Goal: Task Accomplishment & Management: Use online tool/utility

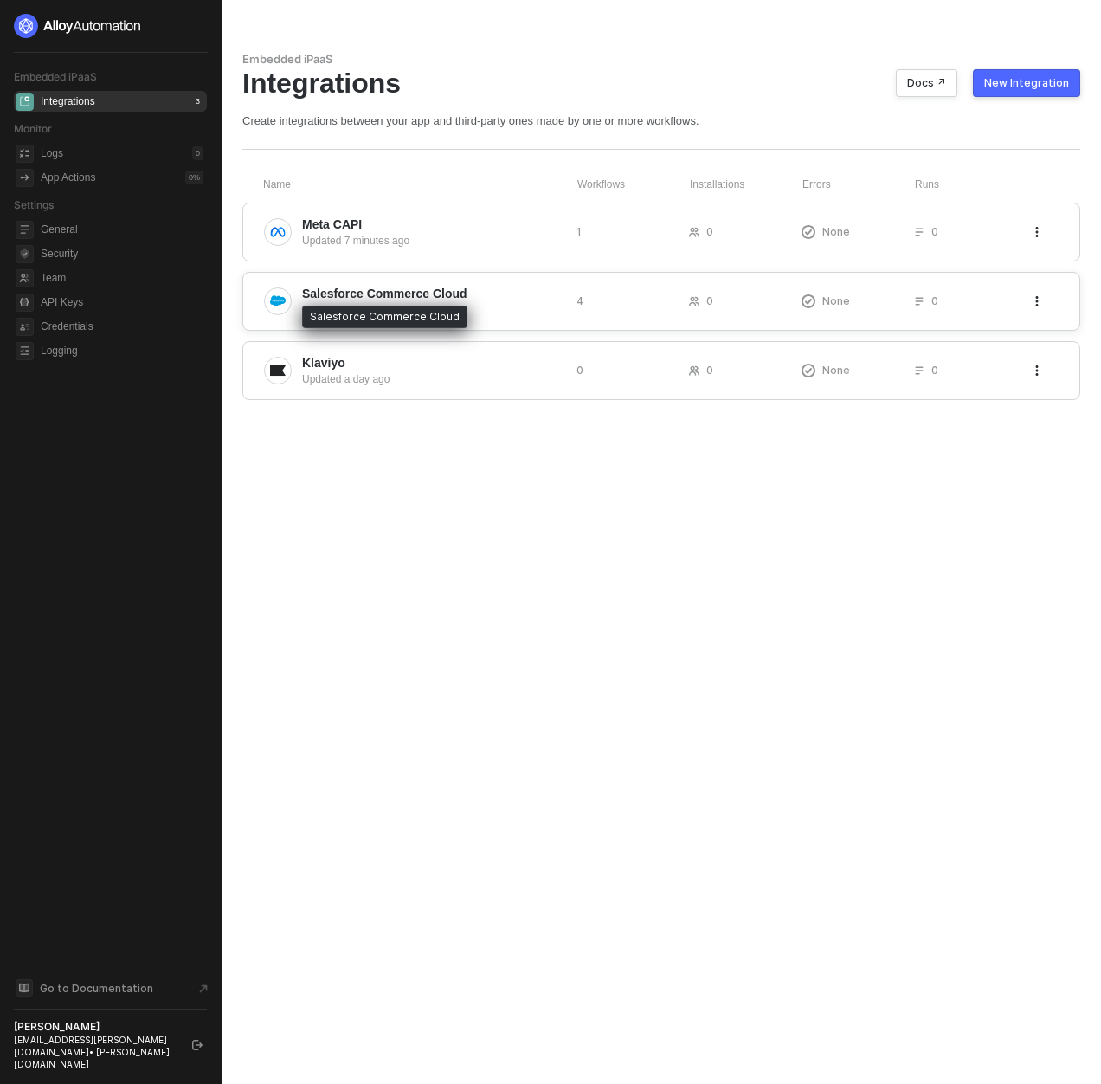
click at [390, 290] on span "Salesforce Commerce Cloud" at bounding box center [384, 293] width 165 height 17
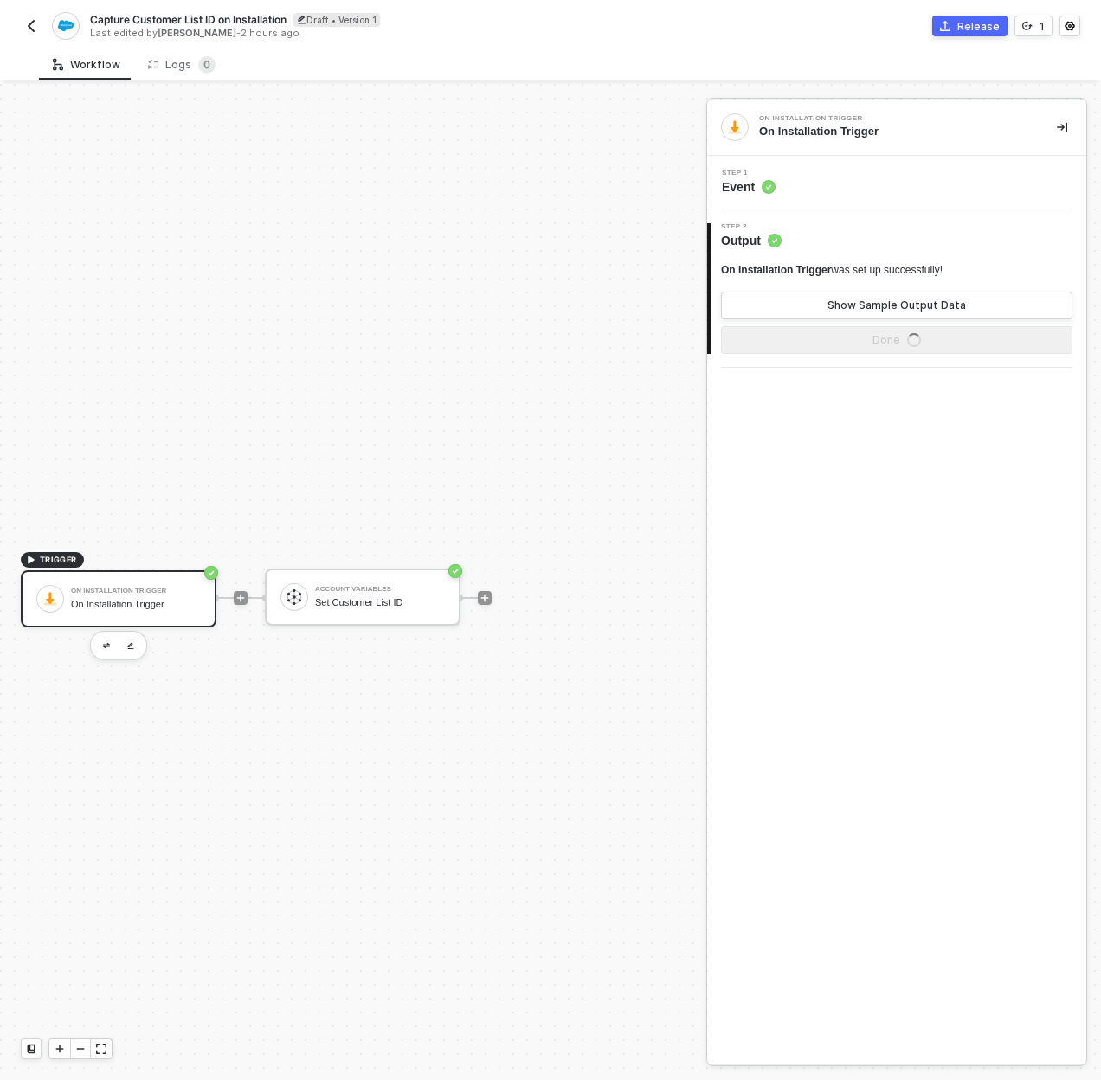
scroll to position [32, 0]
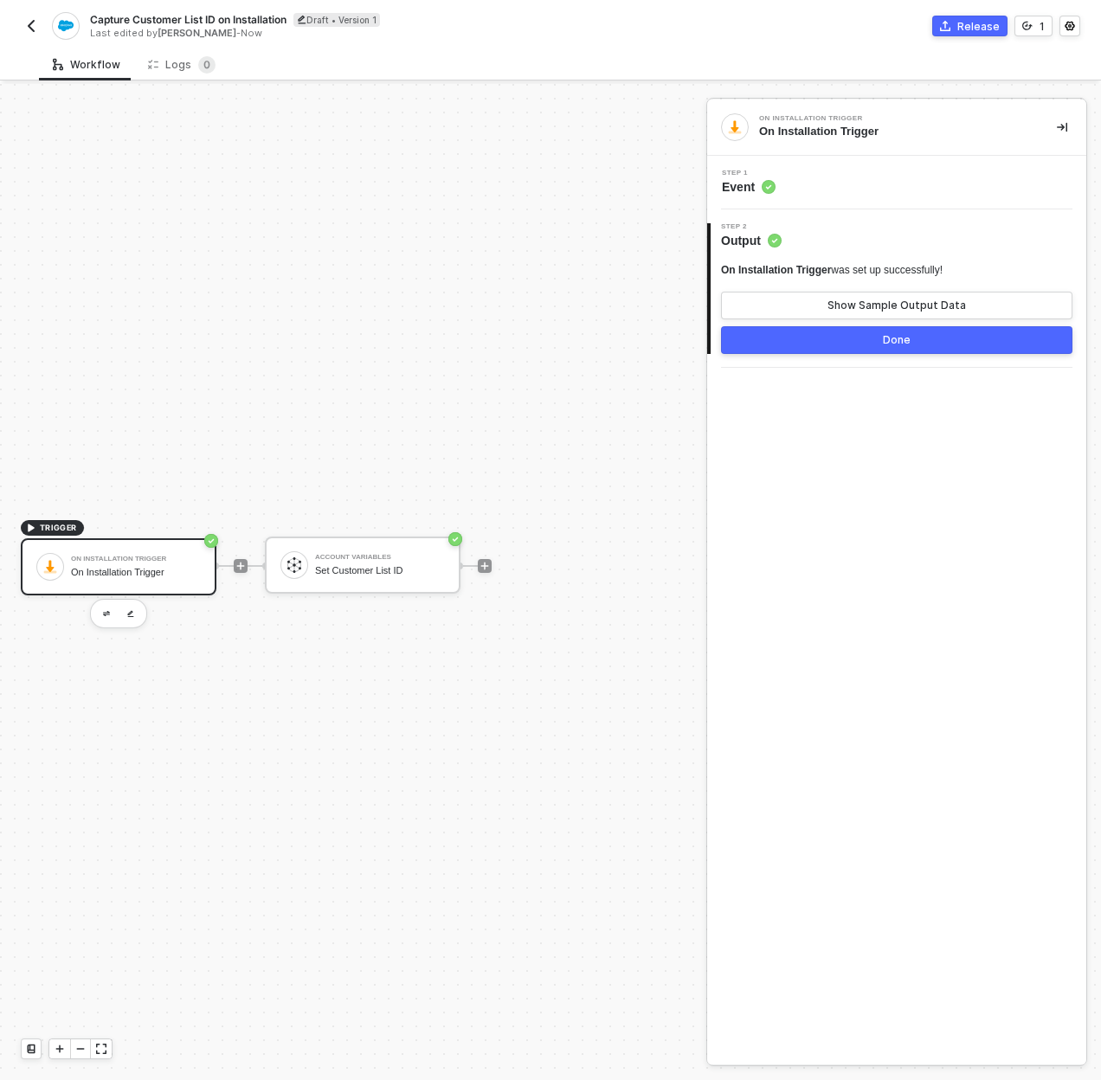
click at [958, 23] on button "Release" at bounding box center [969, 26] width 75 height 21
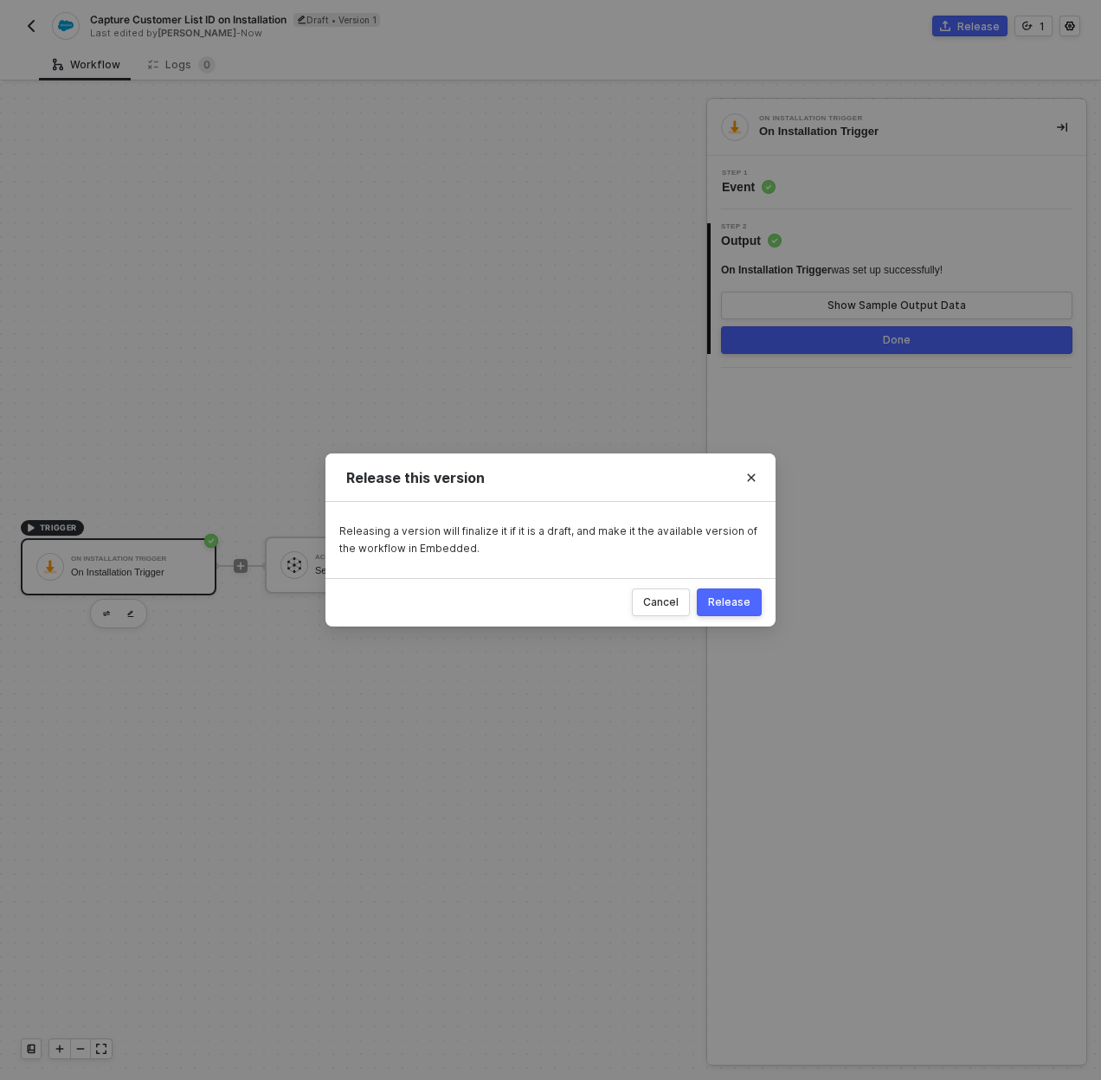
click at [720, 595] on div "Release" at bounding box center [729, 602] width 42 height 14
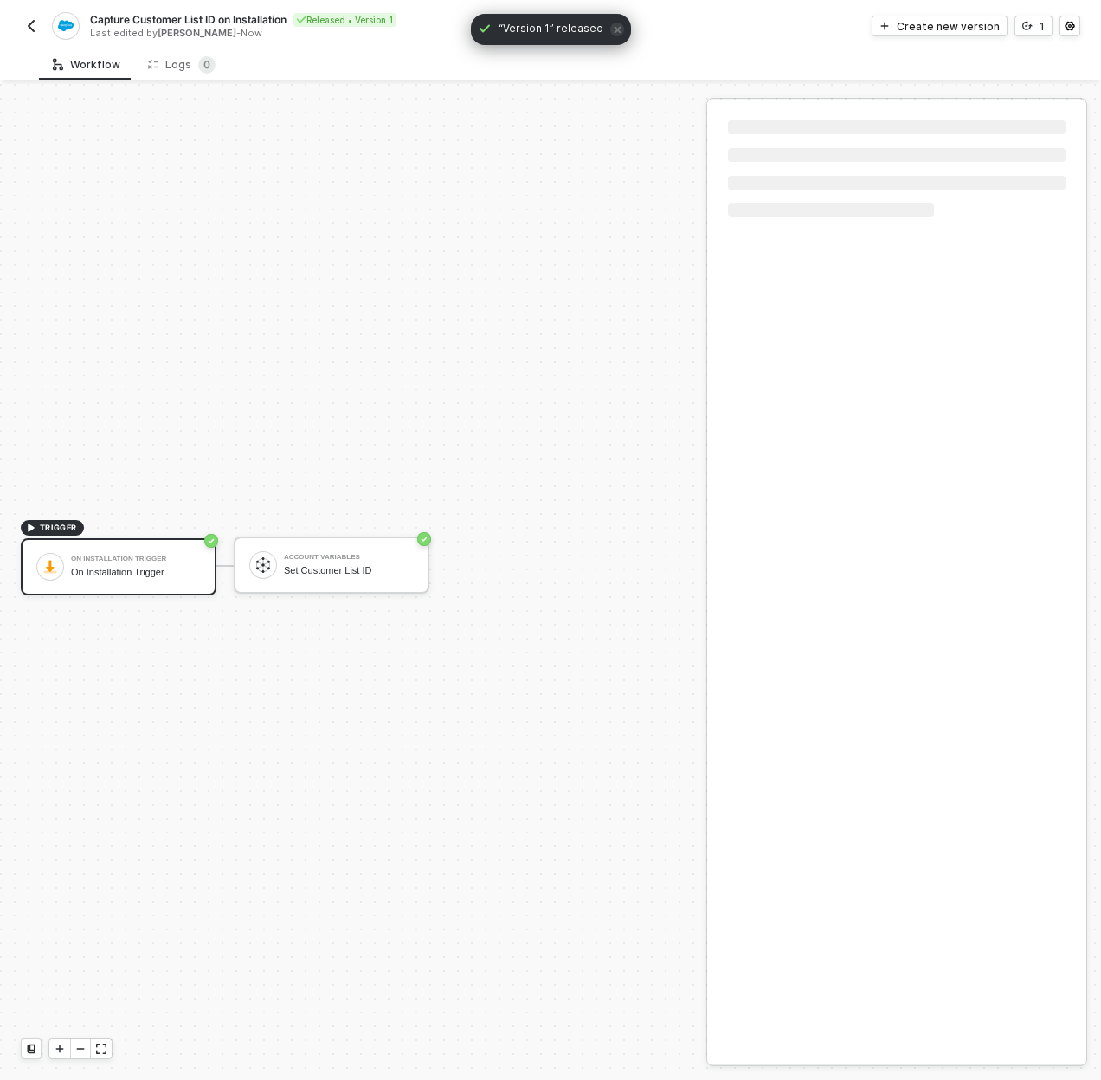
click at [28, 36] on div "Capture Customer List ID on Installation Released • Version 1 Last edited by Us…" at bounding box center [286, 26] width 530 height 28
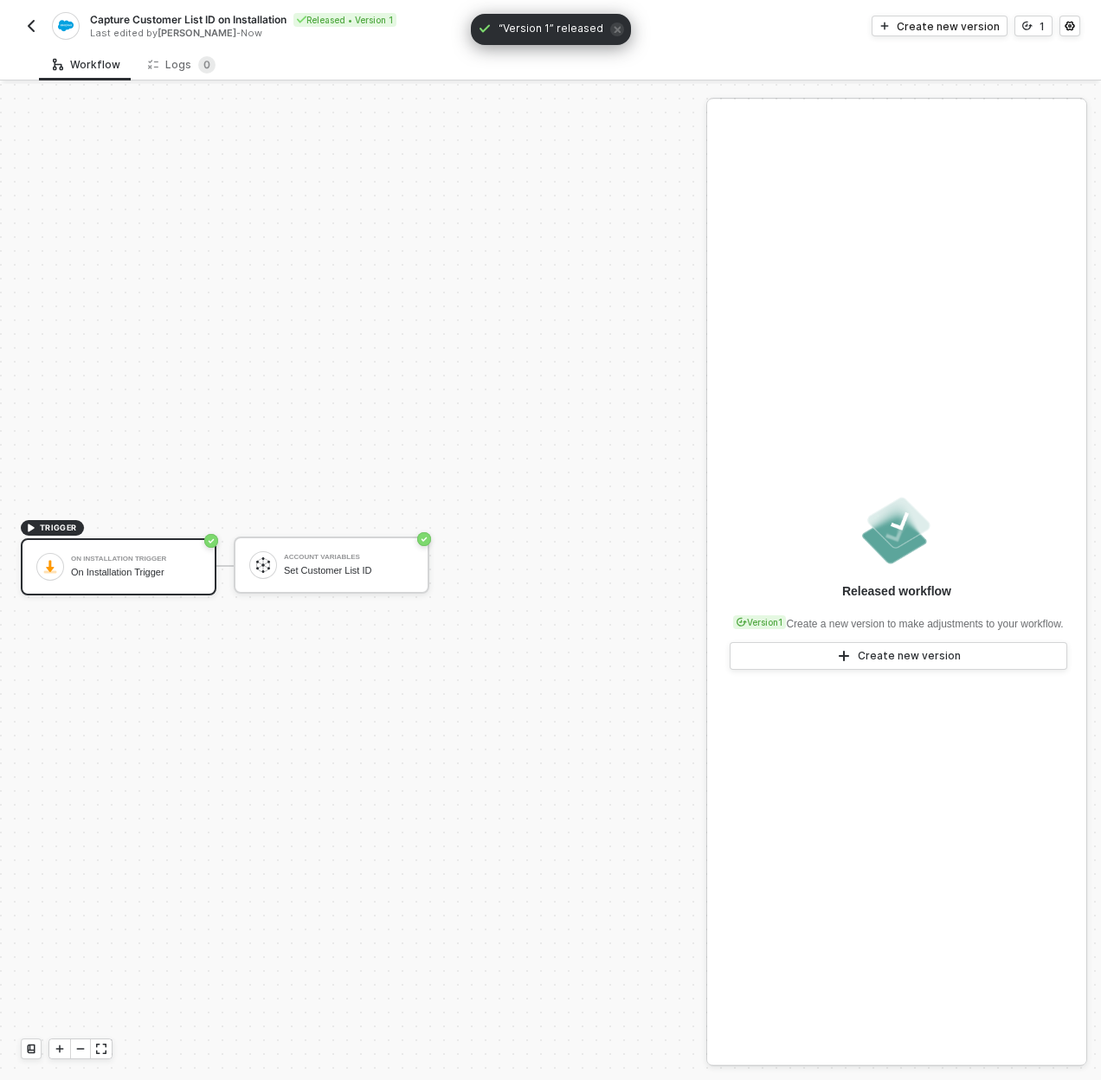
click at [29, 22] on img "button" at bounding box center [31, 26] width 14 height 14
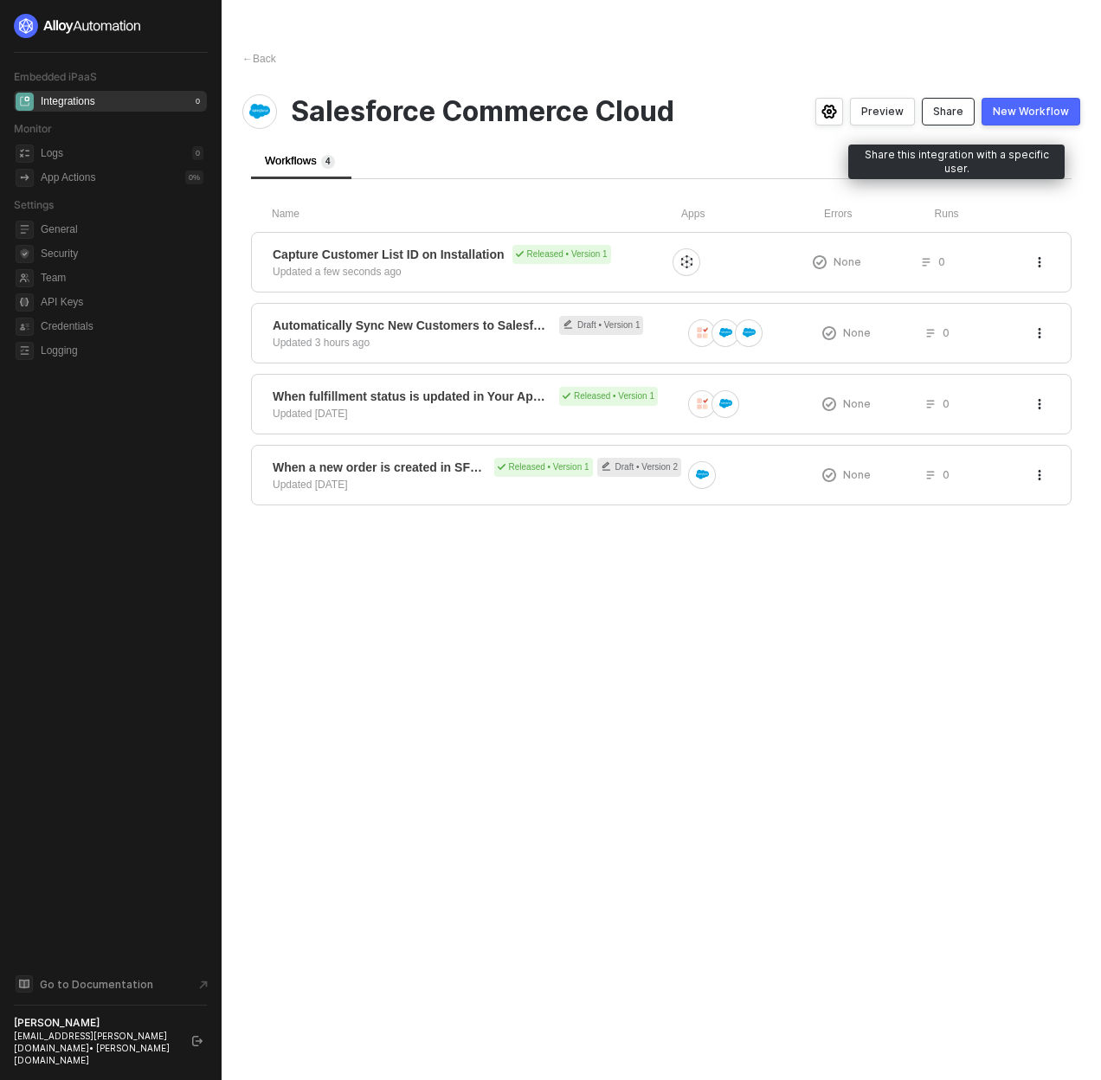
click at [957, 110] on div "Share" at bounding box center [948, 112] width 30 height 14
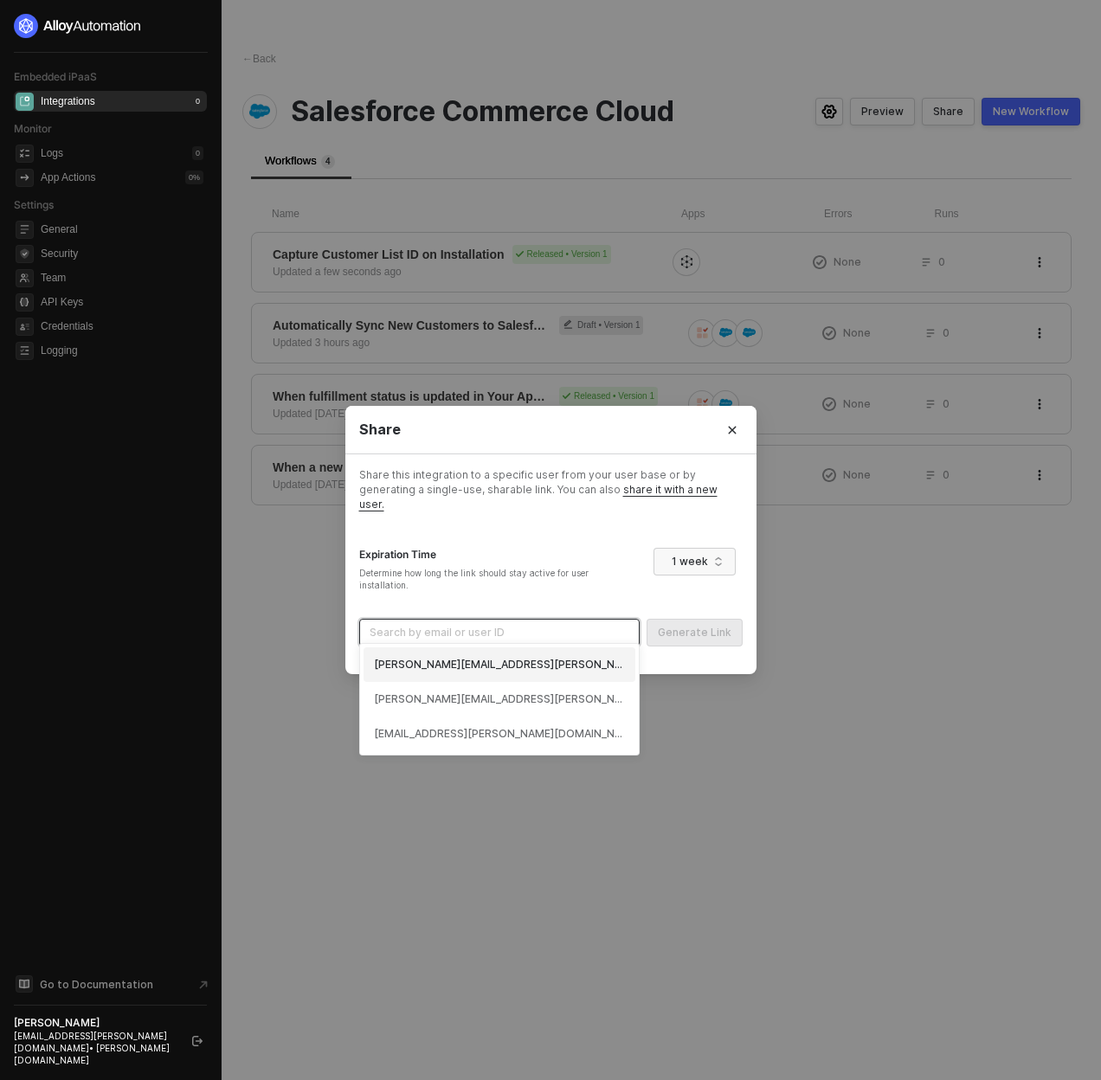
click at [450, 634] on input "search" at bounding box center [500, 633] width 260 height 26
click at [406, 703] on div "felipe@brij.it (68dfb82db4fc3ba6fcfcf94f)" at bounding box center [499, 699] width 251 height 16
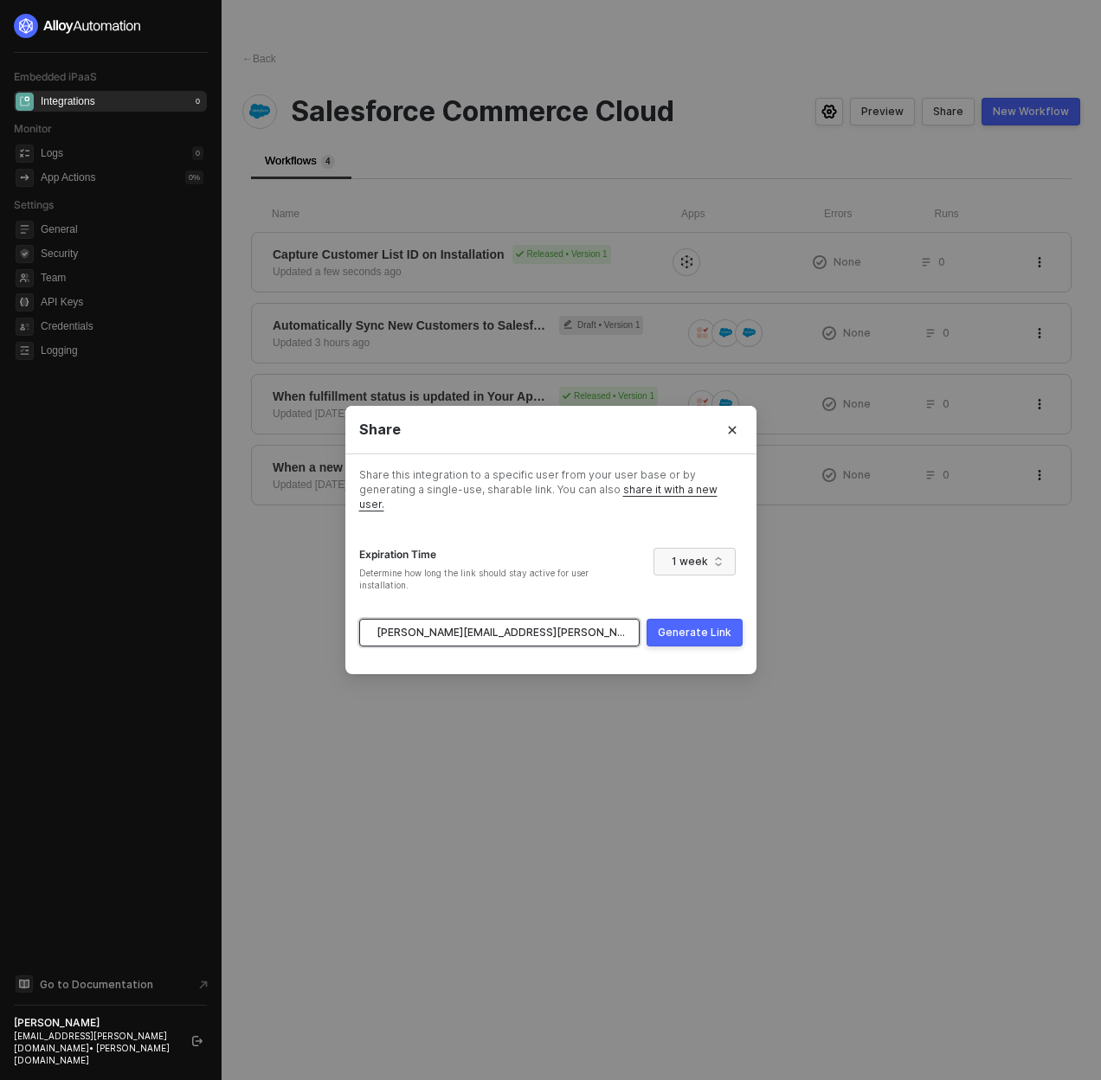
click at [666, 627] on div "Generate Link" at bounding box center [695, 633] width 74 height 14
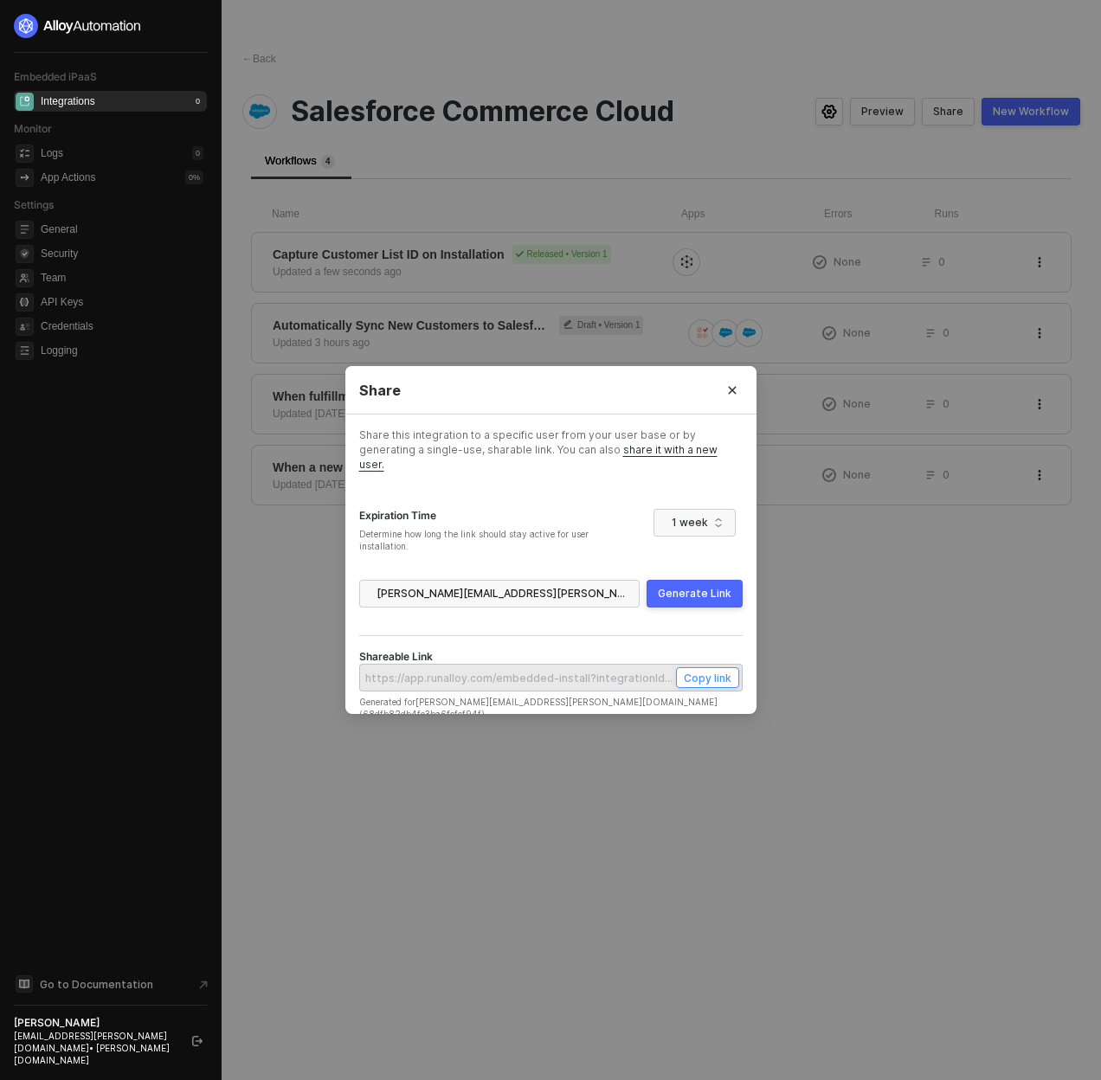
click at [712, 671] on div "Copy link" at bounding box center [708, 678] width 48 height 15
click at [497, 994] on div "Share Share this integration to a specific user from your user base or by gener…" at bounding box center [550, 541] width 1101 height 1083
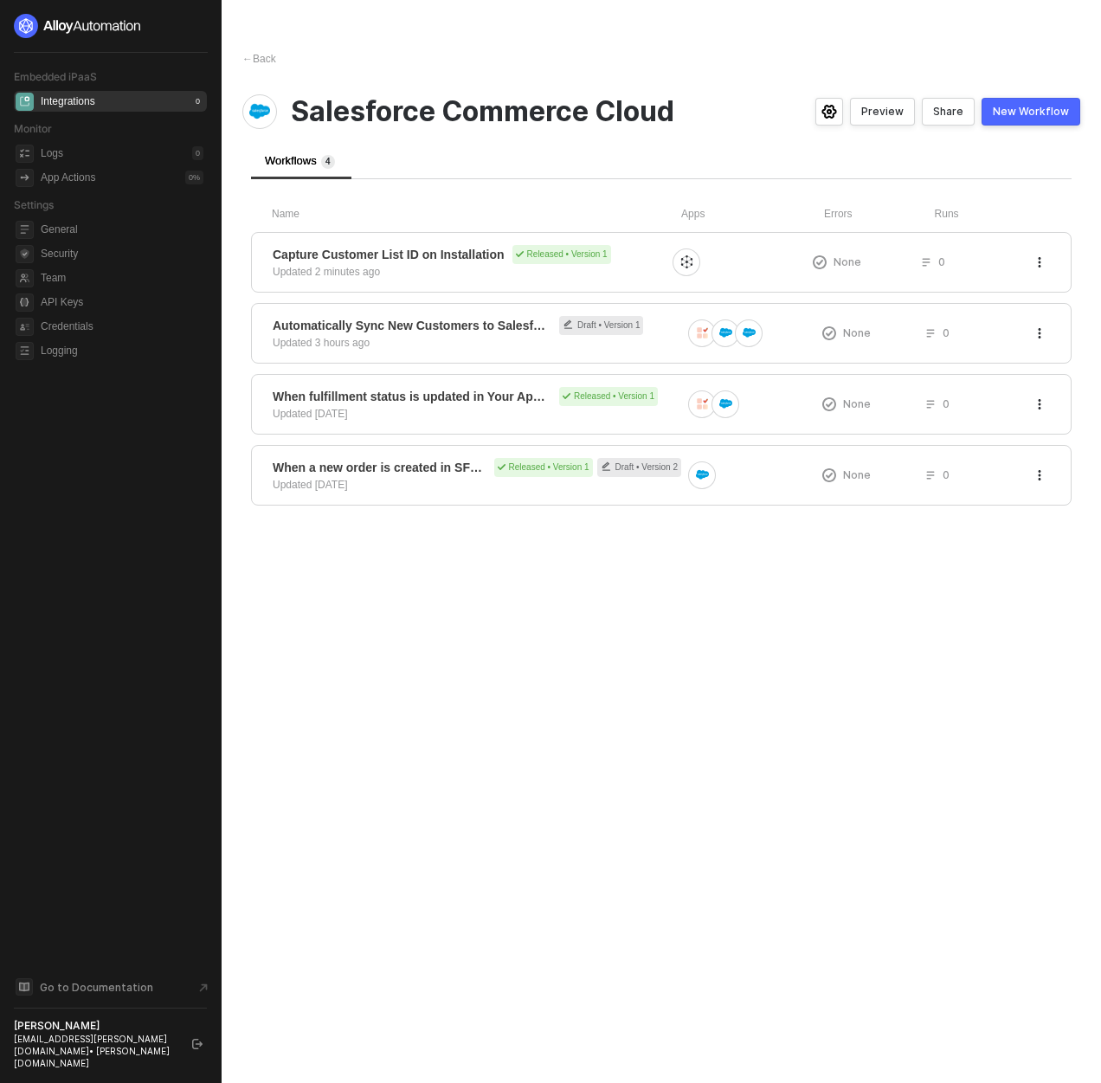
click at [594, 194] on div "Name Apps Errors Runs Capture Customer List ID on Installation Released • Versi…" at bounding box center [661, 342] width 820 height 326
click at [572, 266] on div "Capture Customer List ID on Installation Released • Version 1 Updated 2 minutes…" at bounding box center [469, 262] width 393 height 35
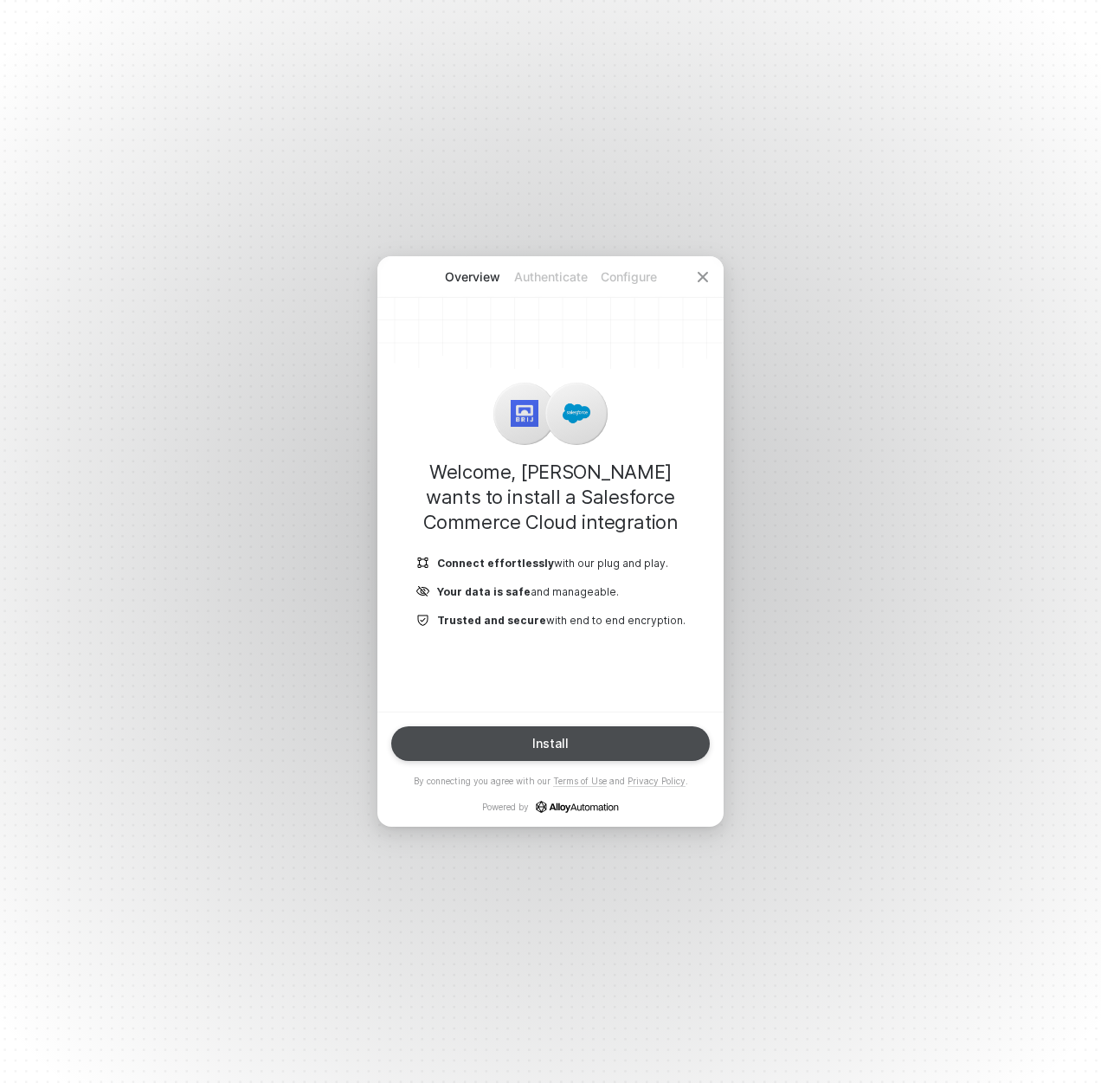
click at [580, 738] on button "Install" at bounding box center [550, 743] width 318 height 35
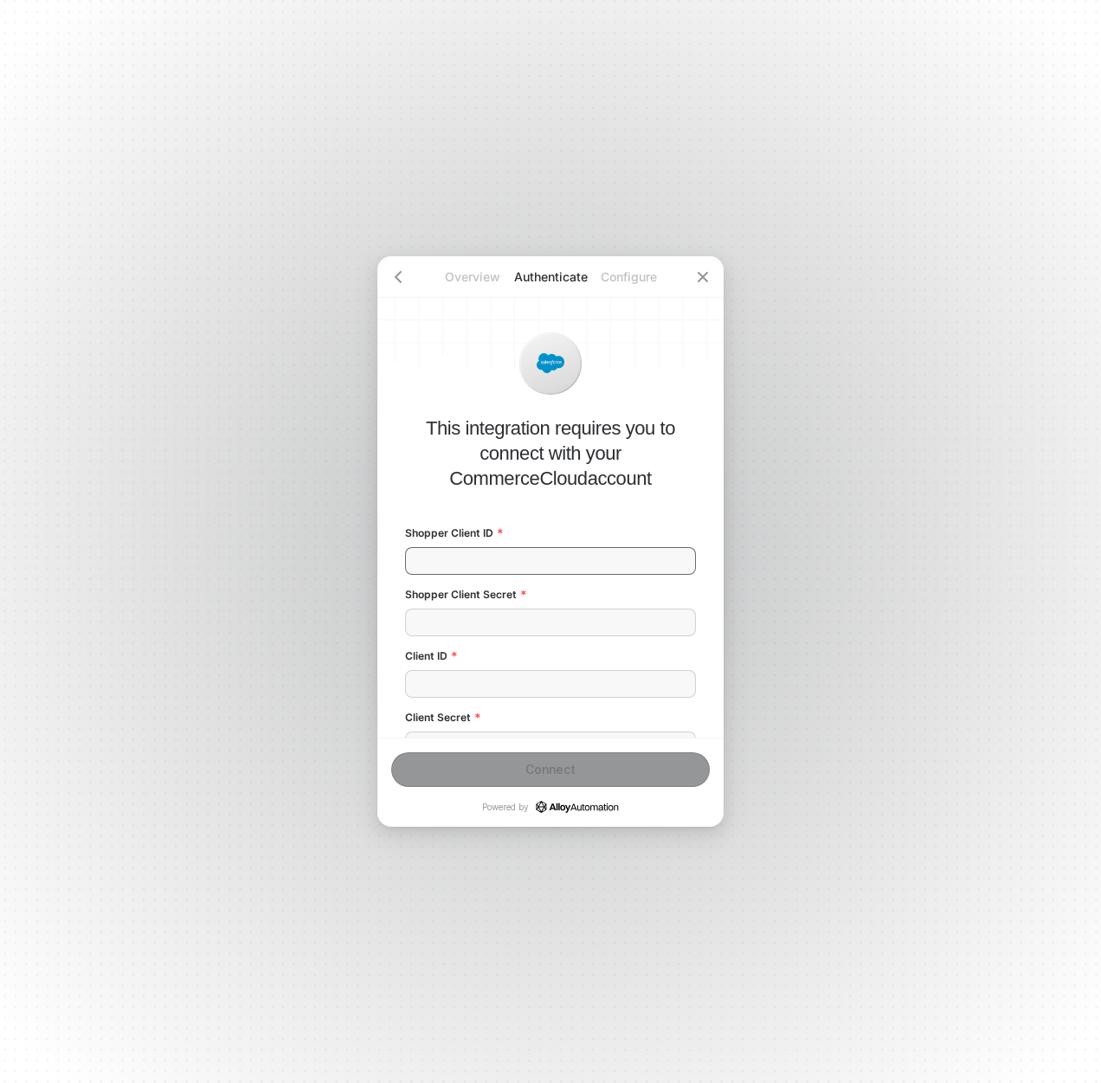
drag, startPoint x: 560, startPoint y: 557, endPoint x: 557, endPoint y: 666, distance: 109.1
click at [560, 557] on input "Shopper Client ID" at bounding box center [550, 561] width 291 height 28
click at [637, 191] on div "Overview Authenticate Configure This integration requires you to connect with y…" at bounding box center [550, 541] width 1101 height 1083
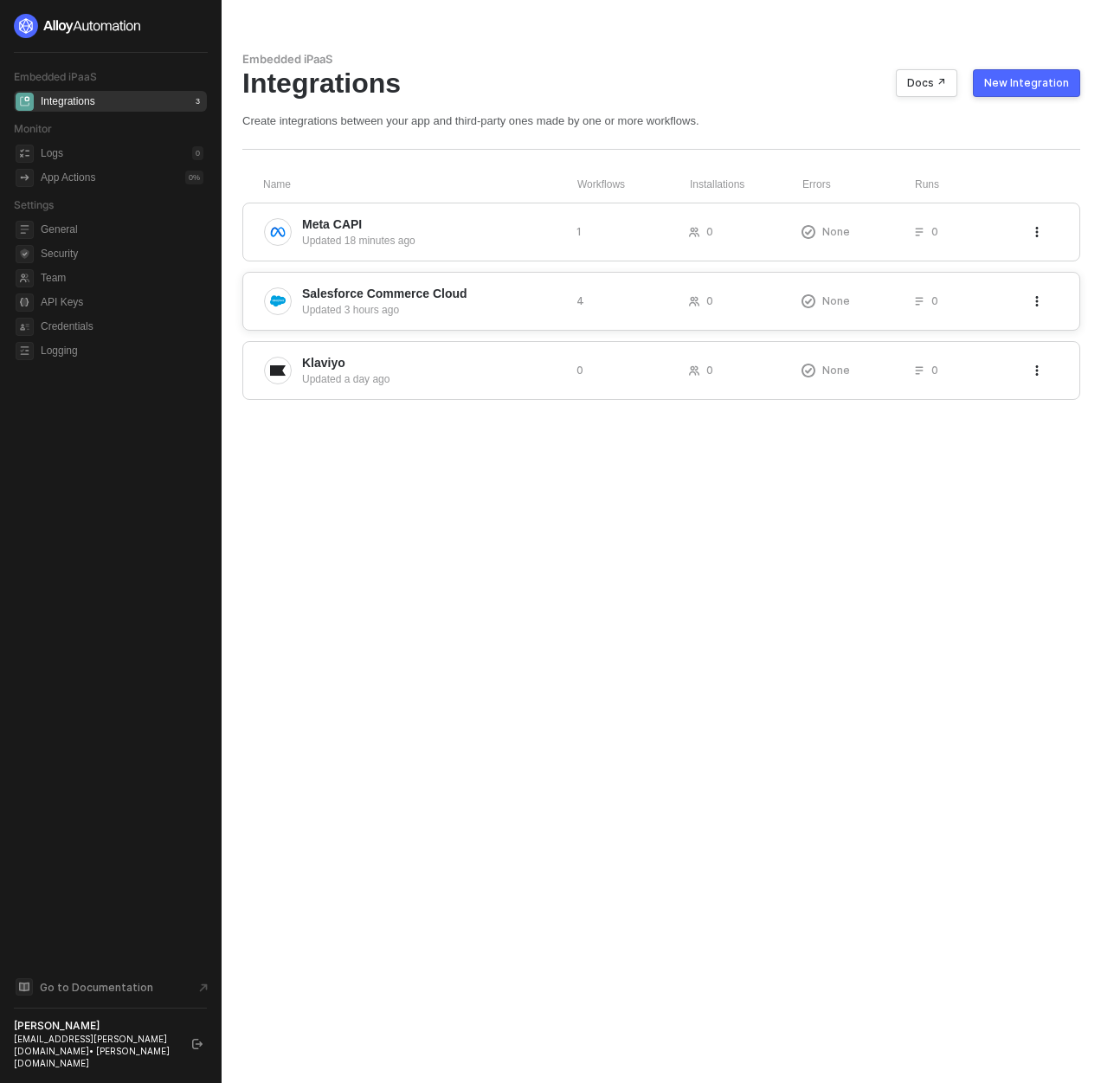
click at [567, 306] on div "Salesforce Commerce Cloud Updated 3 hours ago 4 0 None 0" at bounding box center [661, 301] width 838 height 59
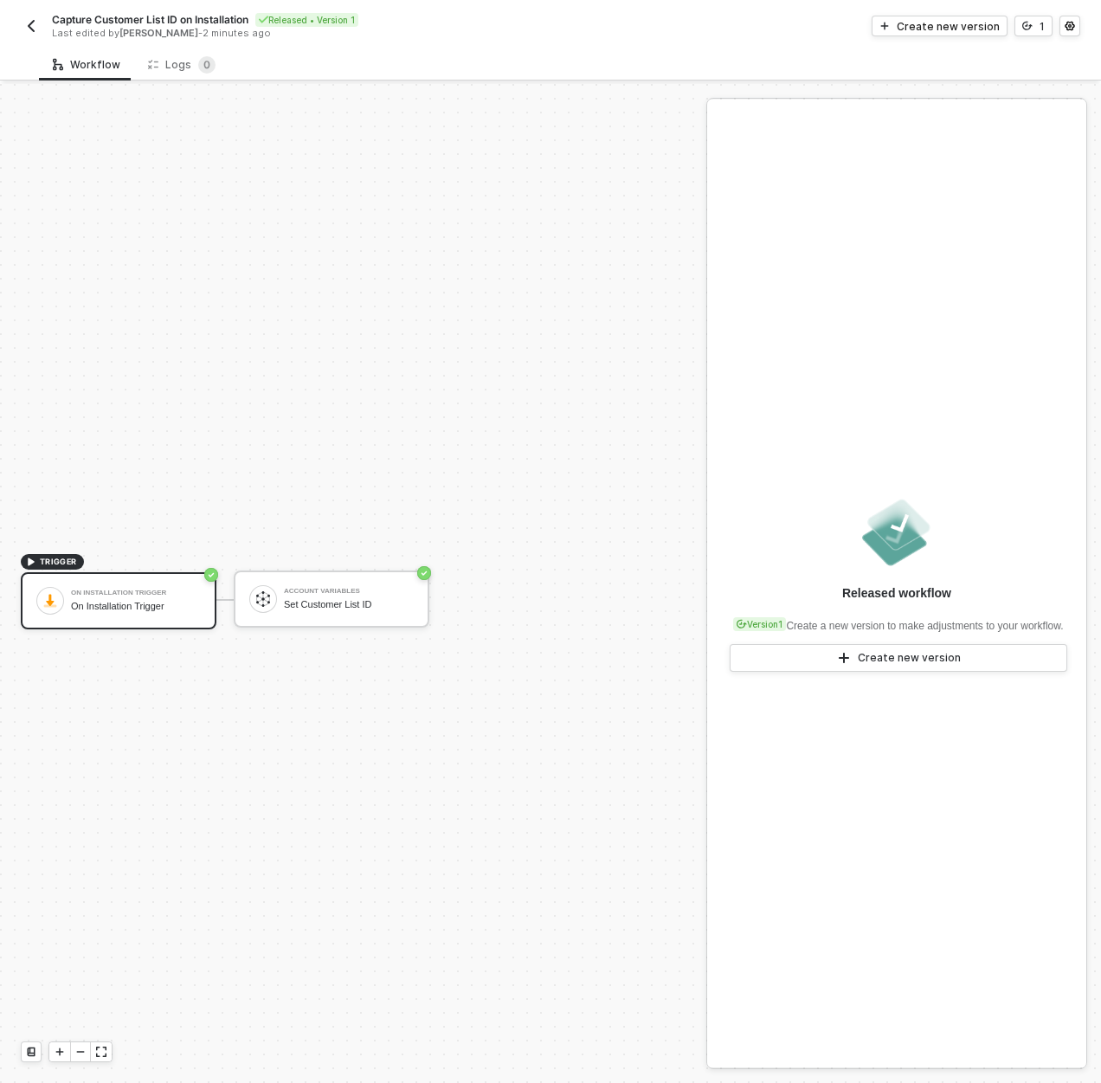
scroll to position [32, 0]
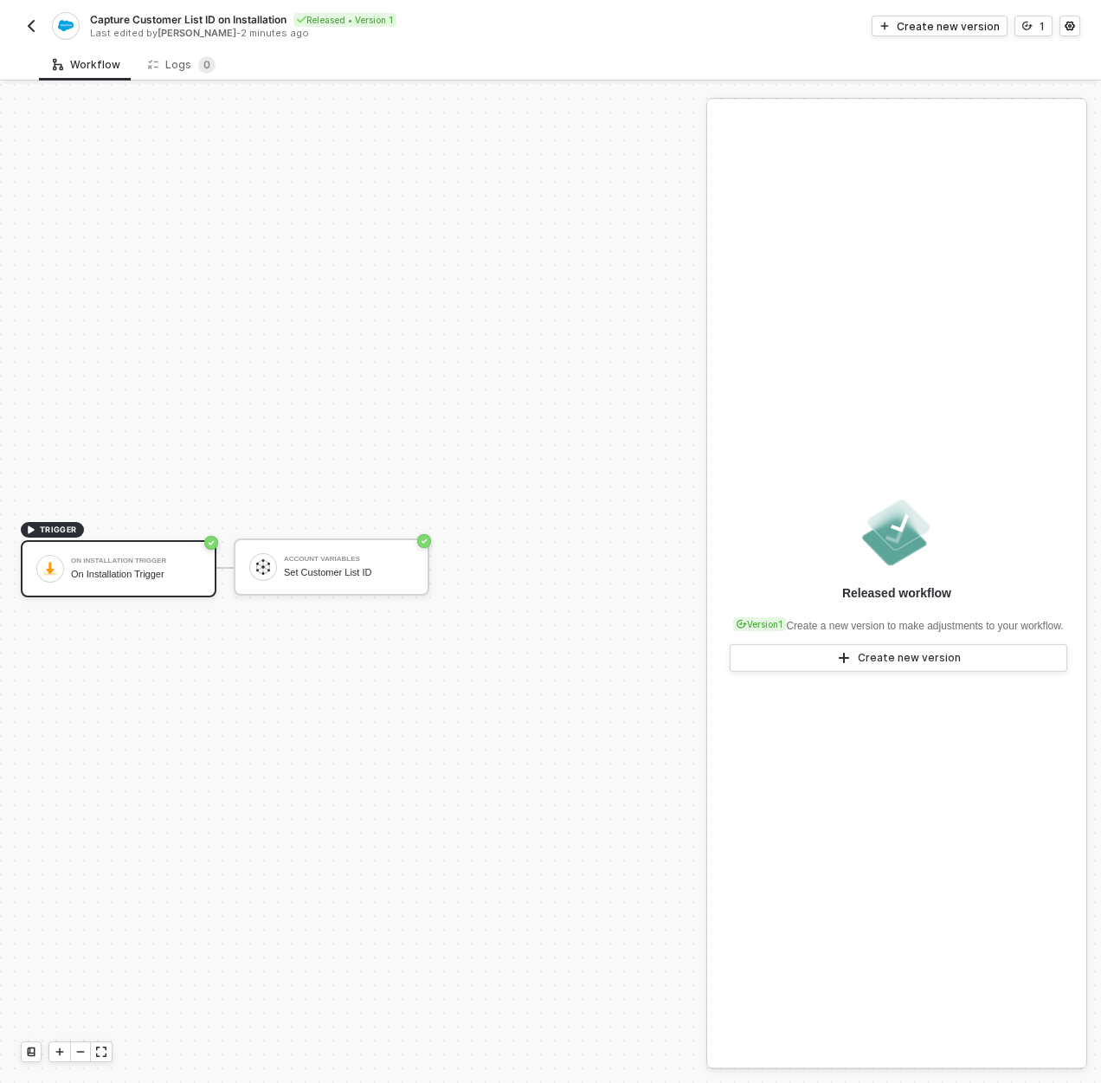
click at [31, 21] on img "button" at bounding box center [31, 26] width 14 height 14
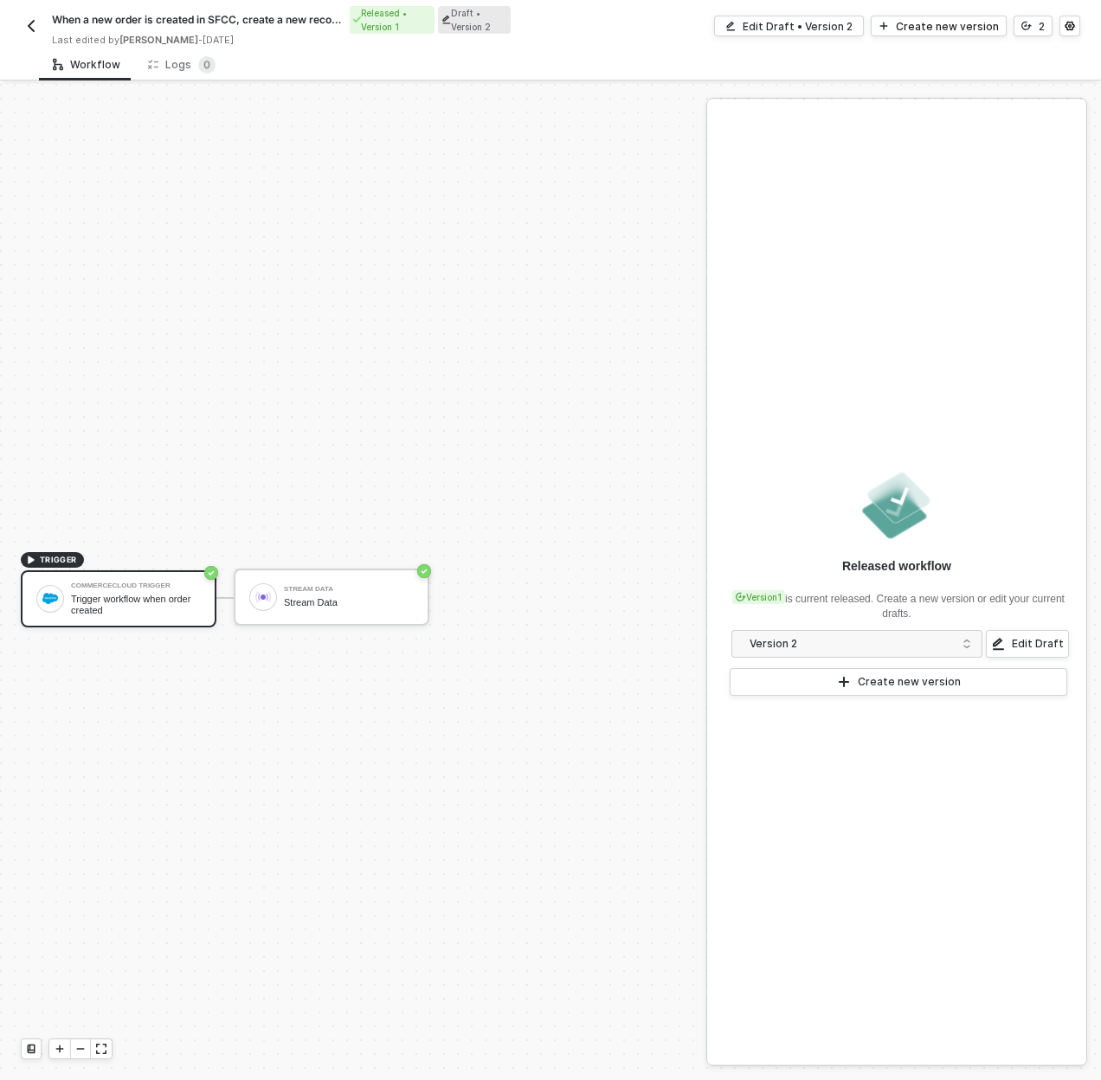
scroll to position [32, 0]
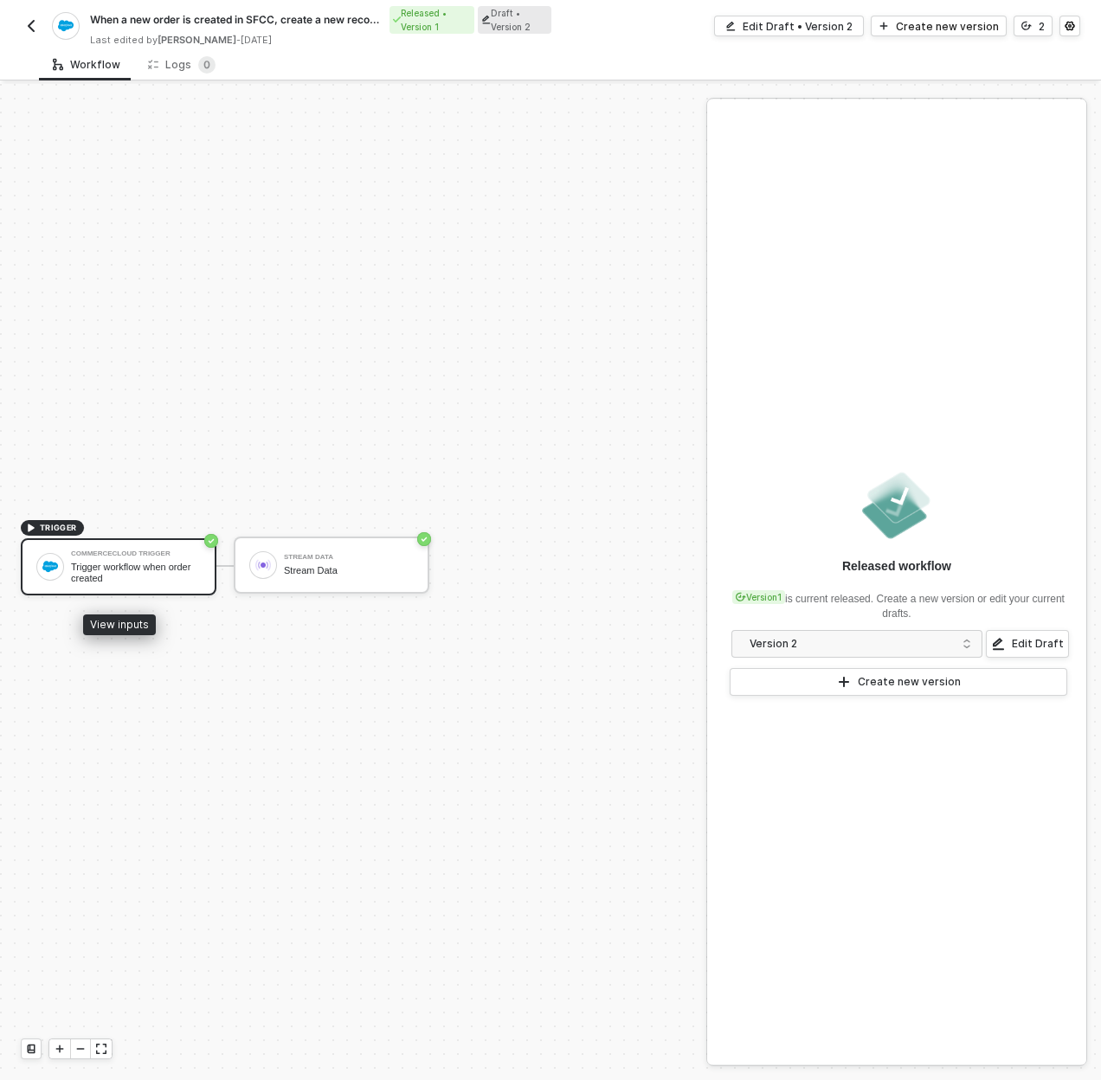
click at [156, 565] on div "Trigger workflow when order created" at bounding box center [136, 573] width 130 height 22
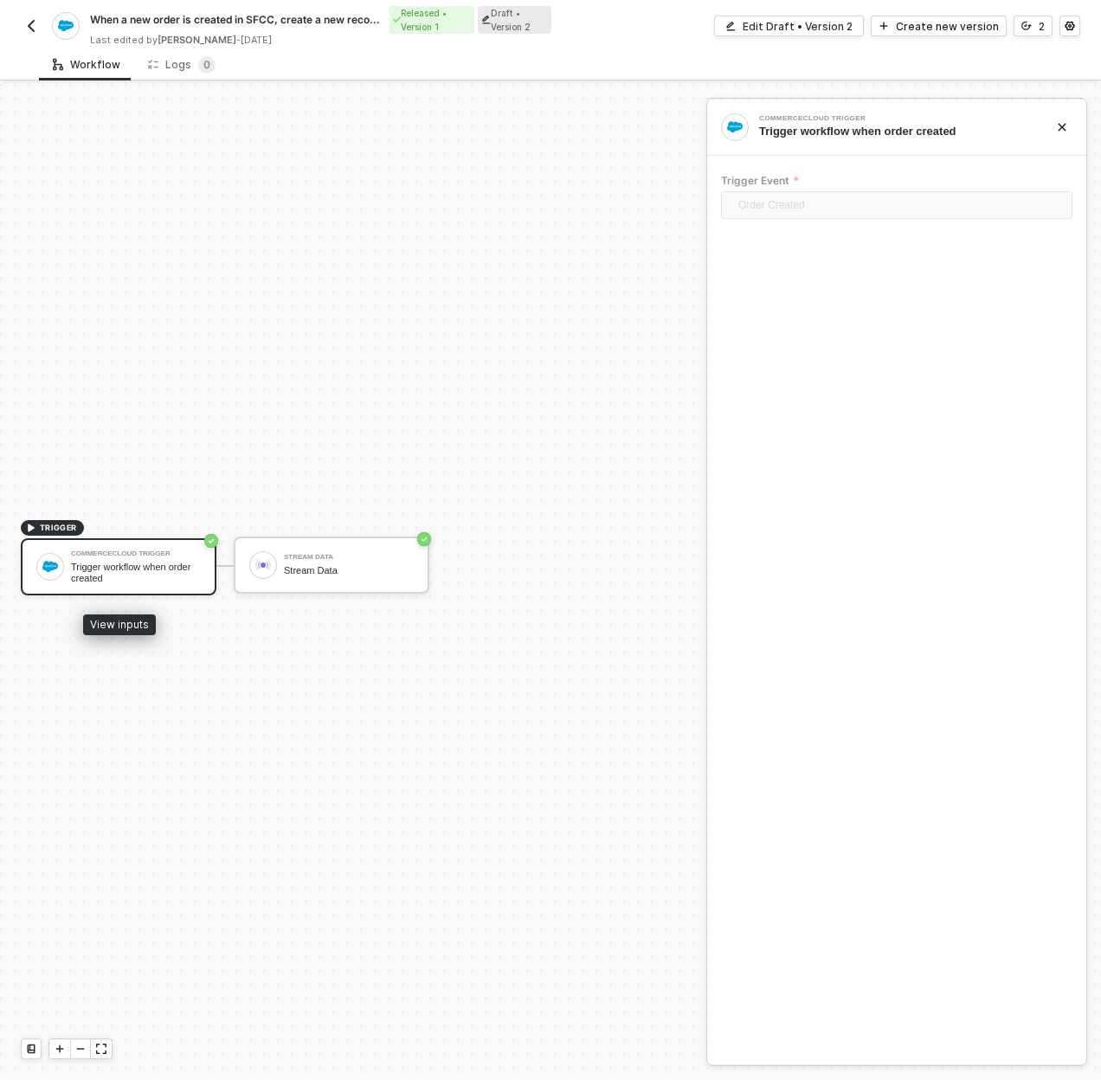
click at [159, 573] on div "Trigger workflow when order created" at bounding box center [136, 573] width 130 height 22
click at [352, 310] on div "TRIGGER CommerceCloud Trigger Trigger workflow when order created Stream Data S…" at bounding box center [349, 566] width 698 height 1028
click at [170, 582] on div "Trigger workflow when order created" at bounding box center [136, 573] width 130 height 22
click at [787, 30] on div "Edit Draft • Version 2" at bounding box center [798, 26] width 110 height 15
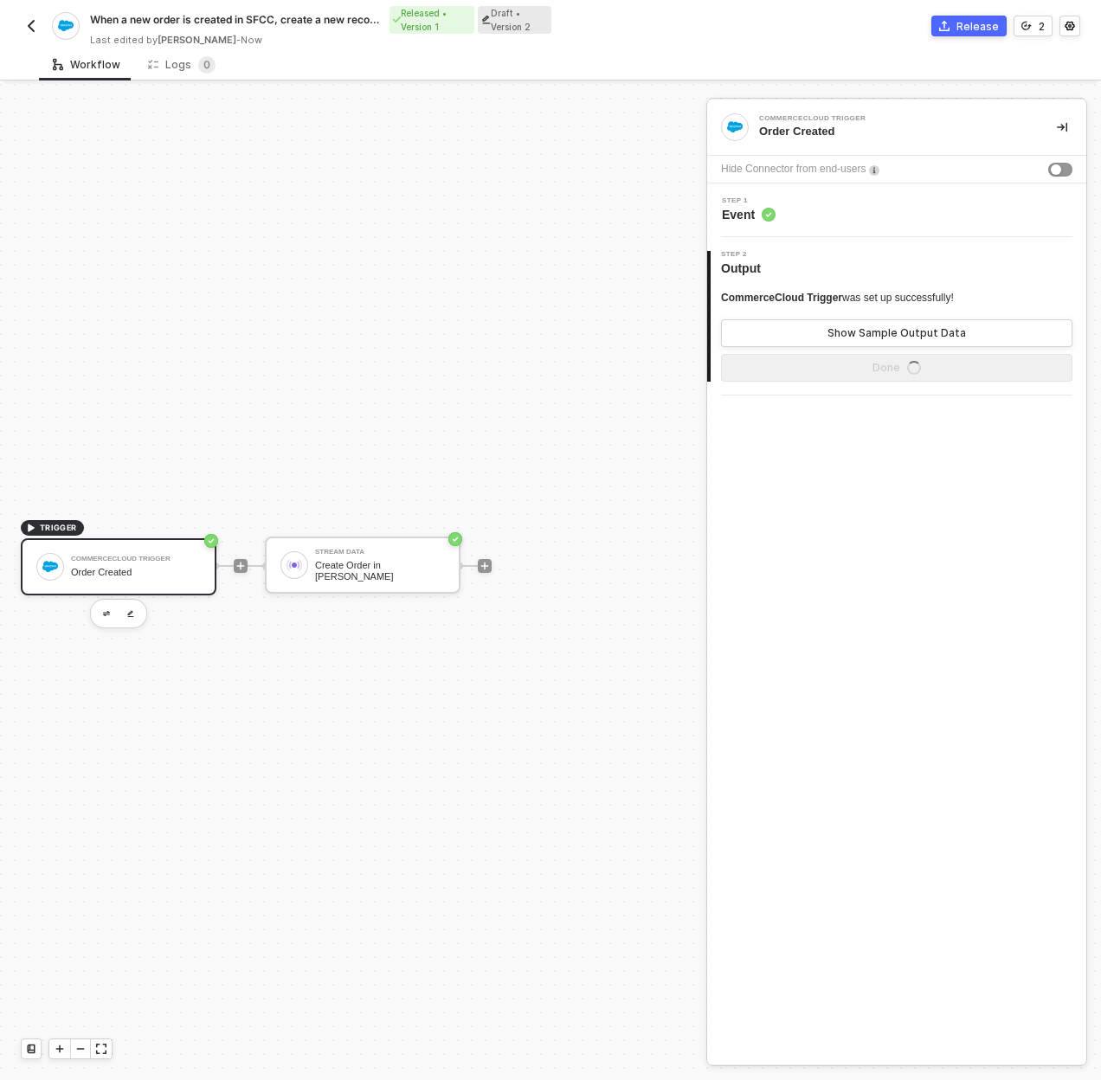
drag, startPoint x: 196, startPoint y: 559, endPoint x: 228, endPoint y: 561, distance: 32.1
click at [196, 558] on div "CommerceCloud Trigger" at bounding box center [136, 559] width 130 height 7
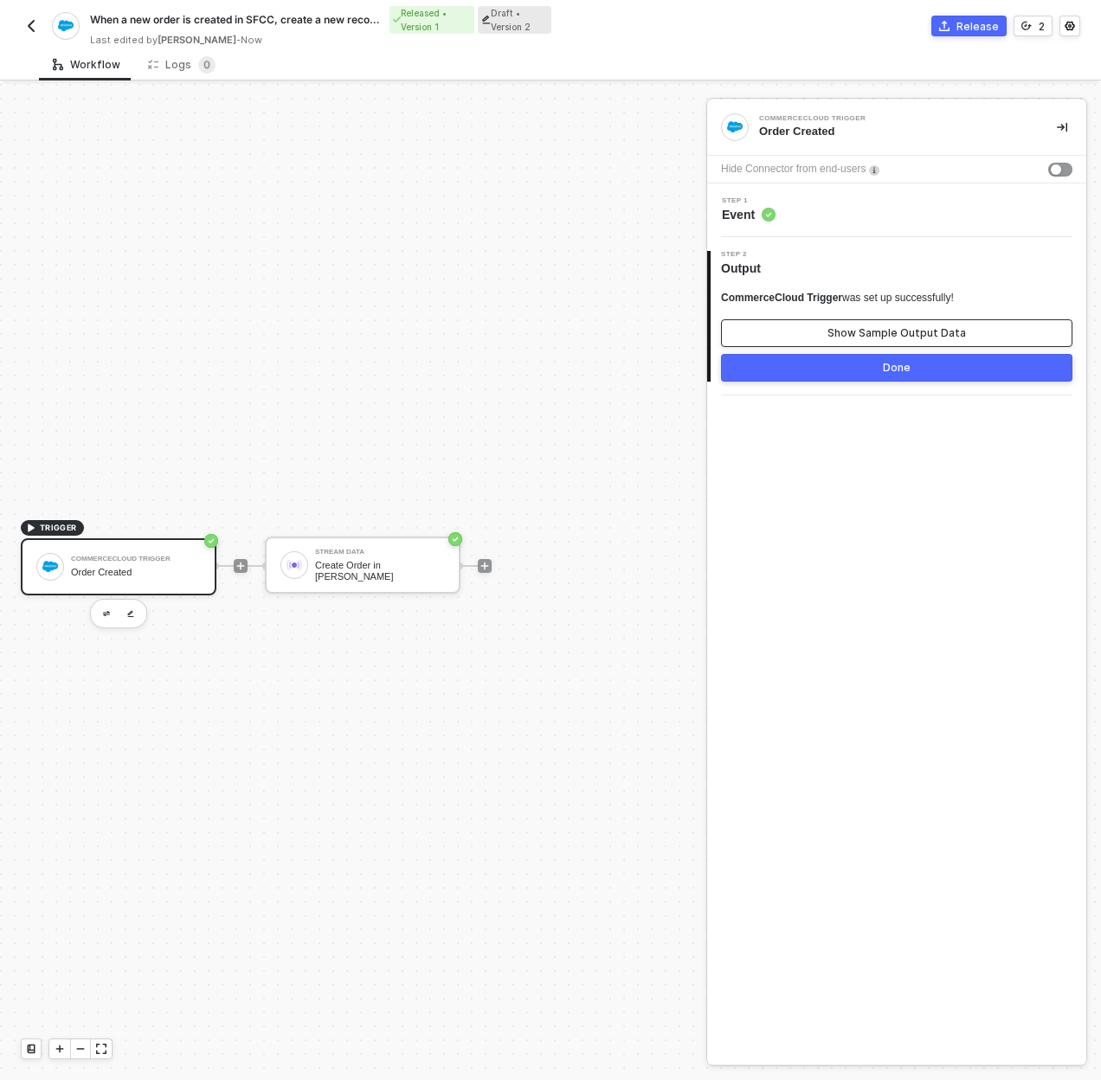
click at [855, 330] on div "Show Sample Output Data" at bounding box center [896, 333] width 138 height 14
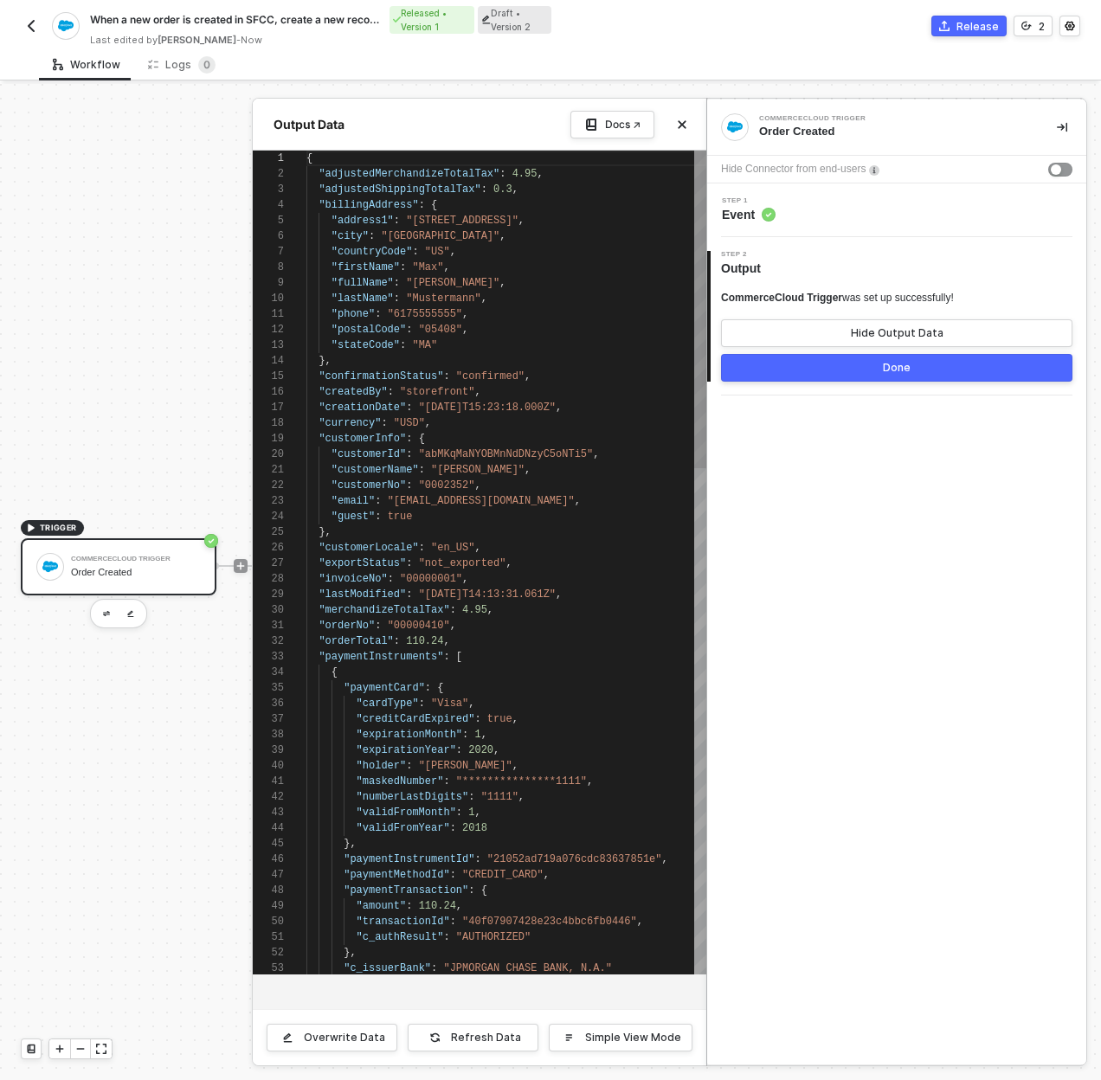
scroll to position [156, 0]
click at [691, 125] on button "Close" at bounding box center [682, 124] width 21 height 21
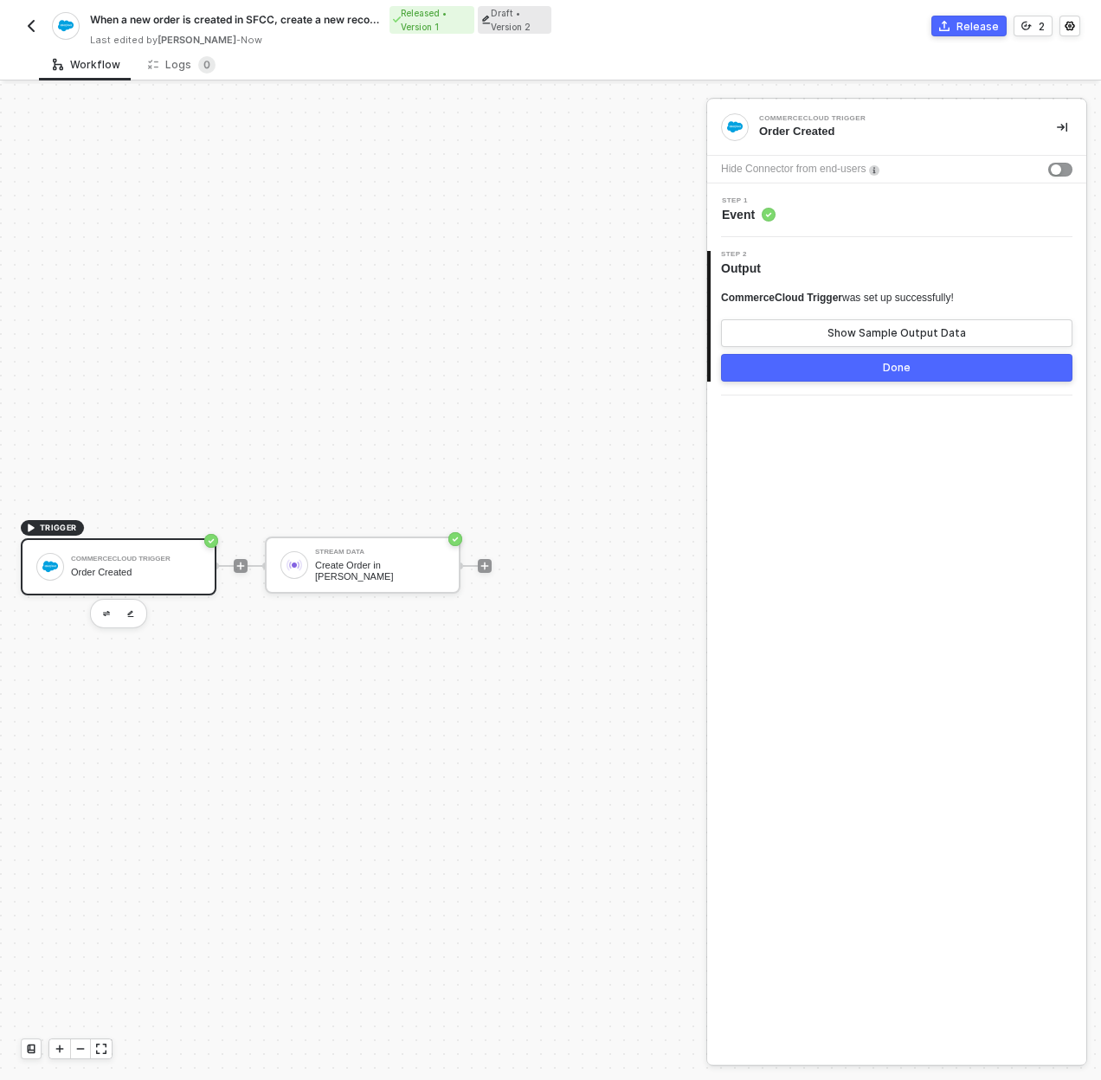
click at [104, 577] on div "Order Created" at bounding box center [136, 572] width 130 height 11
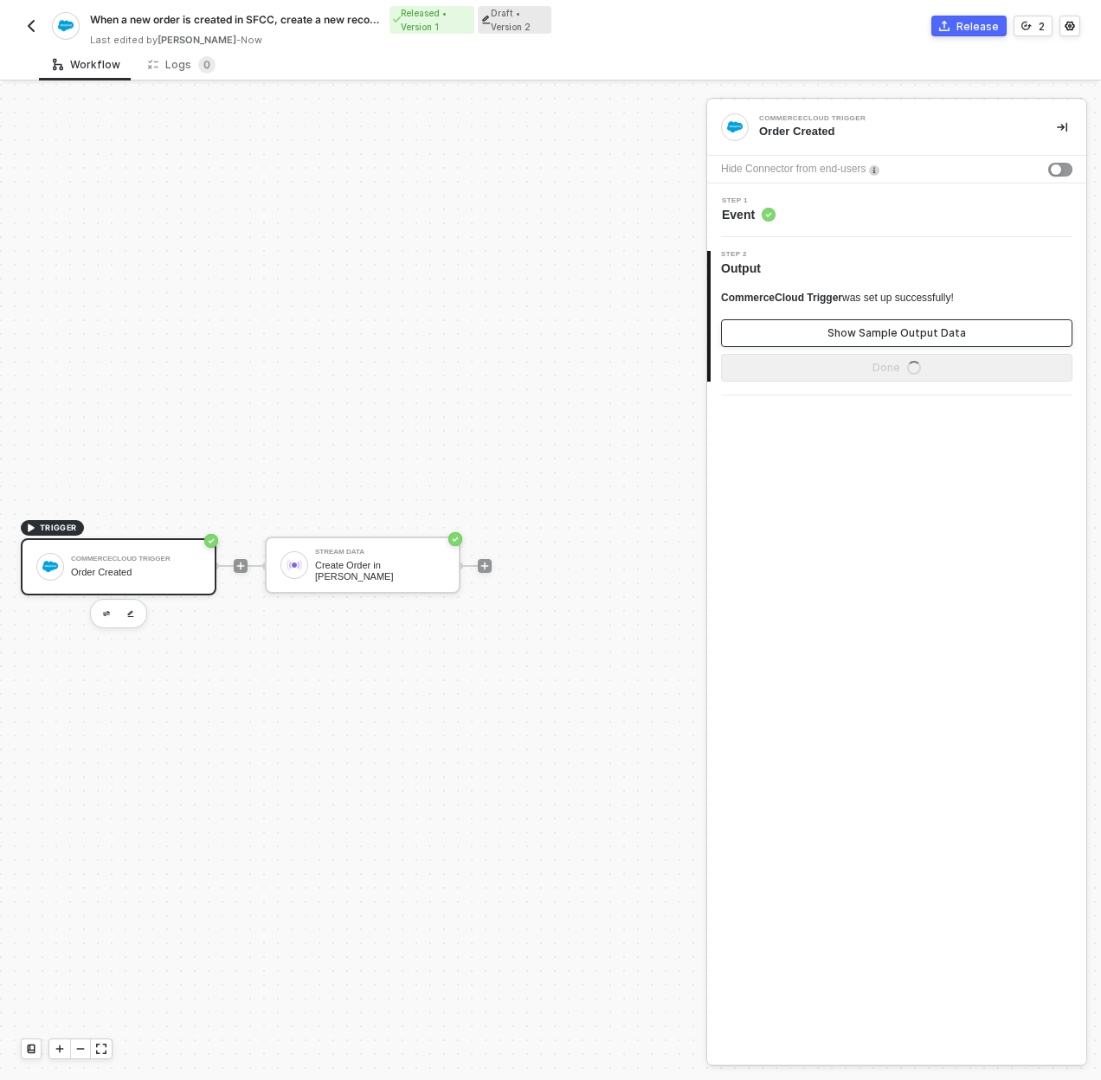
click at [847, 336] on div "Show Sample Output Data" at bounding box center [896, 333] width 138 height 14
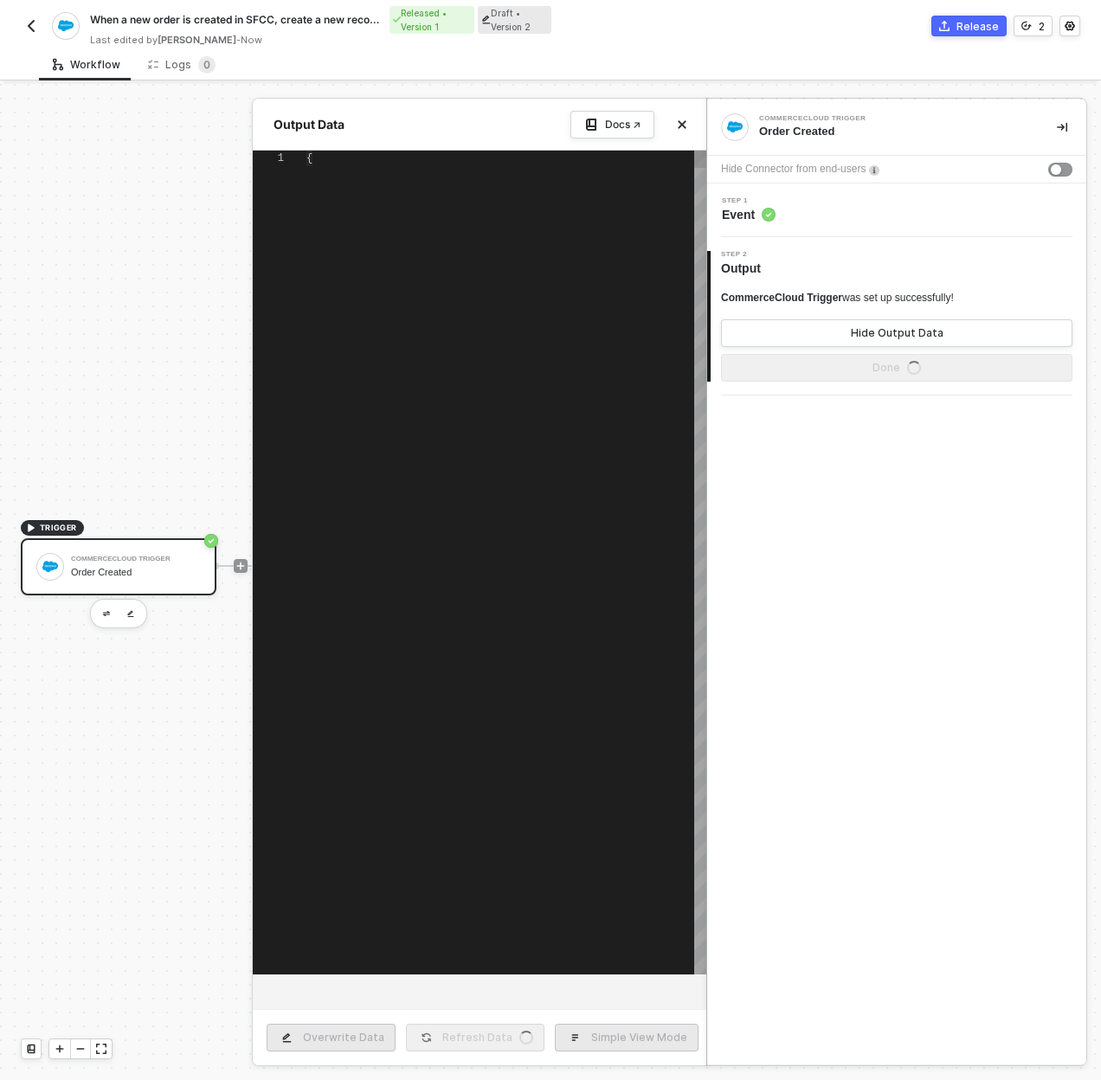
type textarea "{ "adjustedMerchandizeTotalTax": 4.95, "adjustedShippingTotalTax": 0.3, "billin…"
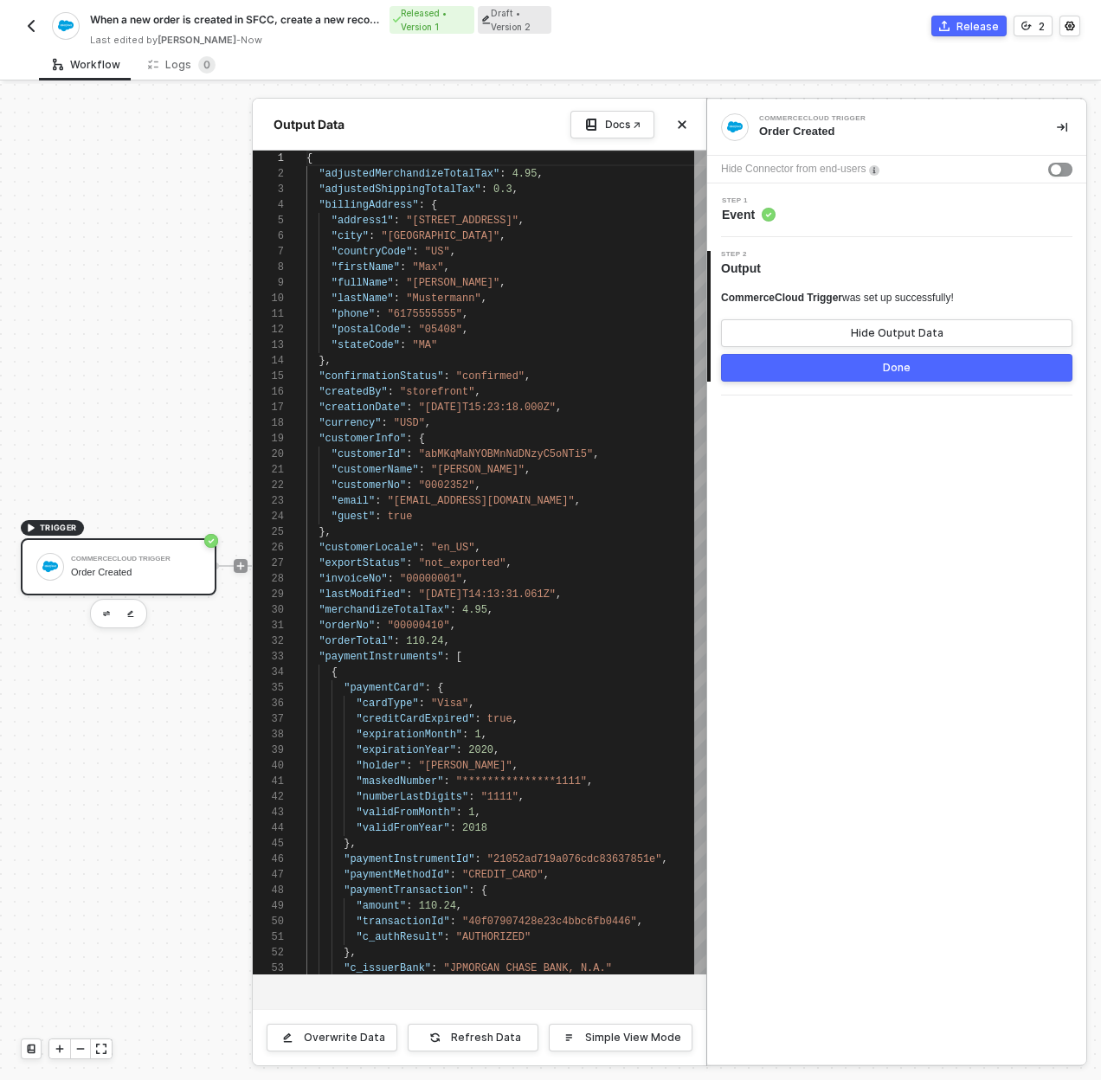
click at [849, 364] on button "Done" at bounding box center [896, 368] width 351 height 28
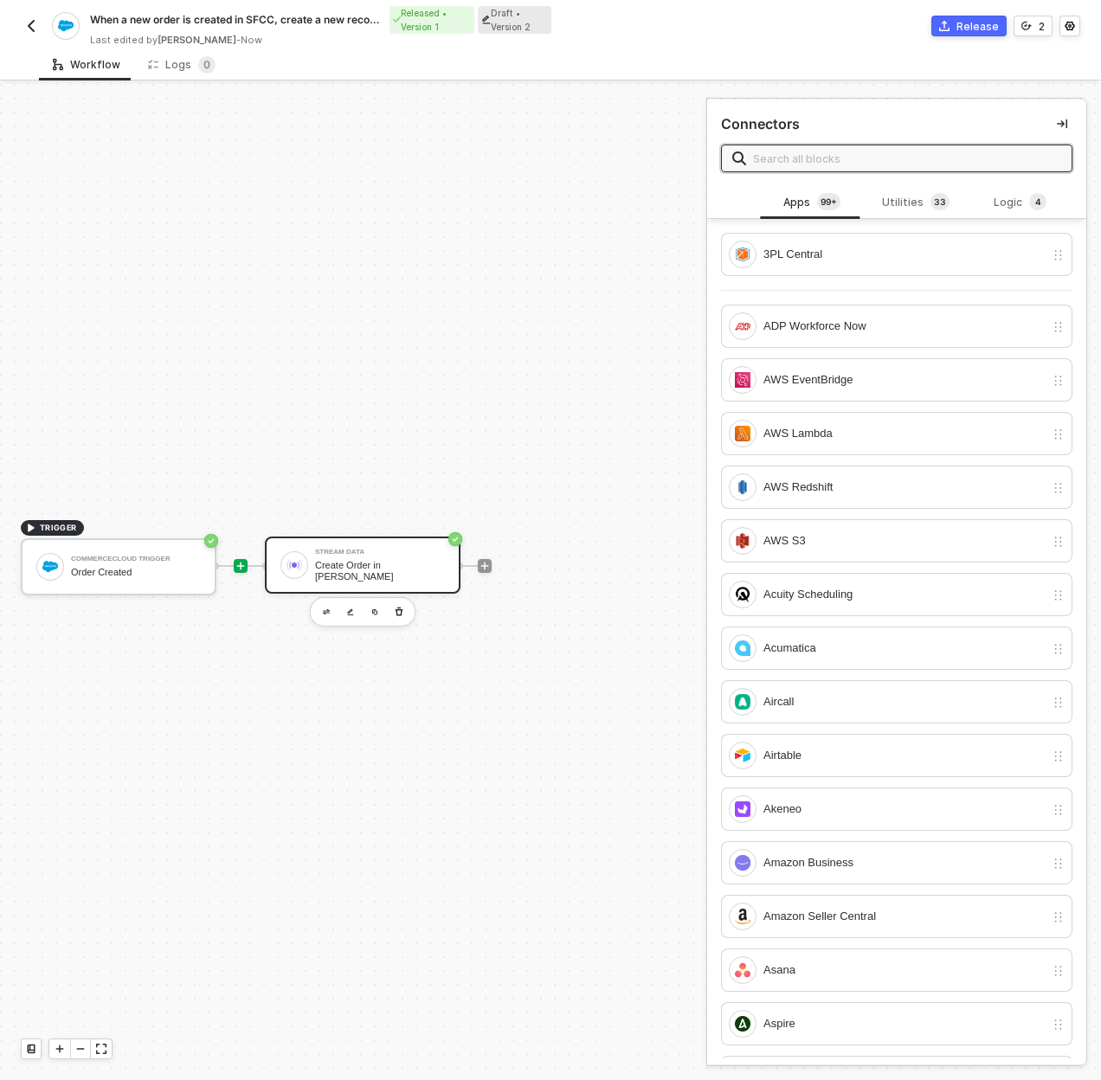
click at [413, 563] on div "Stream Data Create Order in Brij" at bounding box center [380, 565] width 130 height 33
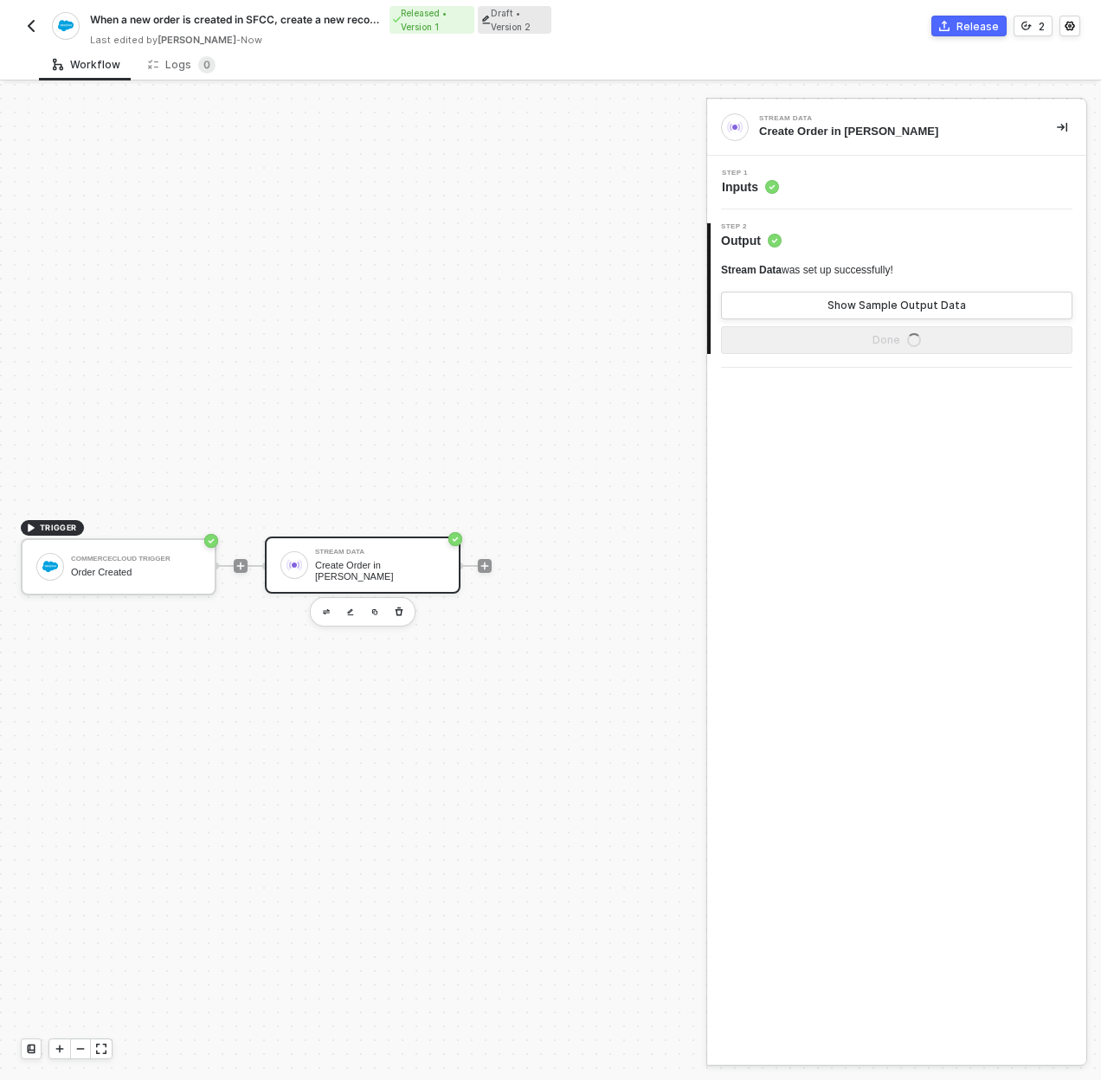
click at [844, 187] on div "Step 1 Inputs" at bounding box center [898, 183] width 375 height 26
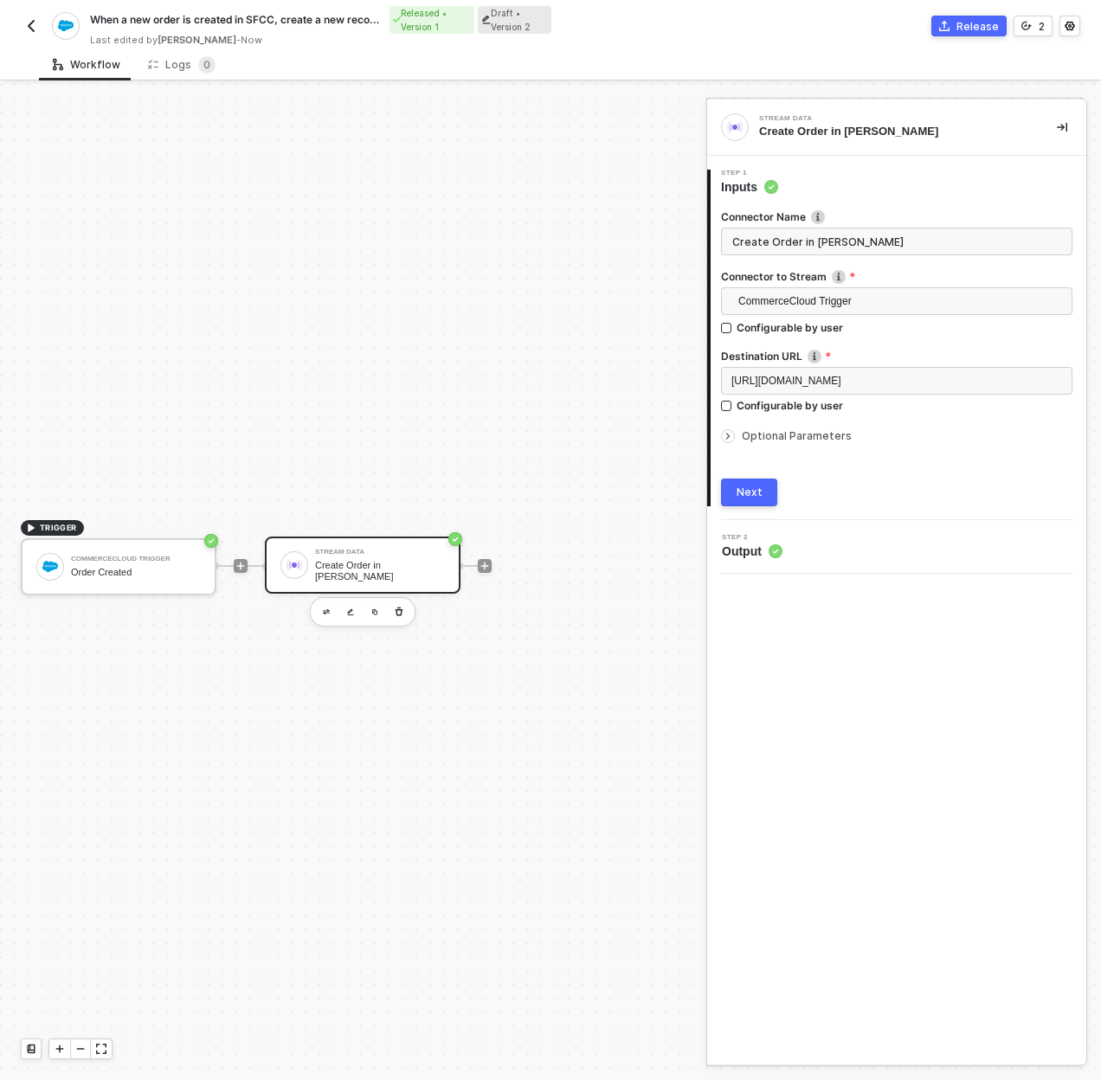
click at [378, 406] on div "TRIGGER CommerceCloud Trigger Order Created Stream Data Create Order in Brij" at bounding box center [349, 566] width 698 height 1028
click at [243, 569] on icon "icon-play" at bounding box center [240, 566] width 10 height 10
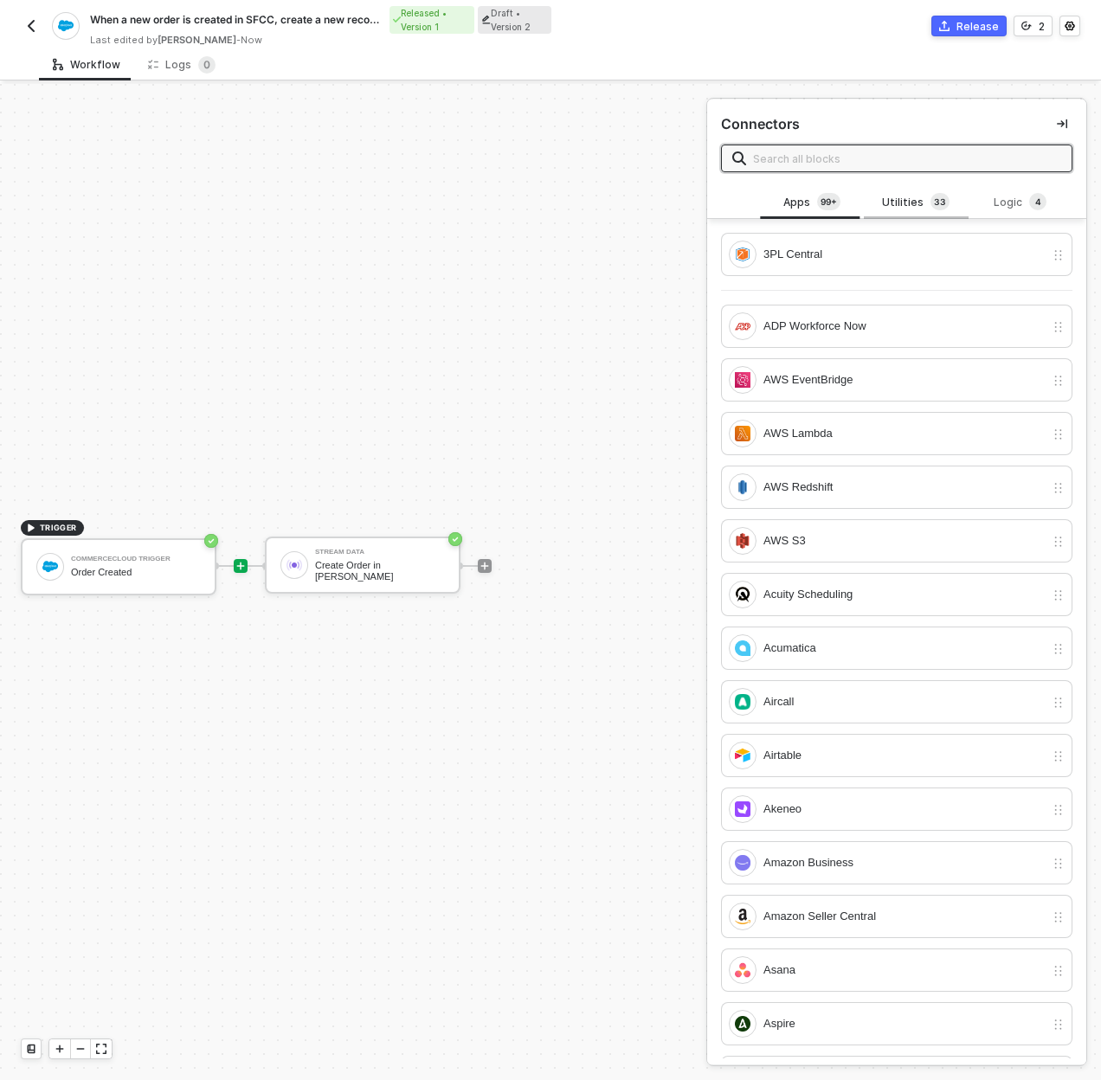
click at [902, 206] on div "Utilities 3 3" at bounding box center [916, 202] width 76 height 19
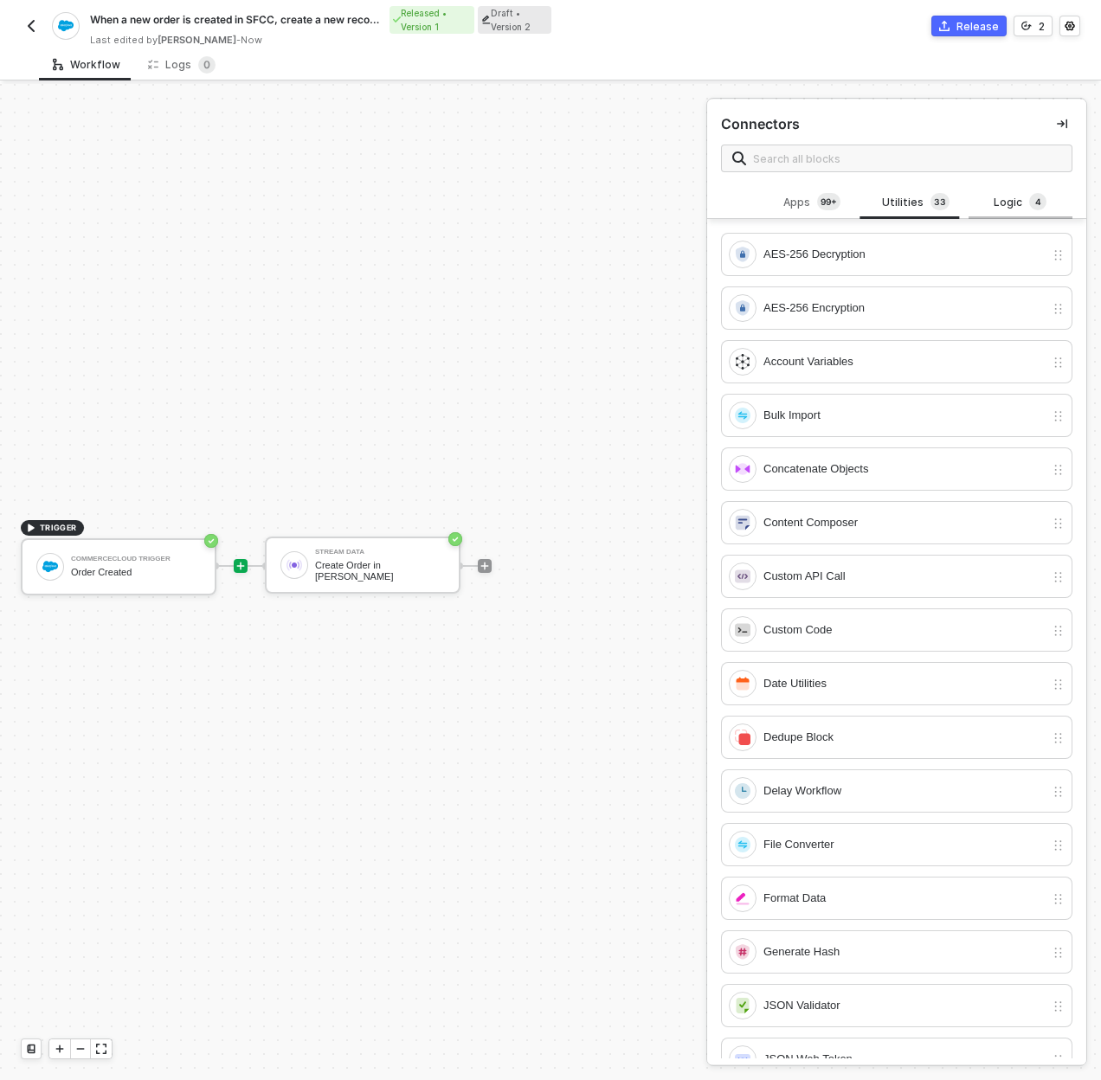
click at [1003, 200] on div "Logic 4" at bounding box center [1020, 202] width 76 height 19
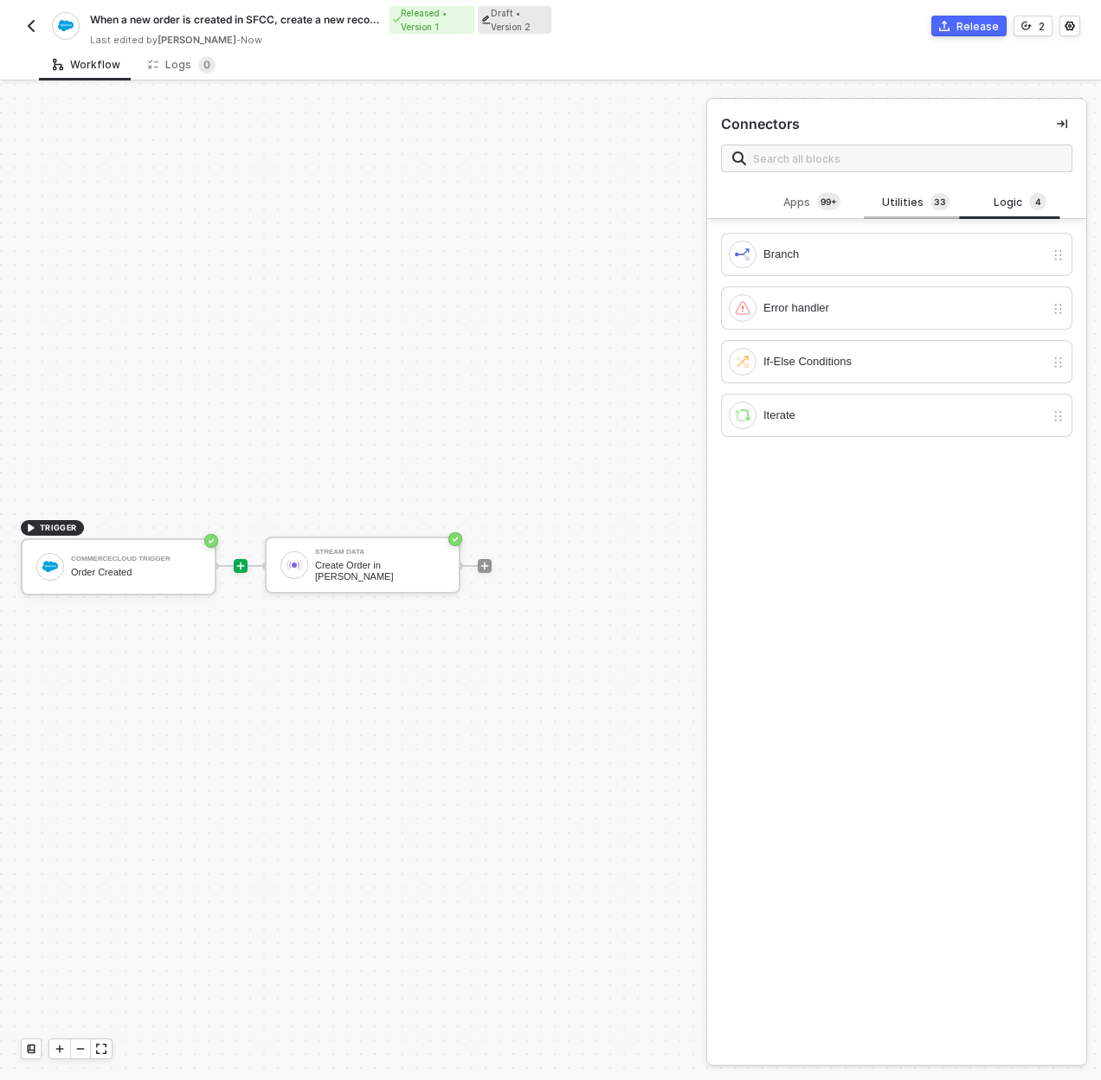
click at [891, 208] on div "Utilities 3 3" at bounding box center [916, 202] width 76 height 19
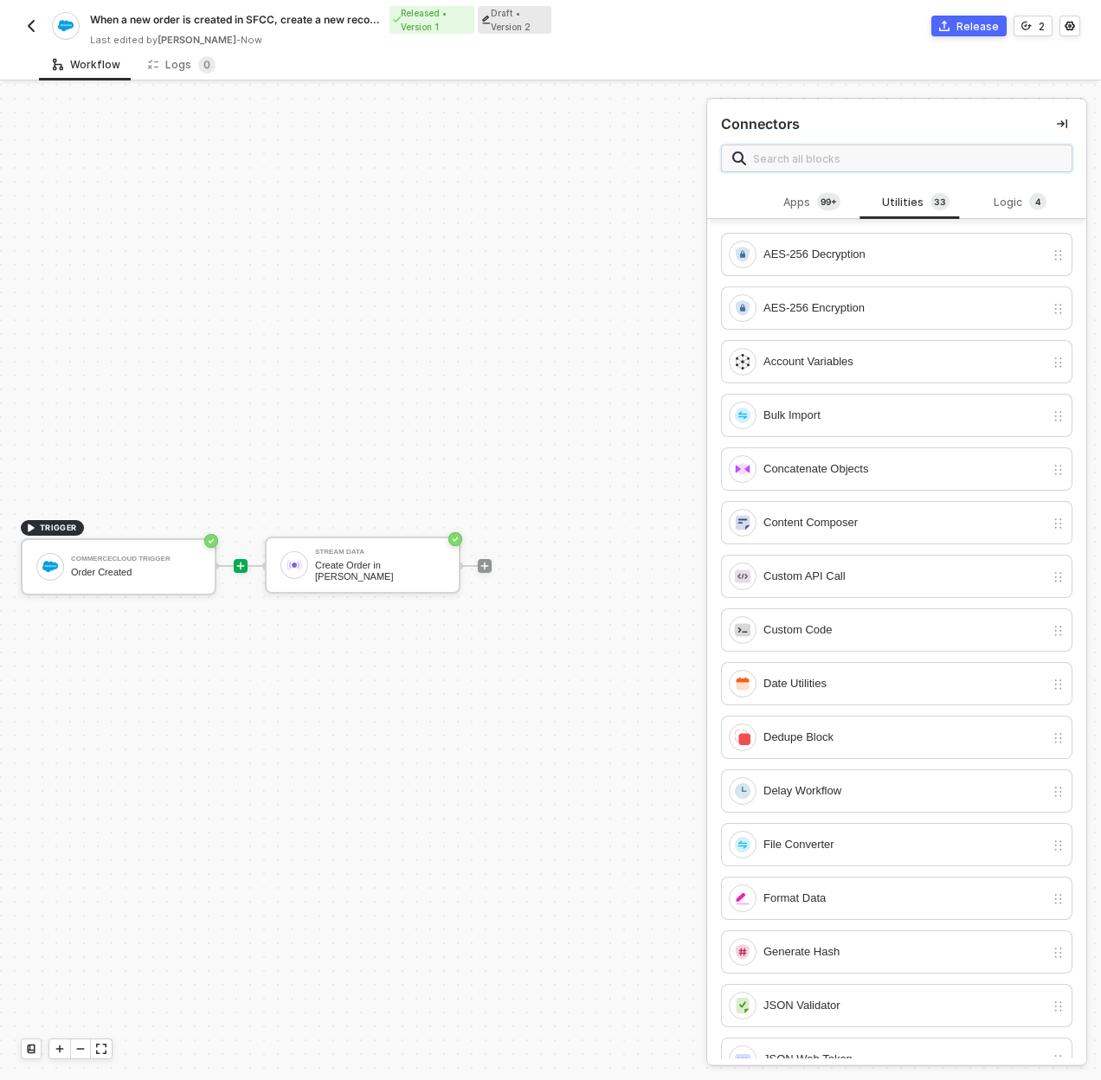
click at [896, 163] on input "text" at bounding box center [907, 158] width 308 height 19
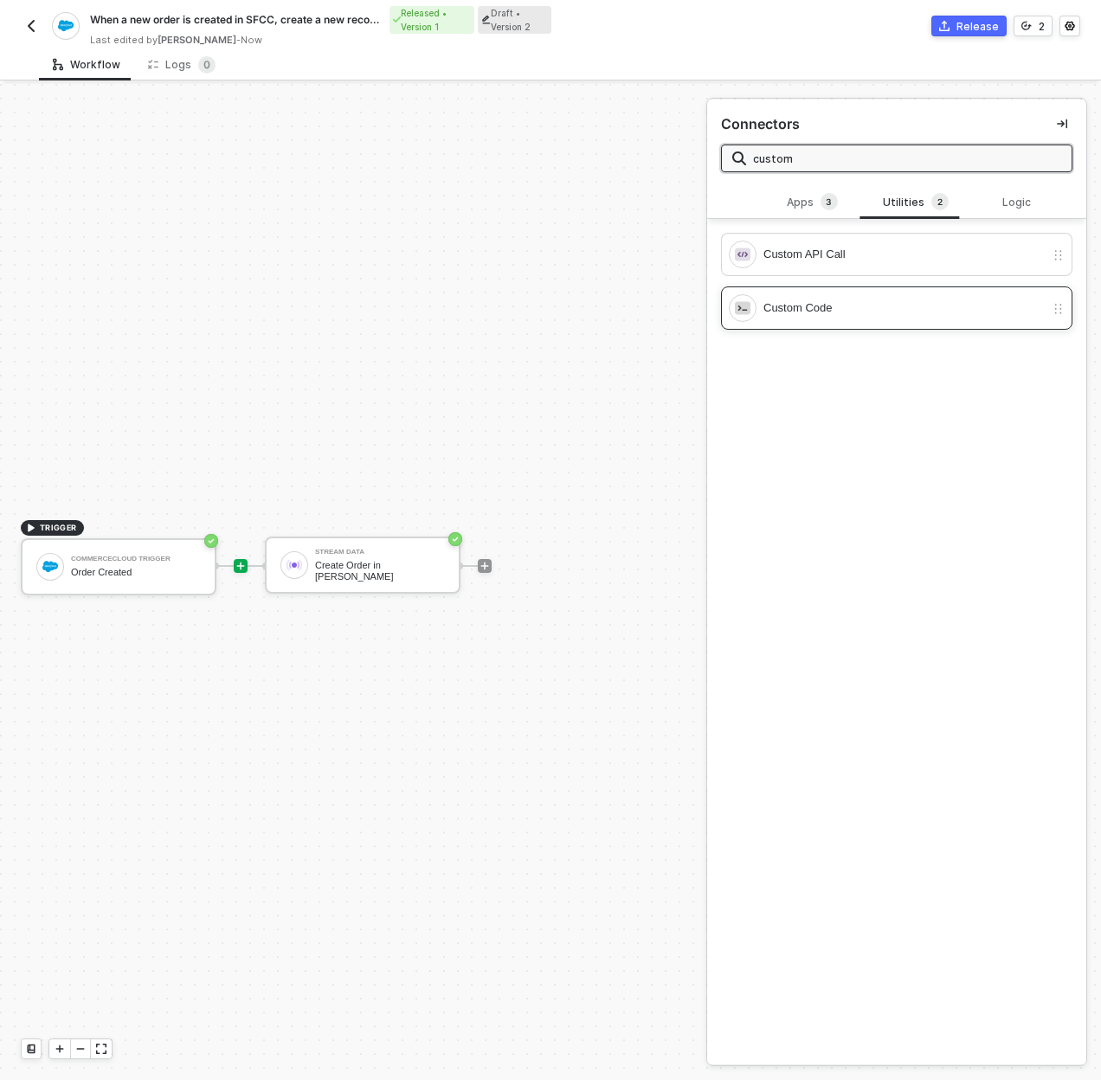
type input "custom"
click at [904, 300] on div "Custom Code" at bounding box center [903, 308] width 281 height 19
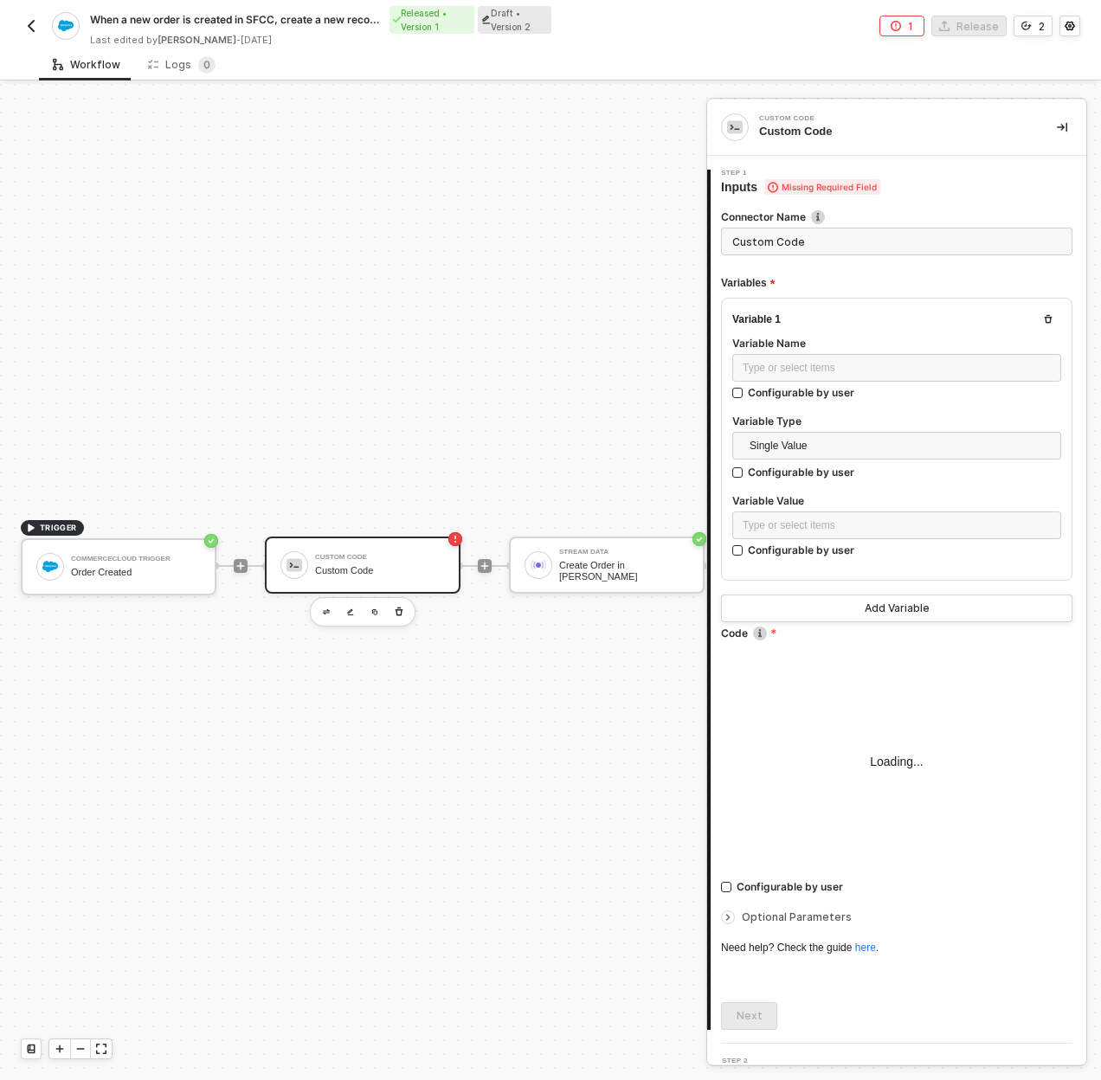
scroll to position [109, 0]
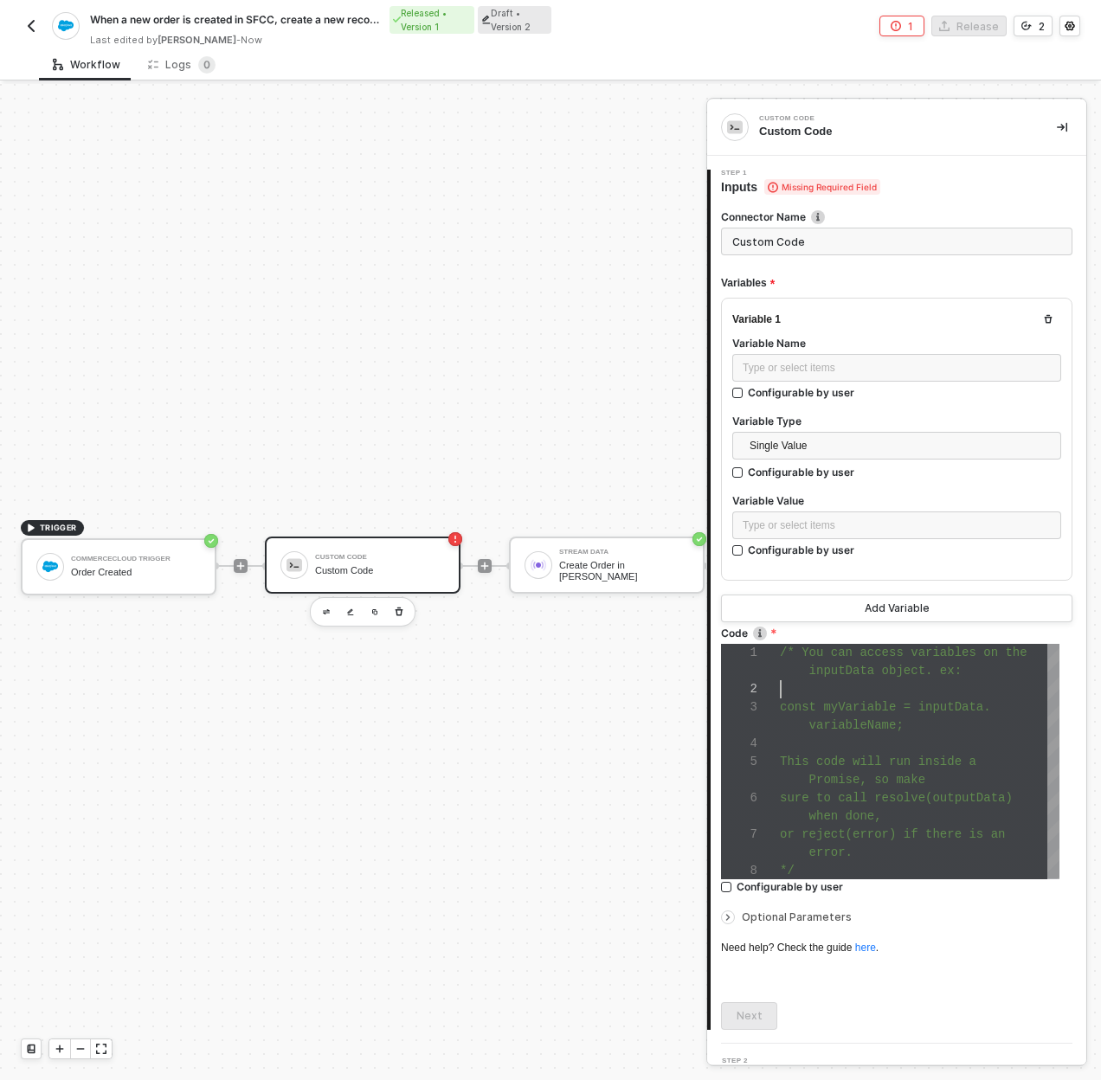
click at [904, 689] on div at bounding box center [920, 689] width 280 height 18
click at [910, 342] on label "Variable Name" at bounding box center [896, 343] width 329 height 15
click at [903, 364] on div "Type or select items ﻿" at bounding box center [897, 368] width 308 height 16
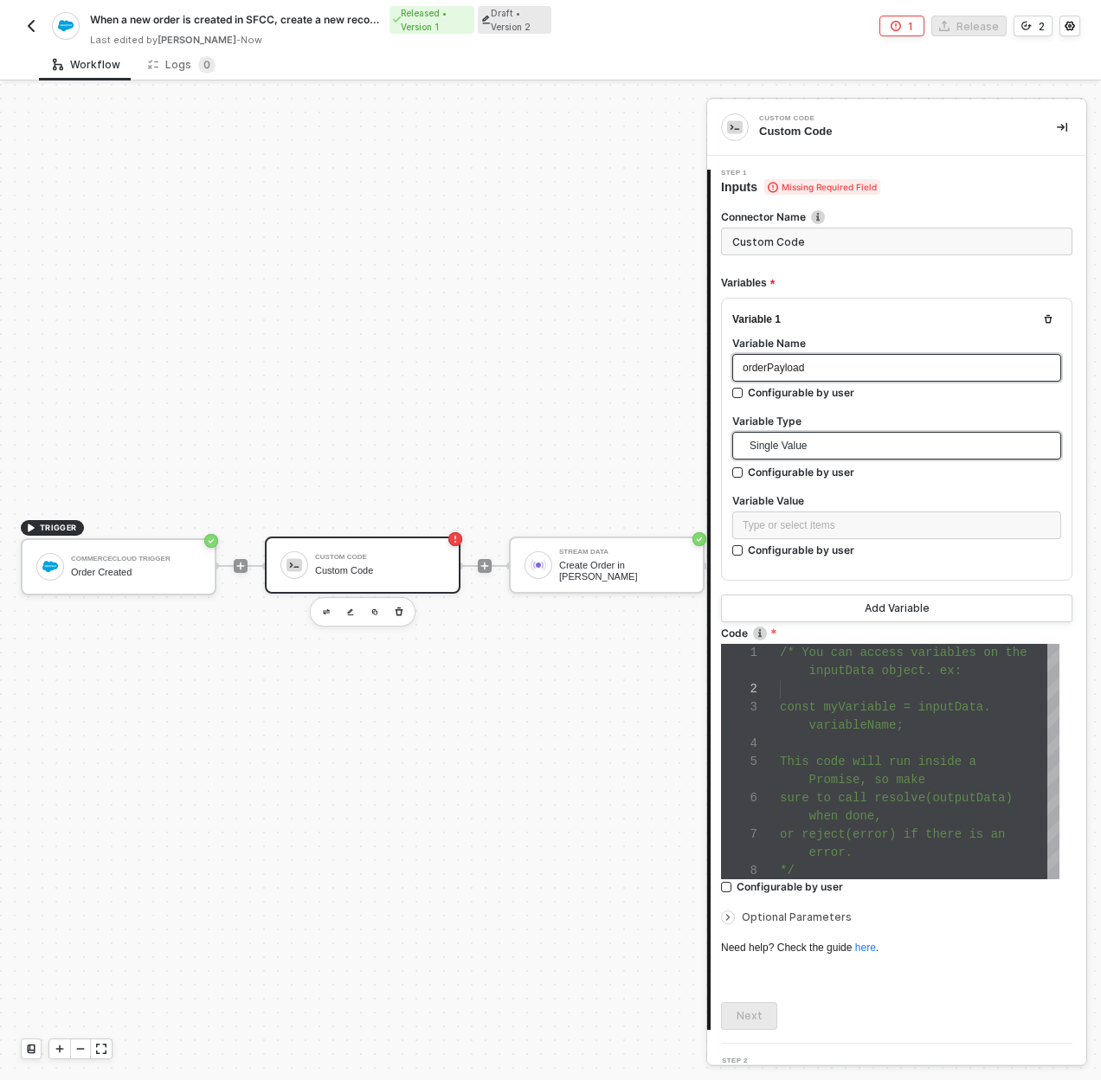
click at [839, 443] on span "Single Value" at bounding box center [900, 446] width 301 height 26
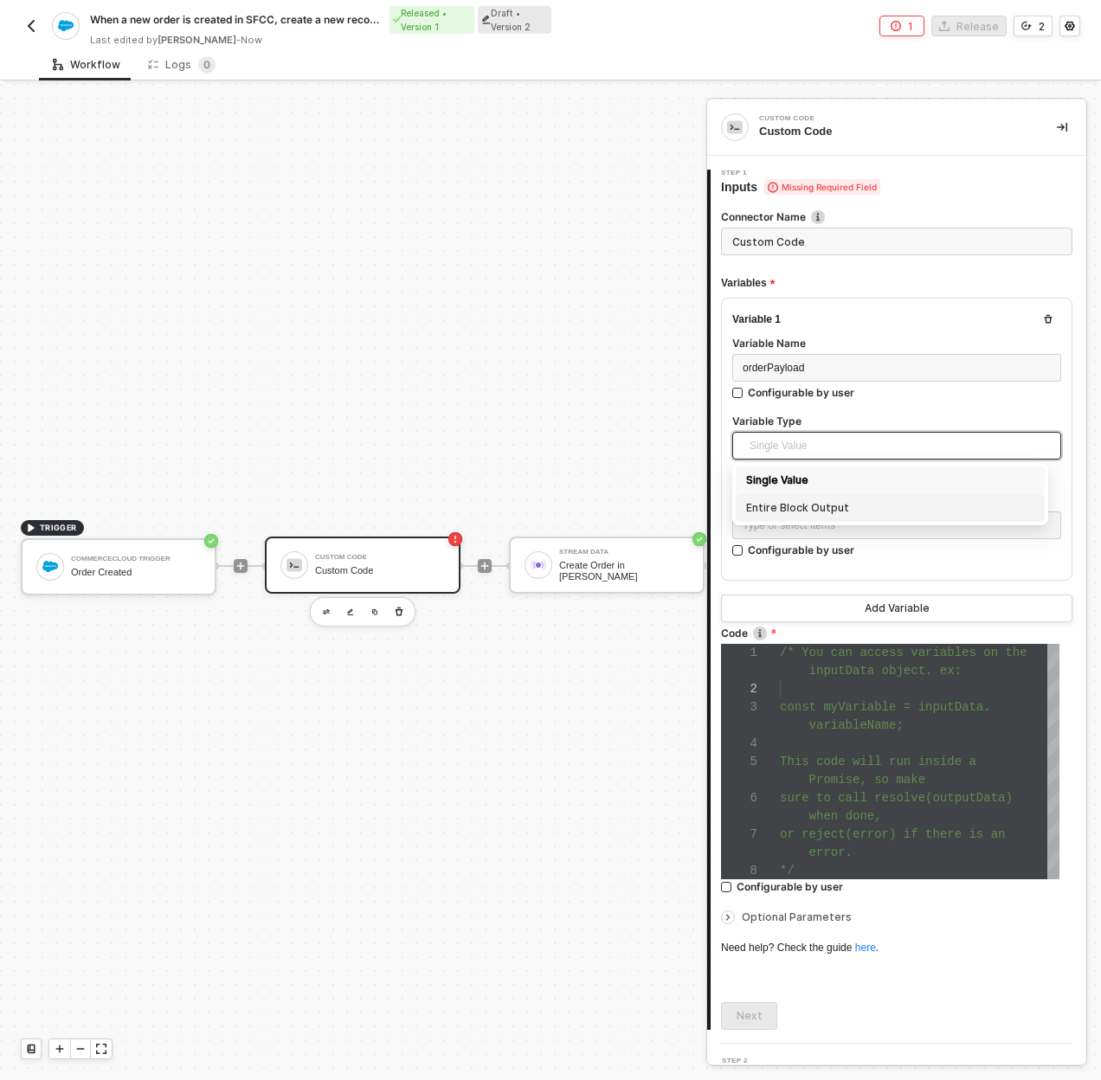
click at [799, 499] on div "Entire Block Output" at bounding box center [890, 508] width 288 height 19
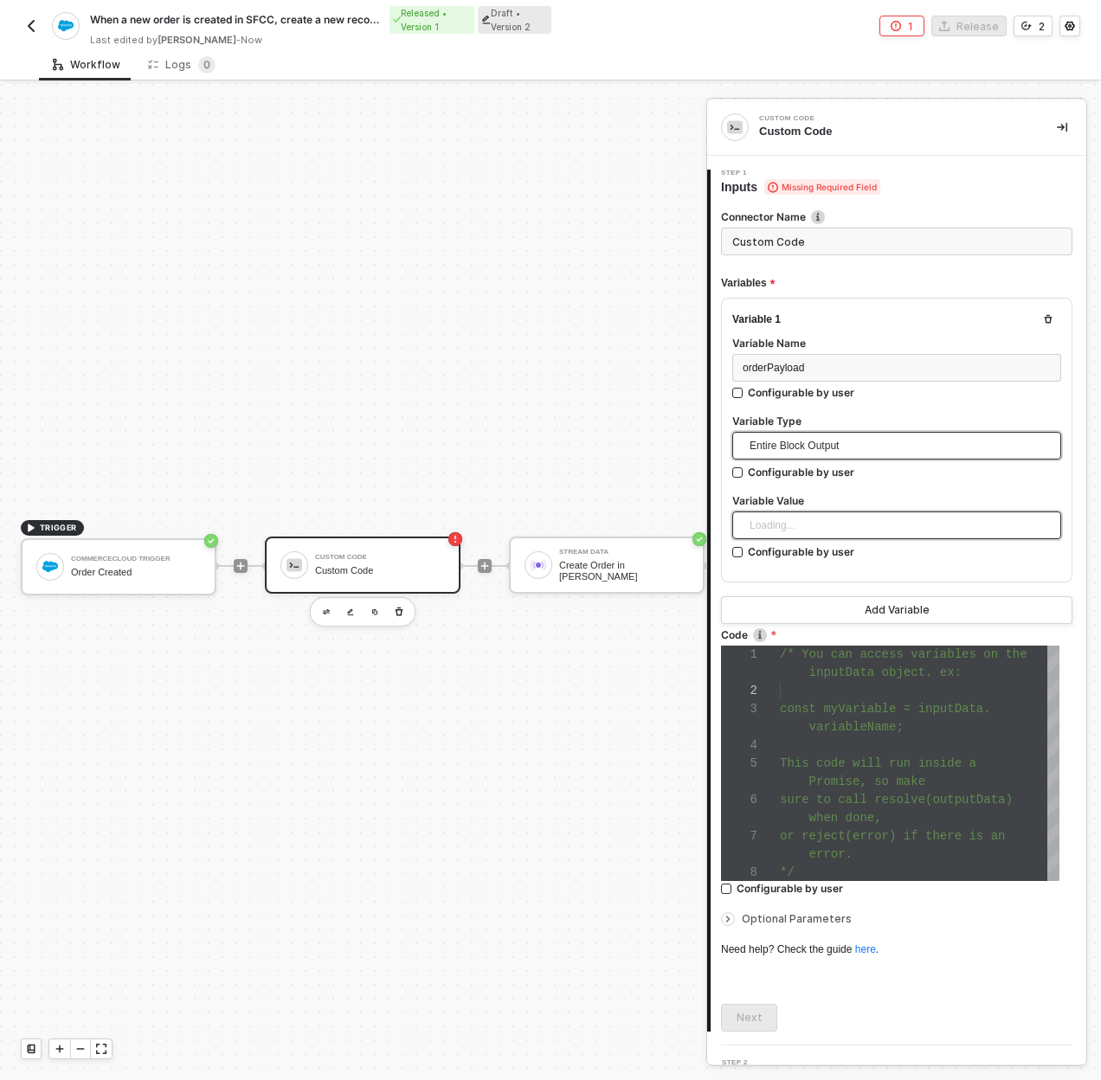
click at [803, 518] on div "Loading..." at bounding box center [896, 526] width 329 height 28
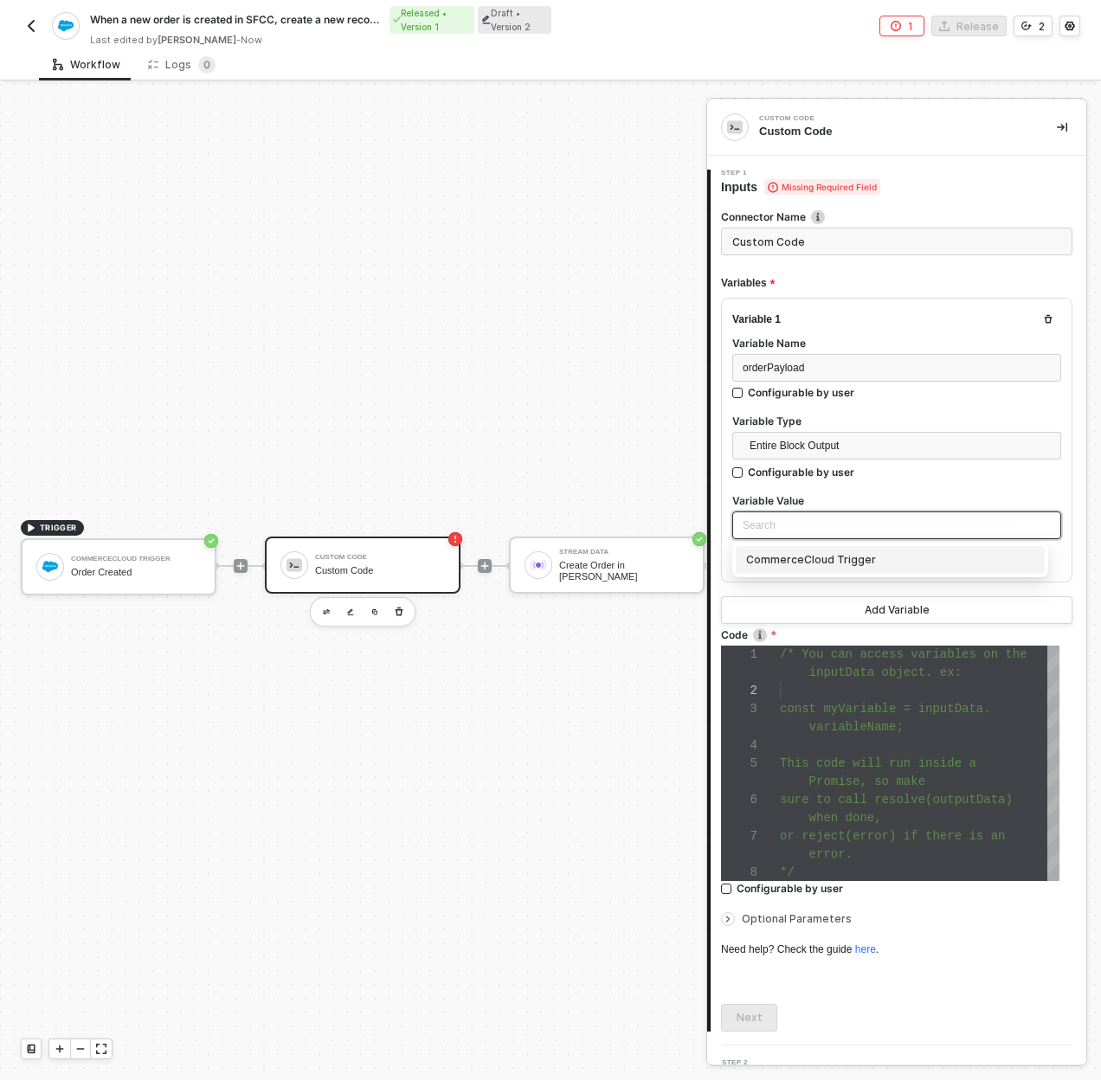
drag, startPoint x: 808, startPoint y: 560, endPoint x: 808, endPoint y: 587, distance: 26.8
click at [808, 560] on div "CommerceCloud Trigger" at bounding box center [890, 559] width 288 height 19
click at [811, 666] on span "inputData object. ex:" at bounding box center [885, 673] width 152 height 14
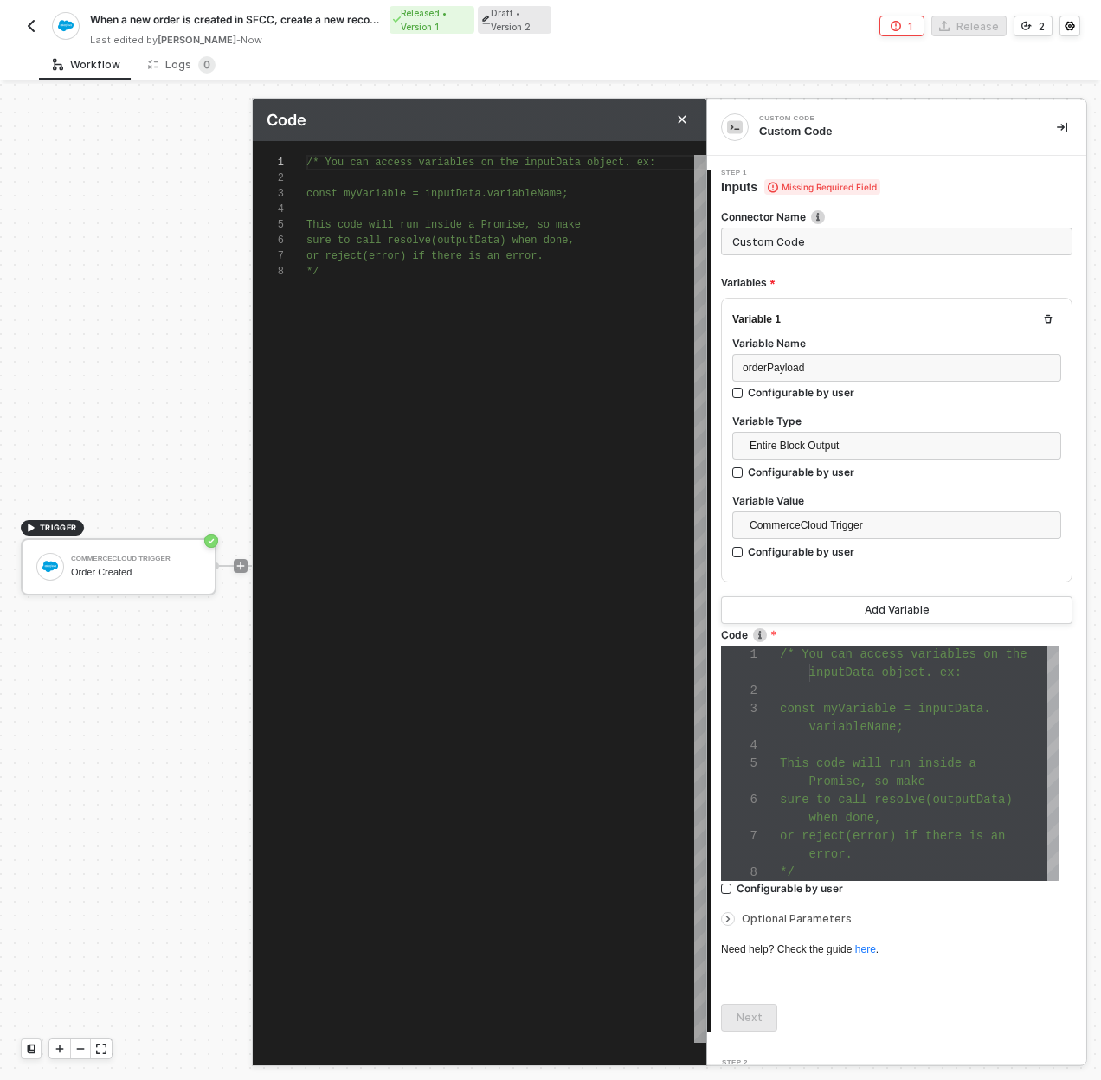
scroll to position [31, 44]
click at [351, 198] on div "1 2 3 4 5 6 7 8 /* You can access variables on the inputData objec t. ex: const…" at bounding box center [480, 599] width 454 height 888
click at [690, 119] on button "Close" at bounding box center [682, 119] width 21 height 21
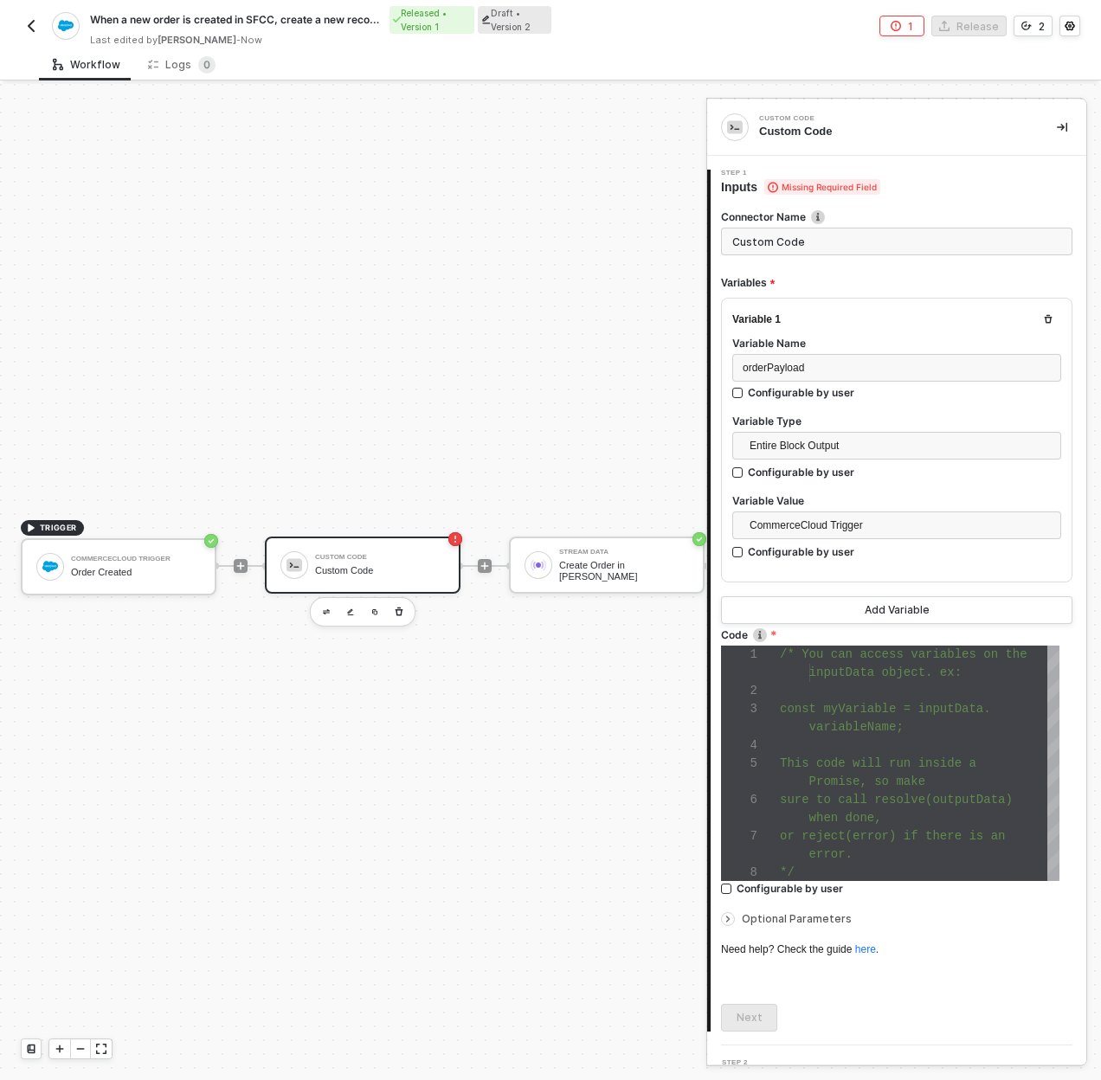
click at [203, 412] on div "TRIGGER CommerceCloud Trigger Order Created Custom Code Custom Code Stream Data…" at bounding box center [368, 566] width 736 height 1028
click at [1014, 737] on div at bounding box center [920, 746] width 280 height 18
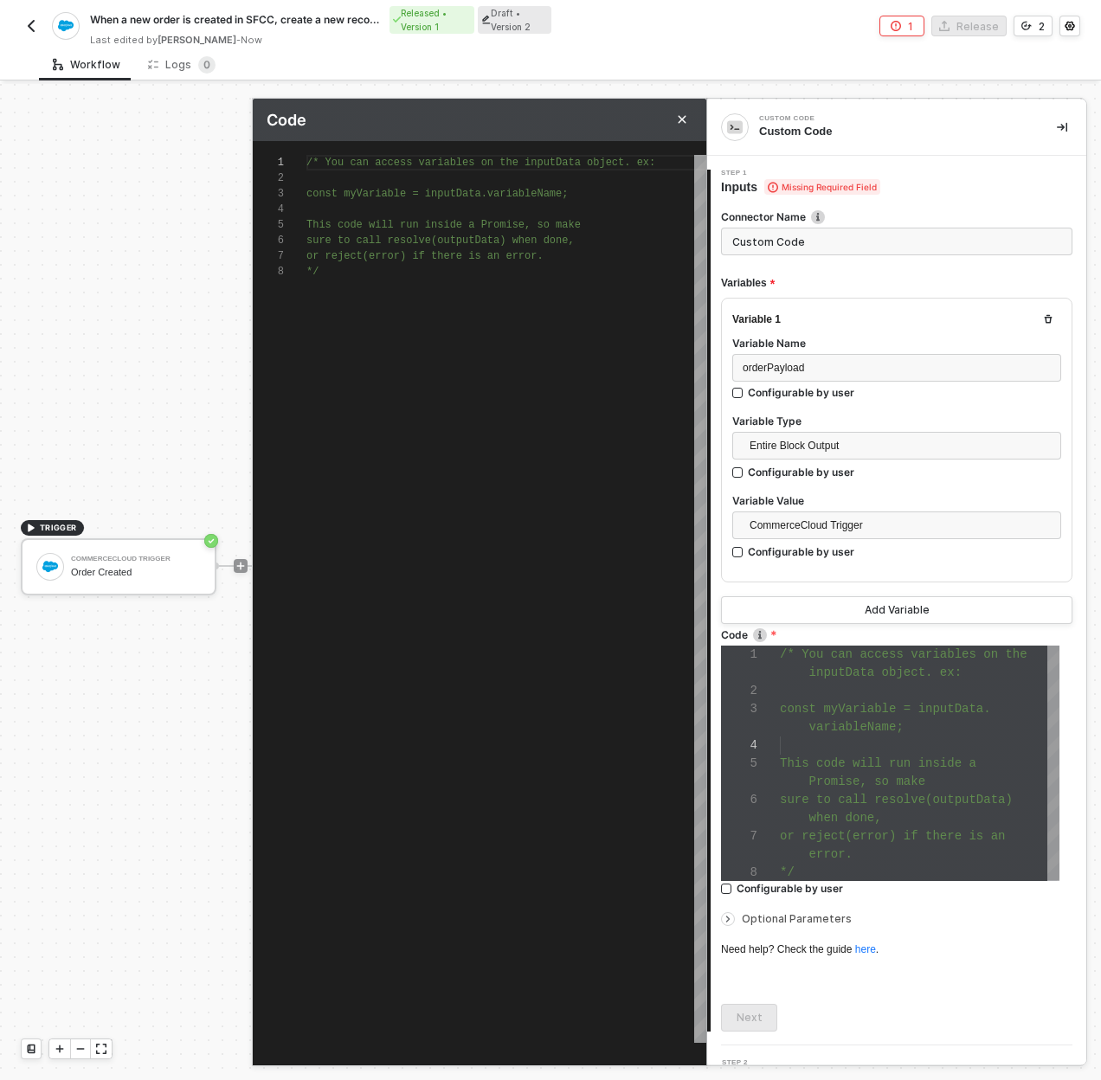
scroll to position [109, 0]
click at [434, 285] on div "/* You can access variables on the inputData objec t. ex: const myVariable = in…" at bounding box center [506, 599] width 400 height 888
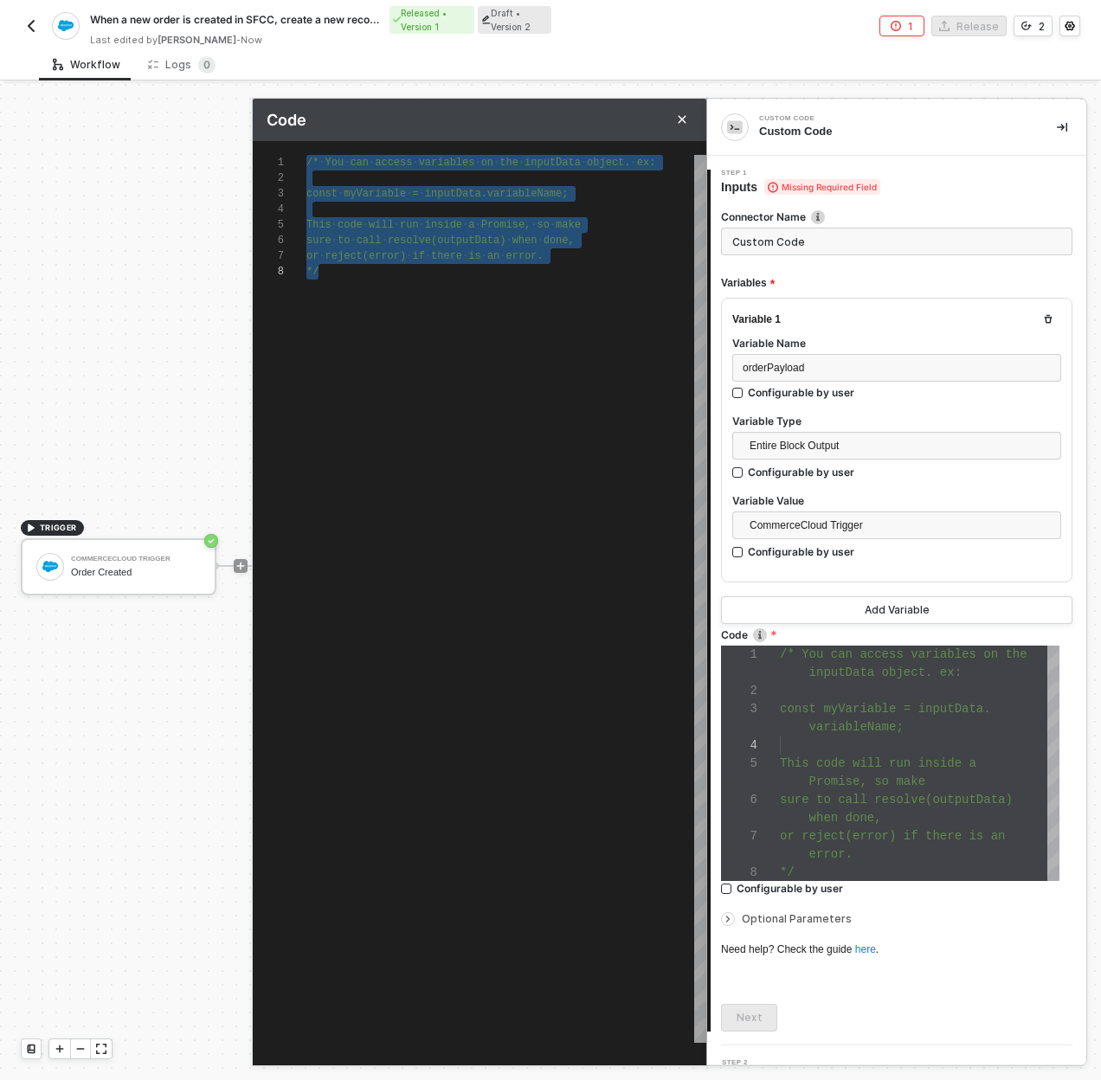
type textarea "r"
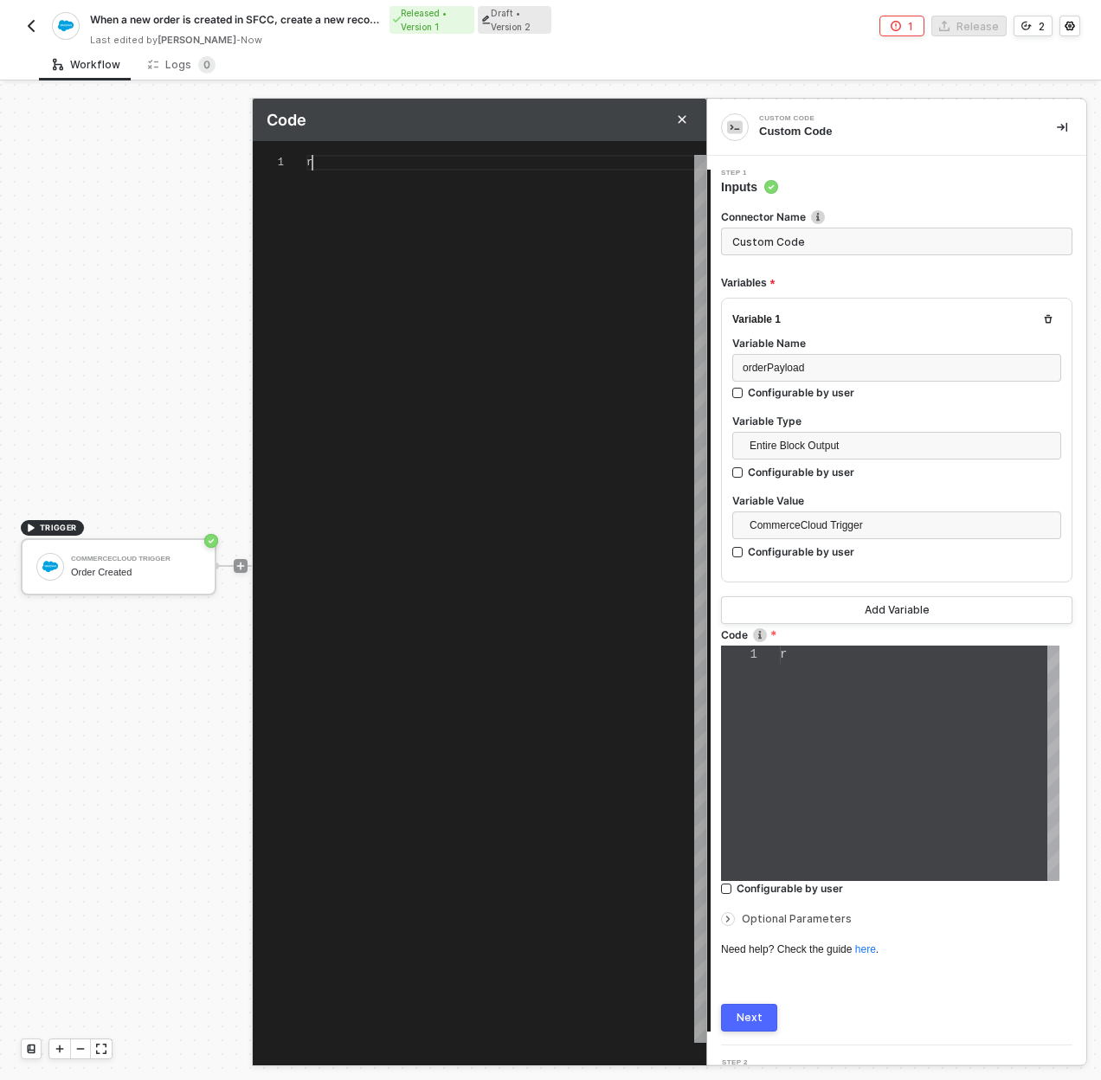
type textarea "re"
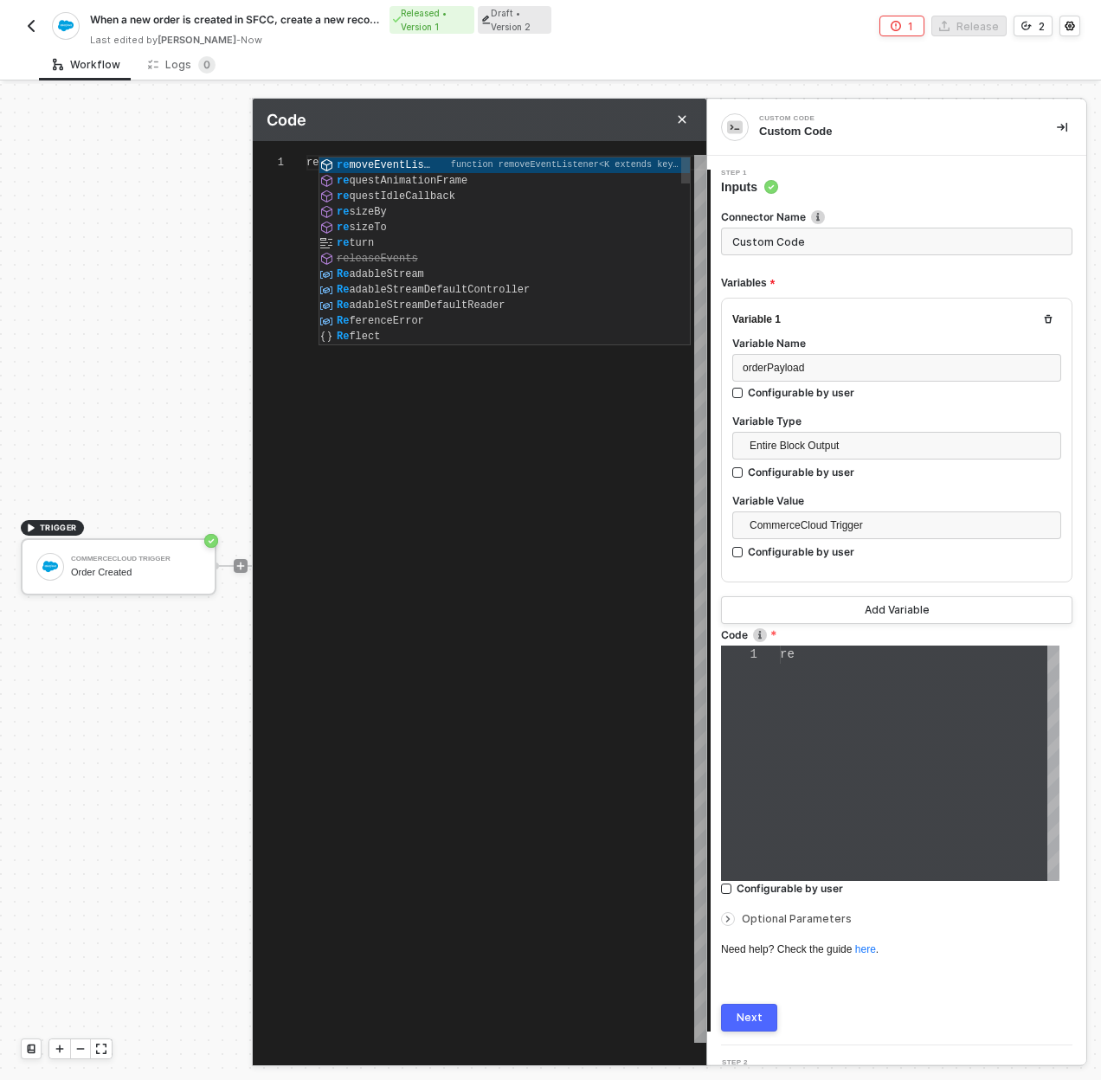
type textarea "rer"
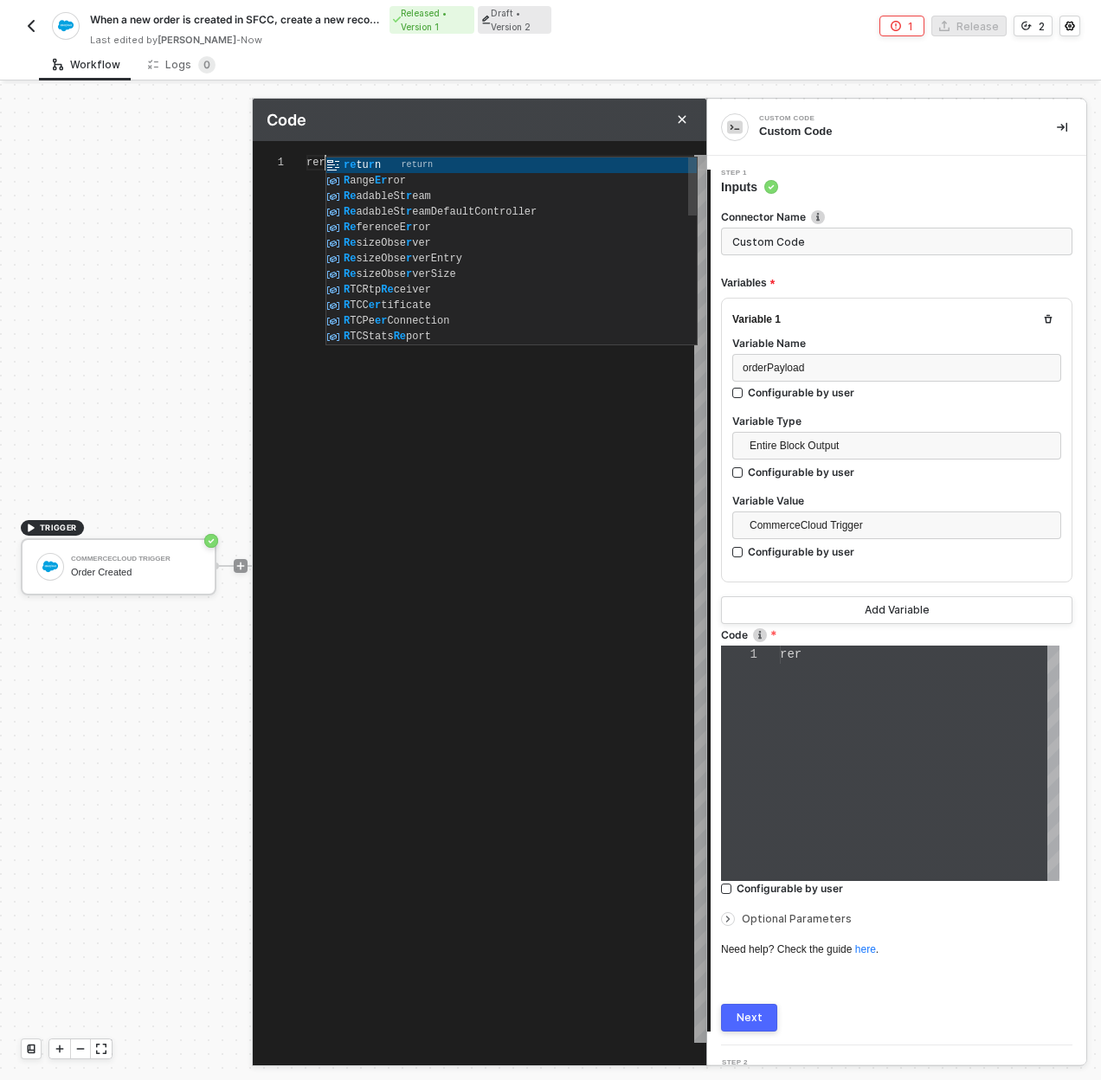
type textarea "re"
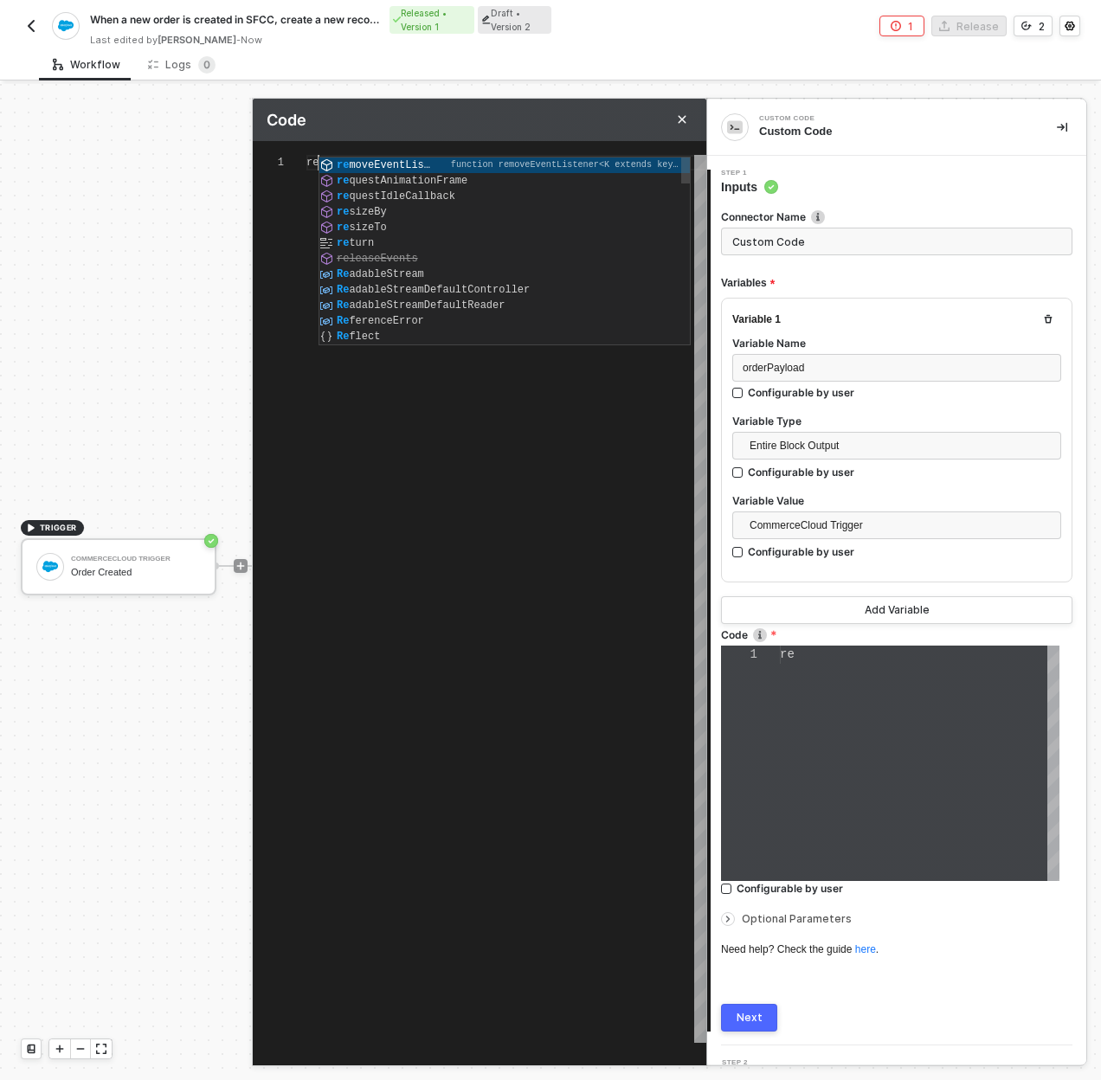
type textarea "ret"
type textarea "retu"
type textarea "retur"
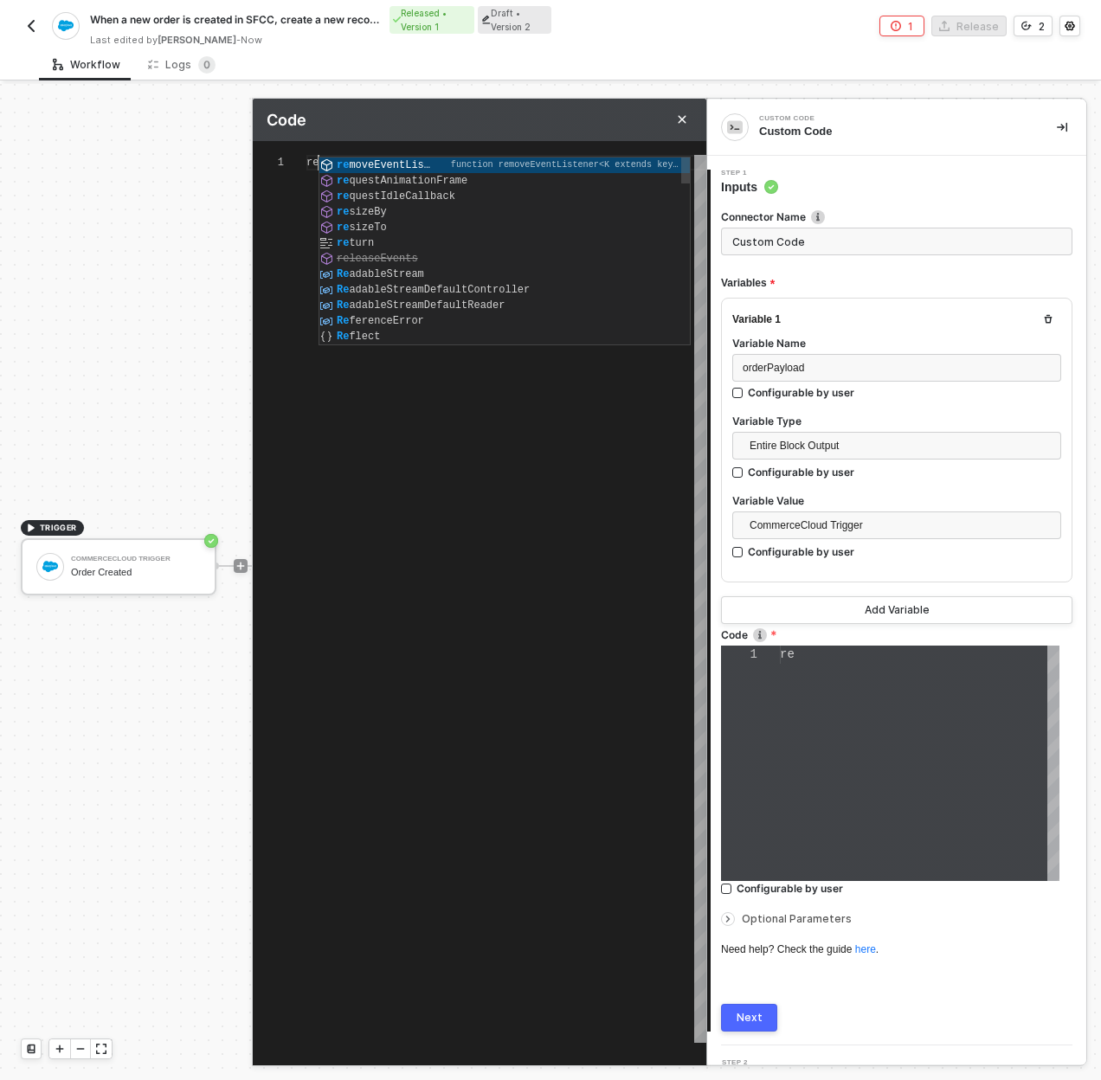
type textarea "retur"
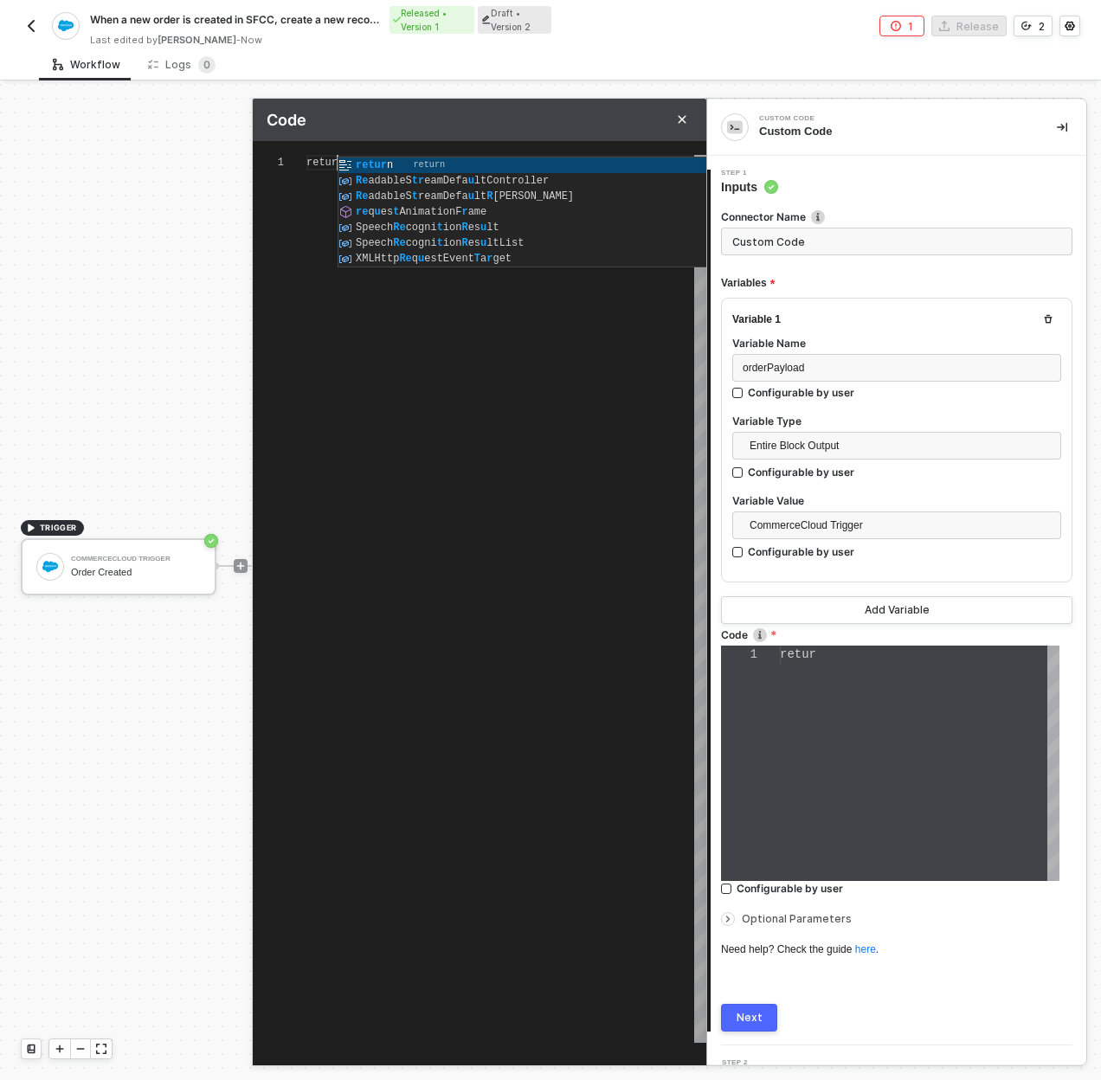
type textarea "return"
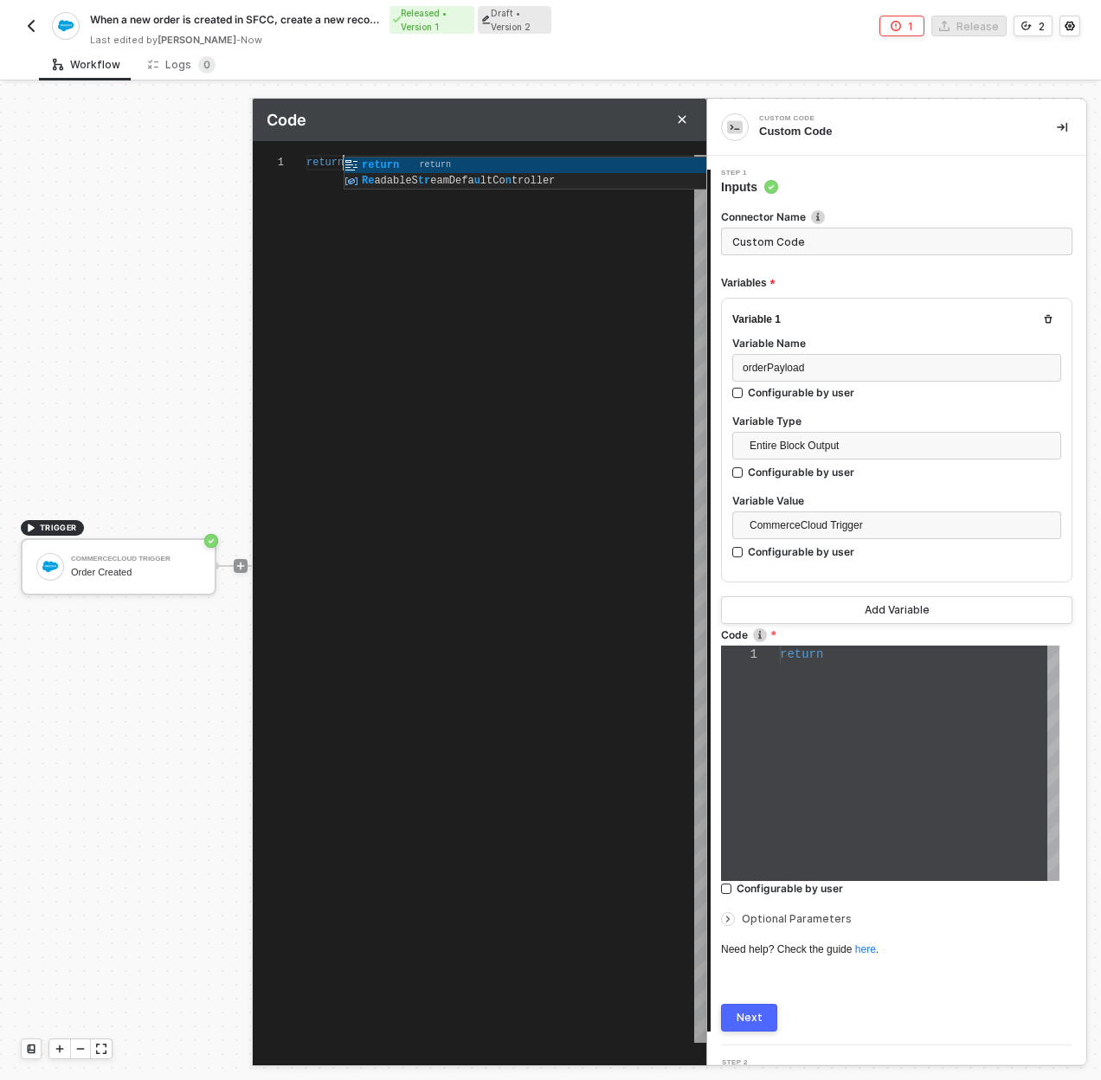
type textarea "return"
type textarea "return """
type textarea "return "e""
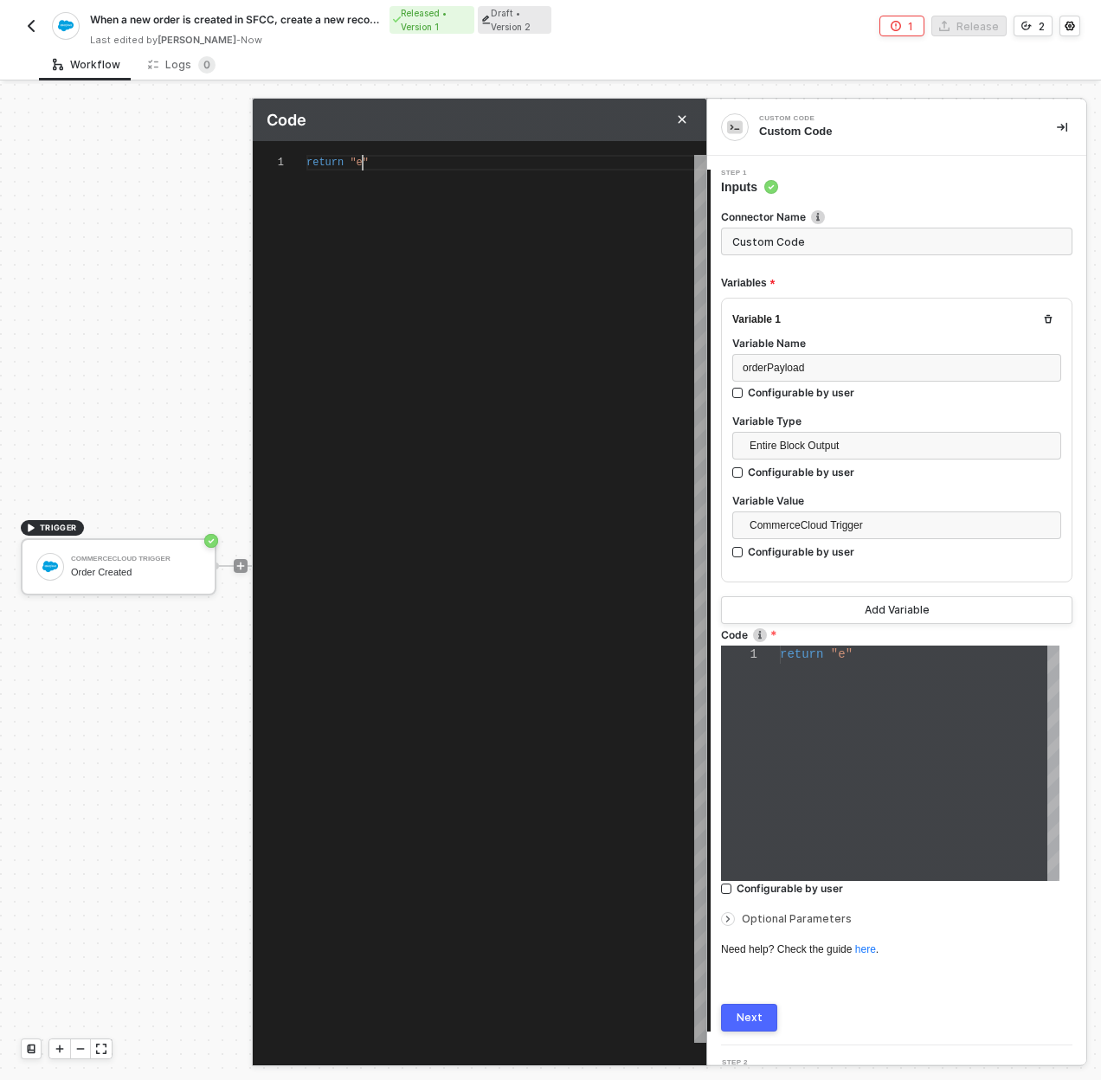
type textarea "return "ex""
type textarea "return "exa""
type textarea "return "exam""
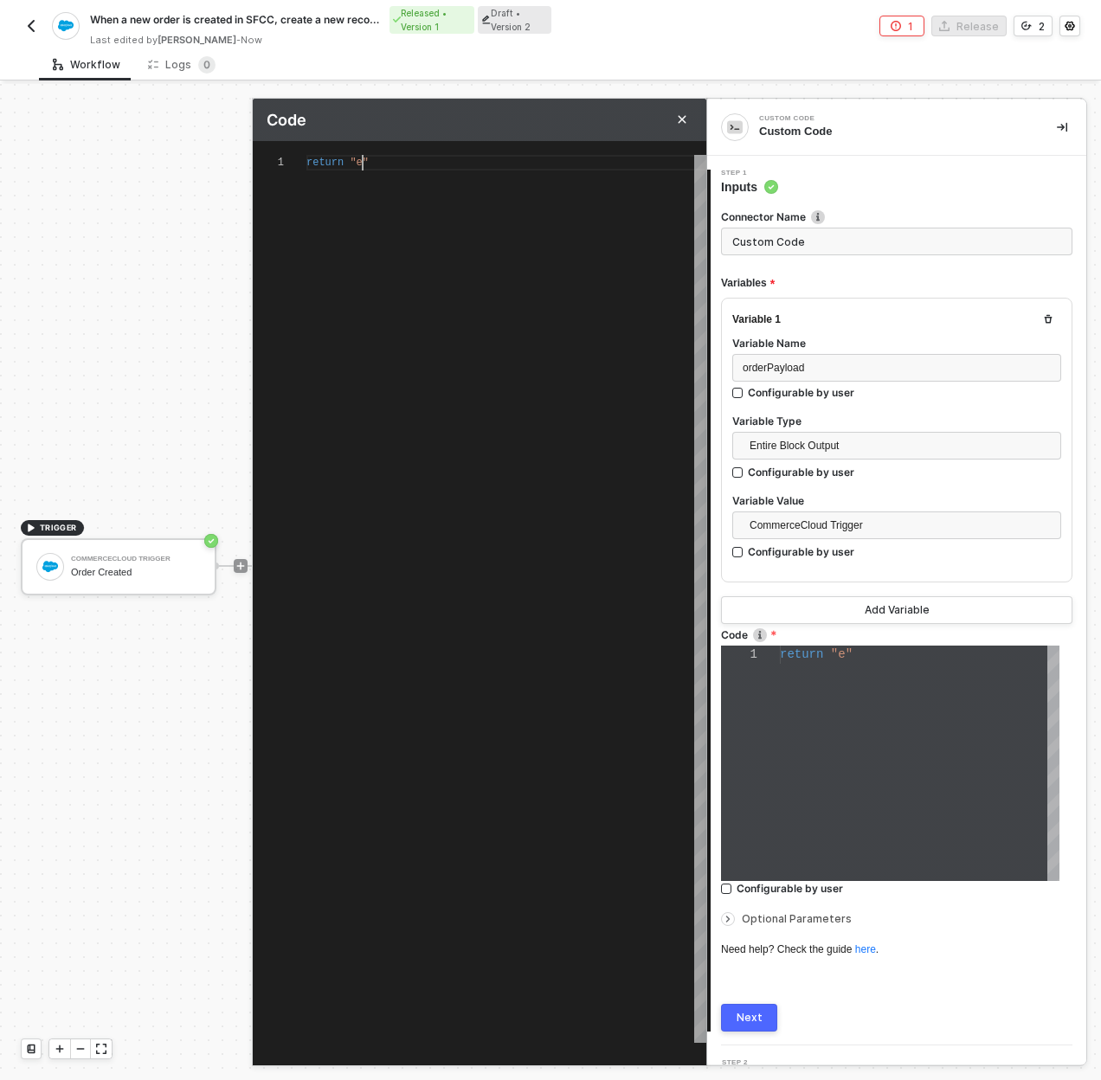
type textarea "return "exam""
type textarea "return "examp""
type textarea "return "exampl""
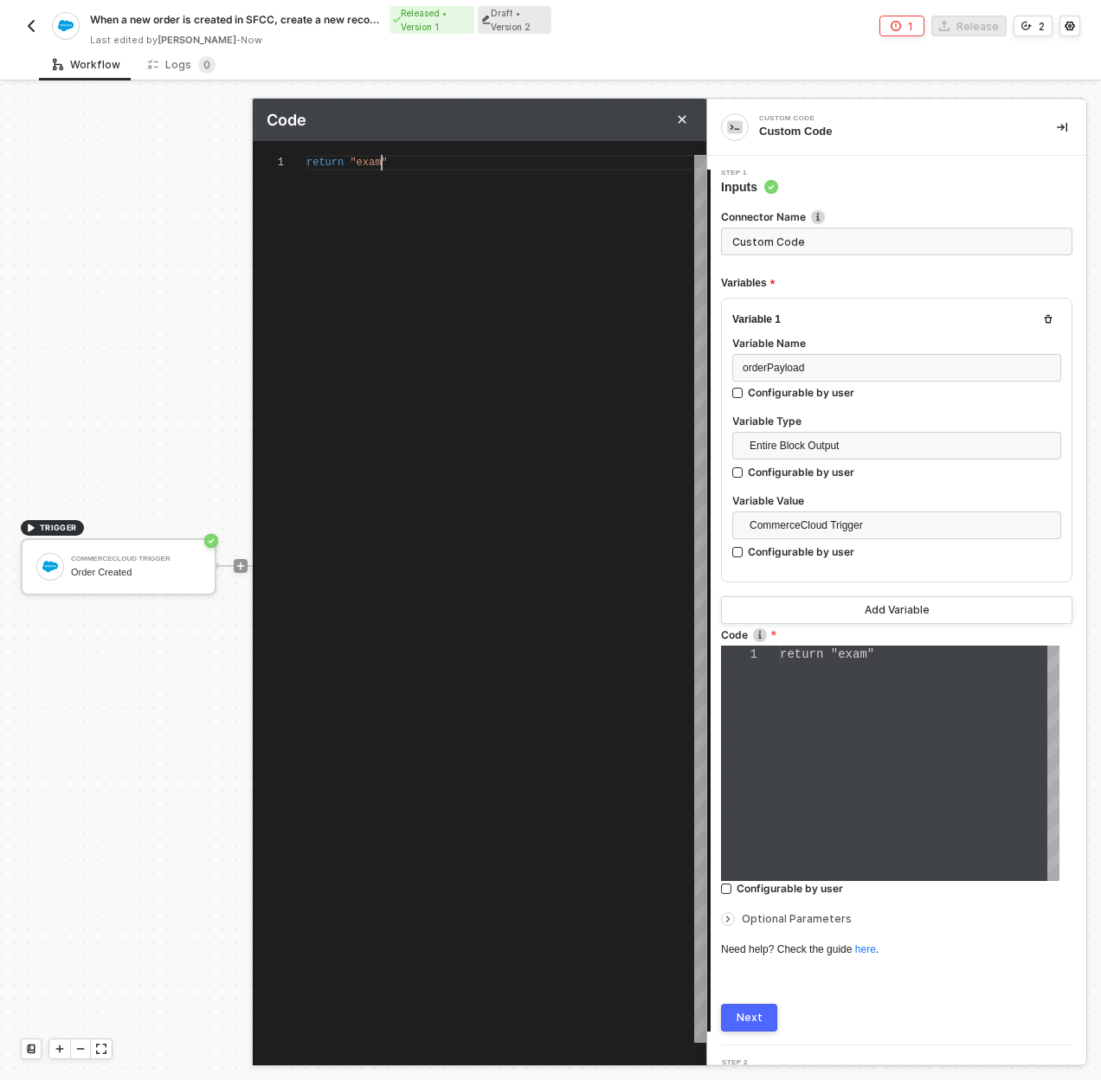
type textarea "return "example""
type textarea "return "example ""
type textarea "return "example v""
type textarea "return "example va""
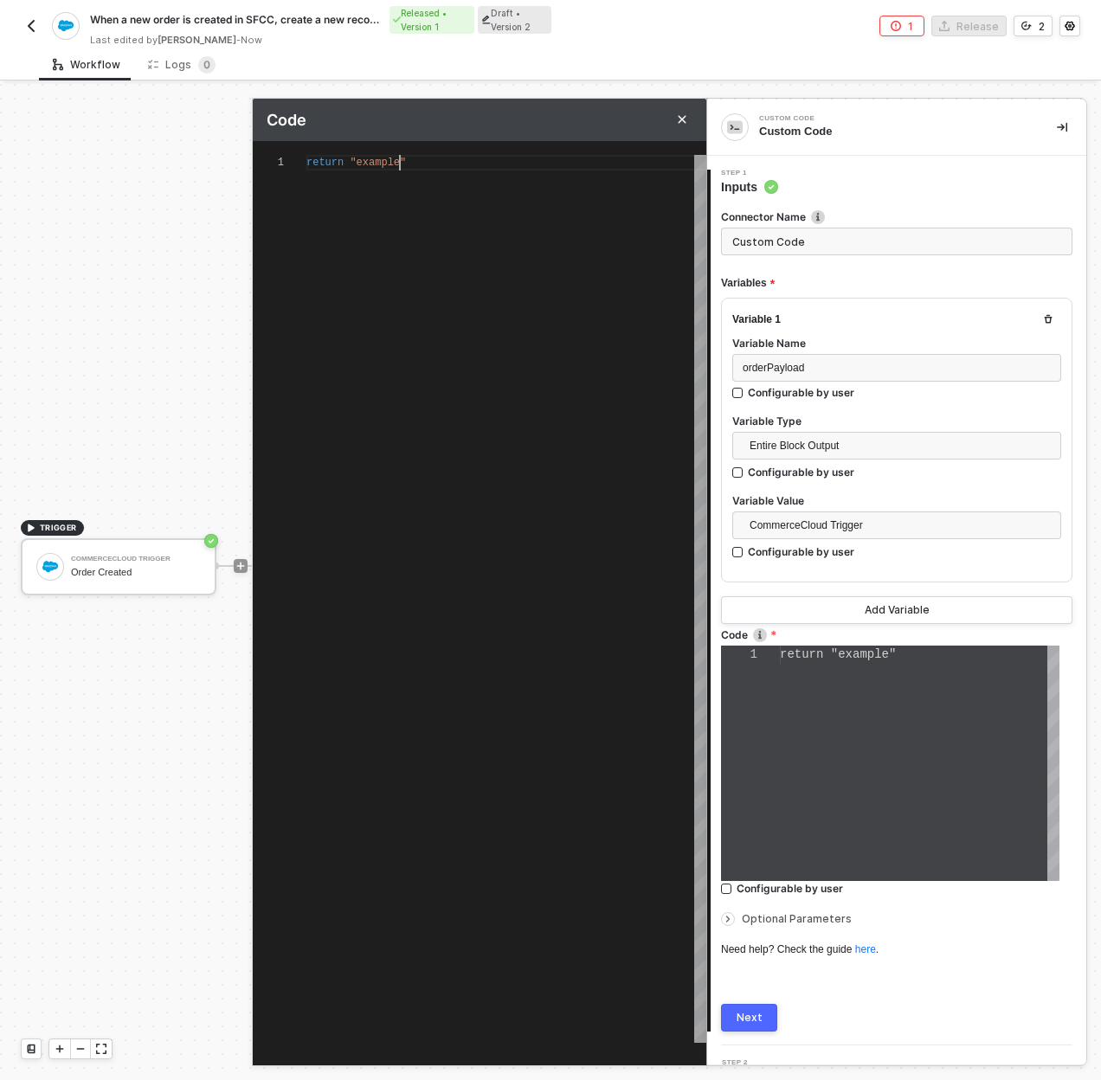
type textarea "return "example va""
type textarea "return "example val""
type textarea "return "example valu""
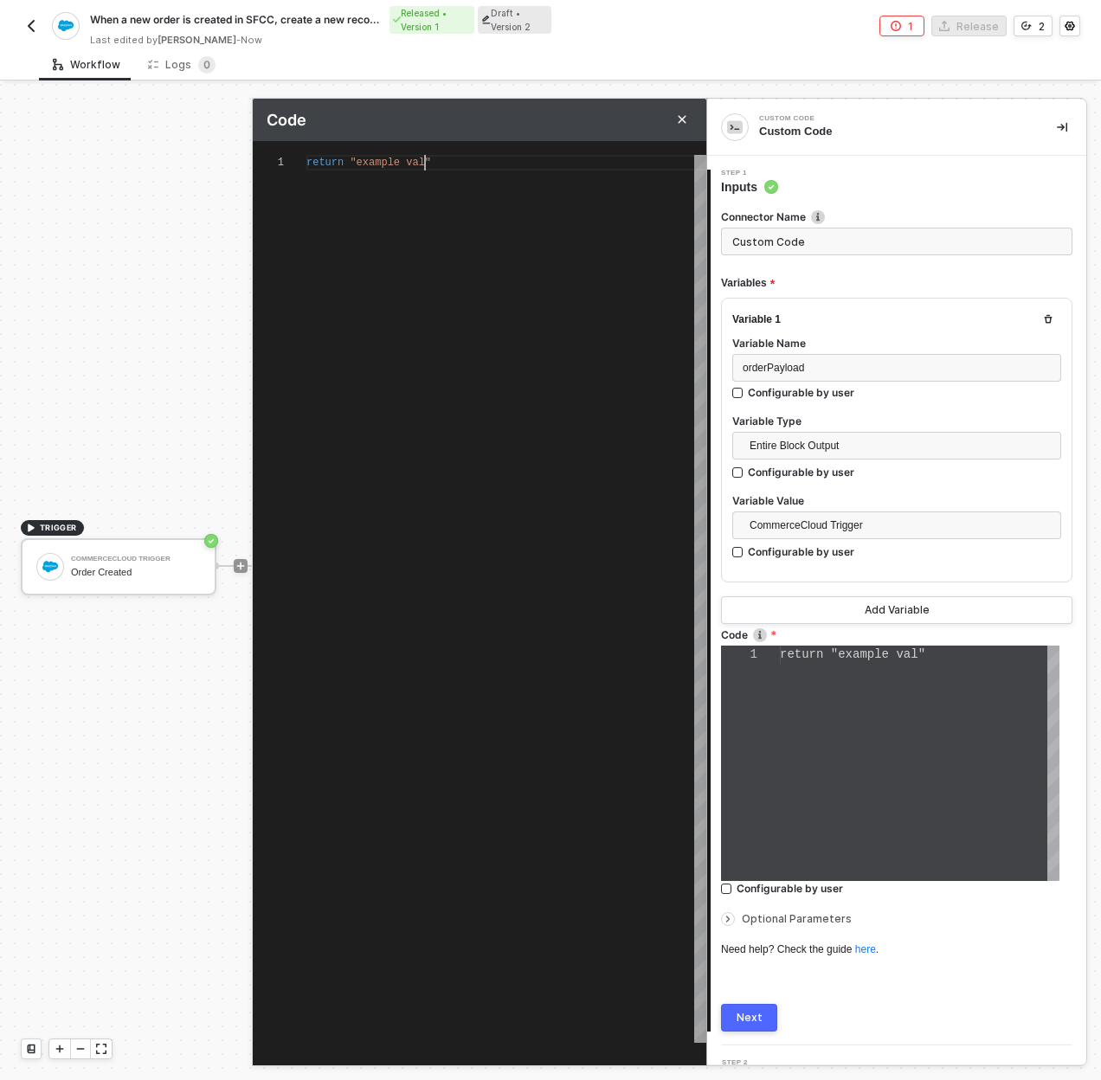
type textarea "return "example value""
type textarea "return "example value";"
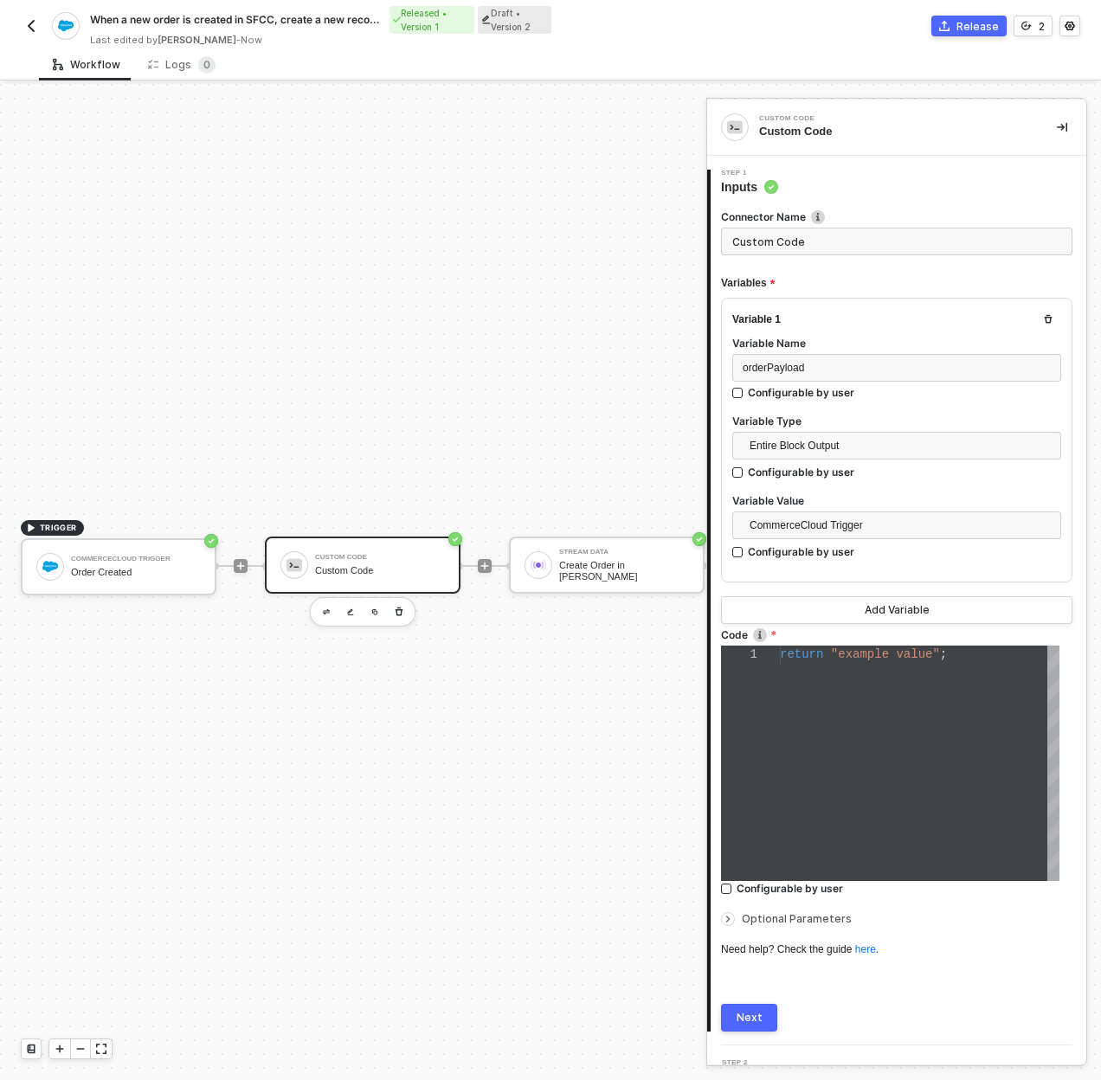
click at [744, 1017] on div "Next" at bounding box center [750, 1018] width 26 height 14
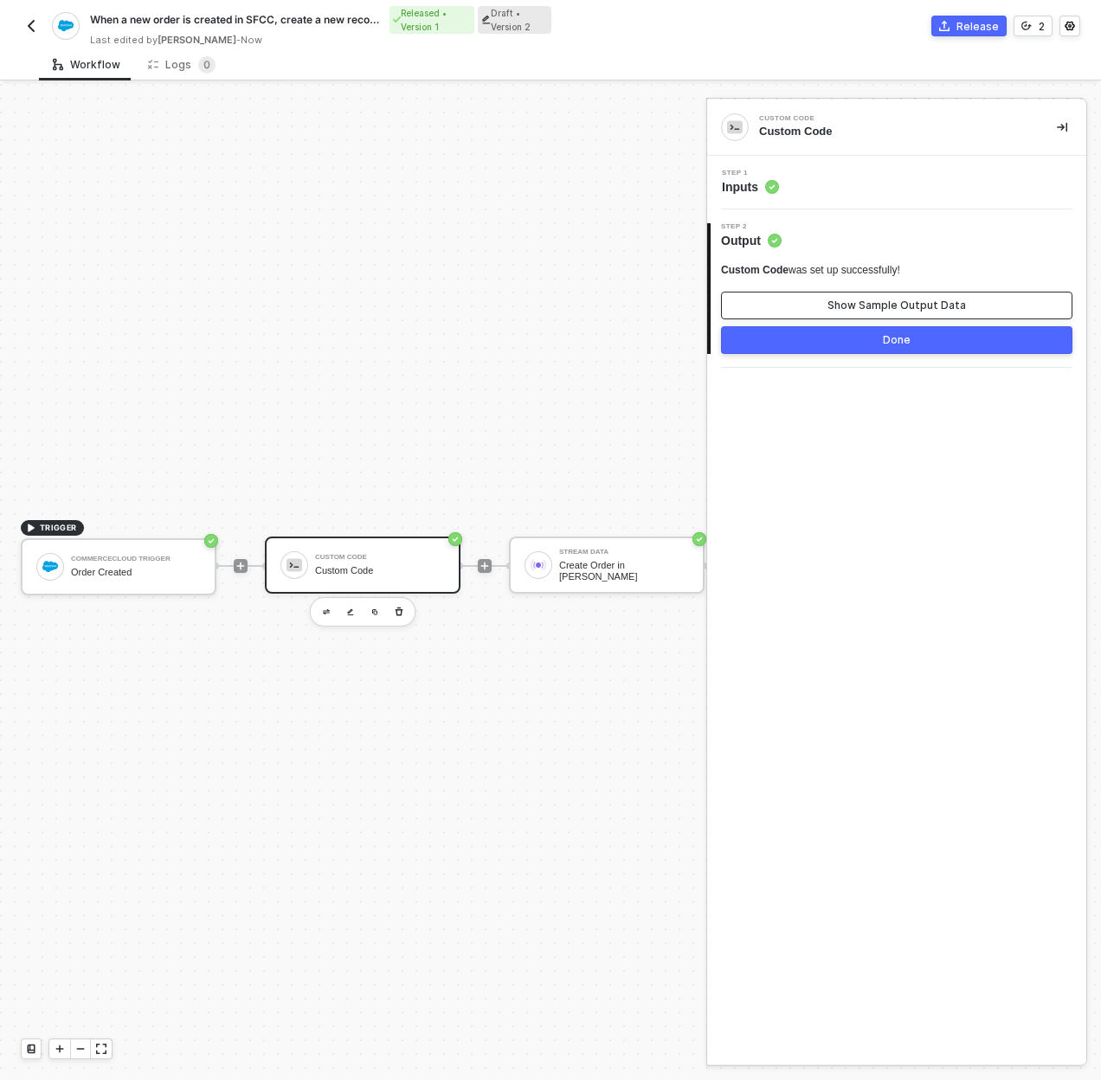
click at [804, 292] on button "Show Sample Output Data" at bounding box center [896, 306] width 351 height 28
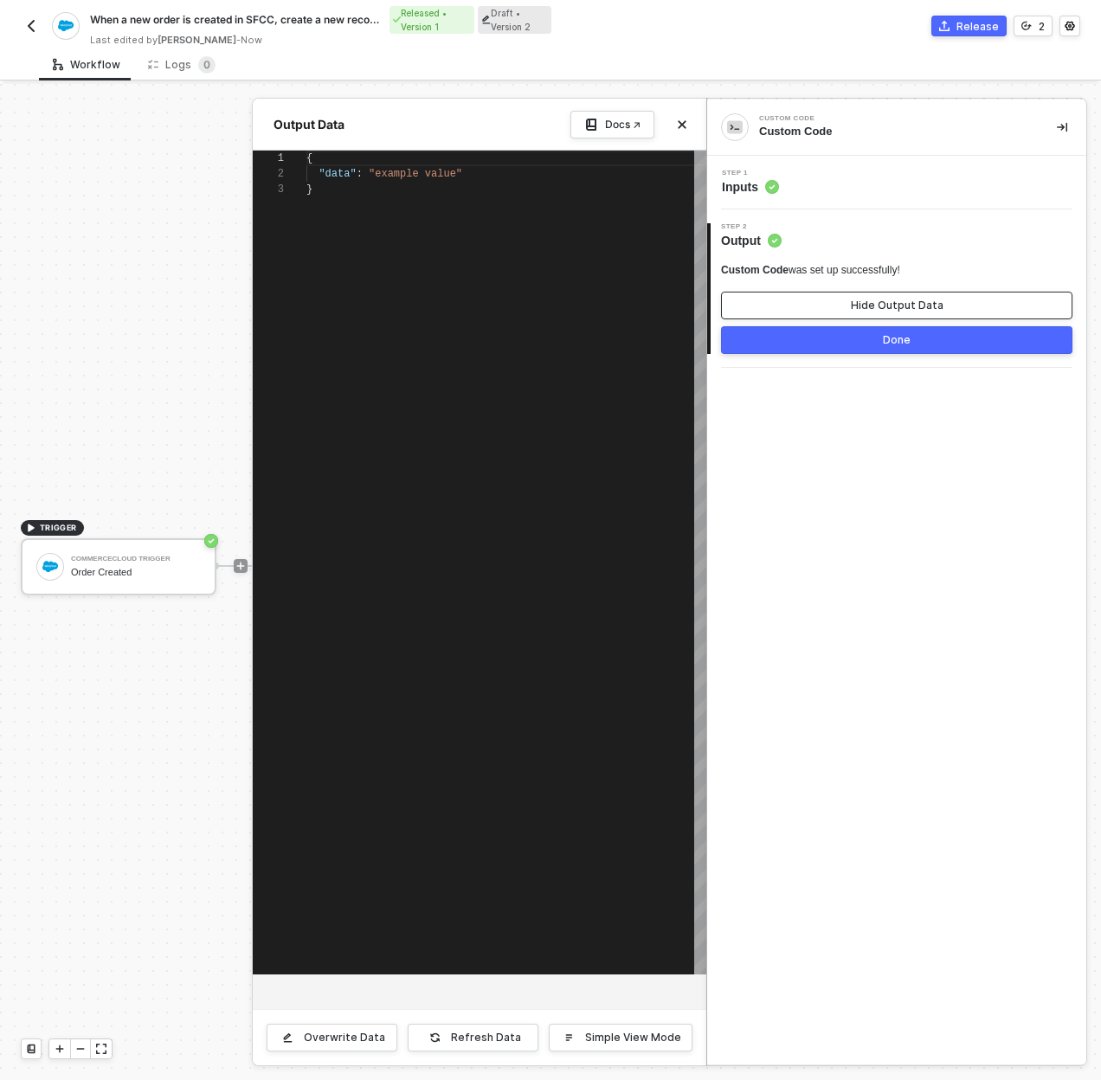
scroll to position [31, 0]
click at [799, 333] on button "Done" at bounding box center [896, 340] width 351 height 28
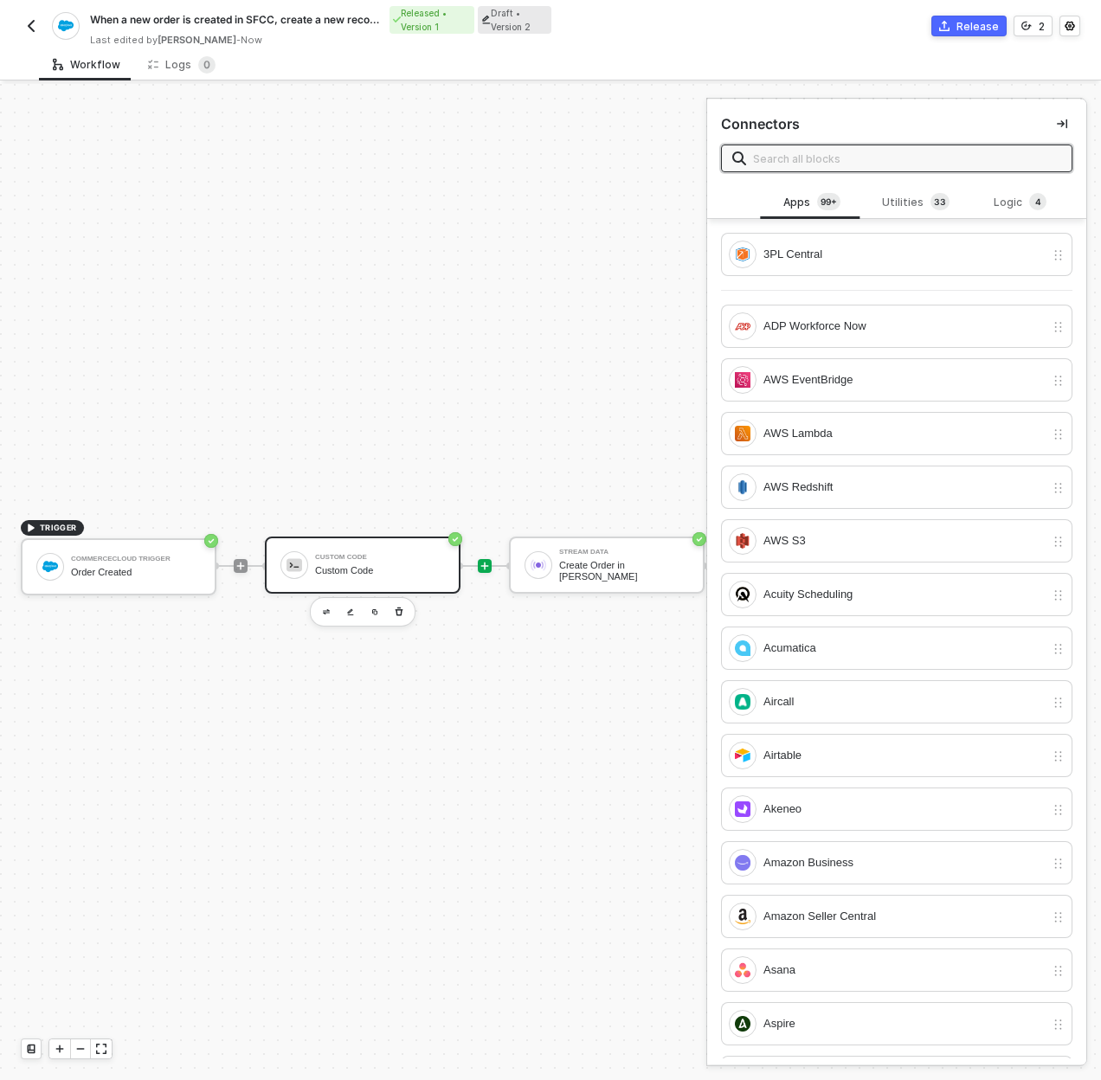
click at [378, 565] on div "Custom Code" at bounding box center [380, 570] width 130 height 11
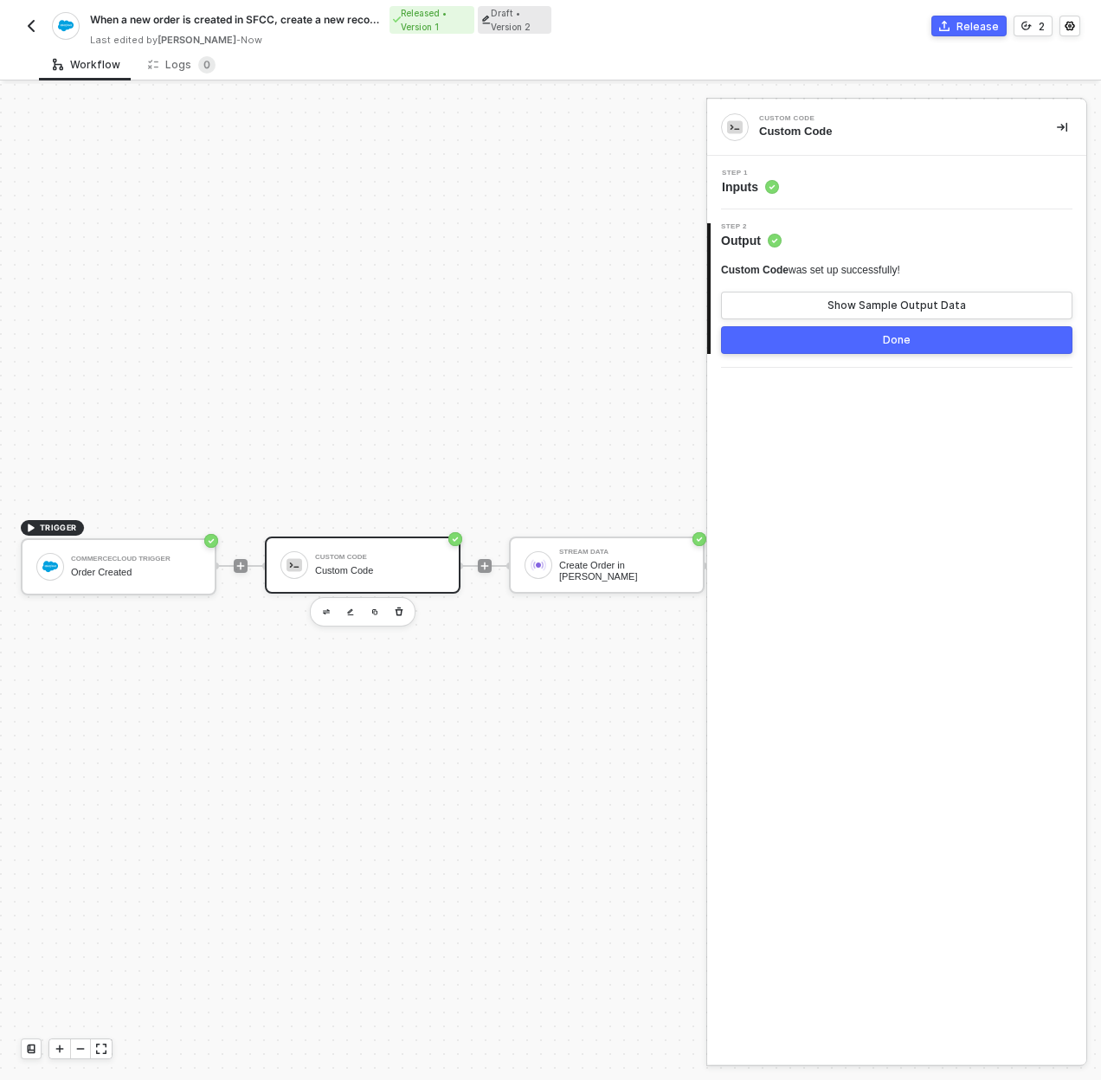
click at [335, 573] on div "Custom Code" at bounding box center [380, 570] width 130 height 11
click at [553, 569] on div "Stream Data Create Order in Brij" at bounding box center [620, 565] width 137 height 33
click at [857, 175] on div "Step 1 Inputs" at bounding box center [898, 183] width 375 height 26
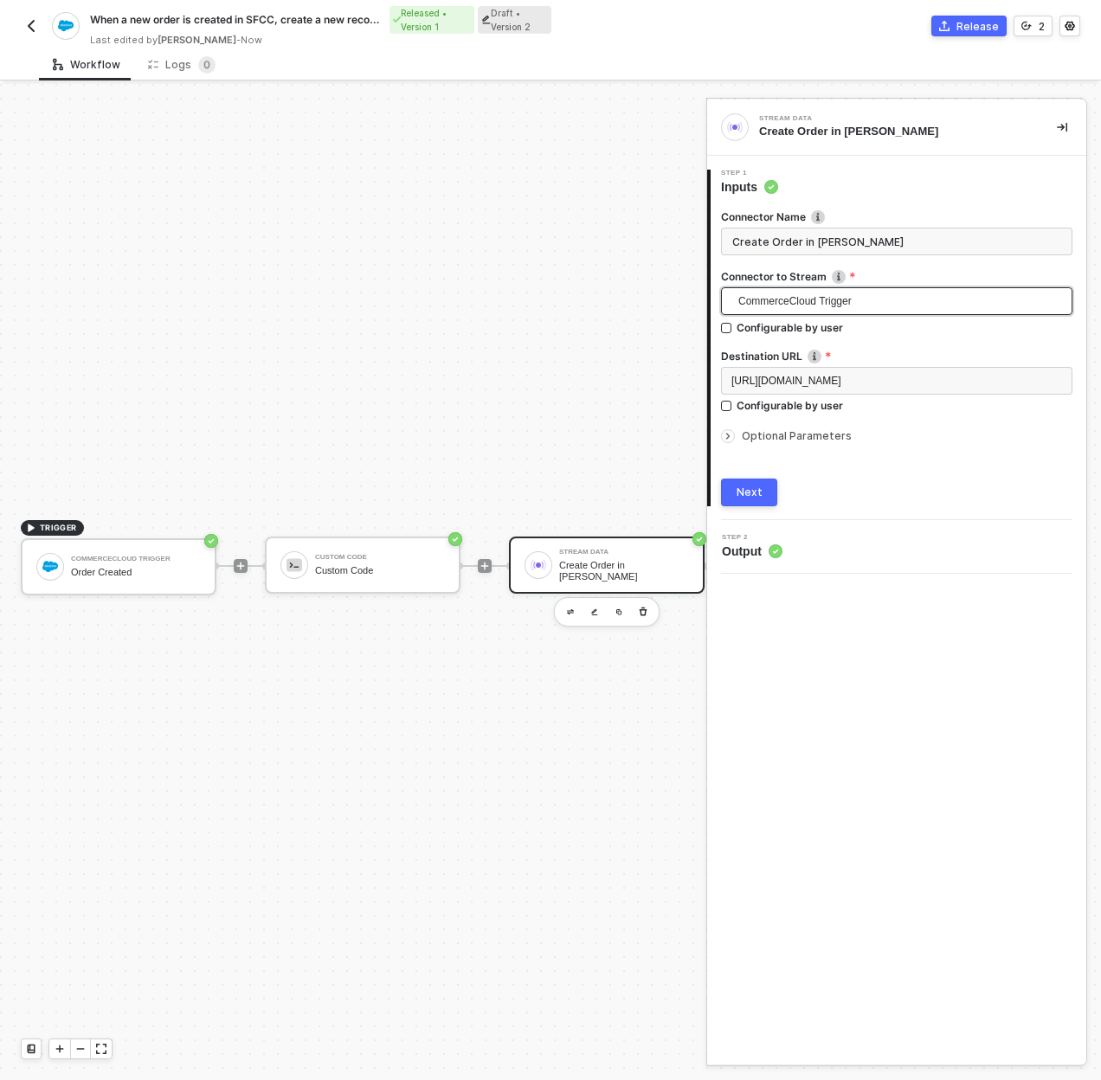
click at [787, 295] on span "CommerceCloud Trigger" at bounding box center [900, 301] width 324 height 26
click at [795, 361] on div "Custom Code" at bounding box center [897, 363] width 324 height 19
click at [575, 343] on div "TRIGGER CommerceCloud Trigger Order Created Custom Code Custom Code Stream Data…" at bounding box center [368, 566] width 736 height 1028
click at [582, 550] on div "Stream Data Create Order in Brij" at bounding box center [624, 565] width 130 height 33
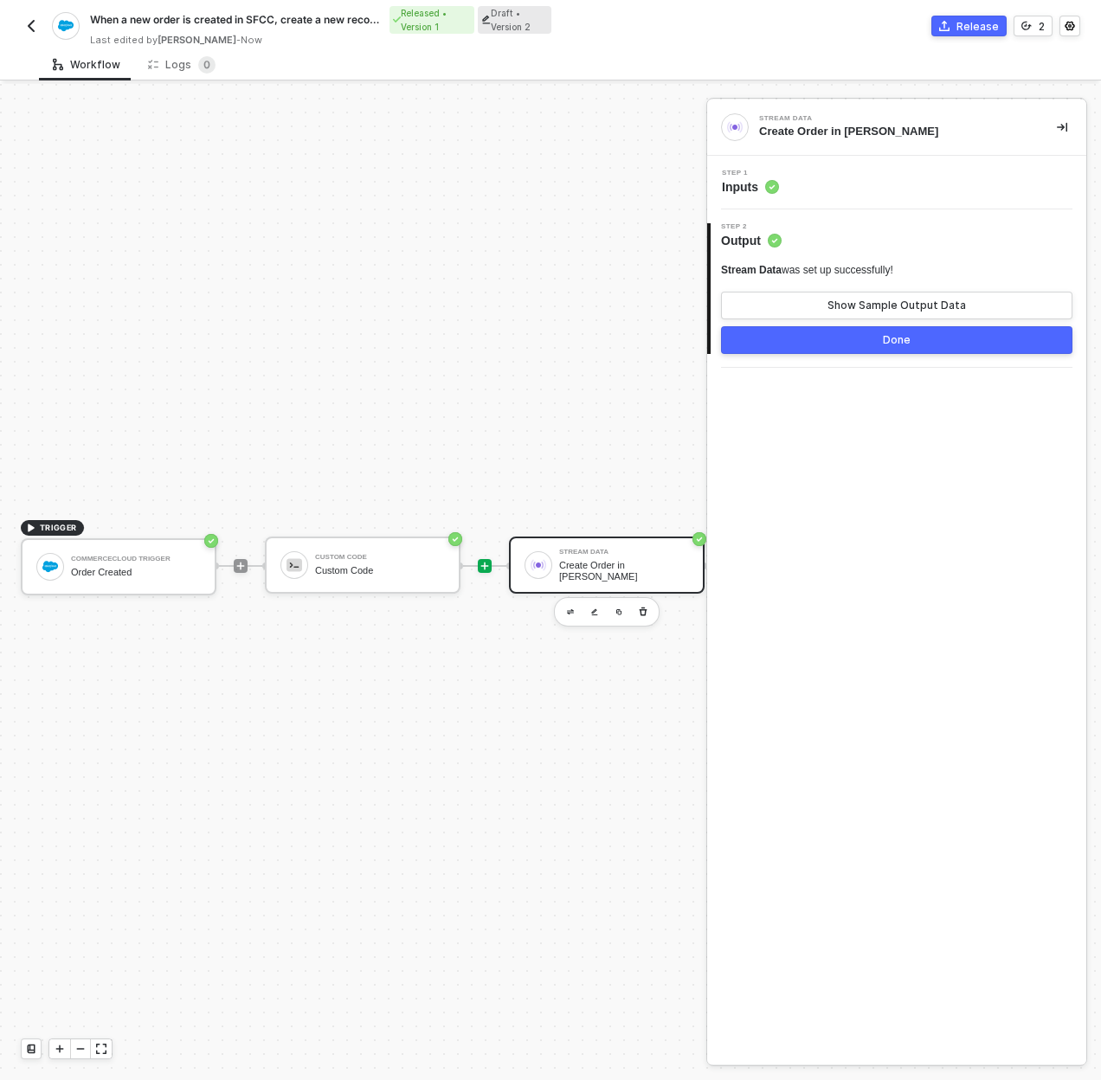
click at [488, 569] on icon "icon-play" at bounding box center [484, 566] width 10 height 10
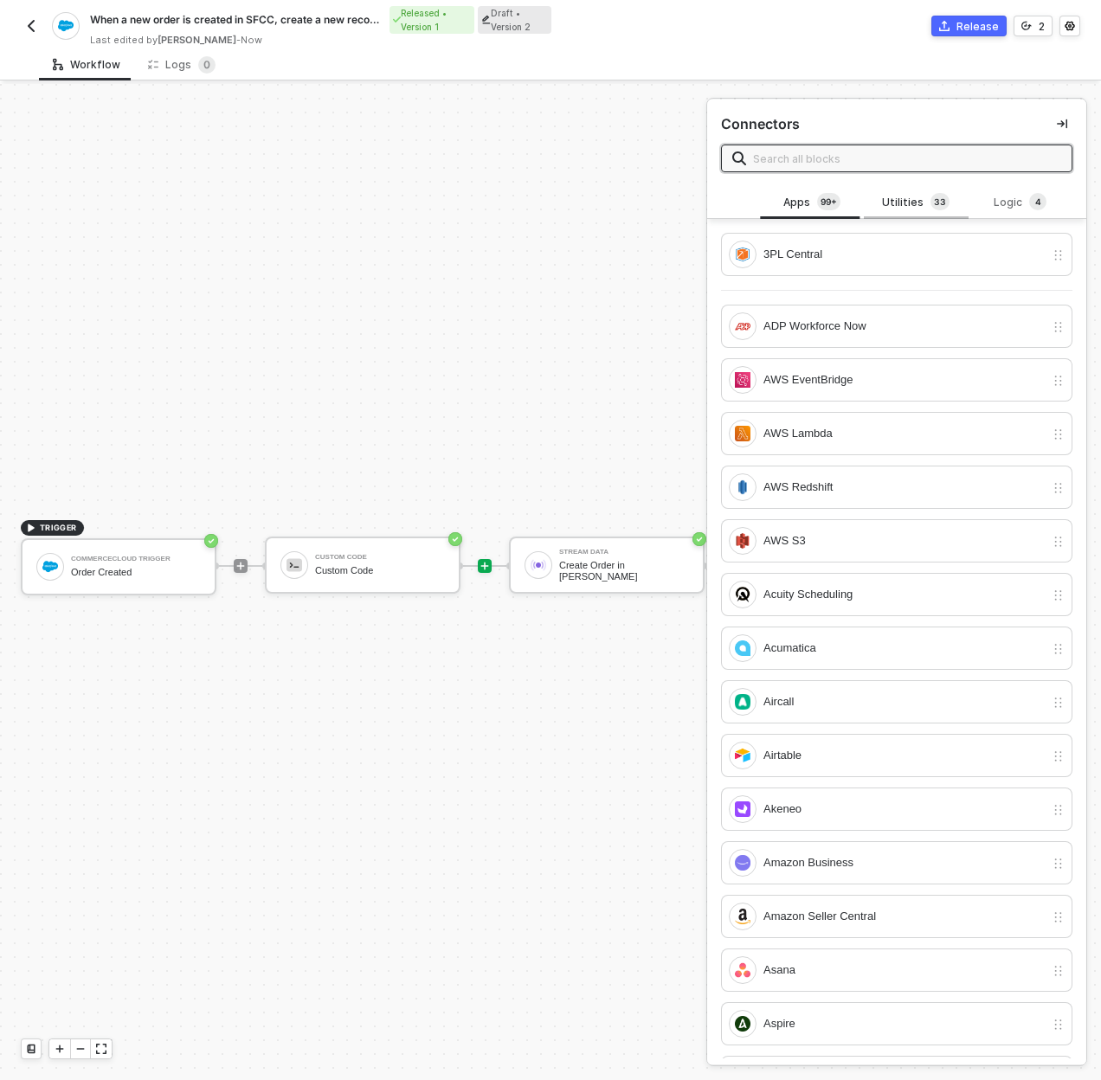
click at [915, 214] on div "Utilities 3 3" at bounding box center [916, 202] width 104 height 33
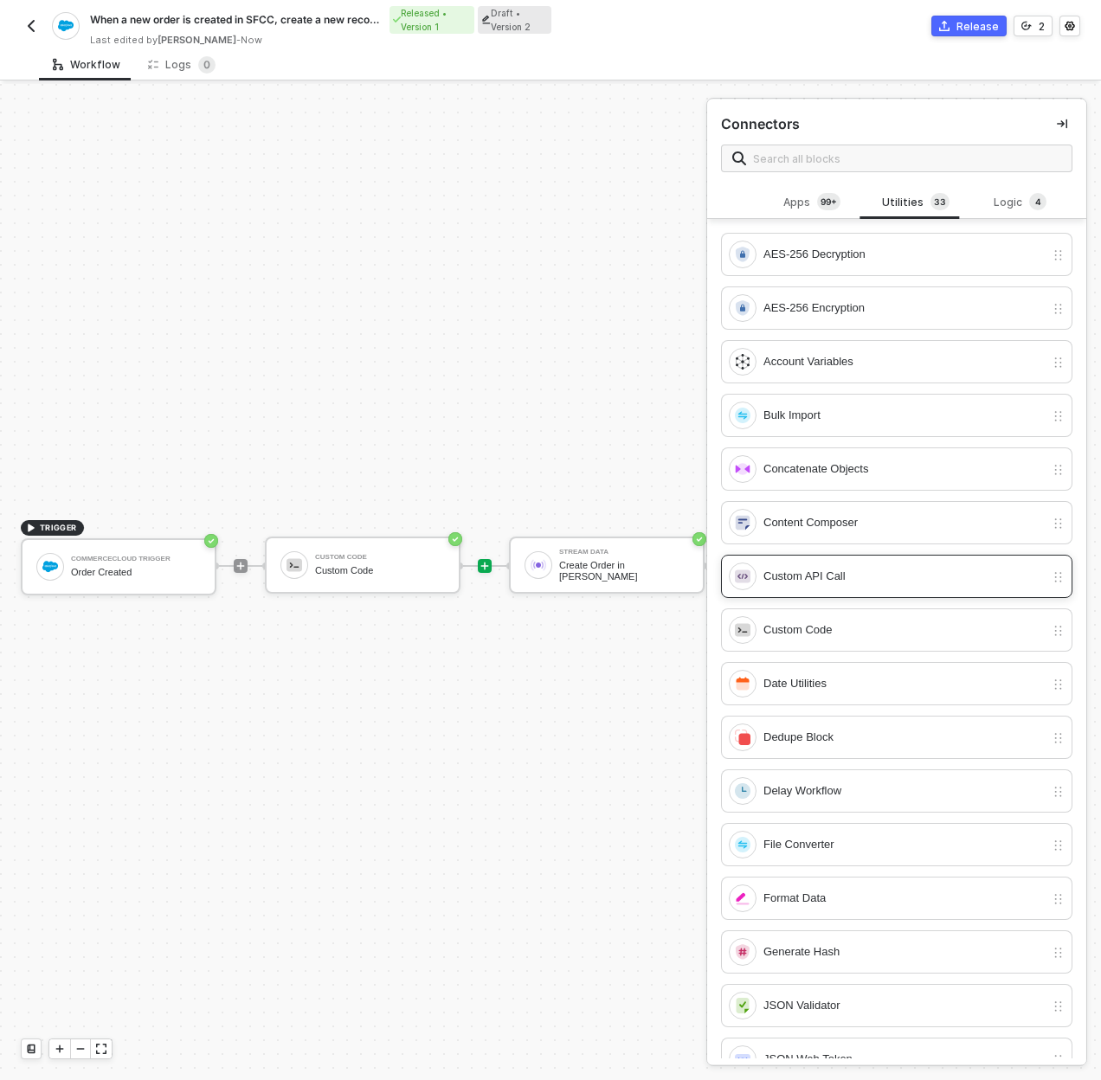
click at [840, 583] on div "Custom API Call" at bounding box center [903, 576] width 281 height 19
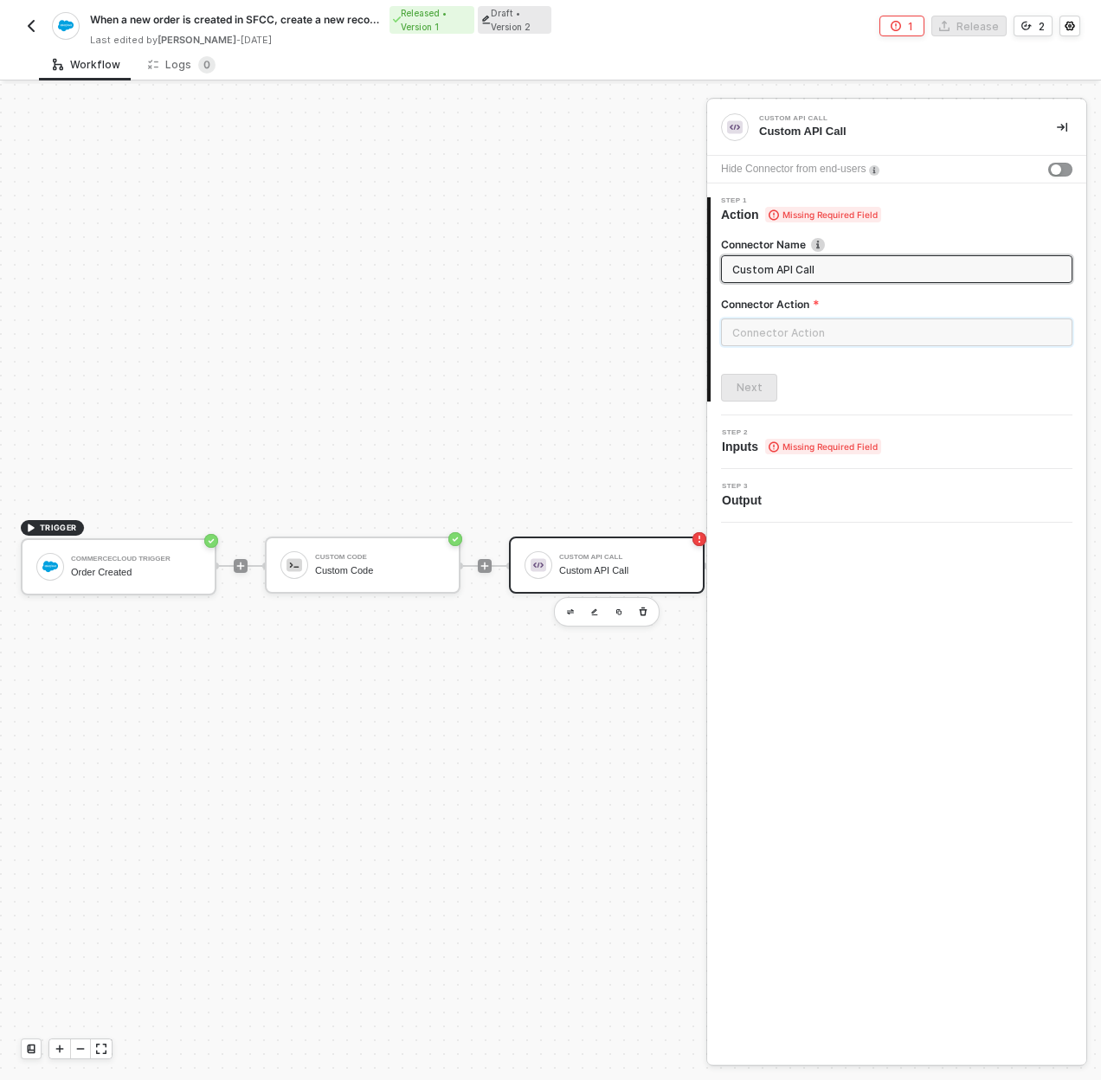
click at [830, 335] on input "text" at bounding box center [896, 332] width 351 height 28
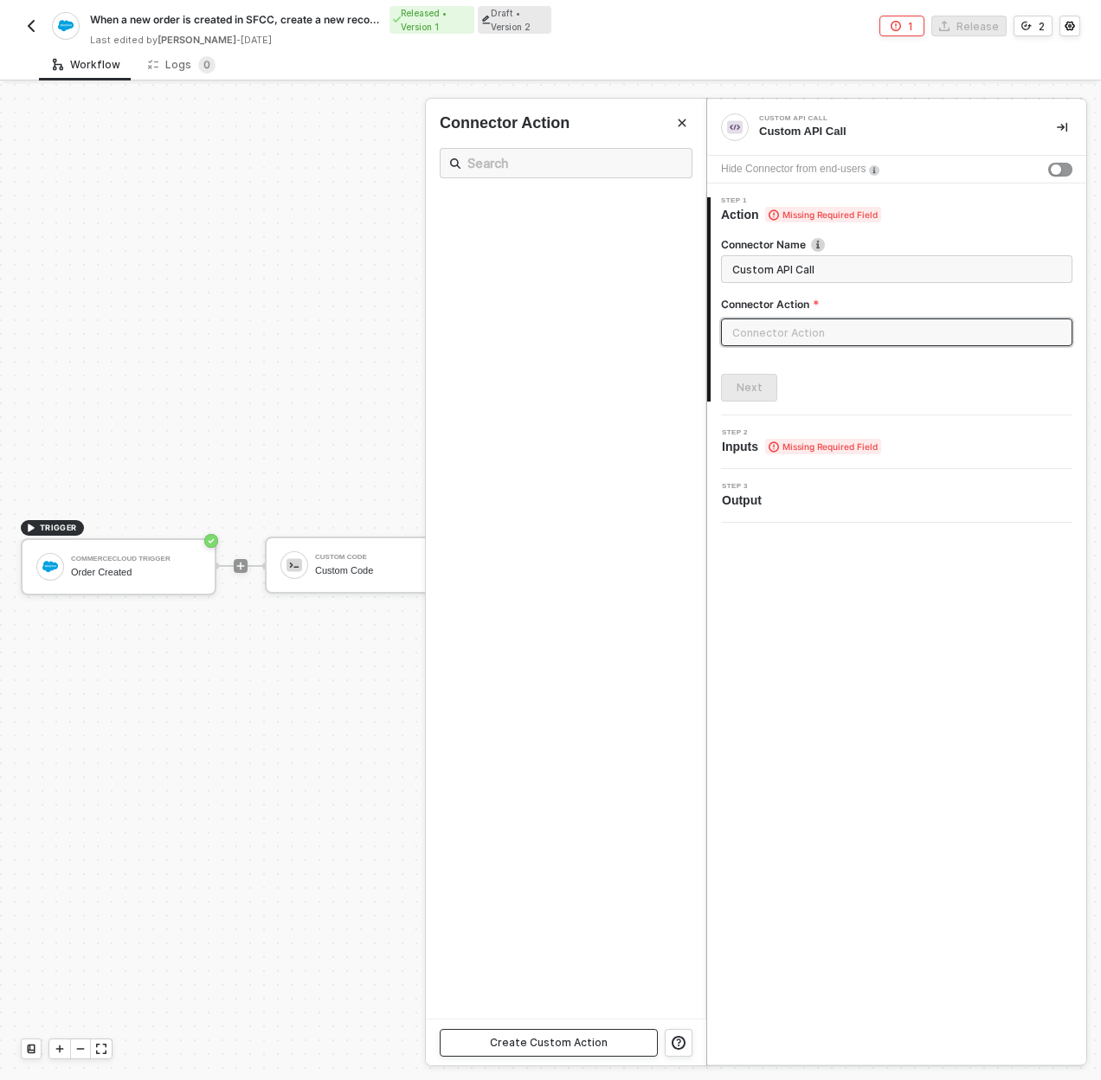
click at [581, 1033] on button "Create Custom Action" at bounding box center [549, 1043] width 218 height 28
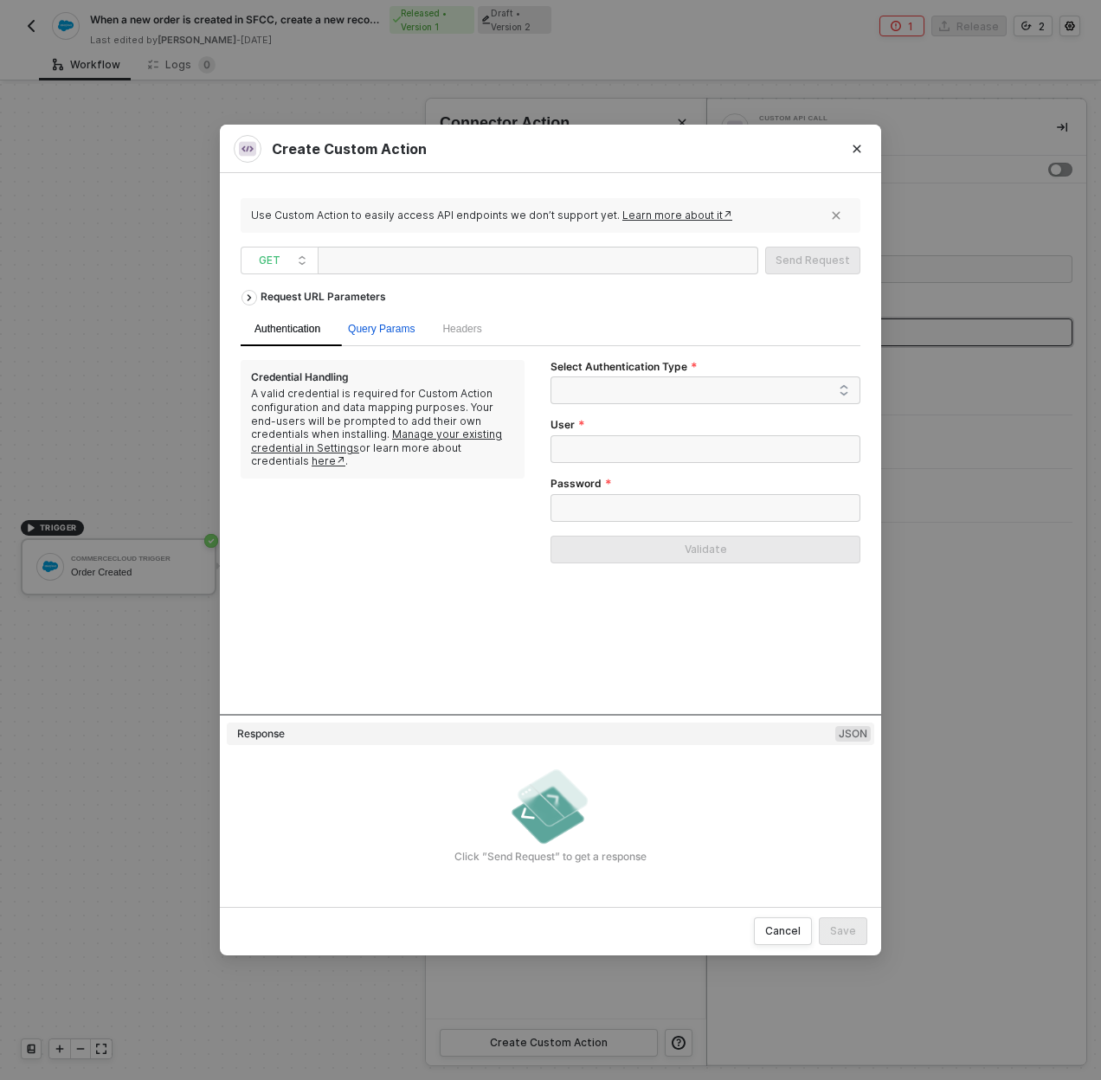
click at [396, 330] on span "Query Params" at bounding box center [381, 329] width 67 height 12
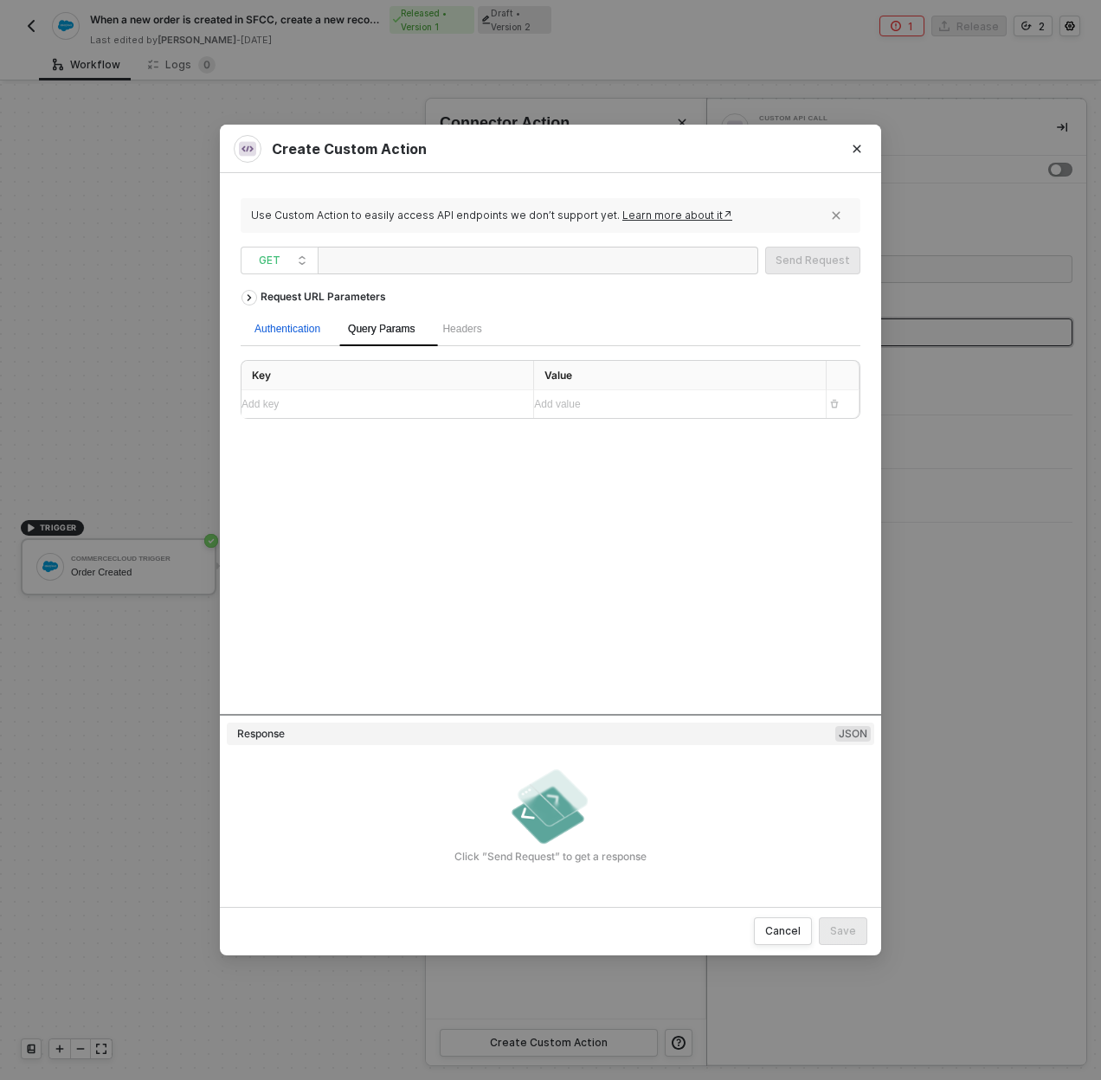
click at [307, 325] on div "Authentication" at bounding box center [287, 329] width 66 height 16
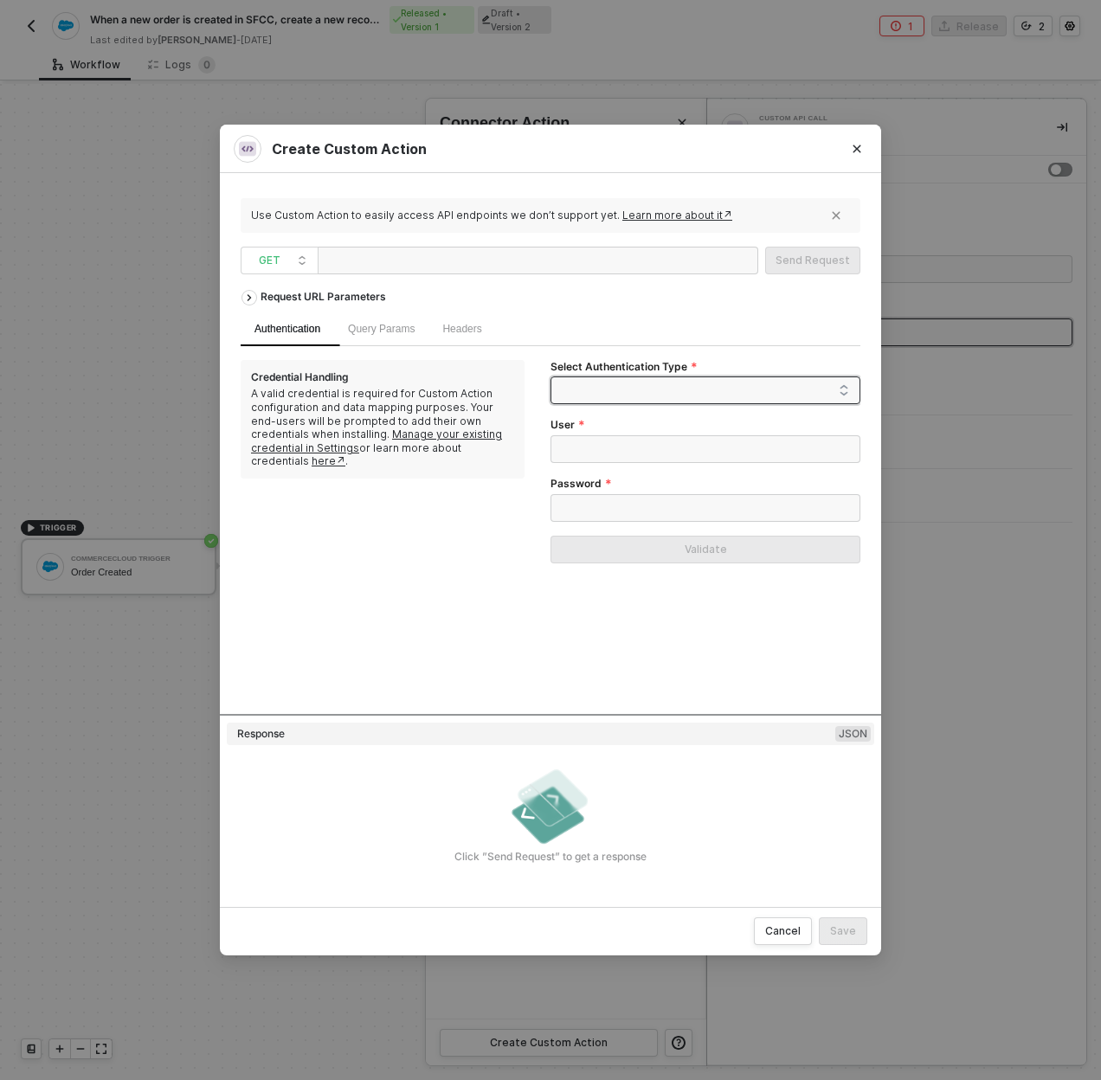
click at [576, 394] on span at bounding box center [709, 390] width 280 height 26
click at [491, 526] on div "Credential Handling A valid credential is required for Custom Action configurat…" at bounding box center [396, 468] width 310 height 217
click at [299, 252] on span "GET" at bounding box center [283, 261] width 48 height 26
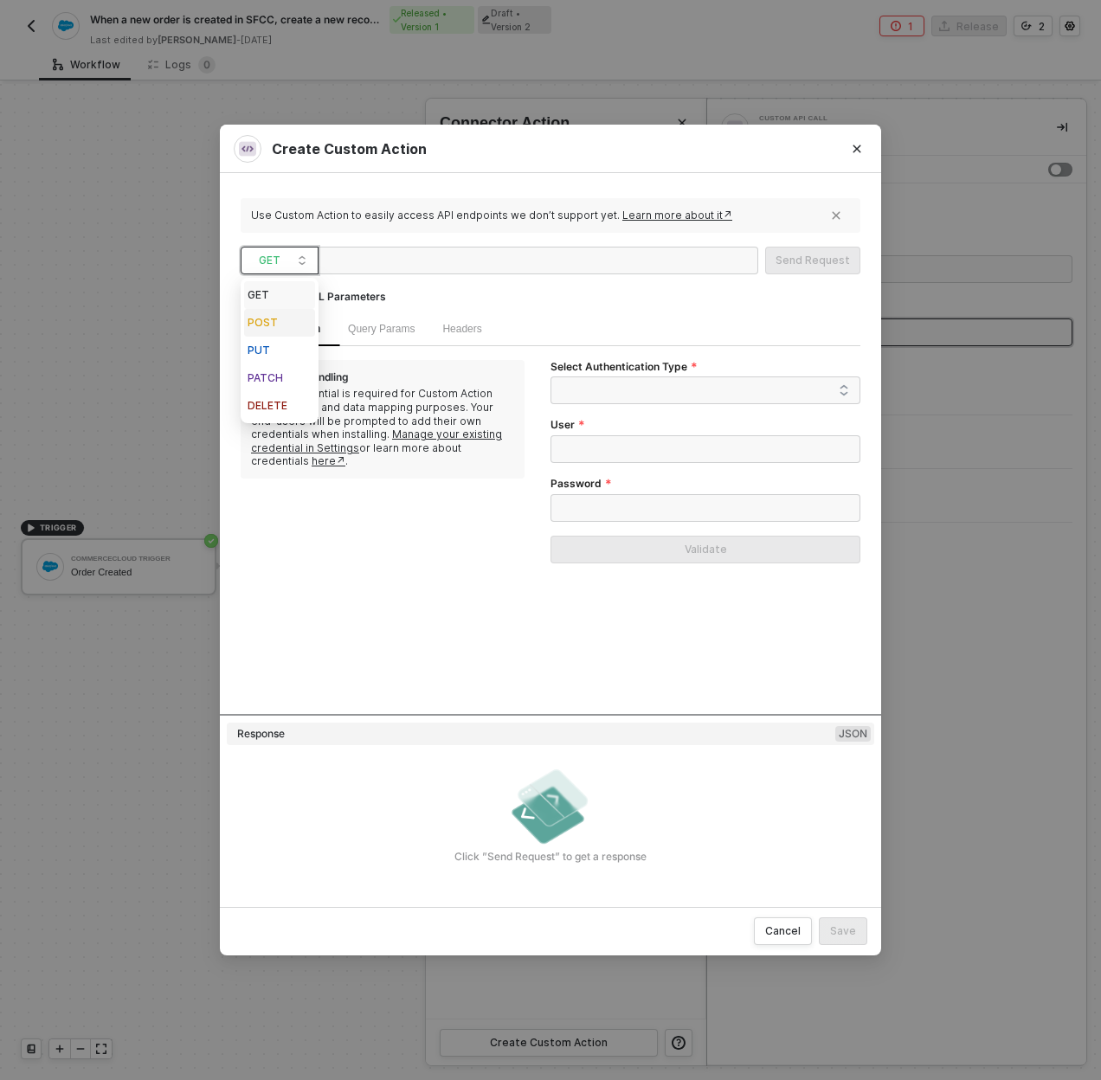
click at [299, 318] on div "POST" at bounding box center [280, 322] width 64 height 21
click at [526, 342] on div "Body" at bounding box center [521, 329] width 51 height 34
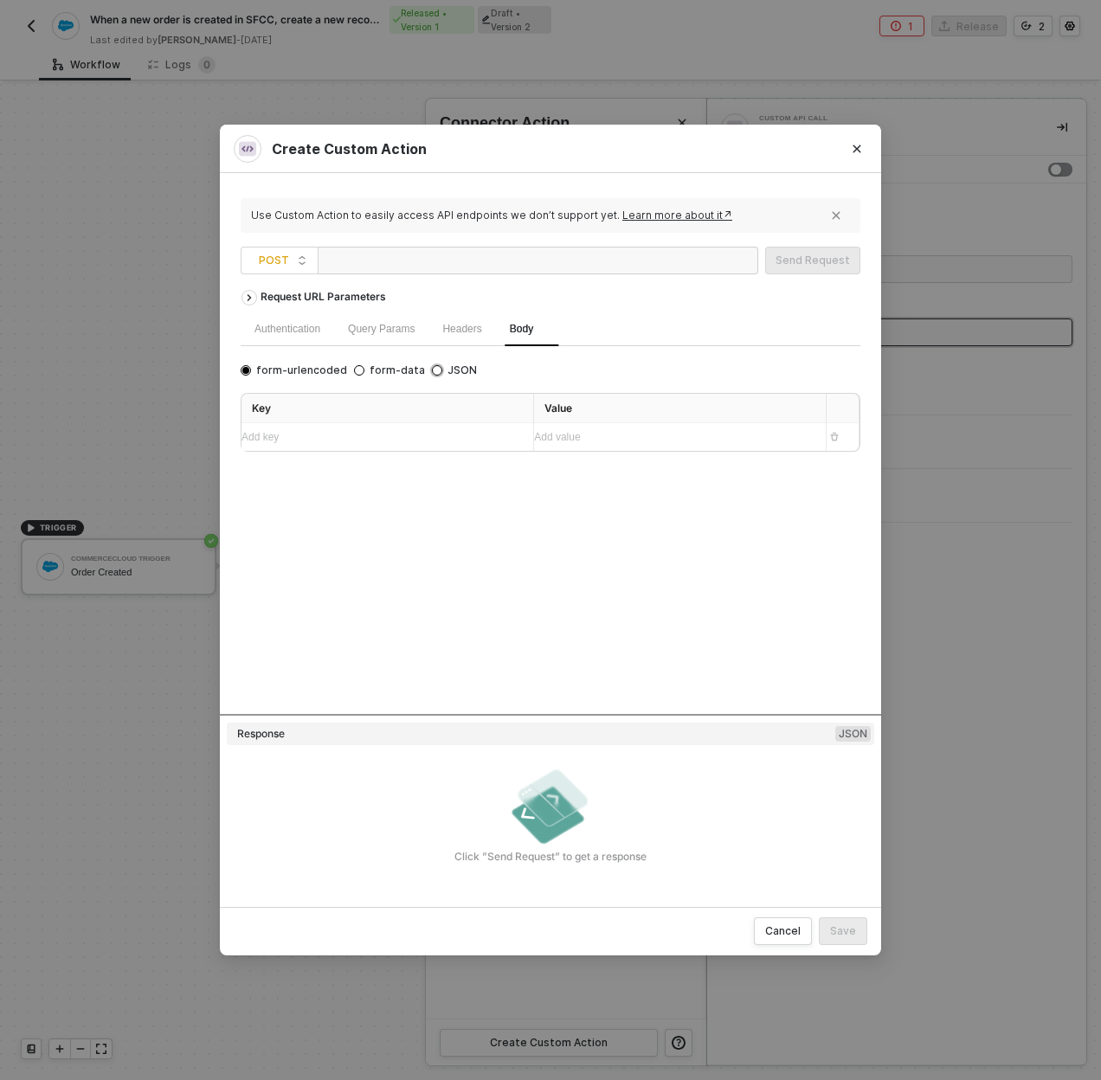
click at [432, 370] on input "JSON" at bounding box center [437, 370] width 10 height 10
radio input "true"
radio input "false"
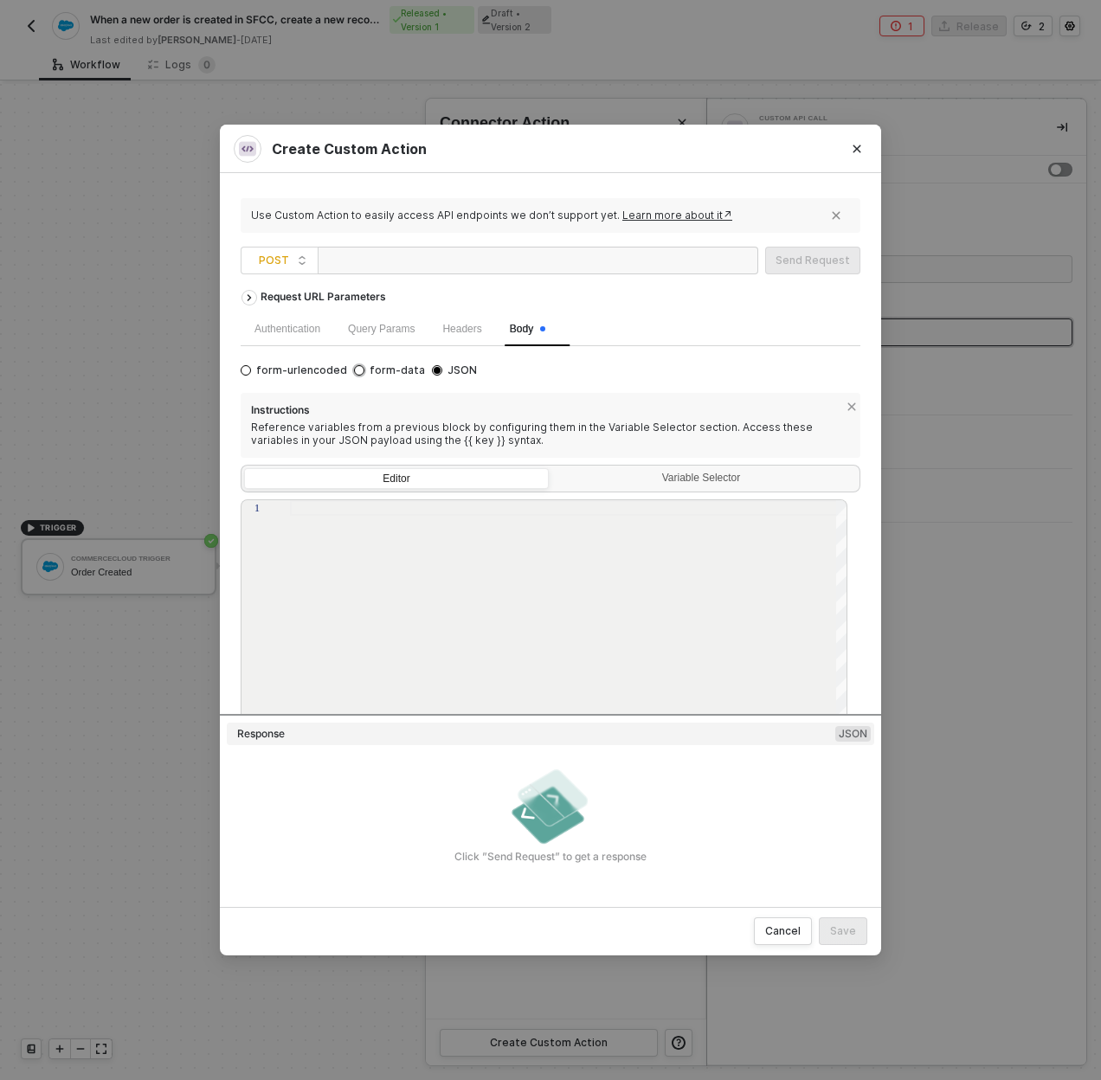
click at [383, 370] on span "form-data" at bounding box center [394, 371] width 61 height 14
click at [364, 370] on input "form-data" at bounding box center [359, 370] width 10 height 10
radio input "true"
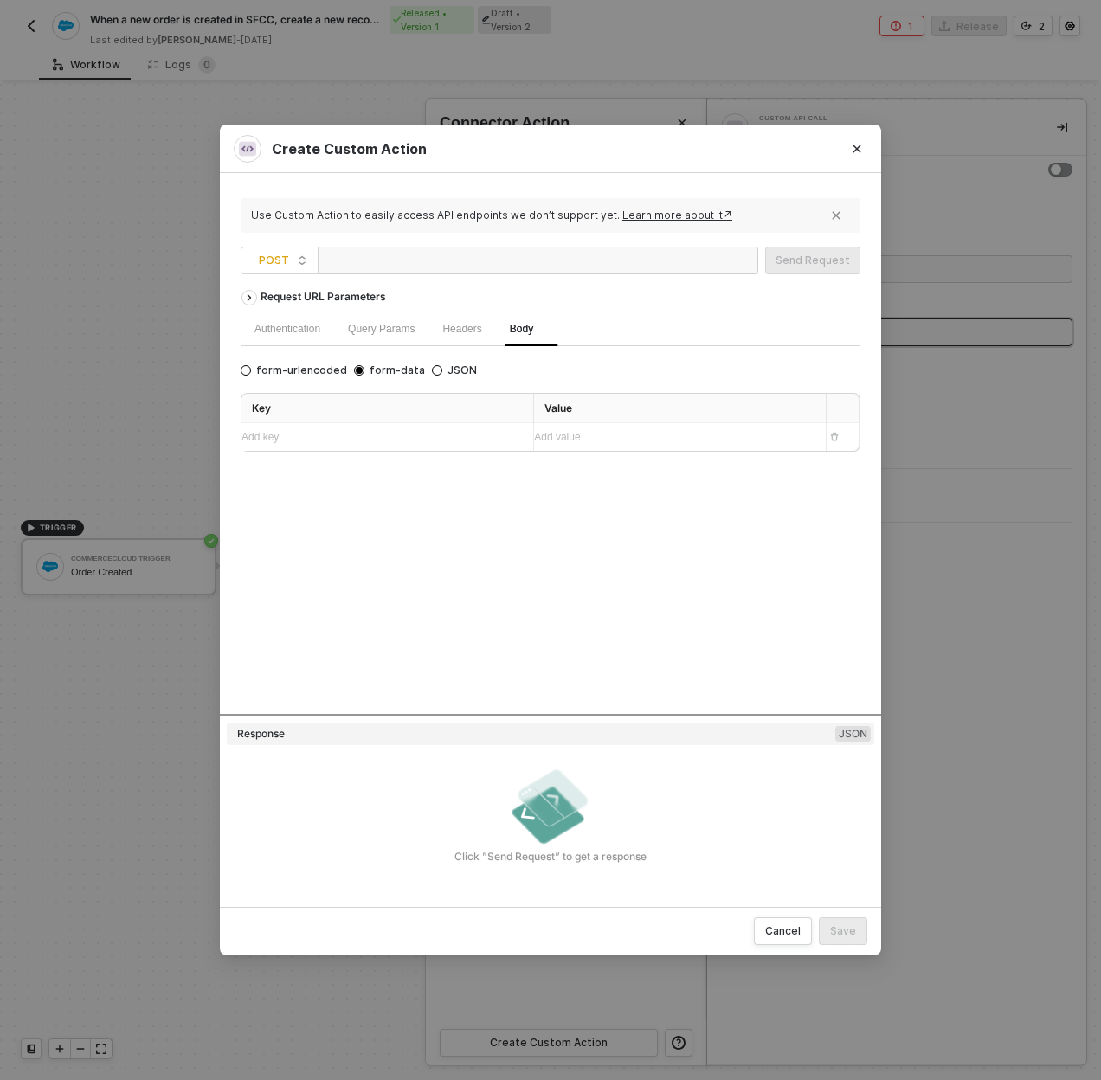
click at [438, 376] on div "form-urlencoded form-data JSON Key Value Add key ﻿ Add value ﻿" at bounding box center [551, 406] width 620 height 93
click at [434, 377] on div "form-urlencoded form-data JSON Key Value Add key ﻿ Add value ﻿" at bounding box center [551, 406] width 620 height 93
click at [442, 369] on span "JSON" at bounding box center [459, 371] width 35 height 14
click at [436, 369] on input "JSON" at bounding box center [437, 370] width 10 height 10
radio input "true"
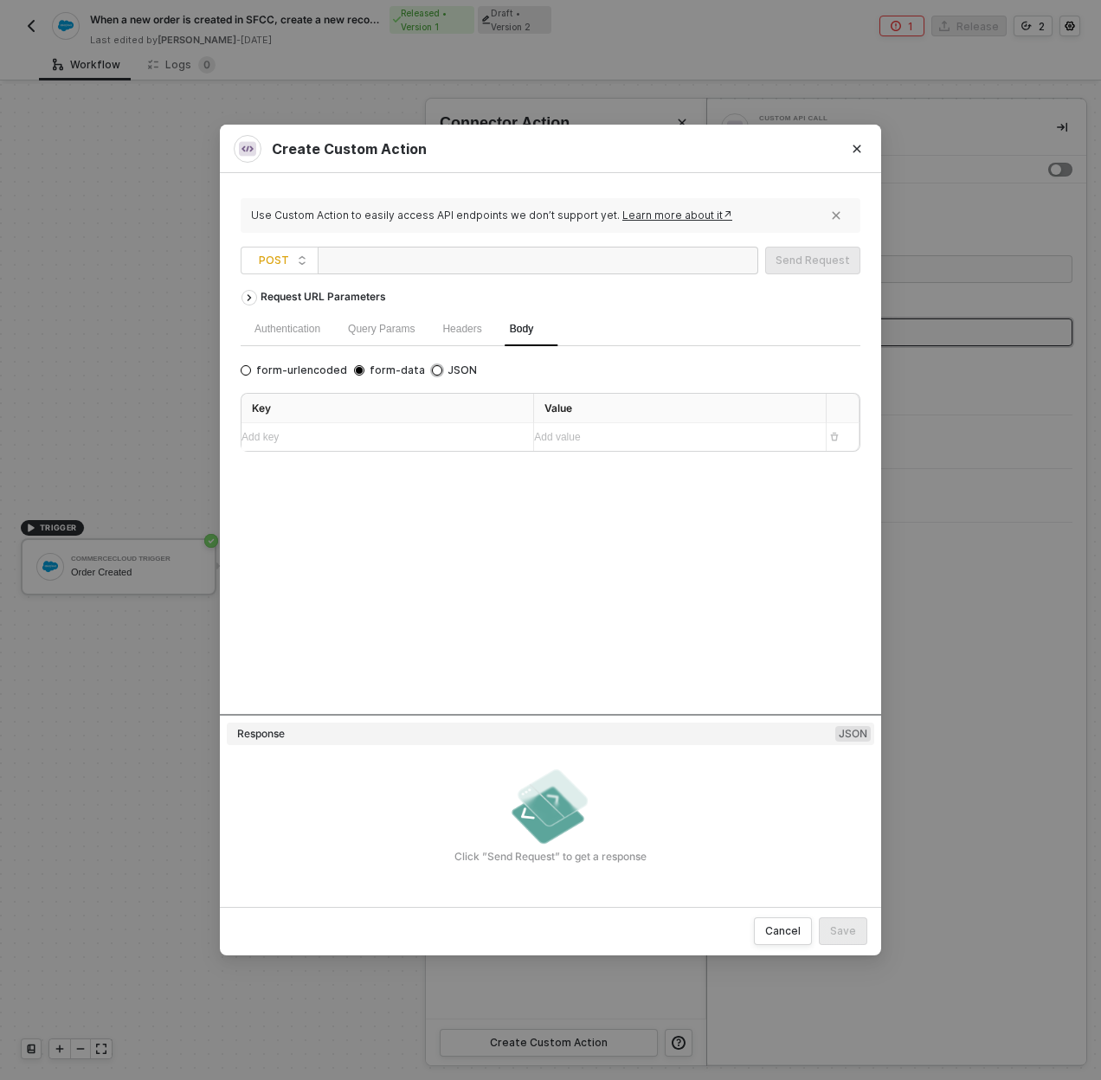
radio input "false"
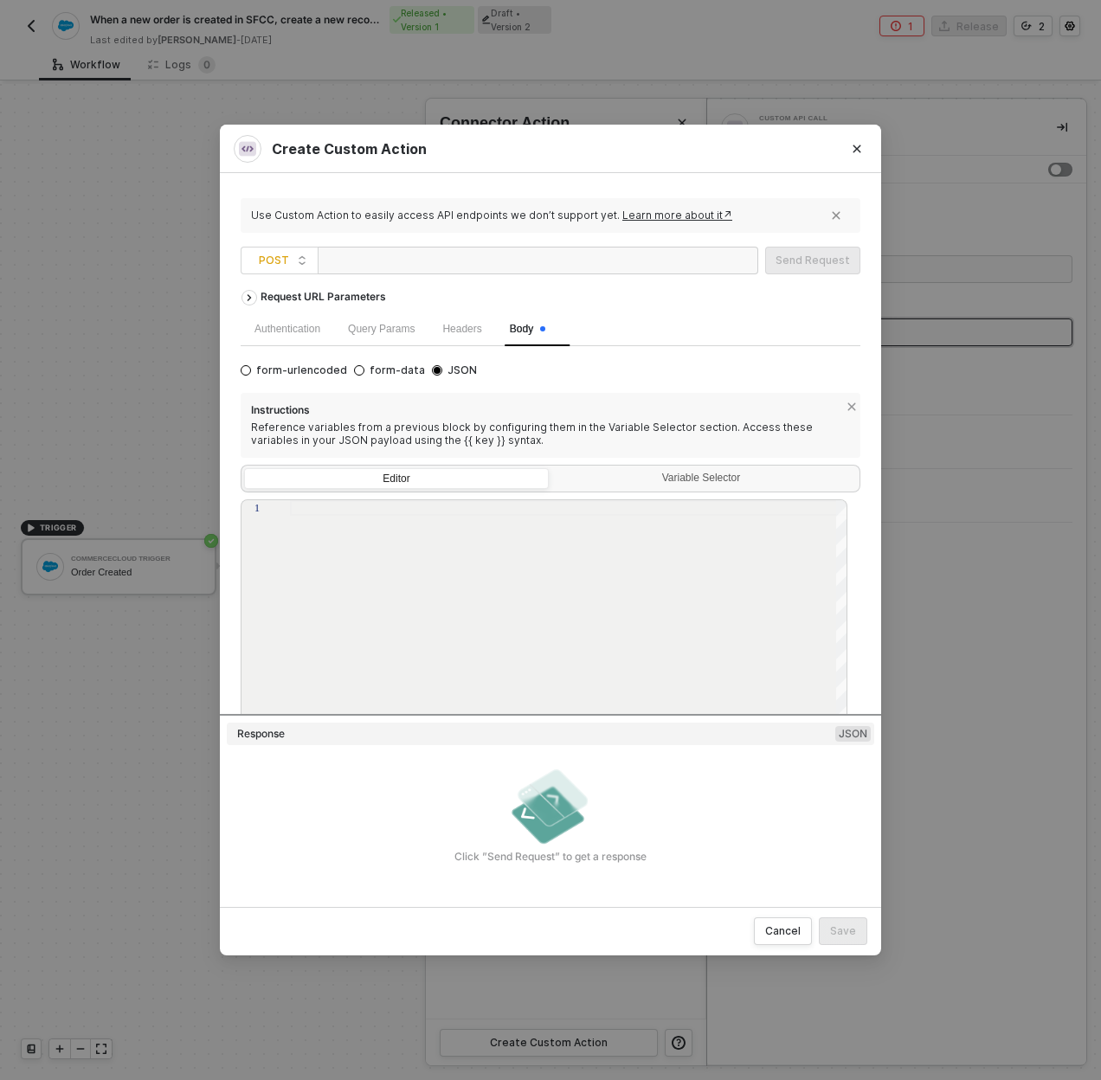
click at [446, 337] on div "Headers" at bounding box center [461, 329] width 67 height 34
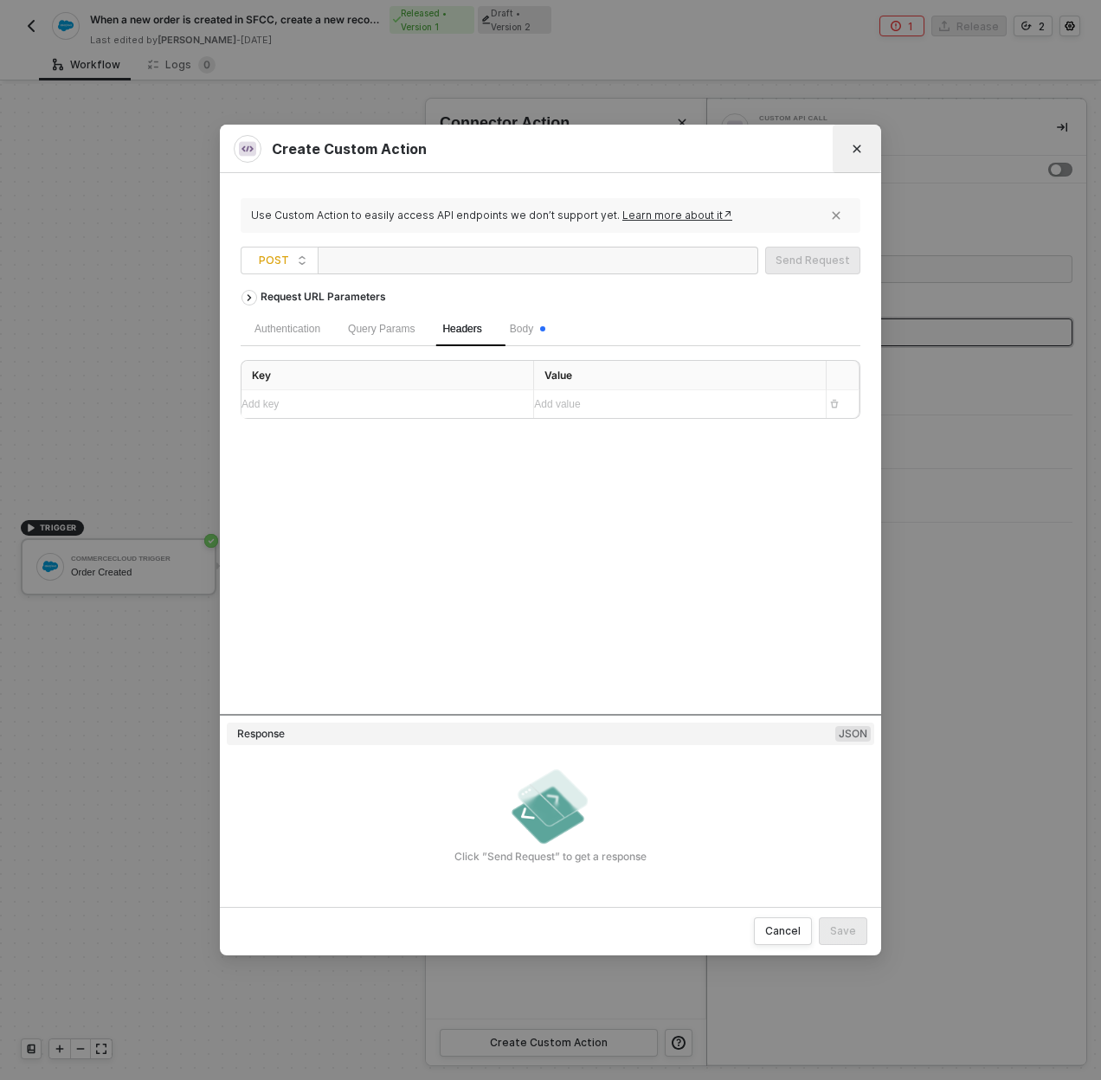
click at [863, 145] on button "Close" at bounding box center [857, 149] width 28 height 28
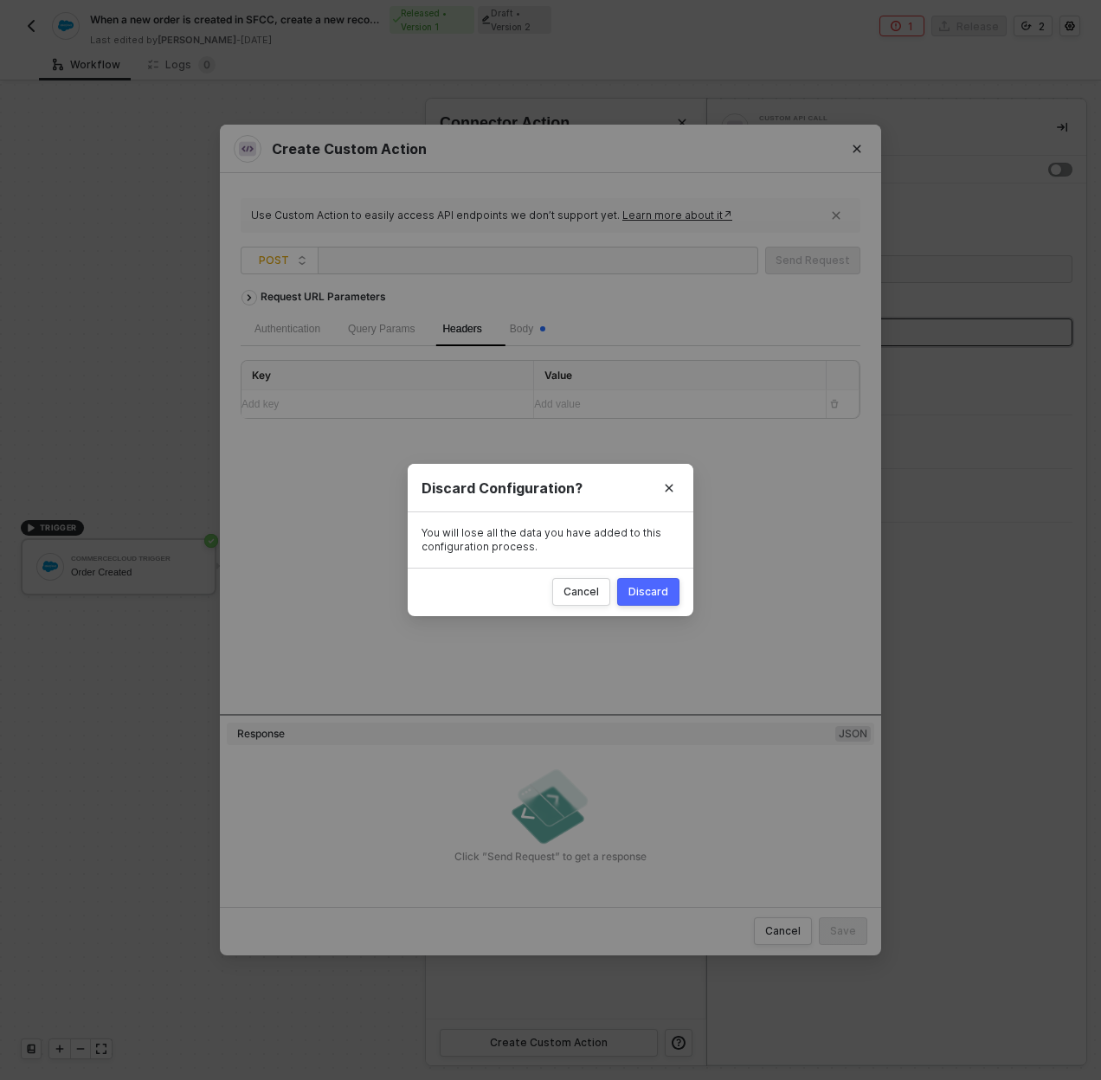
click at [645, 585] on div "Discard" at bounding box center [648, 592] width 40 height 14
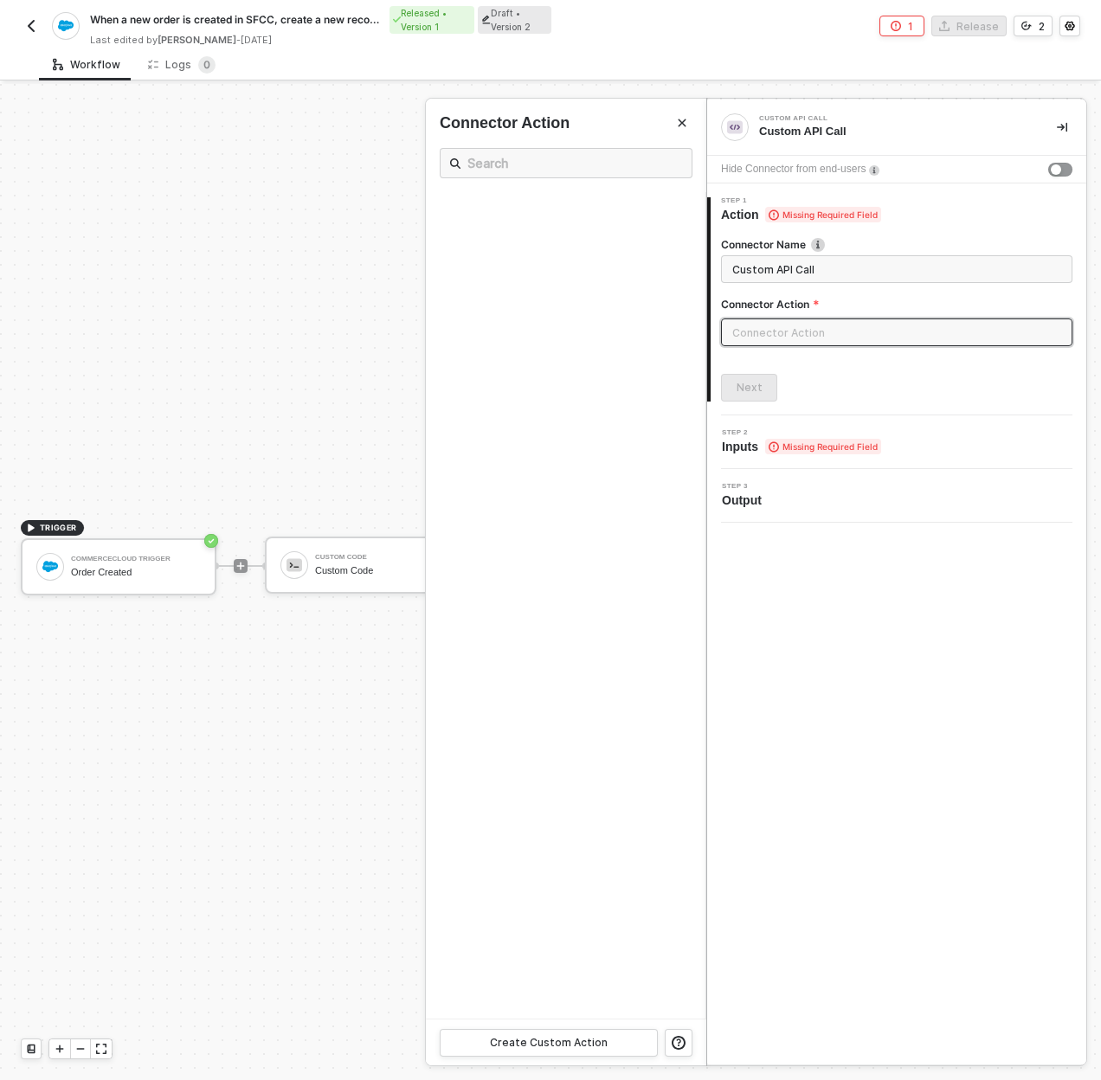
click at [395, 415] on div at bounding box center [550, 582] width 1101 height 996
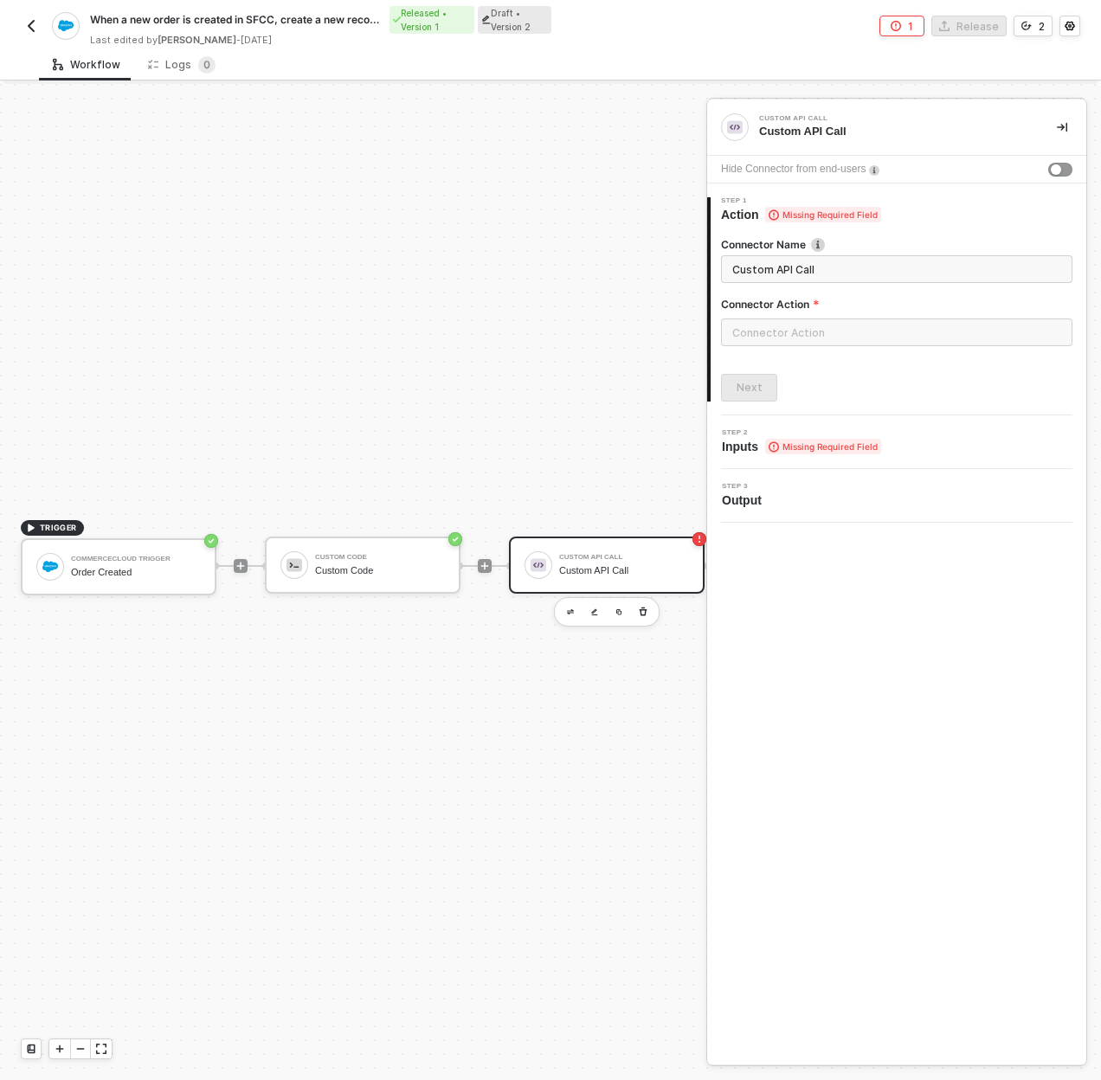
click at [395, 415] on div "TRIGGER CommerceCloud Trigger Order Created Custom Code Custom Code Custom API …" at bounding box center [490, 566] width 980 height 1028
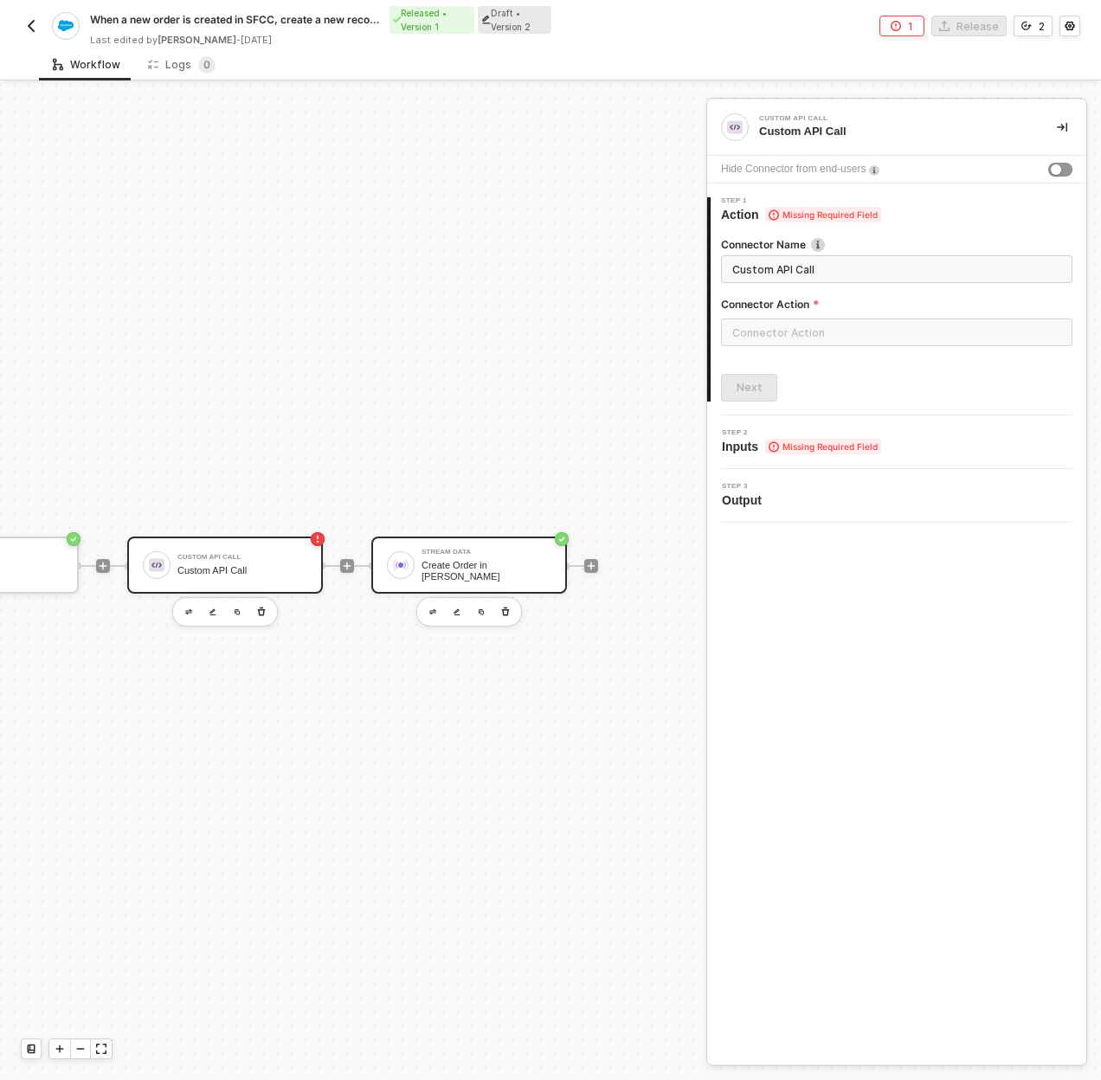
scroll to position [32, 395]
click at [460, 572] on div "Create Order in Brij" at bounding box center [486, 571] width 130 height 22
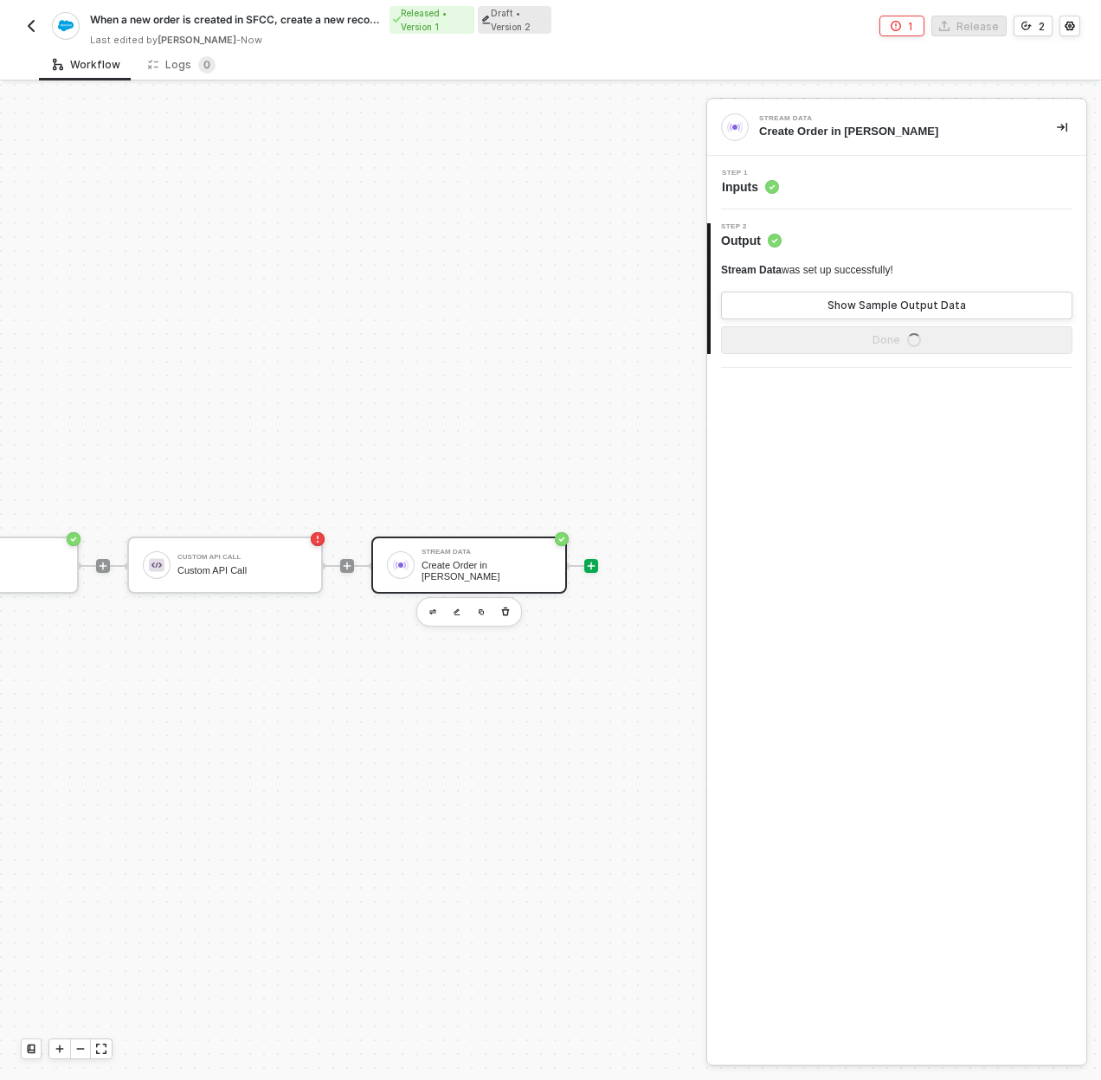
click at [588, 565] on icon "icon-play" at bounding box center [592, 567] width 8 height 8
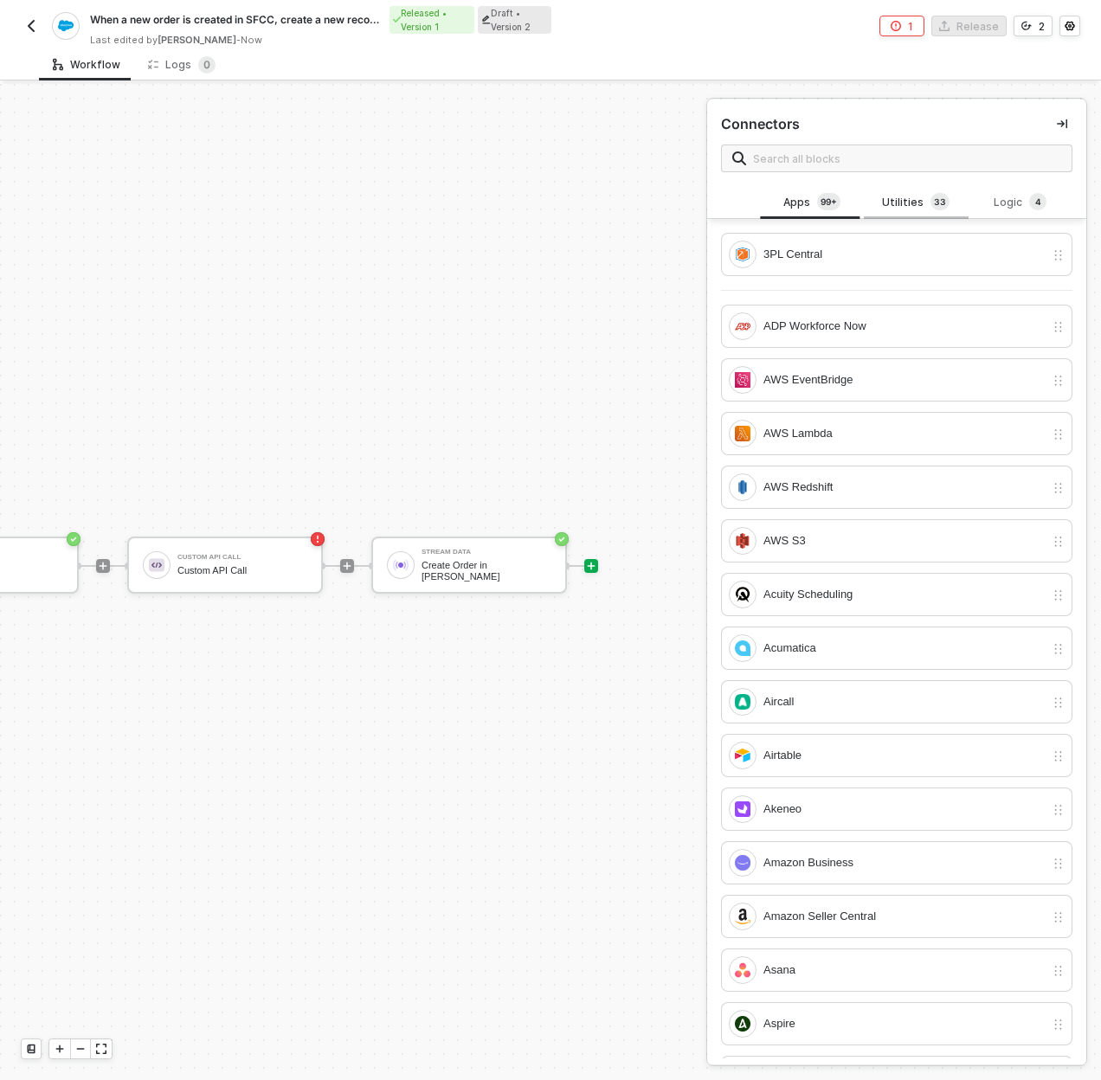
click at [915, 193] on div "Utilities 3 3" at bounding box center [916, 202] width 76 height 19
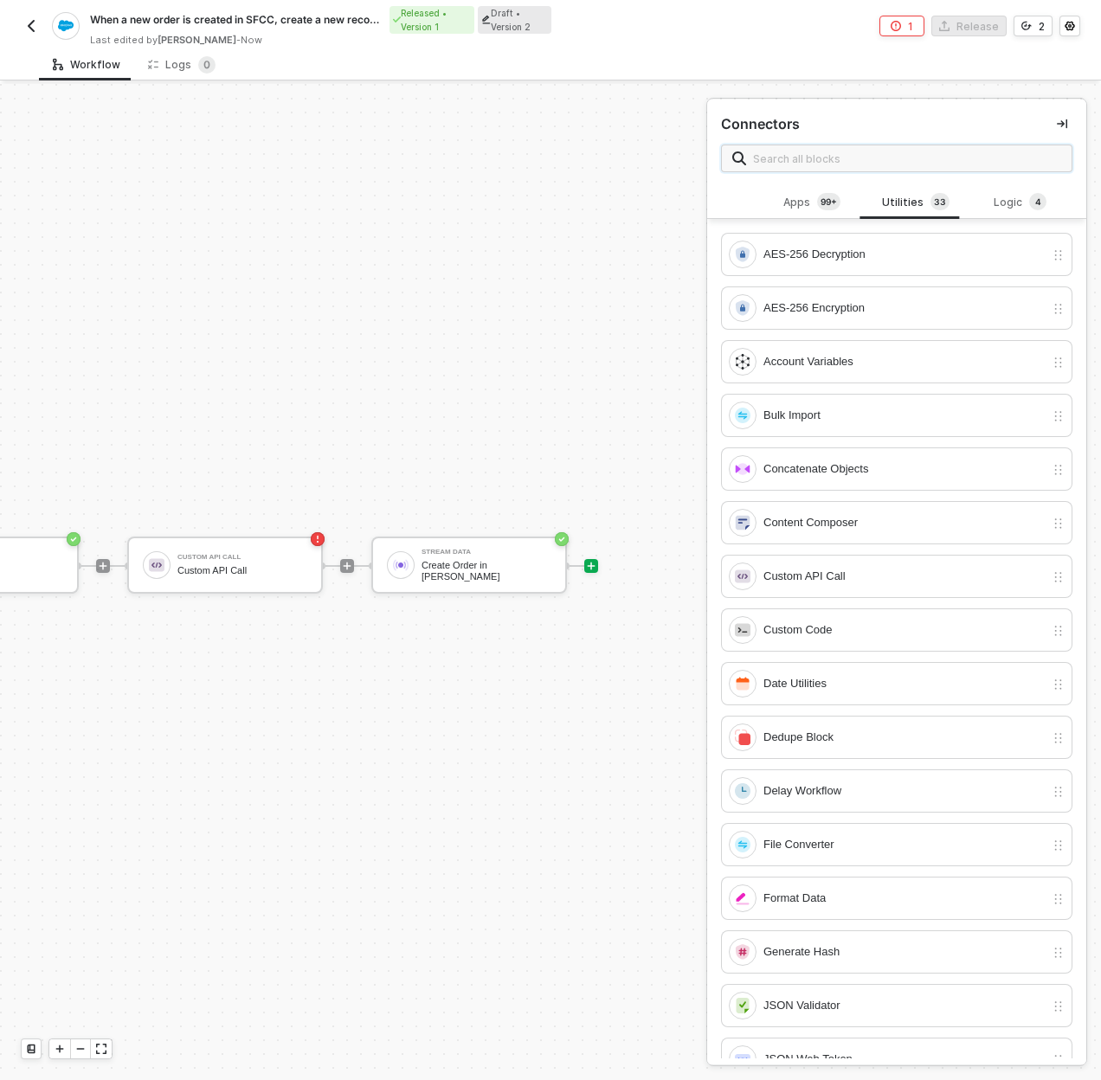
click at [909, 156] on input "text" at bounding box center [907, 158] width 308 height 19
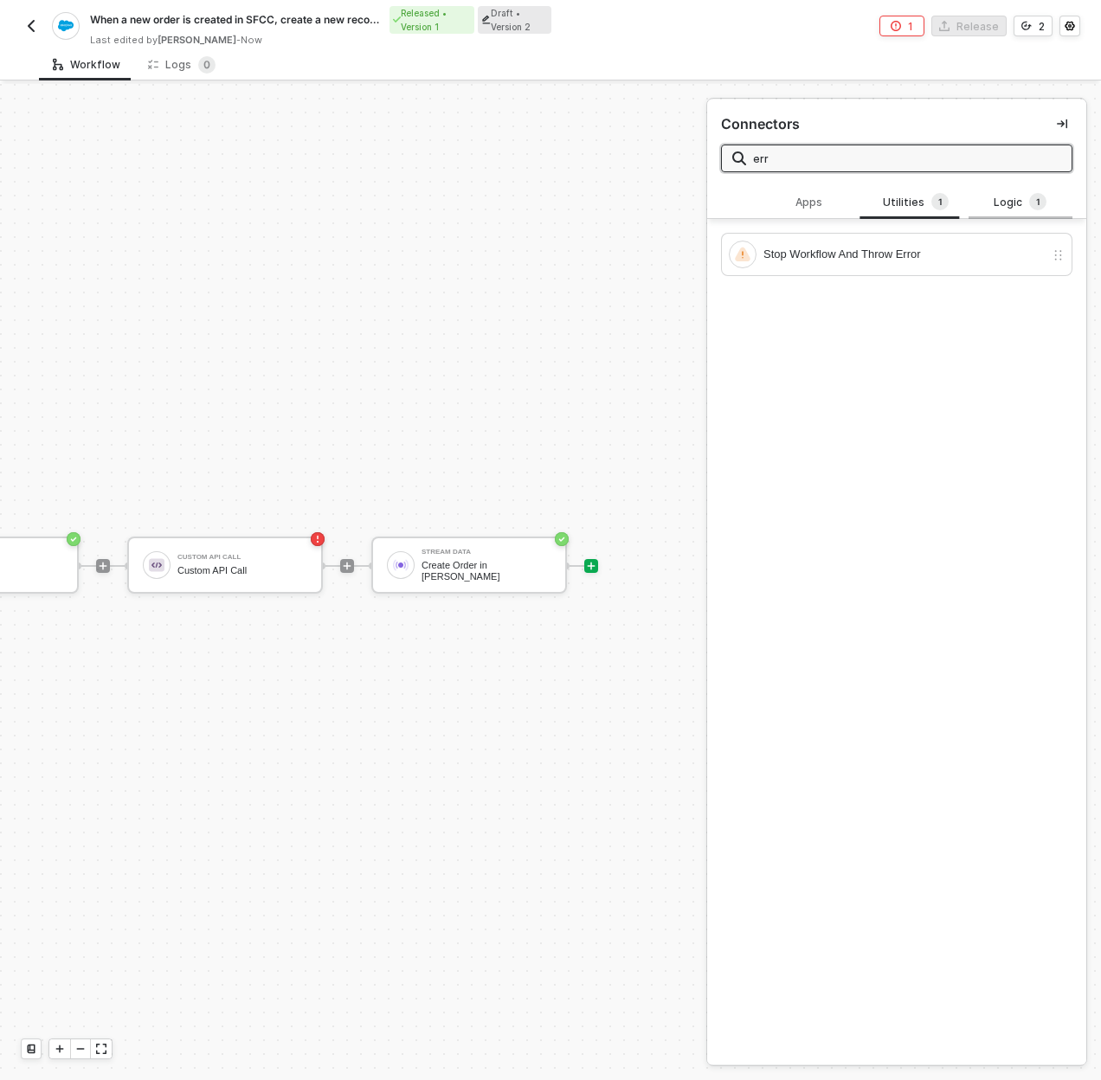
type input "err"
click at [982, 202] on div "Logic 1" at bounding box center [1020, 202] width 76 height 19
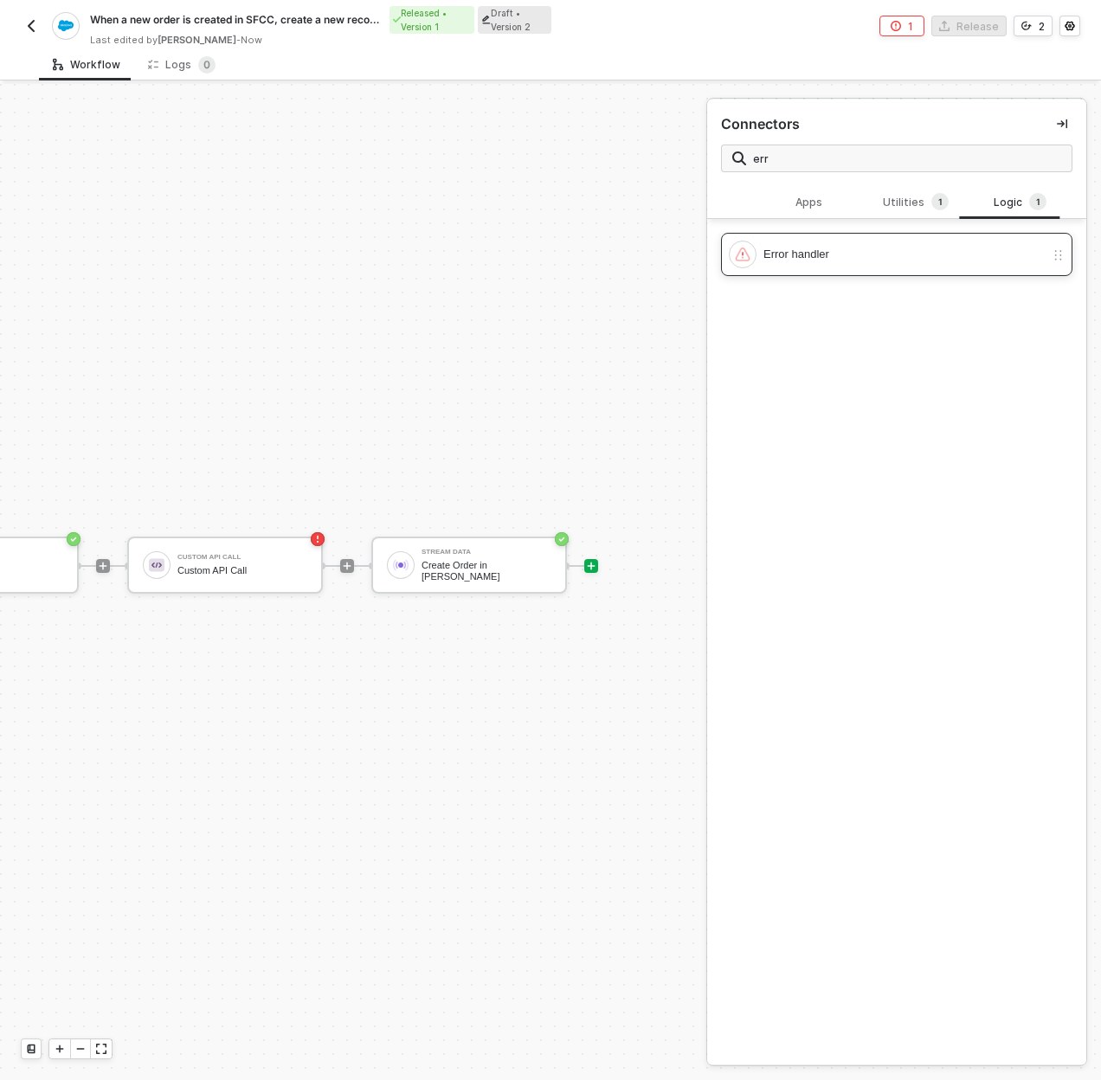
click at [848, 254] on div "Error handler" at bounding box center [903, 254] width 281 height 19
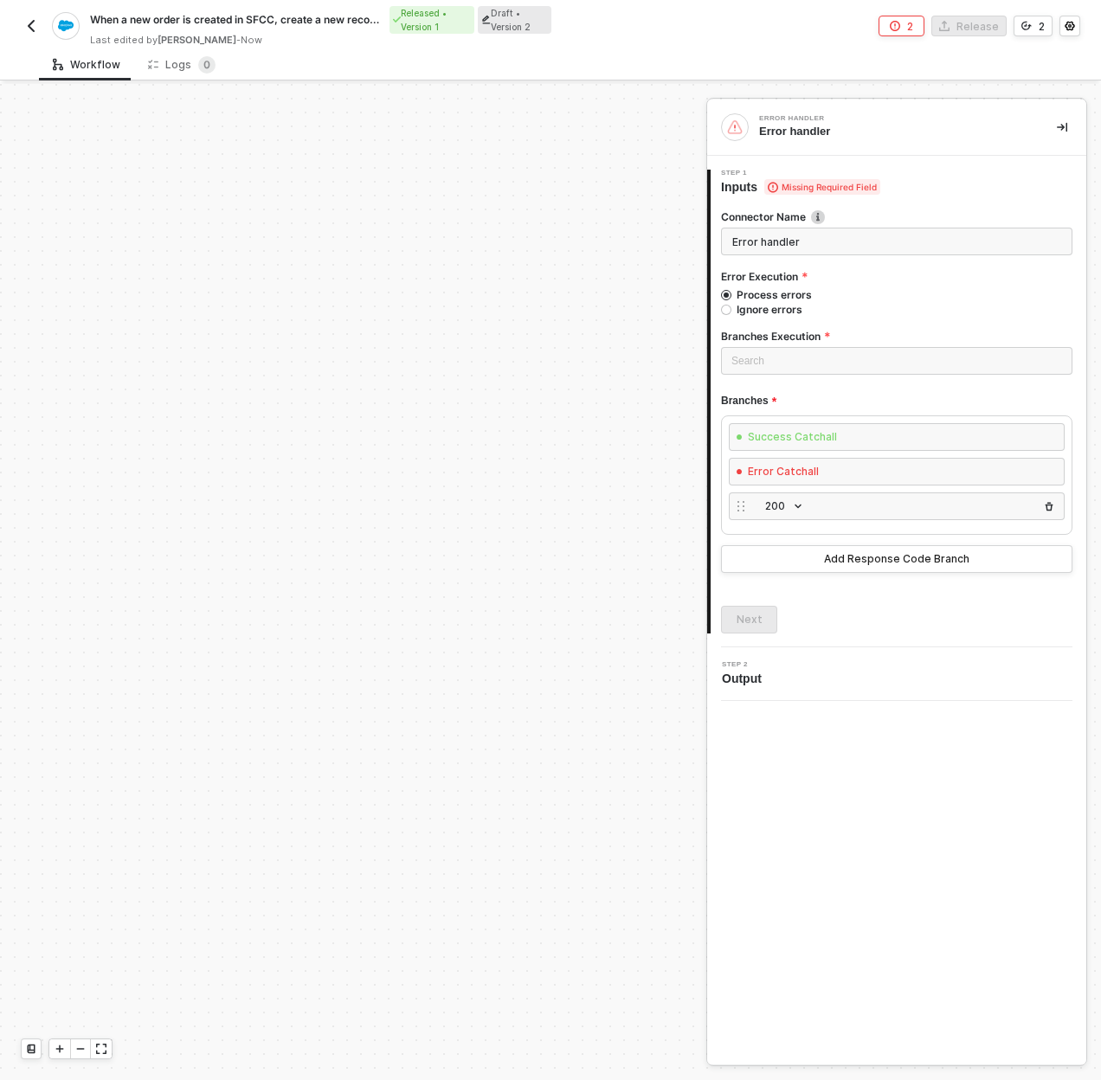
scroll to position [819, 791]
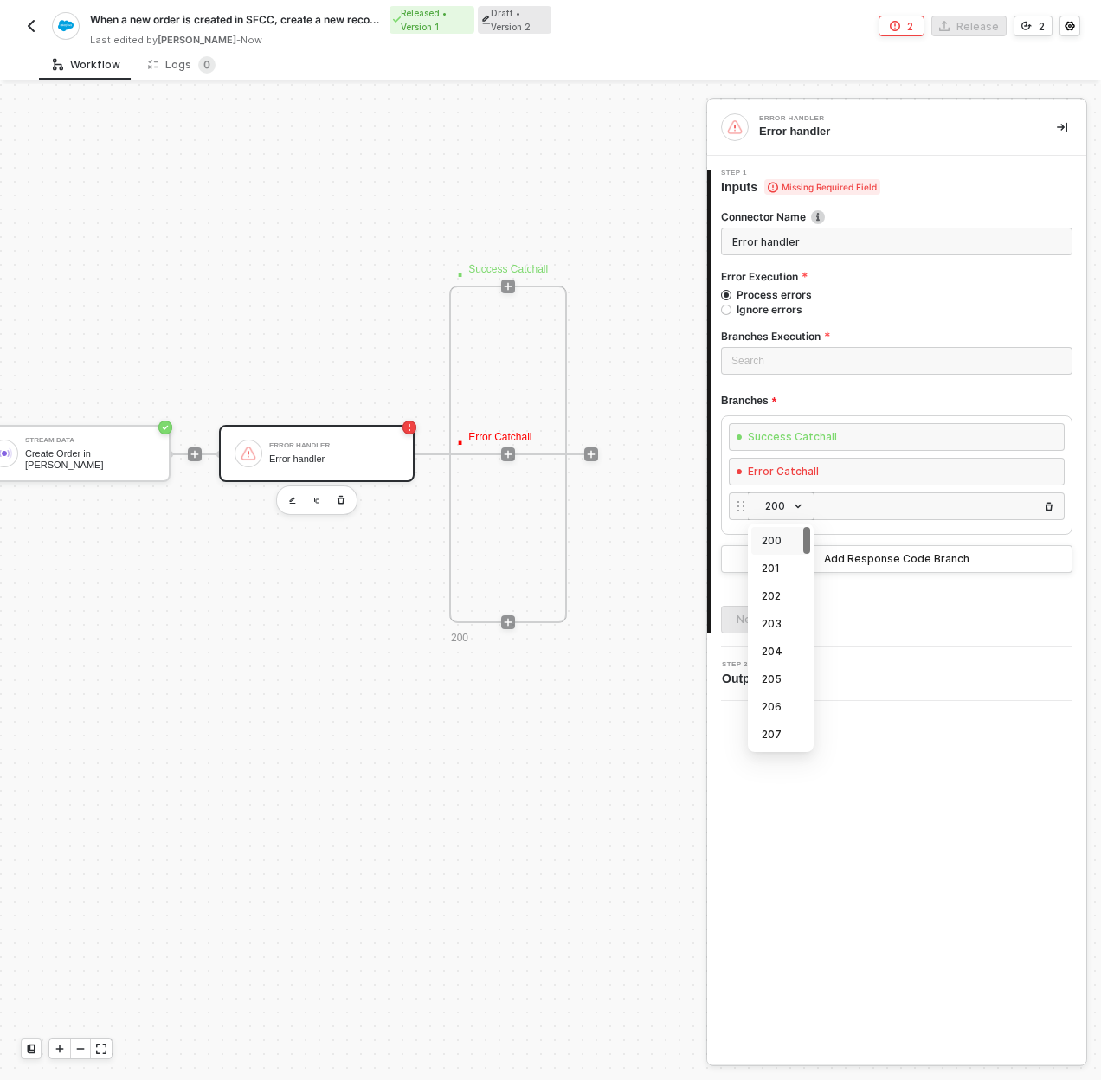
click at [790, 509] on span "200" at bounding box center [784, 506] width 38 height 19
click at [780, 647] on div "429" at bounding box center [781, 650] width 38 height 19
click at [501, 618] on div at bounding box center [508, 622] width 14 height 14
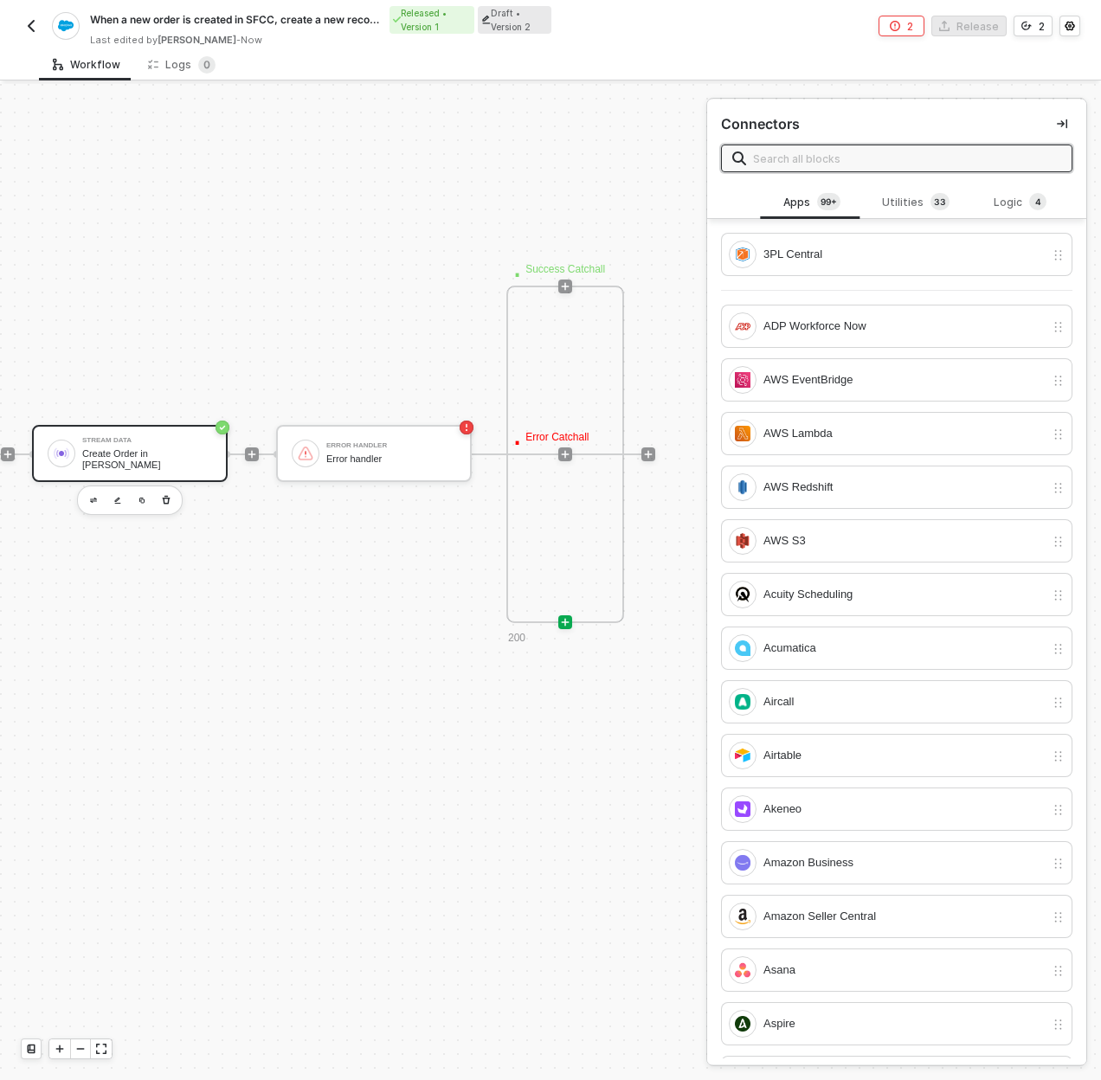
scroll to position [819, 618]
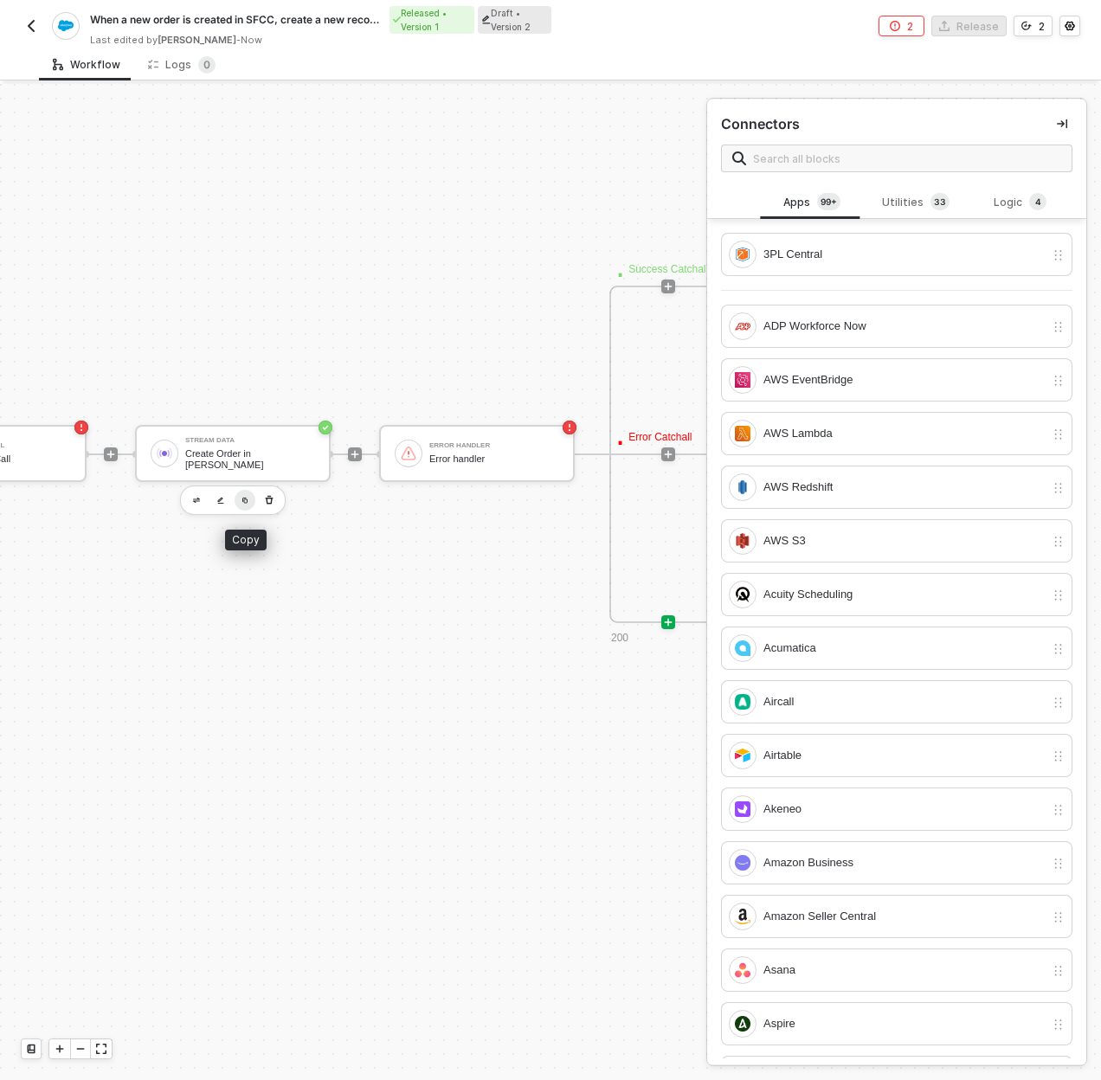
click at [241, 498] on img "button" at bounding box center [244, 500] width 7 height 7
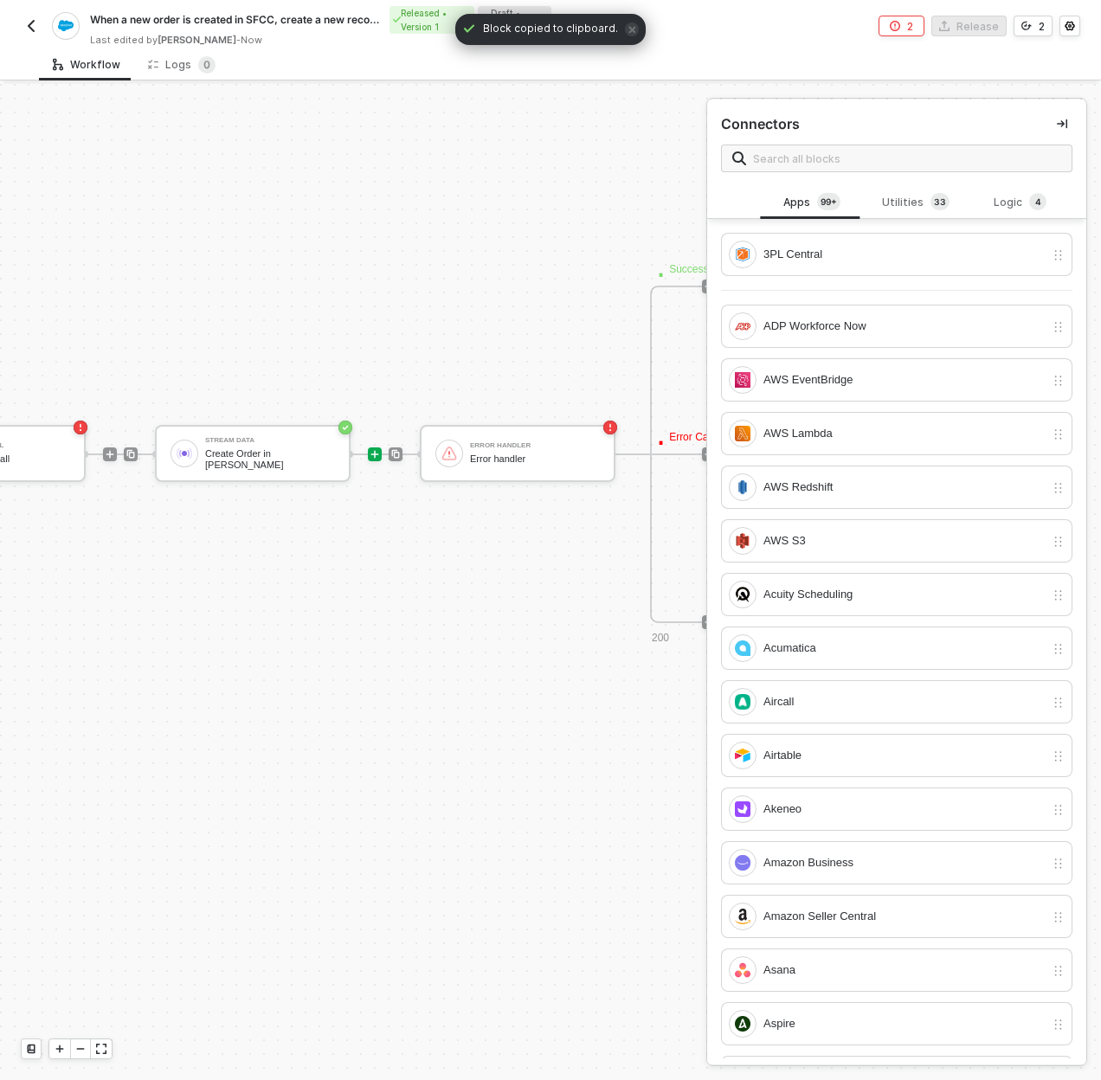
scroll to position [819, 860]
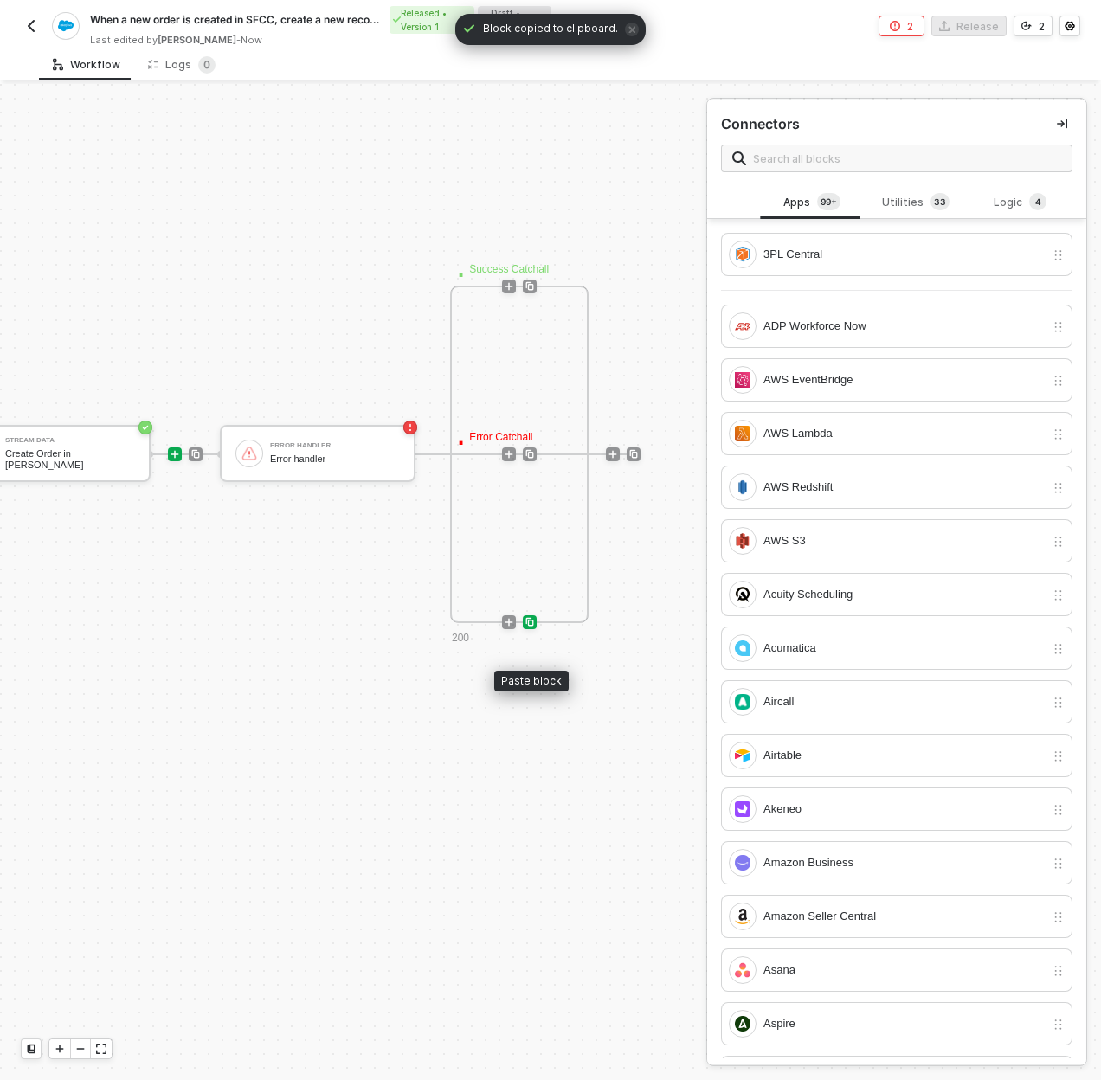
click at [534, 623] on img at bounding box center [529, 622] width 10 height 10
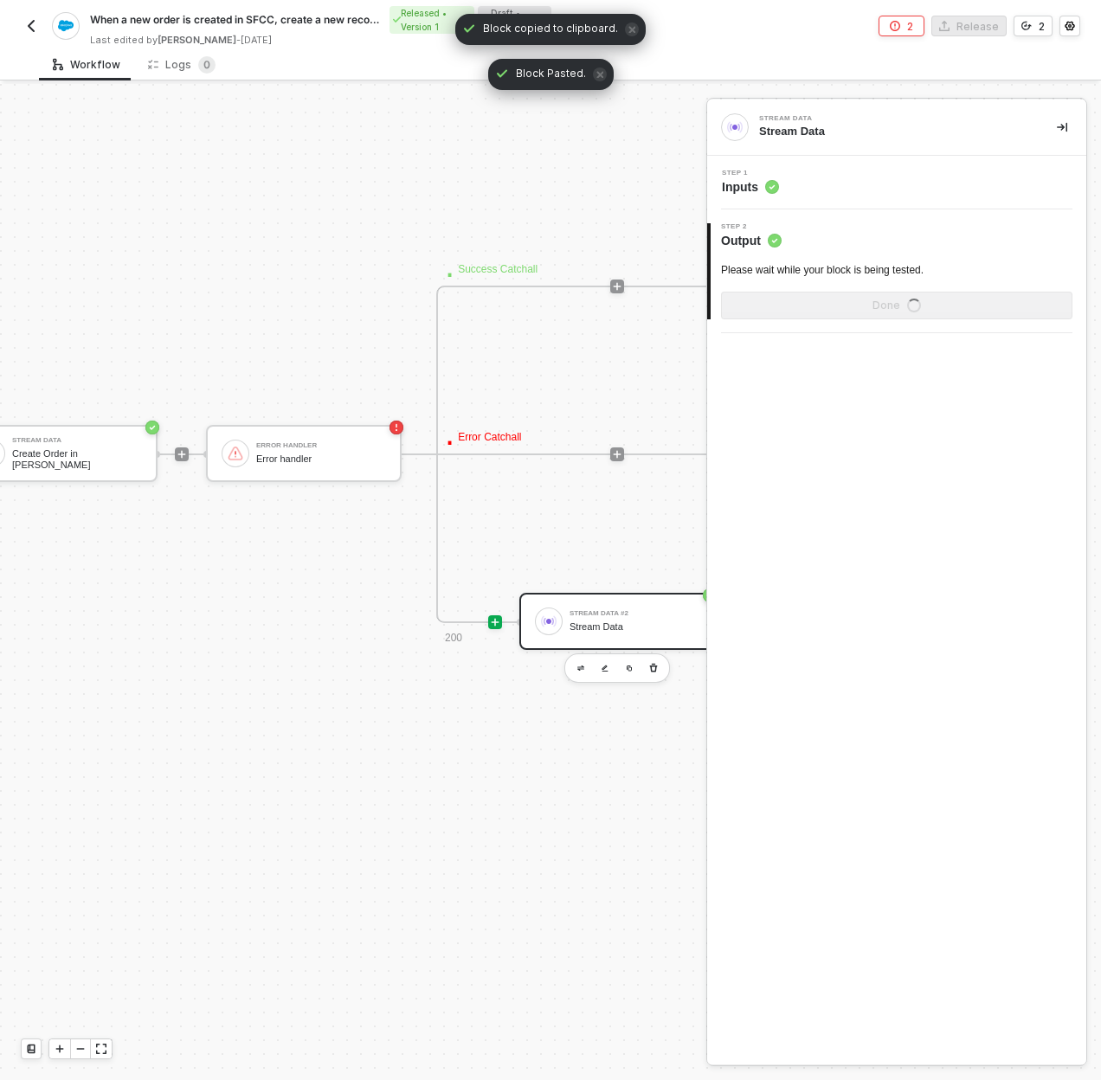
click at [498, 625] on icon "icon-play" at bounding box center [495, 622] width 10 height 10
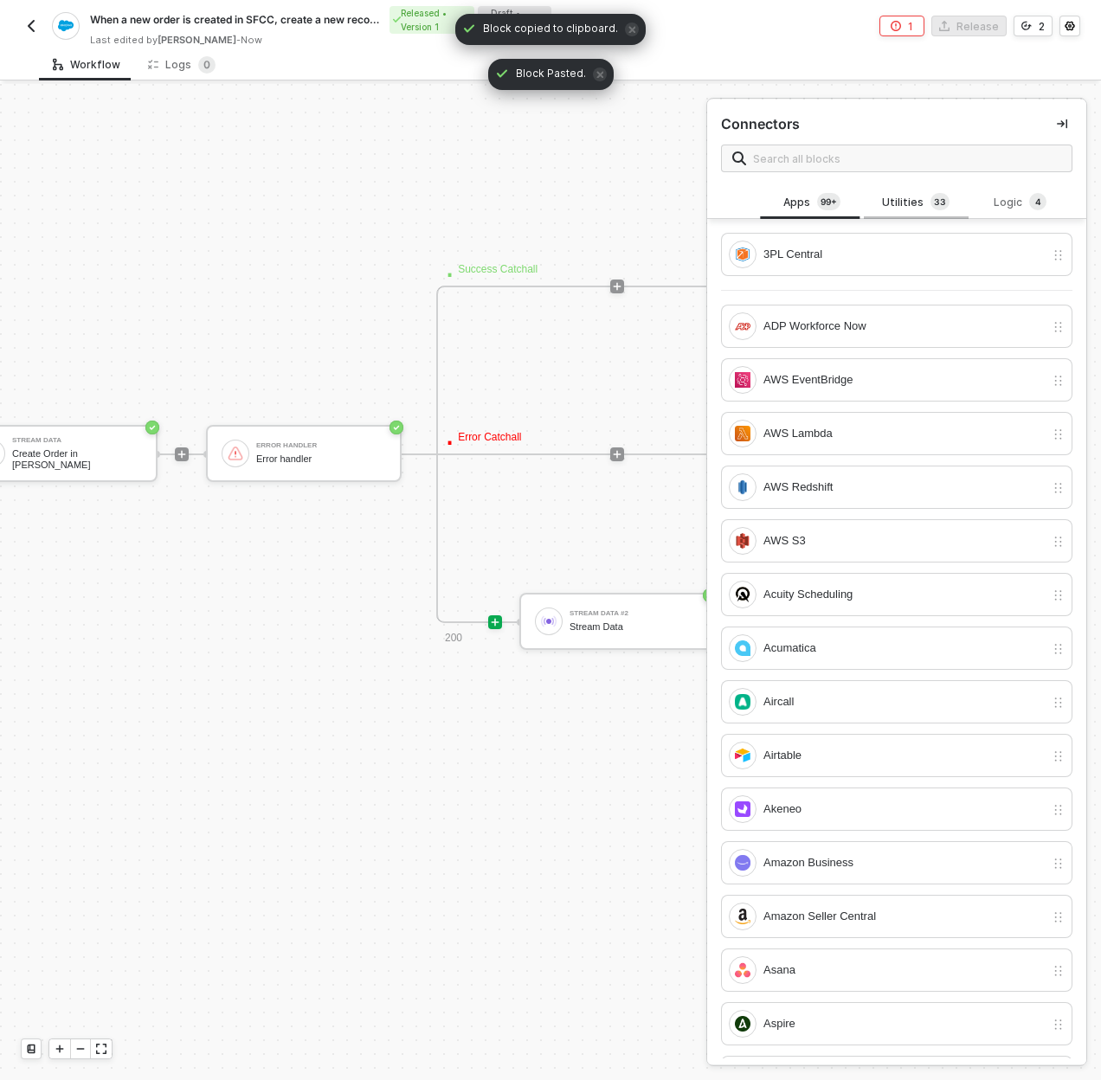
click at [891, 196] on div "Utilities 3 3" at bounding box center [916, 202] width 76 height 19
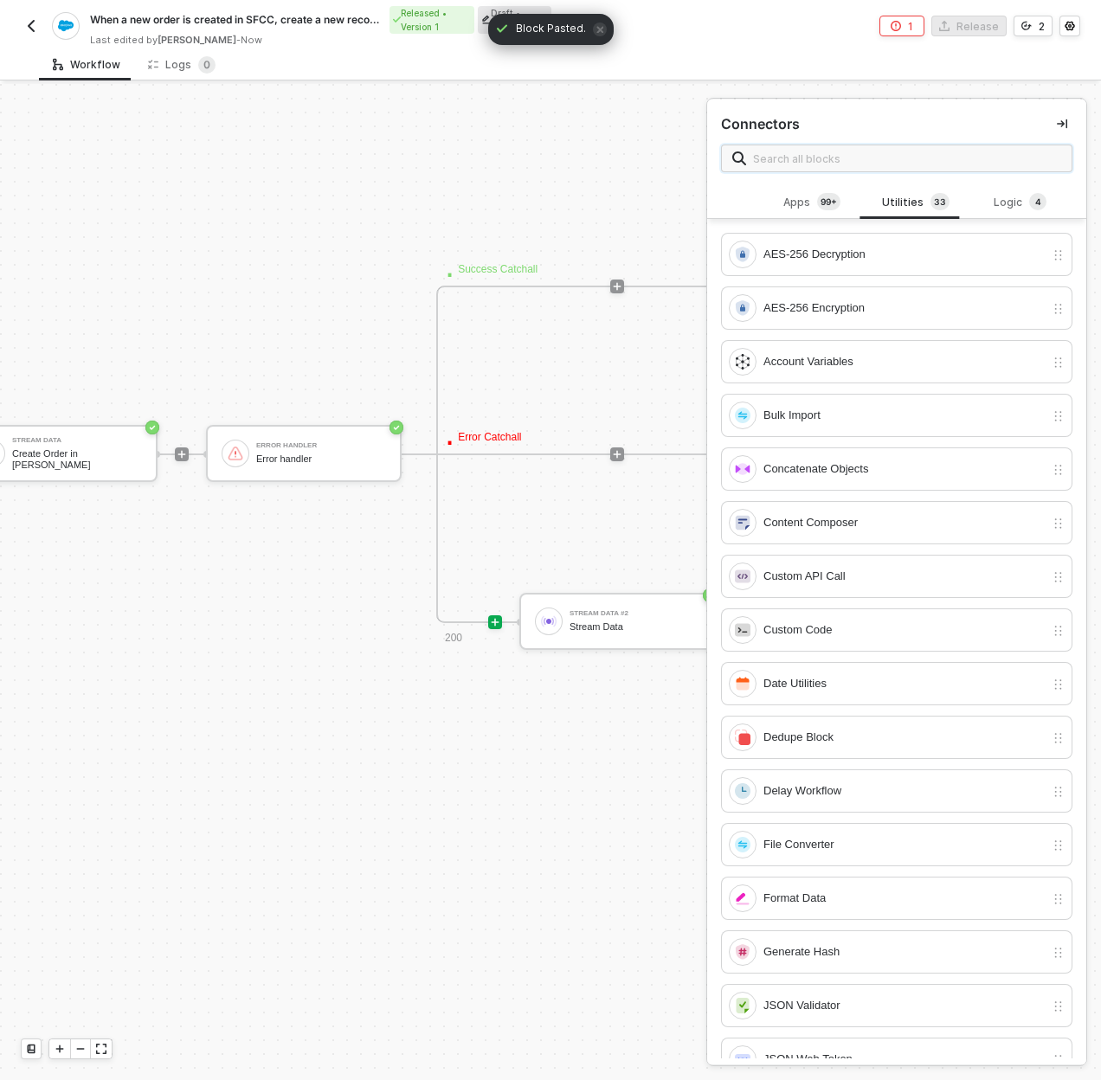
click at [891, 164] on input "text" at bounding box center [907, 158] width 308 height 19
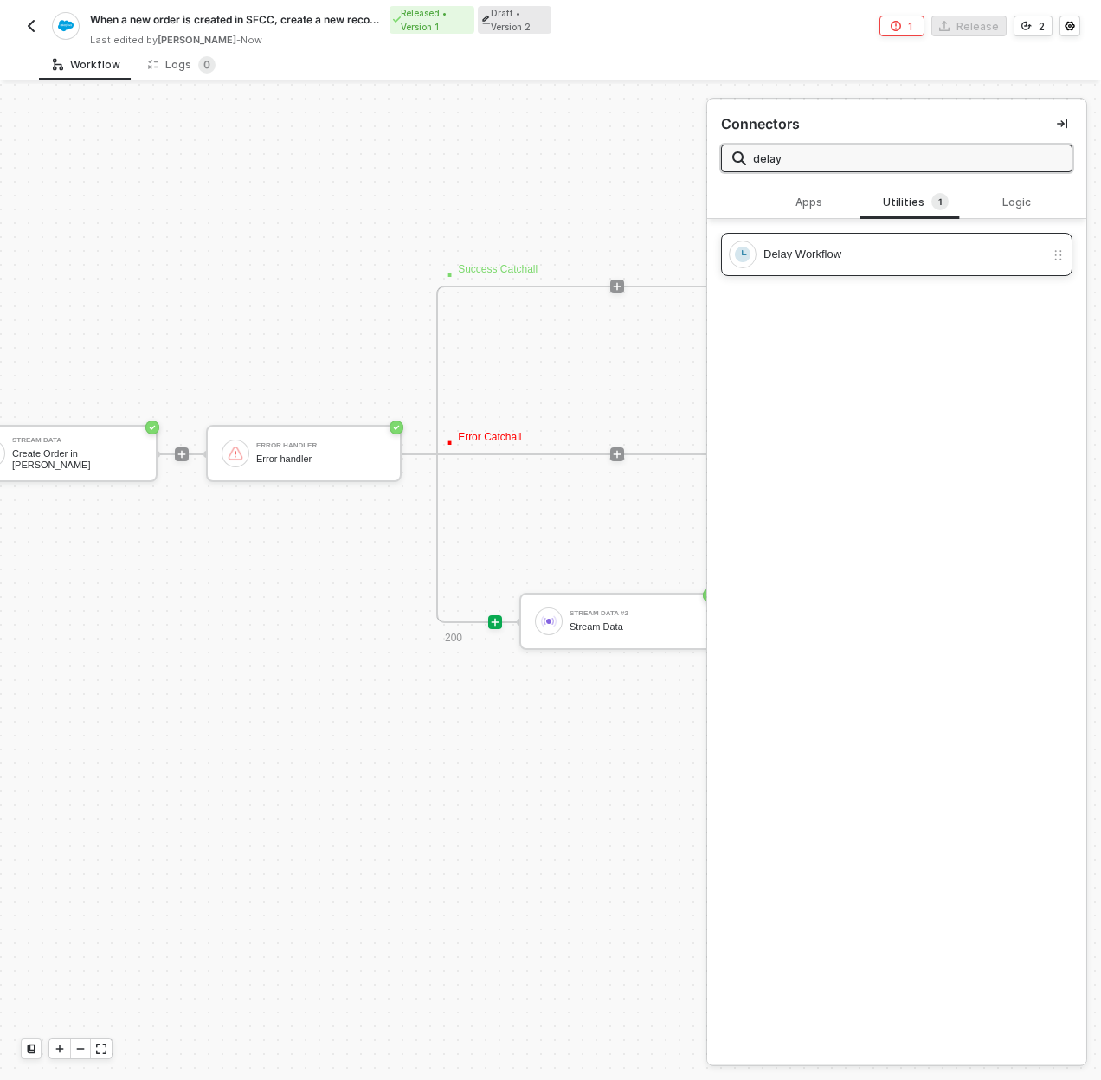
type input "delay"
click at [933, 237] on div "Delay Workflow" at bounding box center [896, 254] width 351 height 43
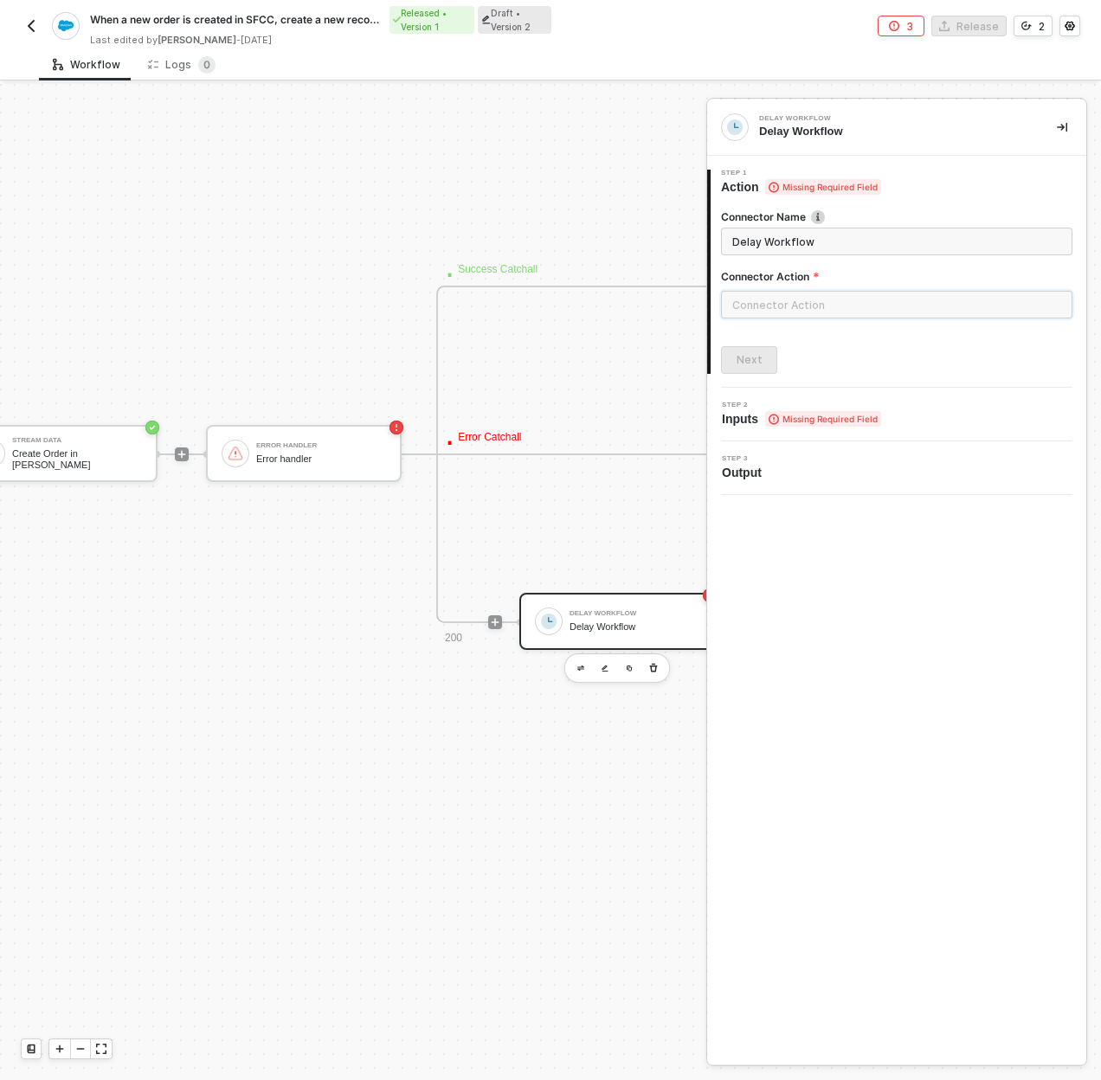
click at [788, 302] on input "text" at bounding box center [896, 305] width 351 height 28
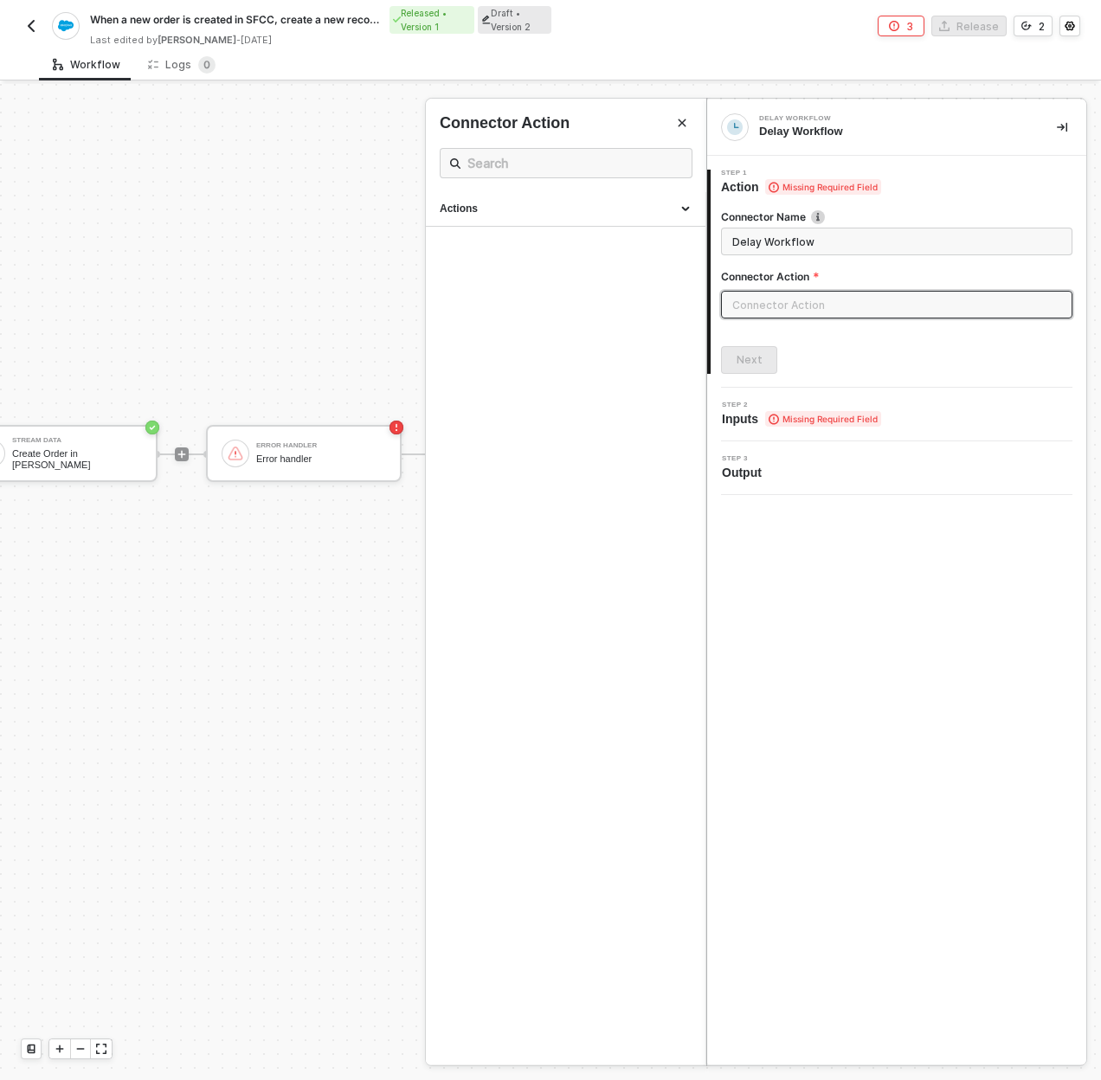
click at [370, 524] on div at bounding box center [550, 582] width 1101 height 996
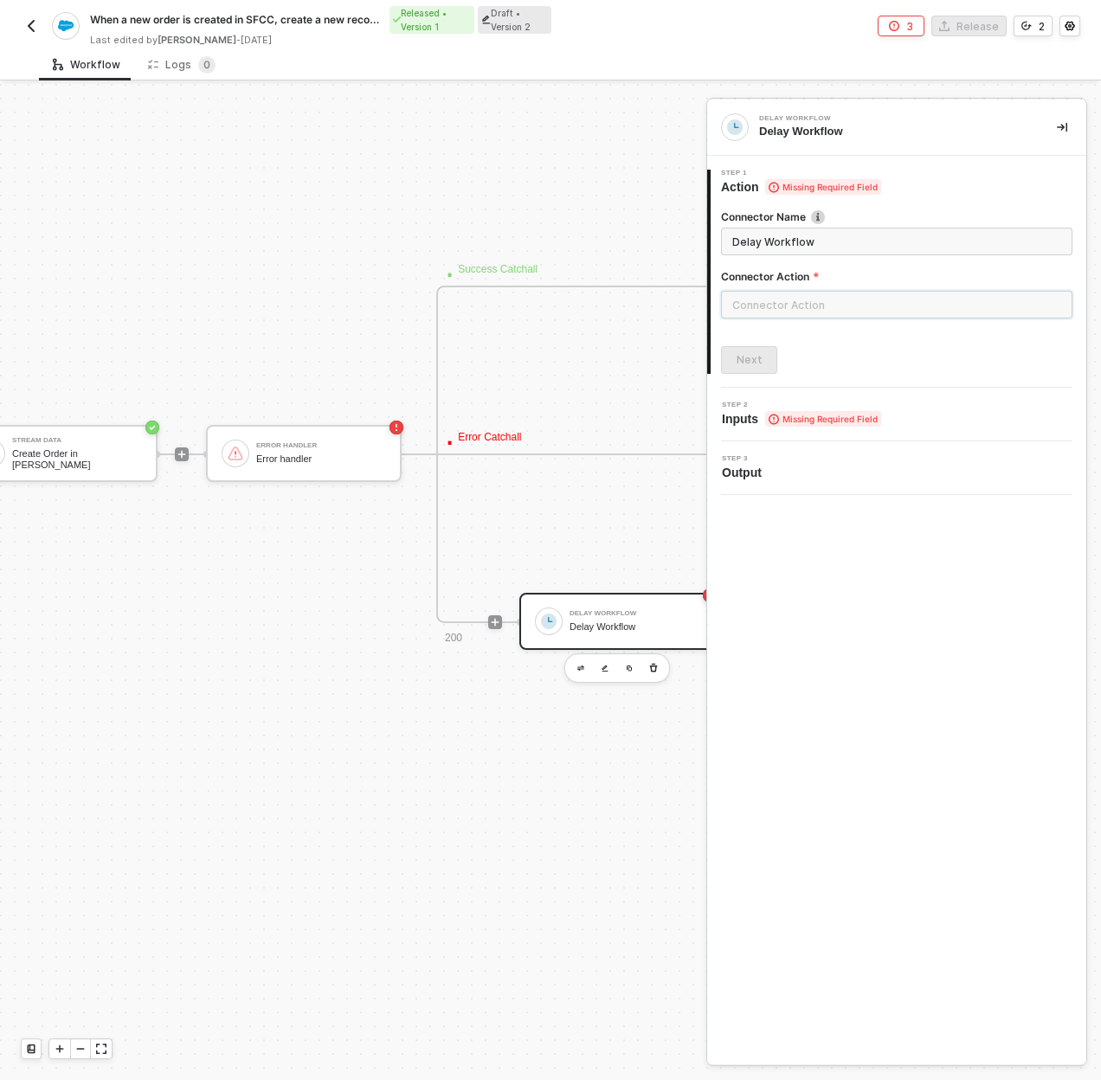
scroll to position [819, 1137]
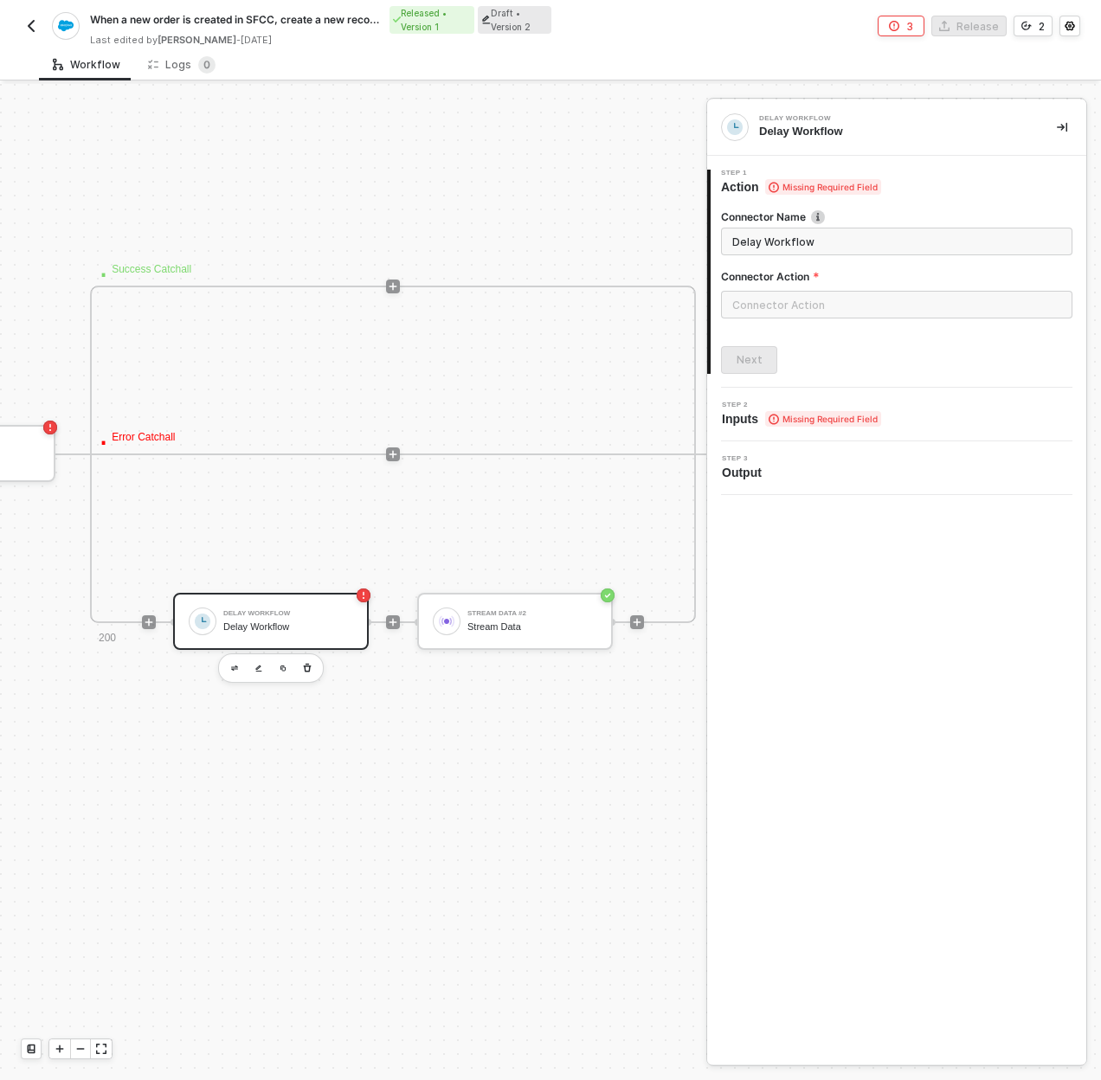
click at [309, 610] on div "Delay Workflow" at bounding box center [288, 613] width 130 height 7
click at [792, 299] on input "text" at bounding box center [896, 305] width 351 height 28
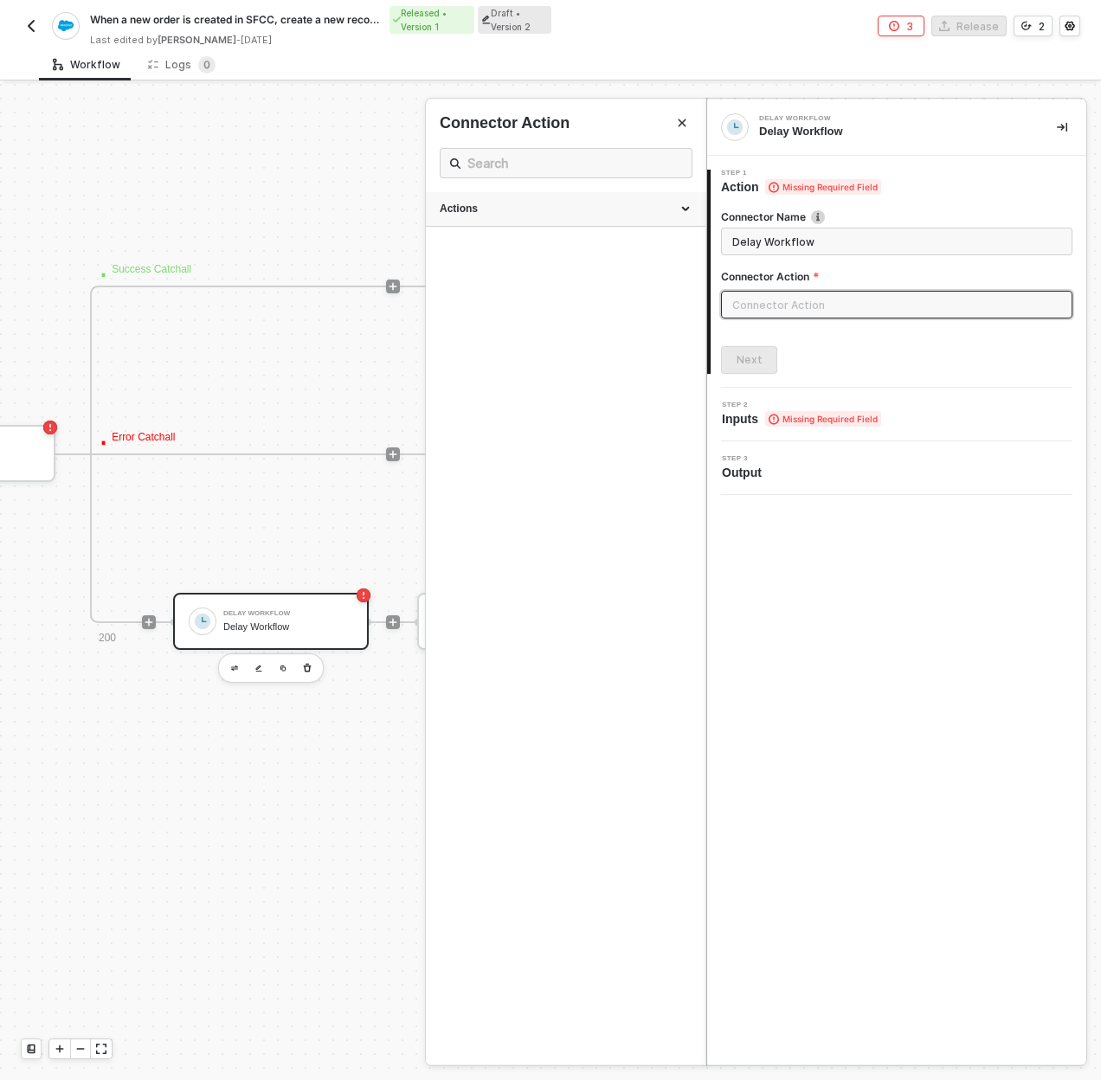
click at [604, 209] on div "Actions" at bounding box center [566, 209] width 252 height 15
click at [544, 245] on div "Fixed Delay" at bounding box center [566, 242] width 252 height 15
type input "Wait a set amount of time before continuing workflow"
type input "Fixed Delay"
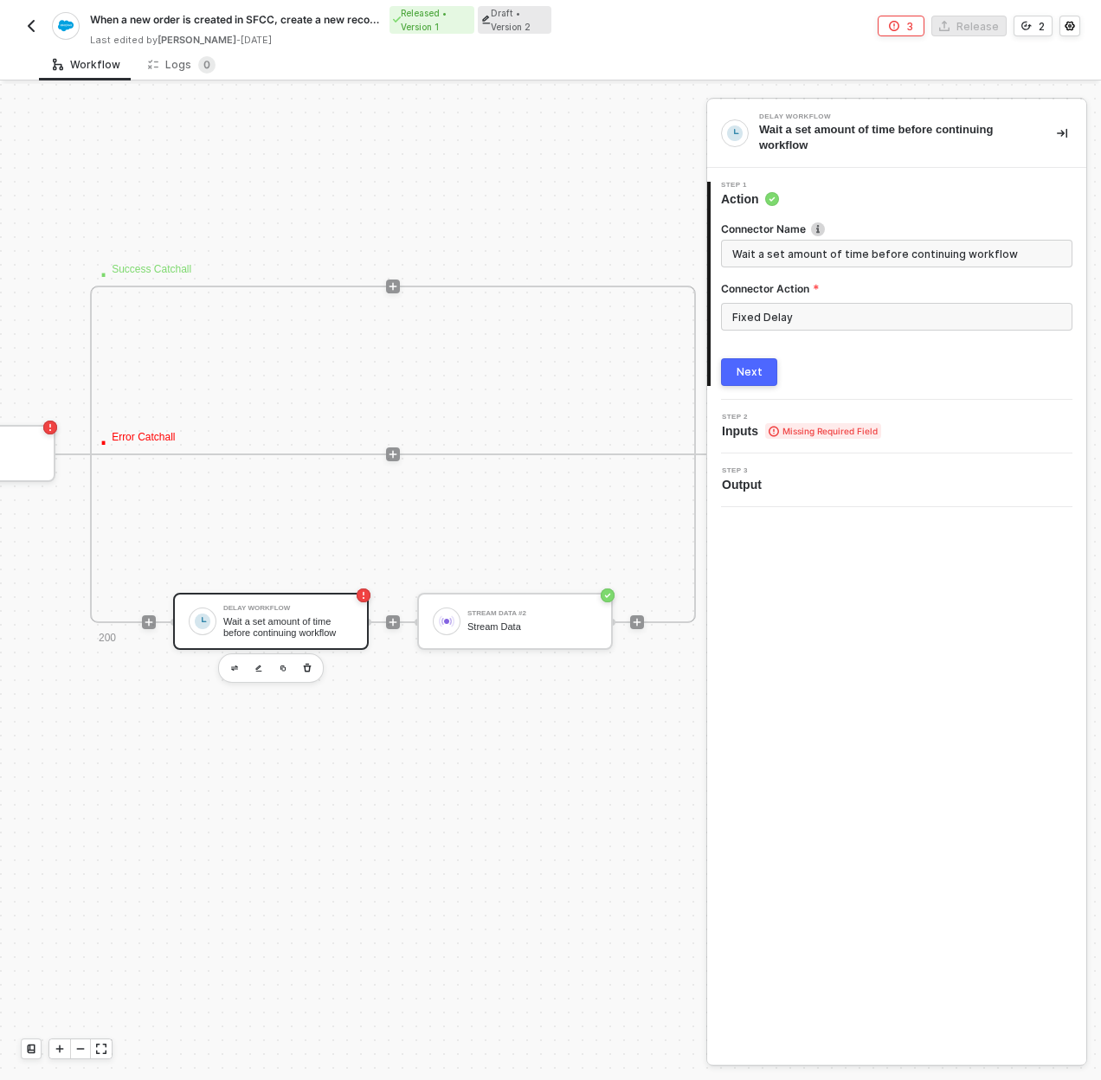
click at [780, 435] on span "Missing Required Field" at bounding box center [823, 431] width 116 height 16
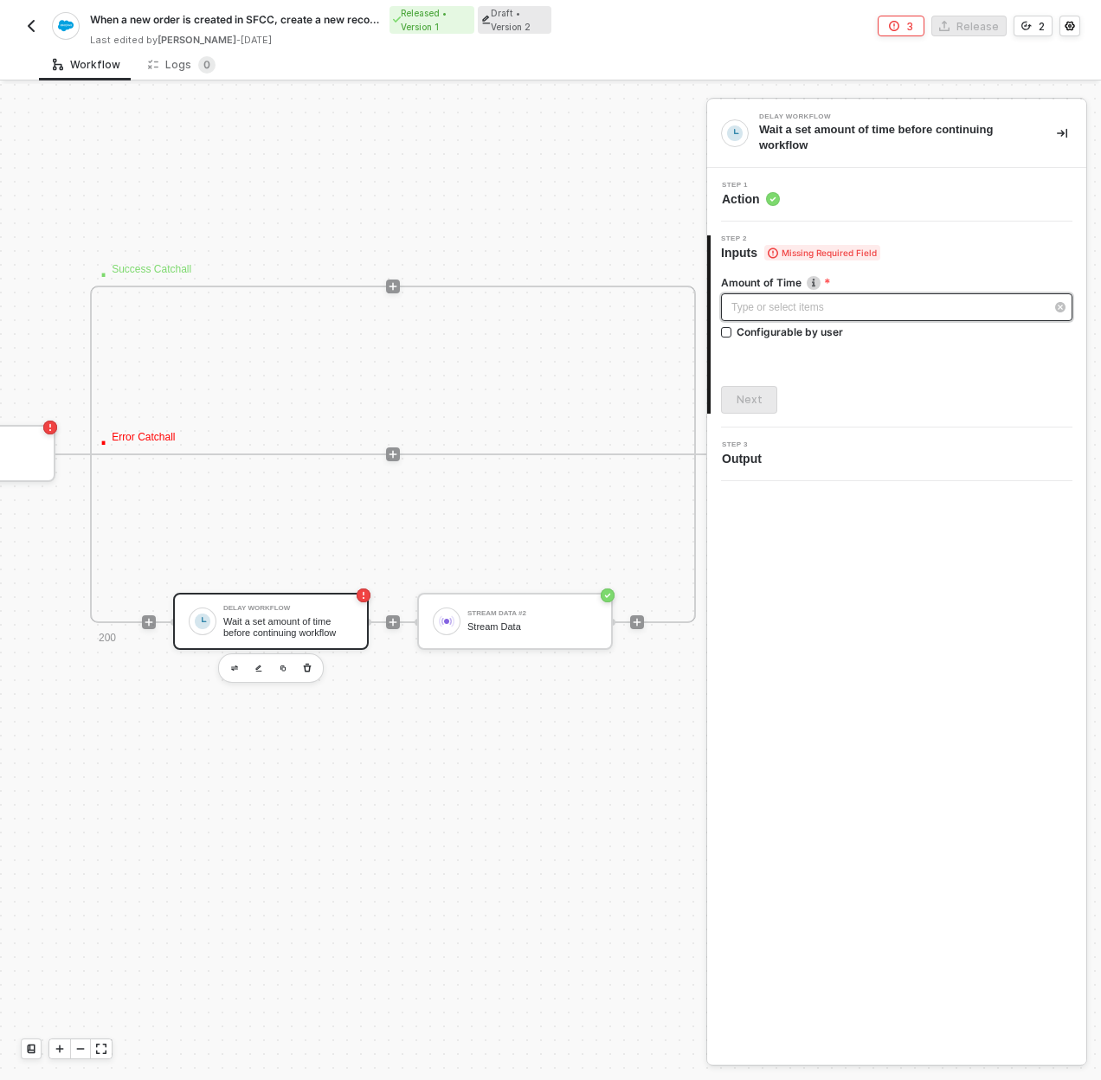
click at [783, 307] on div "Type or select items ﻿" at bounding box center [887, 307] width 313 height 16
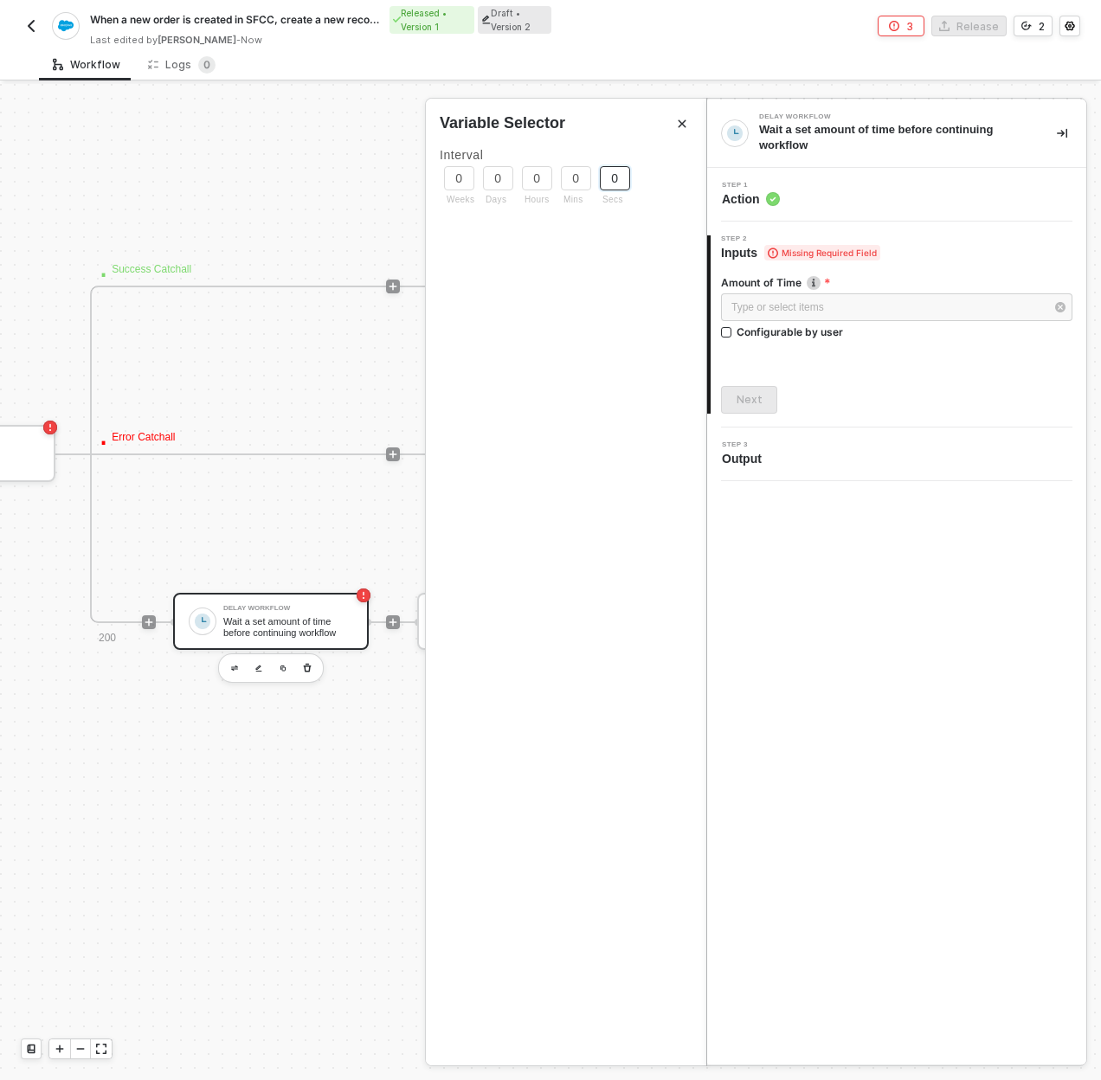
click at [608, 173] on input "0" at bounding box center [615, 178] width 30 height 24
type input "30"
click at [756, 364] on div "Amount of Time Type or select items ﻿ Configurable by user Next" at bounding box center [896, 337] width 351 height 152
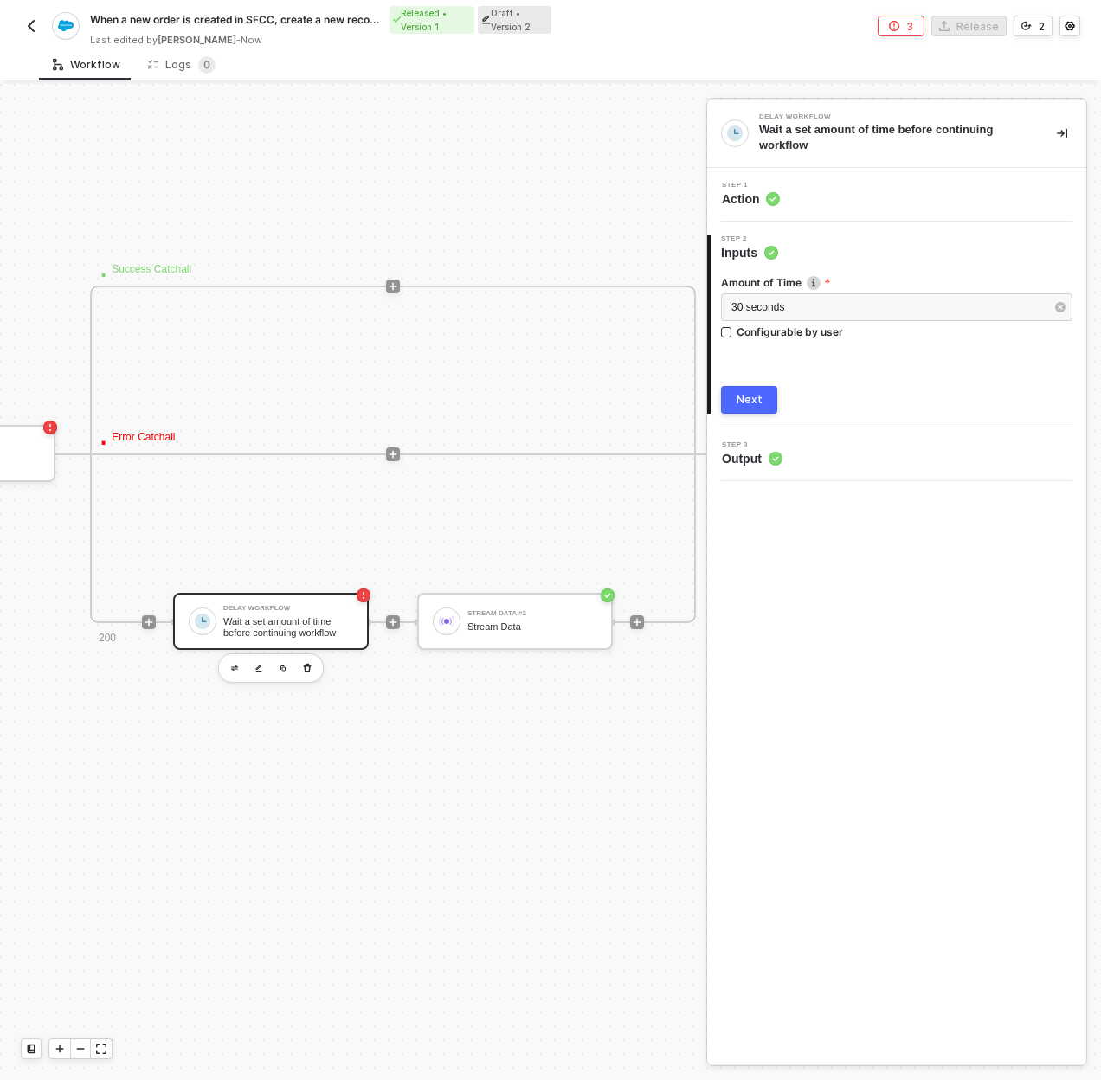
click at [757, 390] on button "Next" at bounding box center [749, 400] width 56 height 28
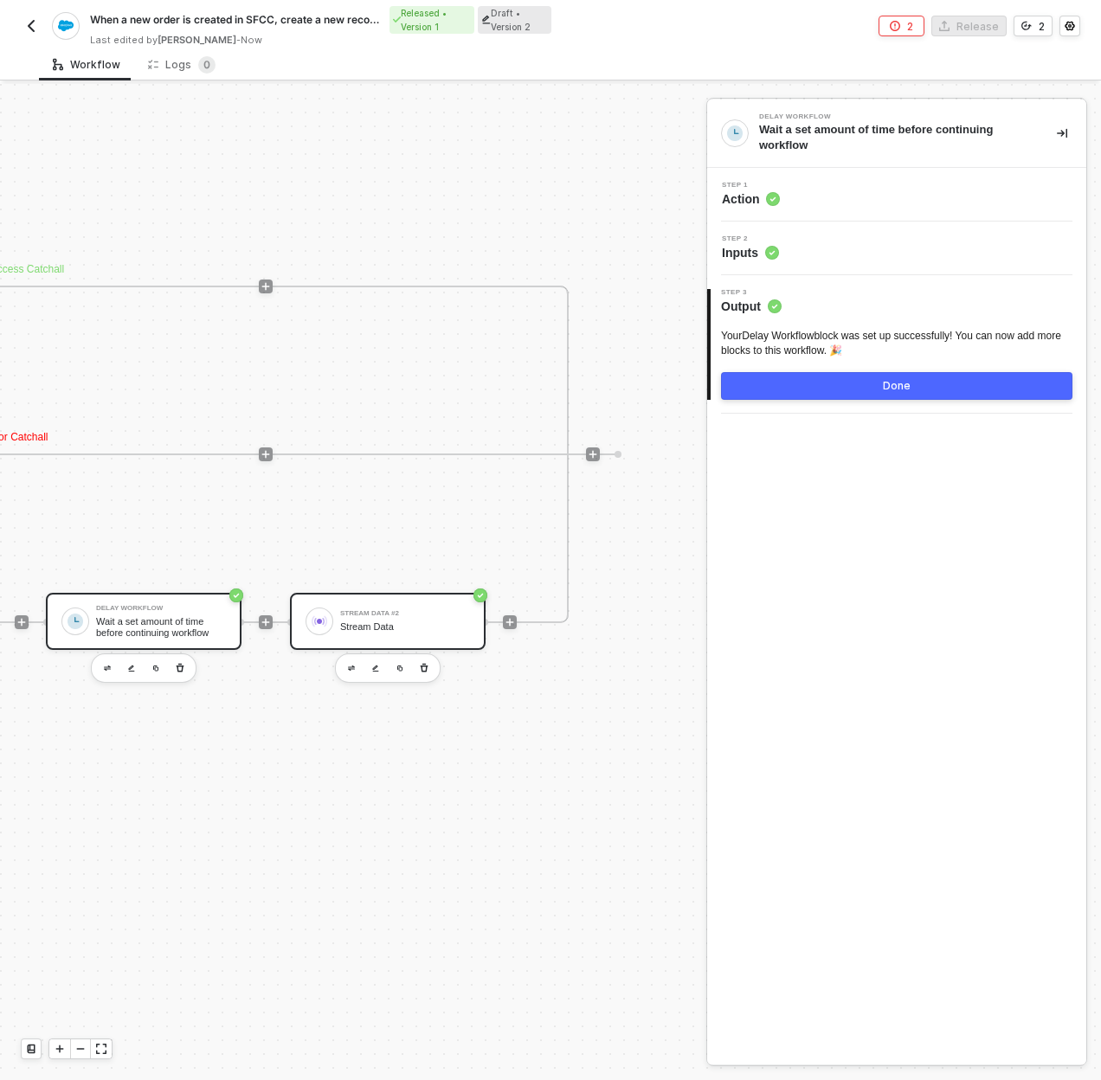
scroll to position [819, 1279]
click at [260, 524] on div "· Success Catchall · Error Catchall 200 Delay Workflow Wait a set amount of tim…" at bounding box center [264, 455] width 606 height 338
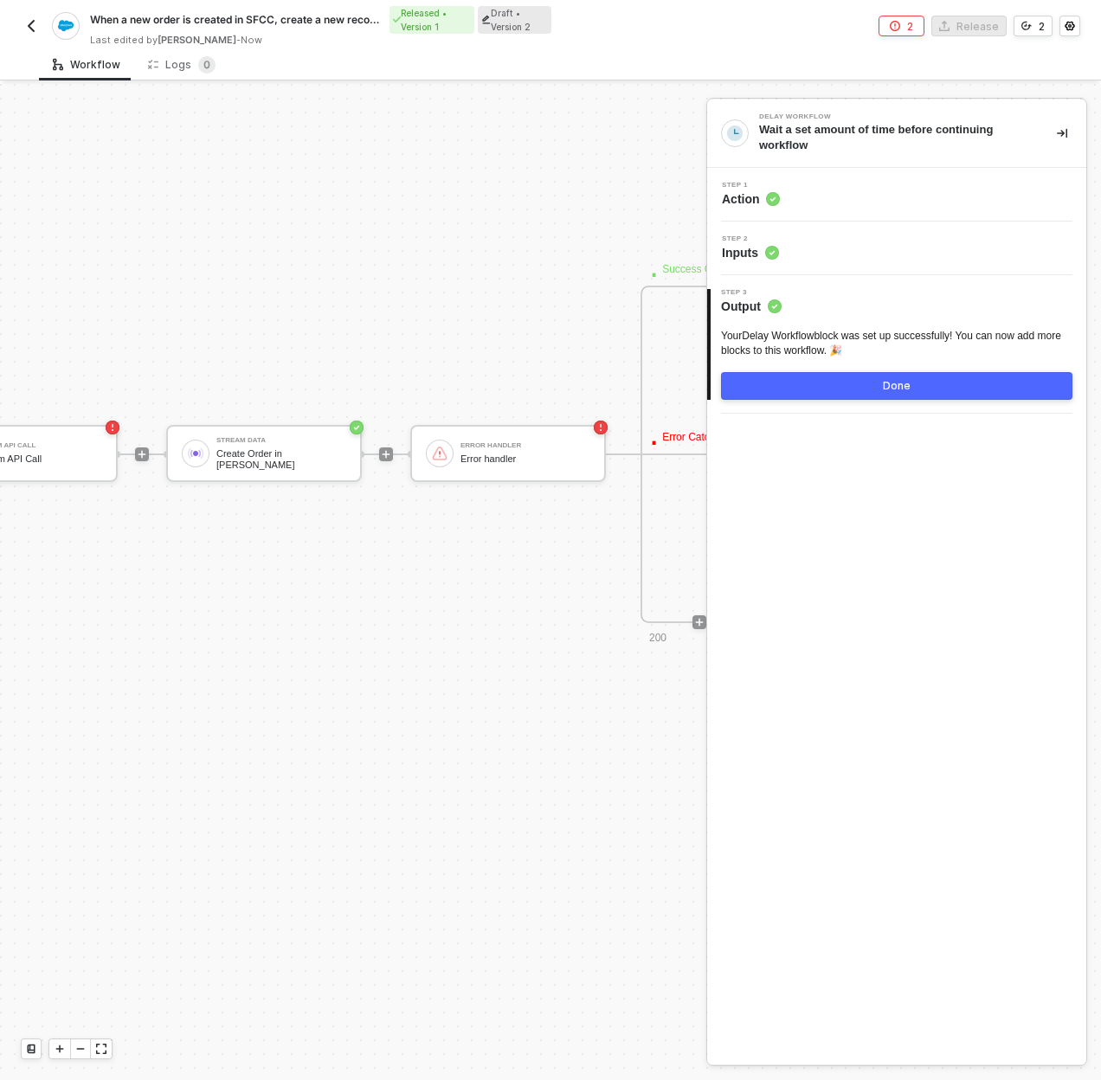
scroll to position [819, 0]
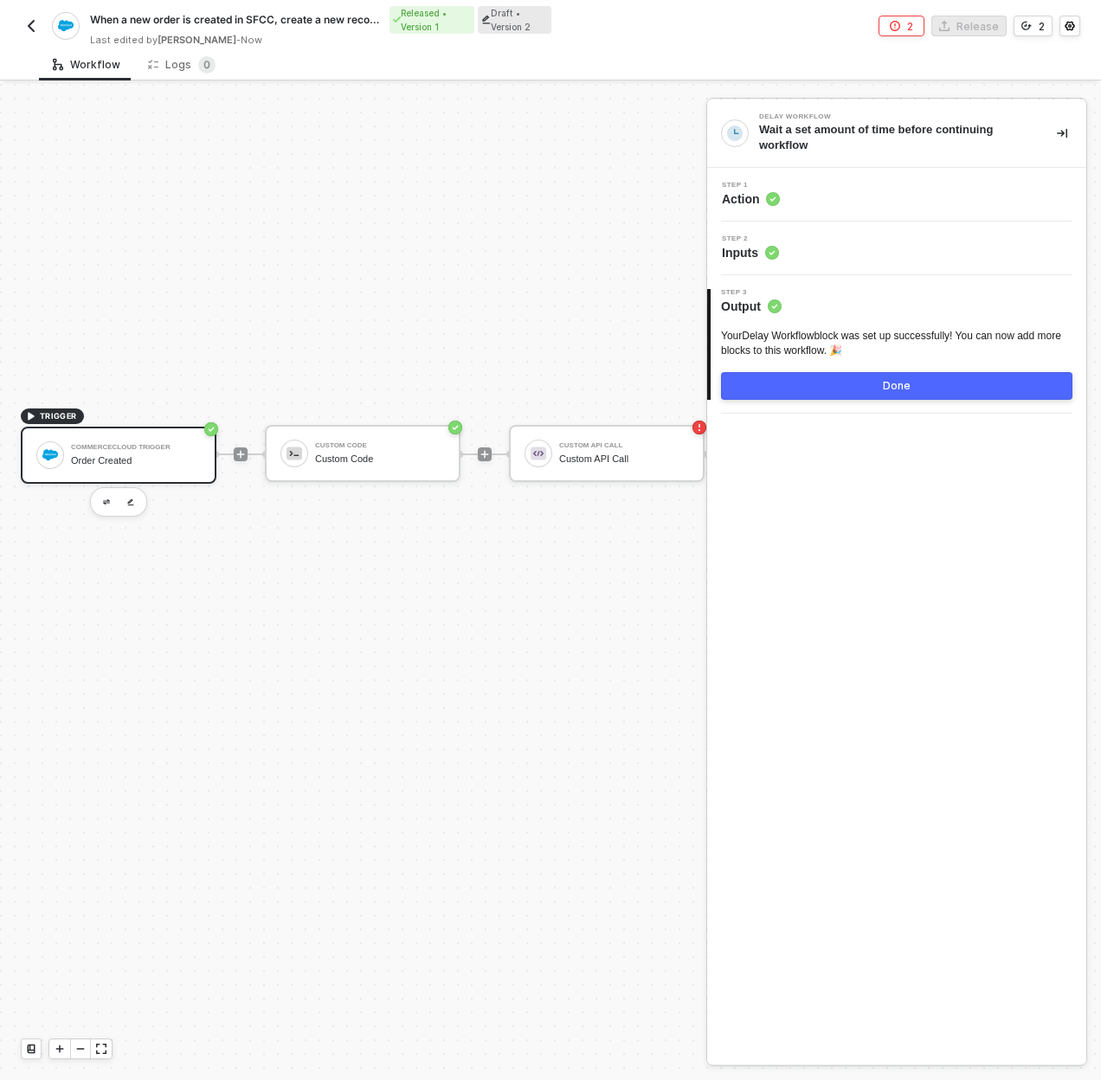
click at [146, 434] on div "CommerceCloud Trigger Order Created" at bounding box center [119, 455] width 196 height 57
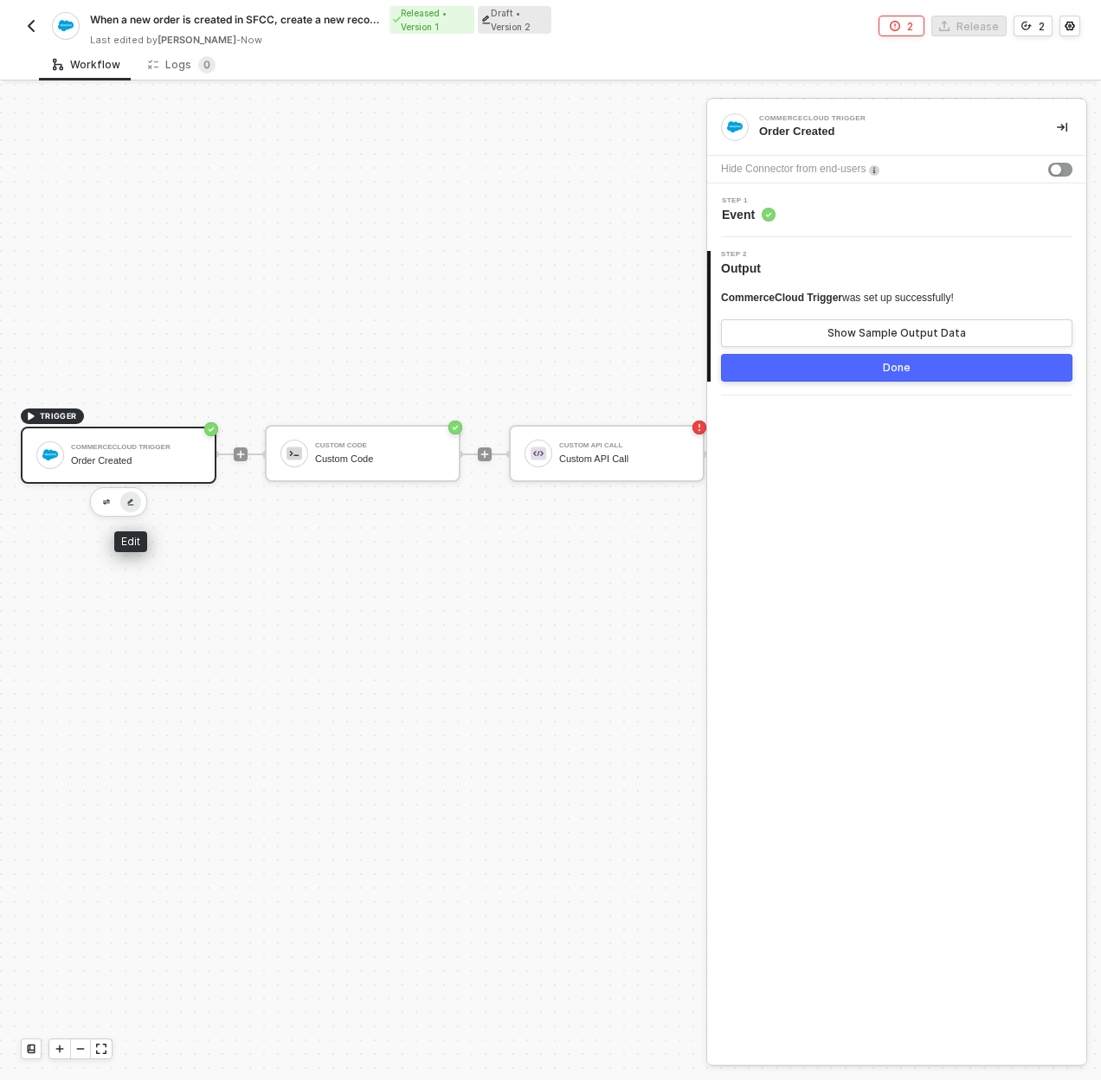
click at [132, 502] on img "button" at bounding box center [130, 503] width 7 height 8
click at [71, 501] on div "TRIGGER CommerceCloud Trigger Order Created Custom Code Custom Code Custom API …" at bounding box center [941, 454] width 1882 height 2378
click at [111, 499] on button "button" at bounding box center [106, 502] width 21 height 21
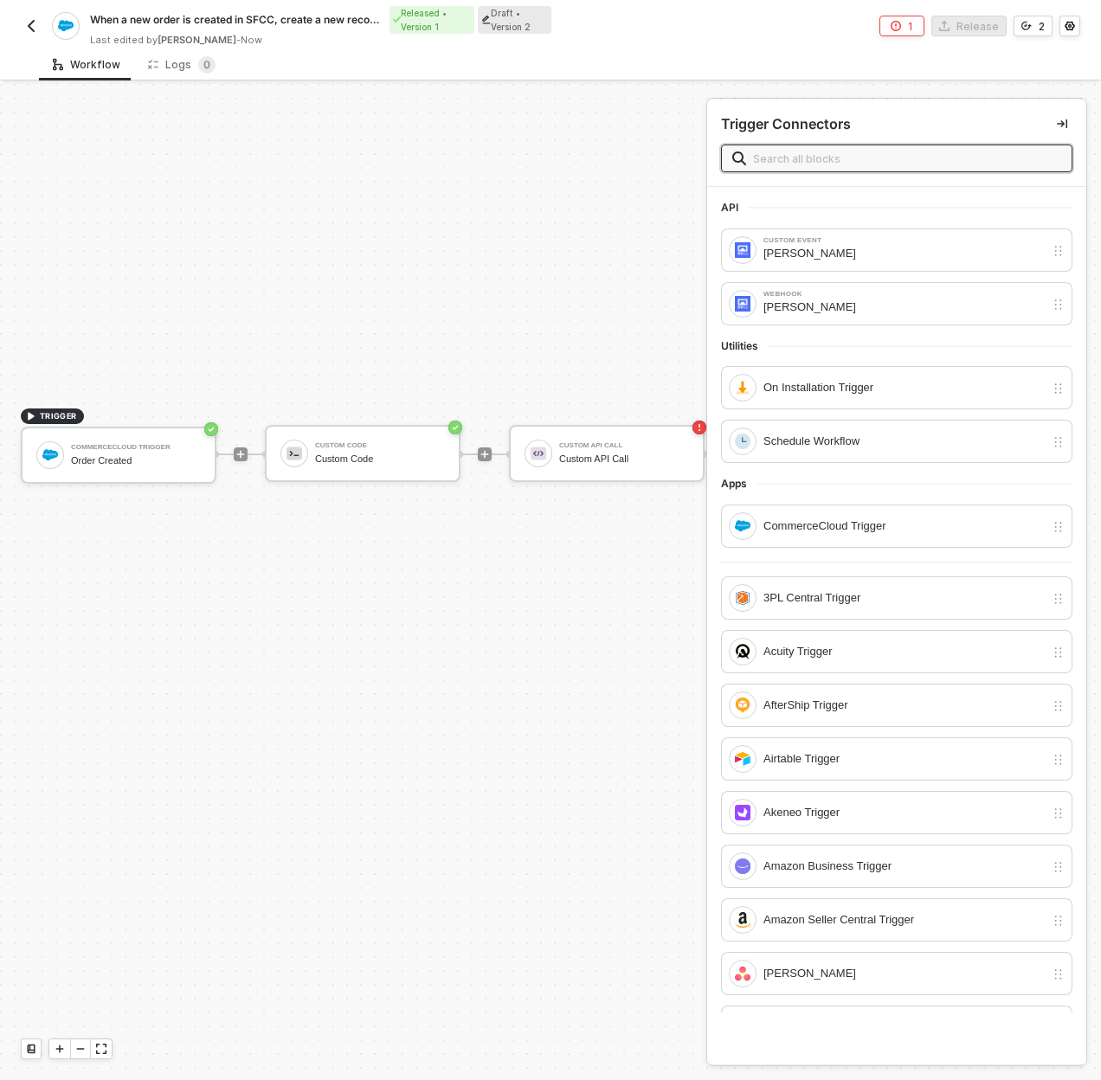
click at [821, 157] on input "text" at bounding box center [907, 158] width 308 height 19
click at [889, 436] on div "Schedule Workflow" at bounding box center [903, 441] width 281 height 19
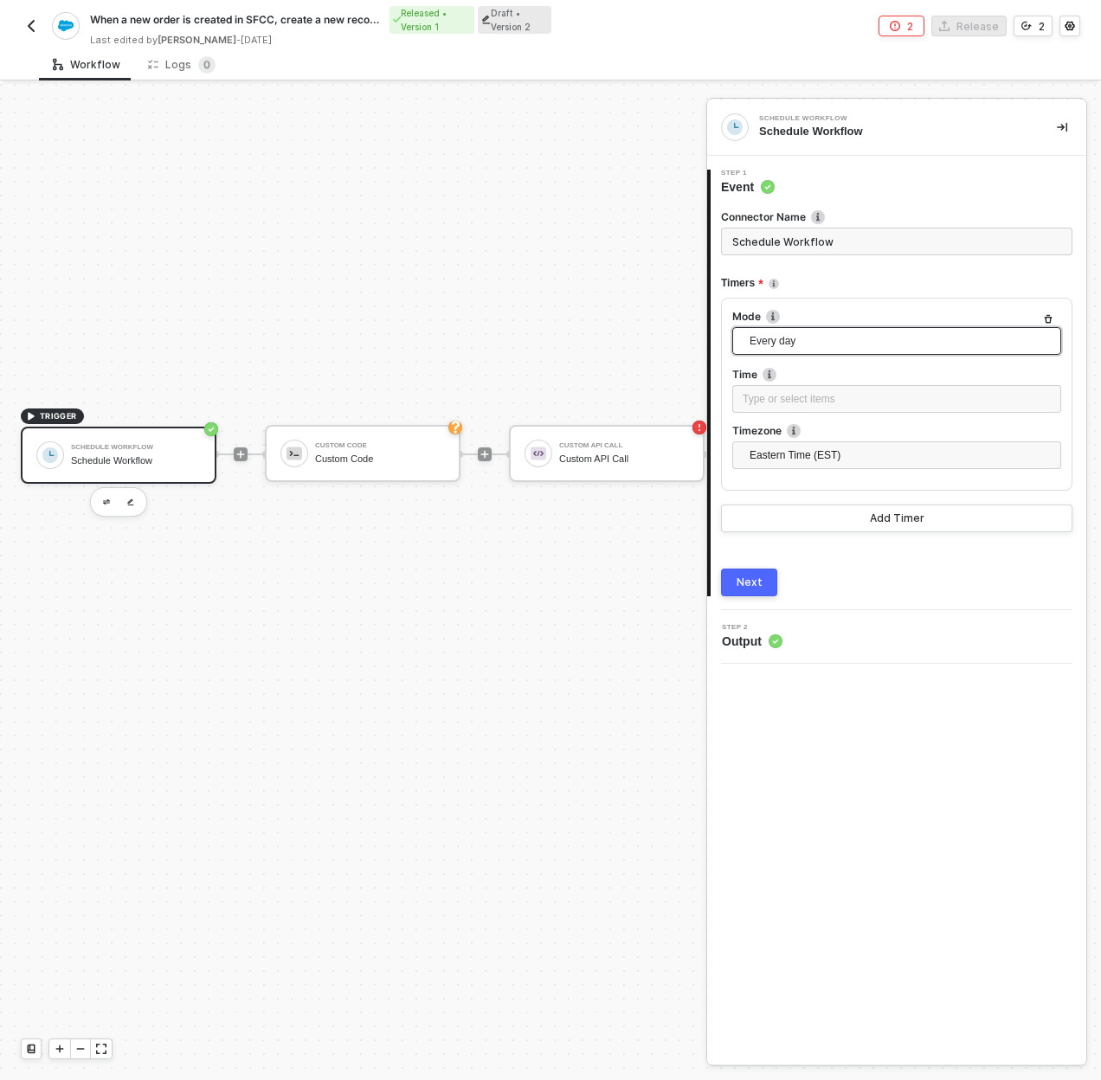
click at [815, 343] on span "Every day" at bounding box center [900, 341] width 301 height 26
click at [888, 302] on div "Mode Every day Every hour Every day Every week Every month Every X Time Type or…" at bounding box center [896, 394] width 351 height 193
click at [788, 402] on div "Type or select items ﻿" at bounding box center [897, 399] width 308 height 16
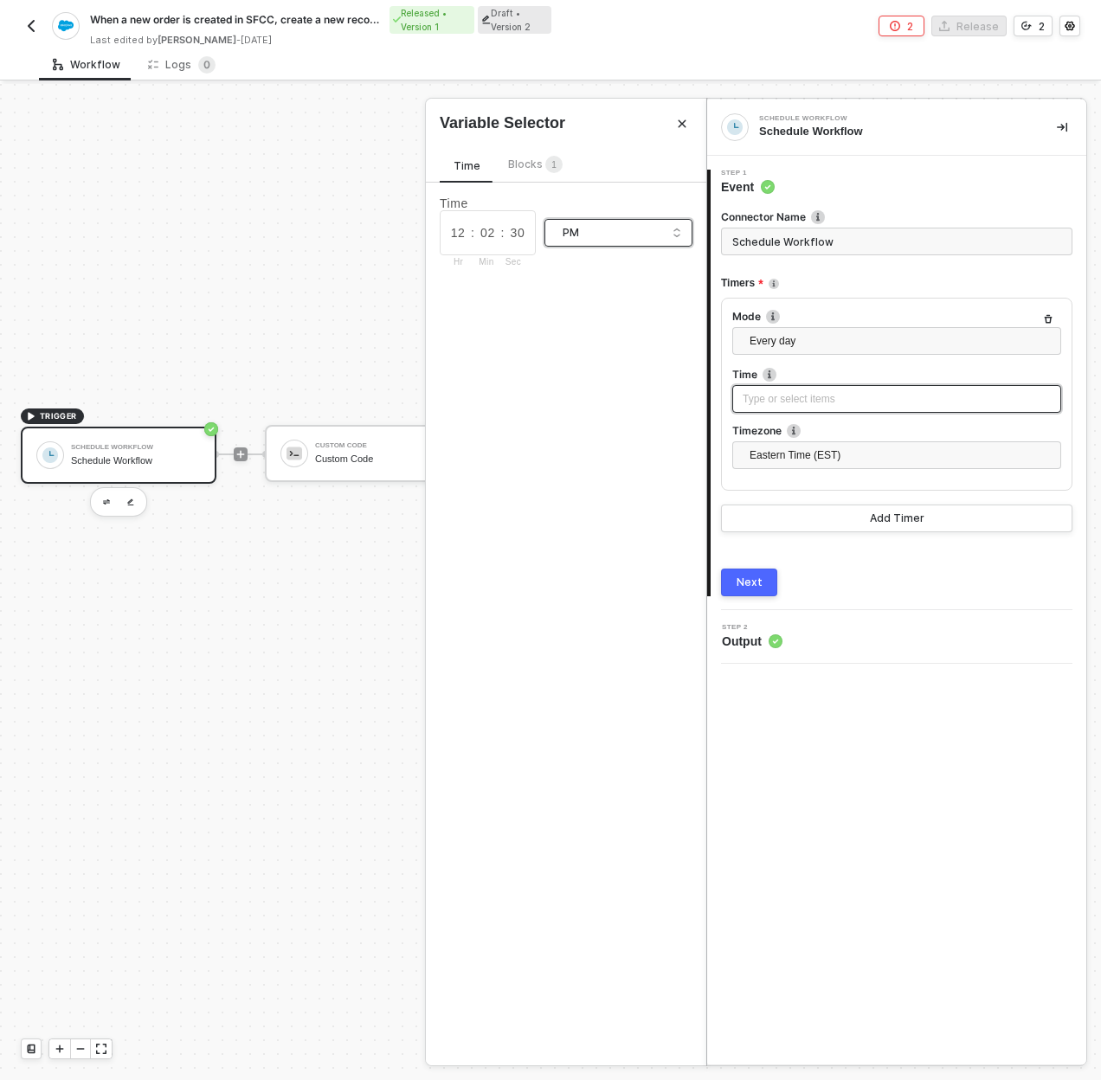
click at [614, 232] on div "PM" at bounding box center [613, 232] width 100 height 19
click at [605, 258] on div "AM" at bounding box center [617, 267] width 119 height 19
click at [730, 575] on button "Next" at bounding box center [749, 583] width 56 height 28
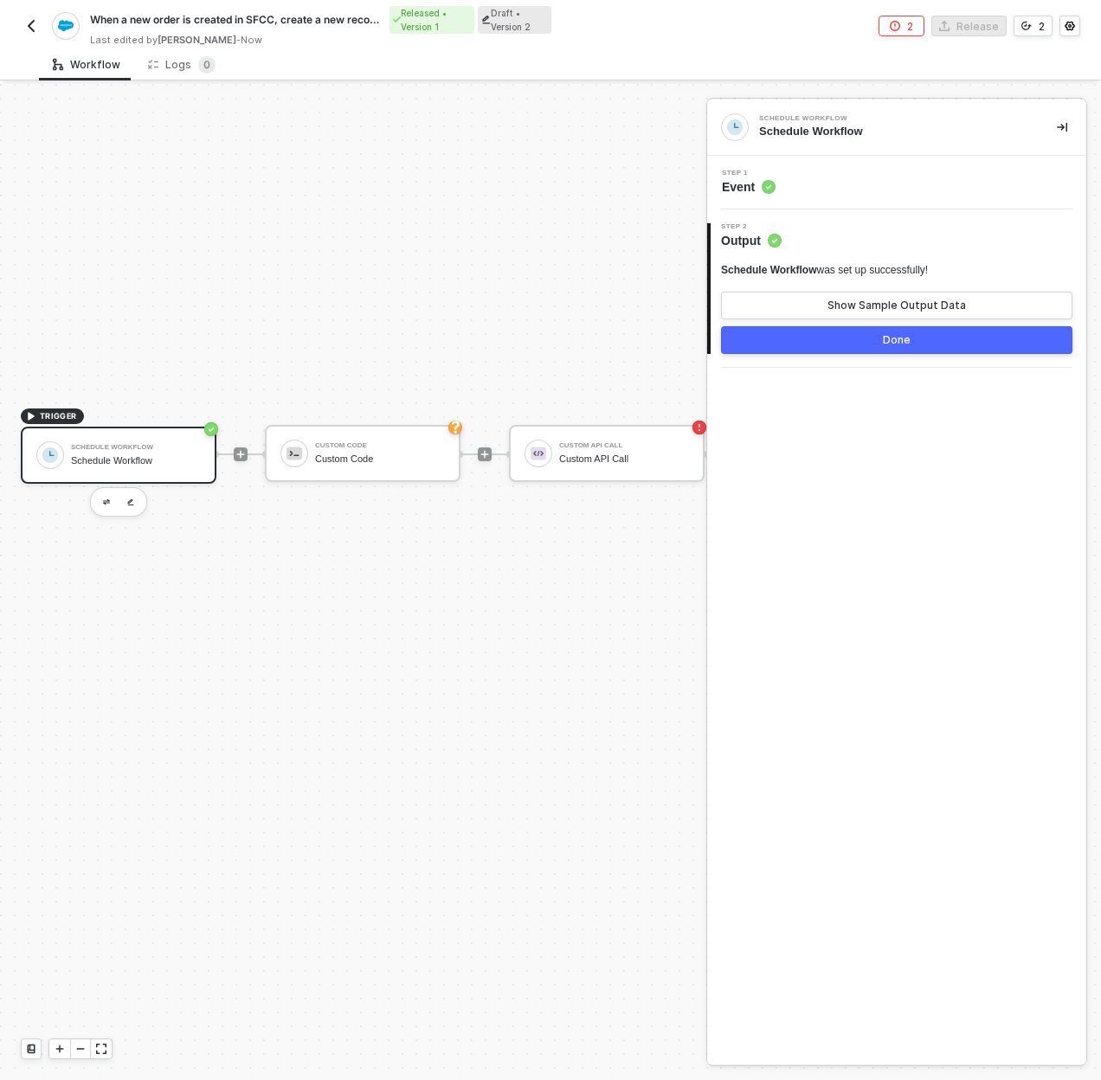
drag, startPoint x: 782, startPoint y: 339, endPoint x: 587, endPoint y: 382, distance: 200.1
click at [782, 339] on button "Done" at bounding box center [896, 340] width 351 height 28
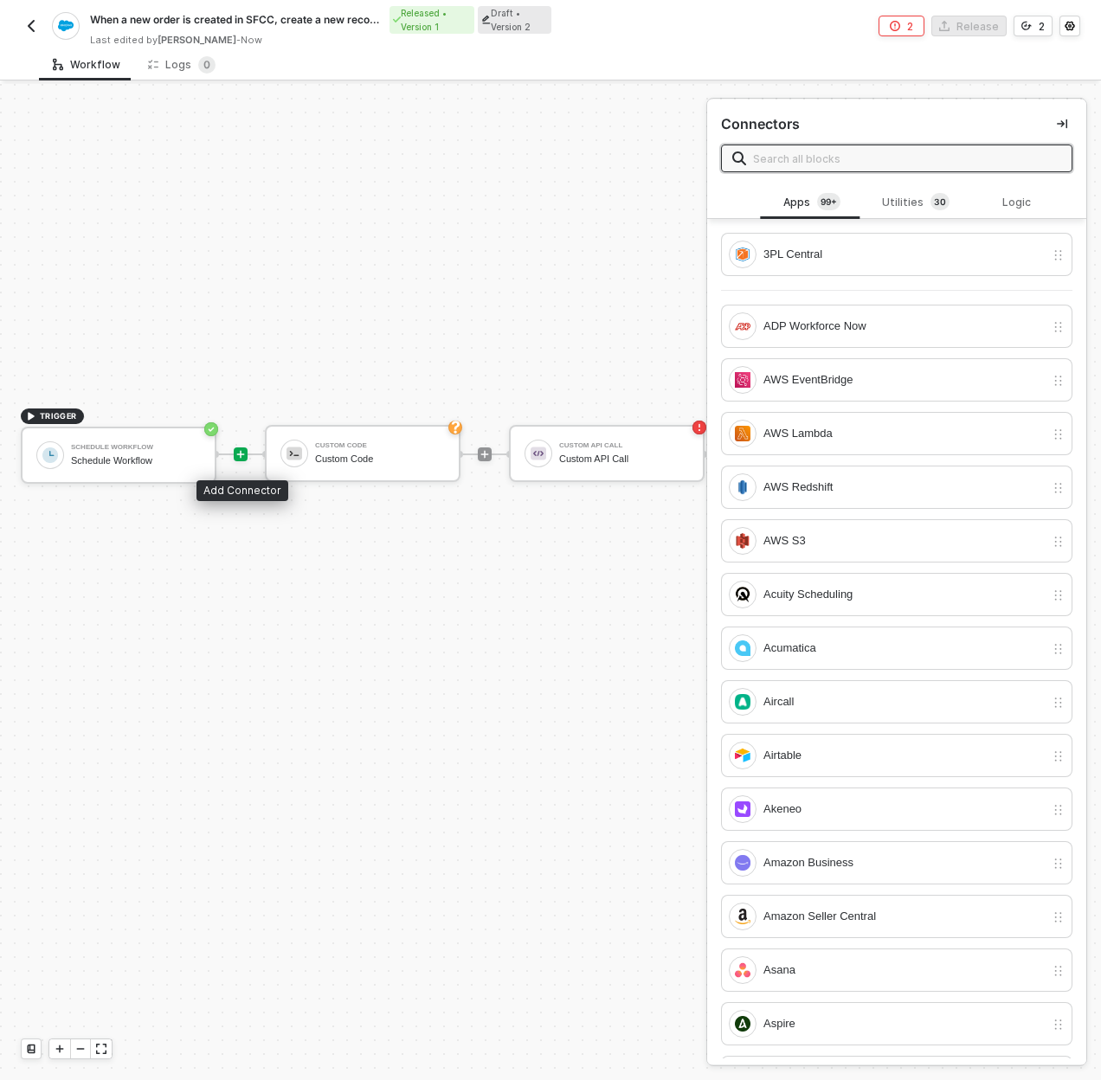
click at [241, 451] on icon "icon-play" at bounding box center [241, 455] width 8 height 8
click at [836, 164] on input "text" at bounding box center [907, 158] width 308 height 19
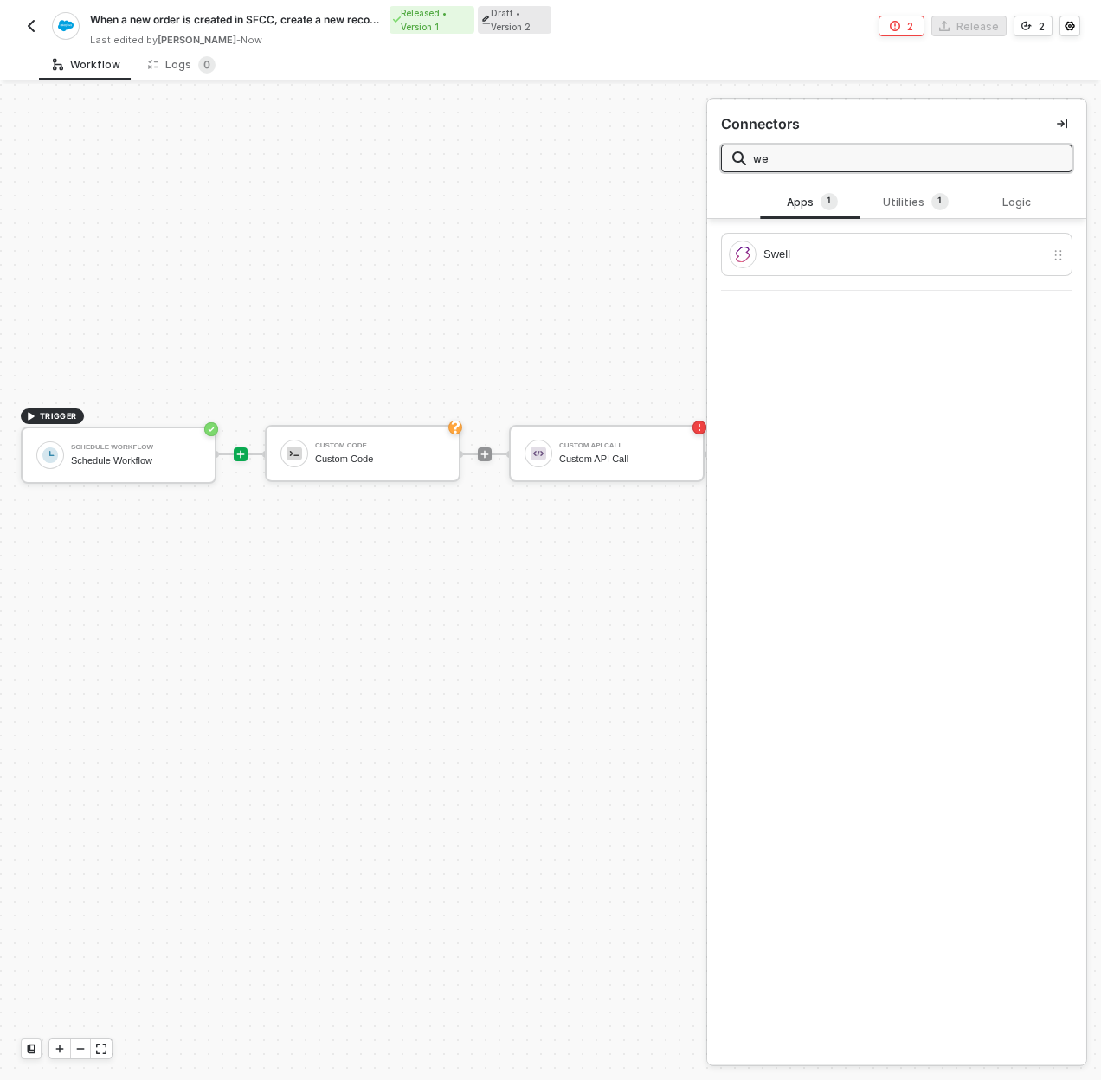
type input "web"
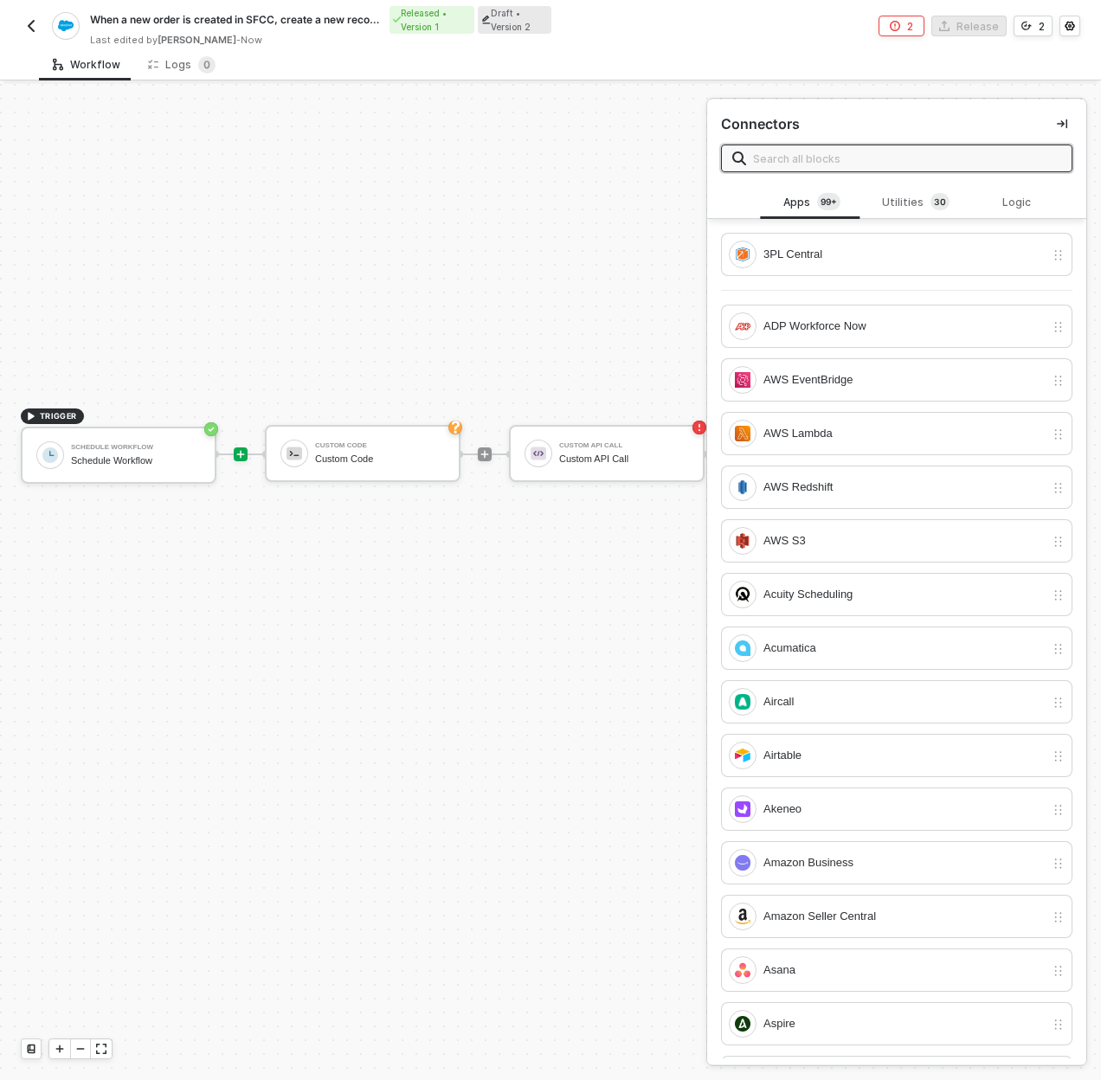
type input "s"
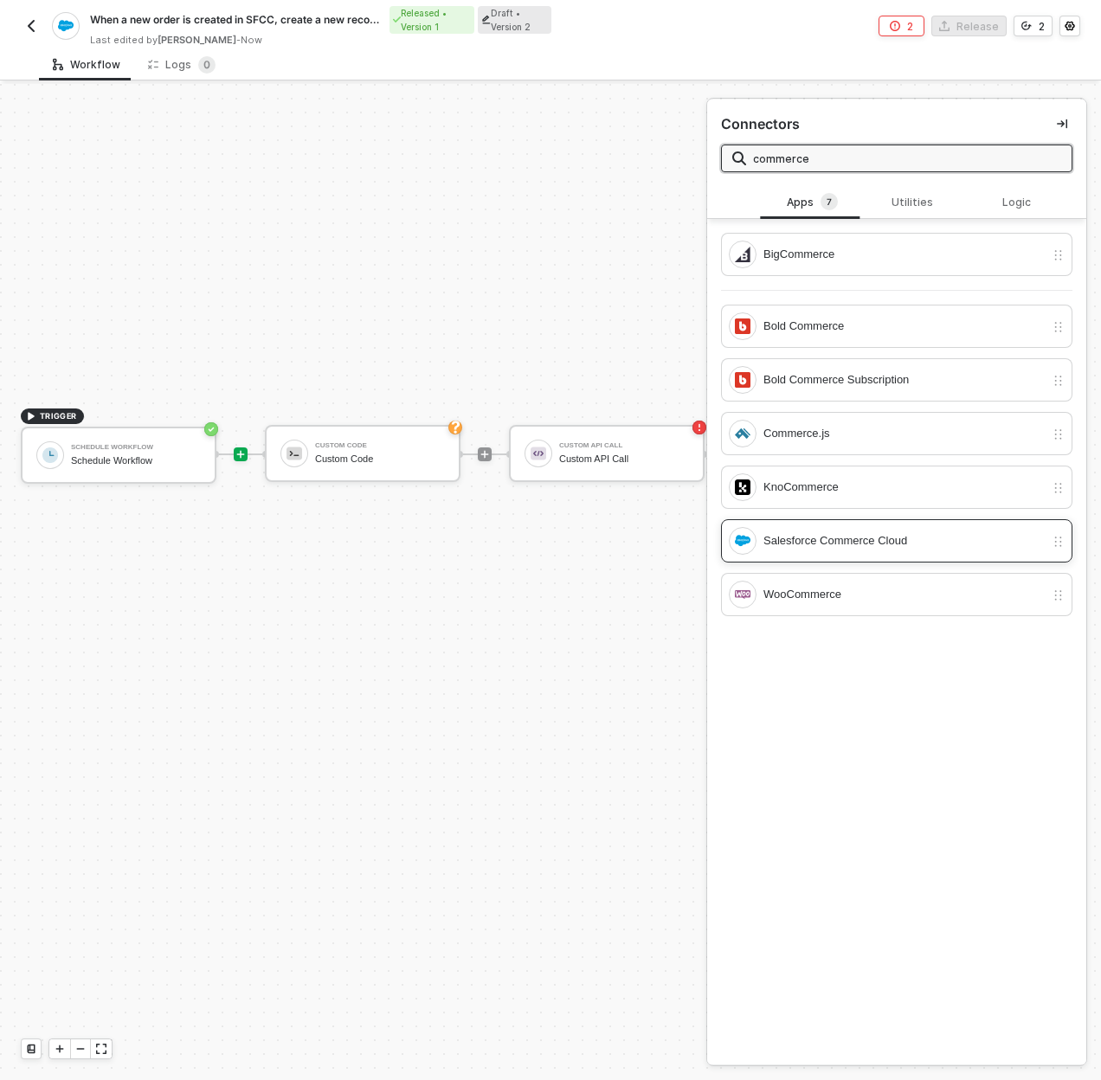
type input "commerce"
click at [882, 530] on div "Salesforce Commerce Cloud" at bounding box center [887, 541] width 316 height 28
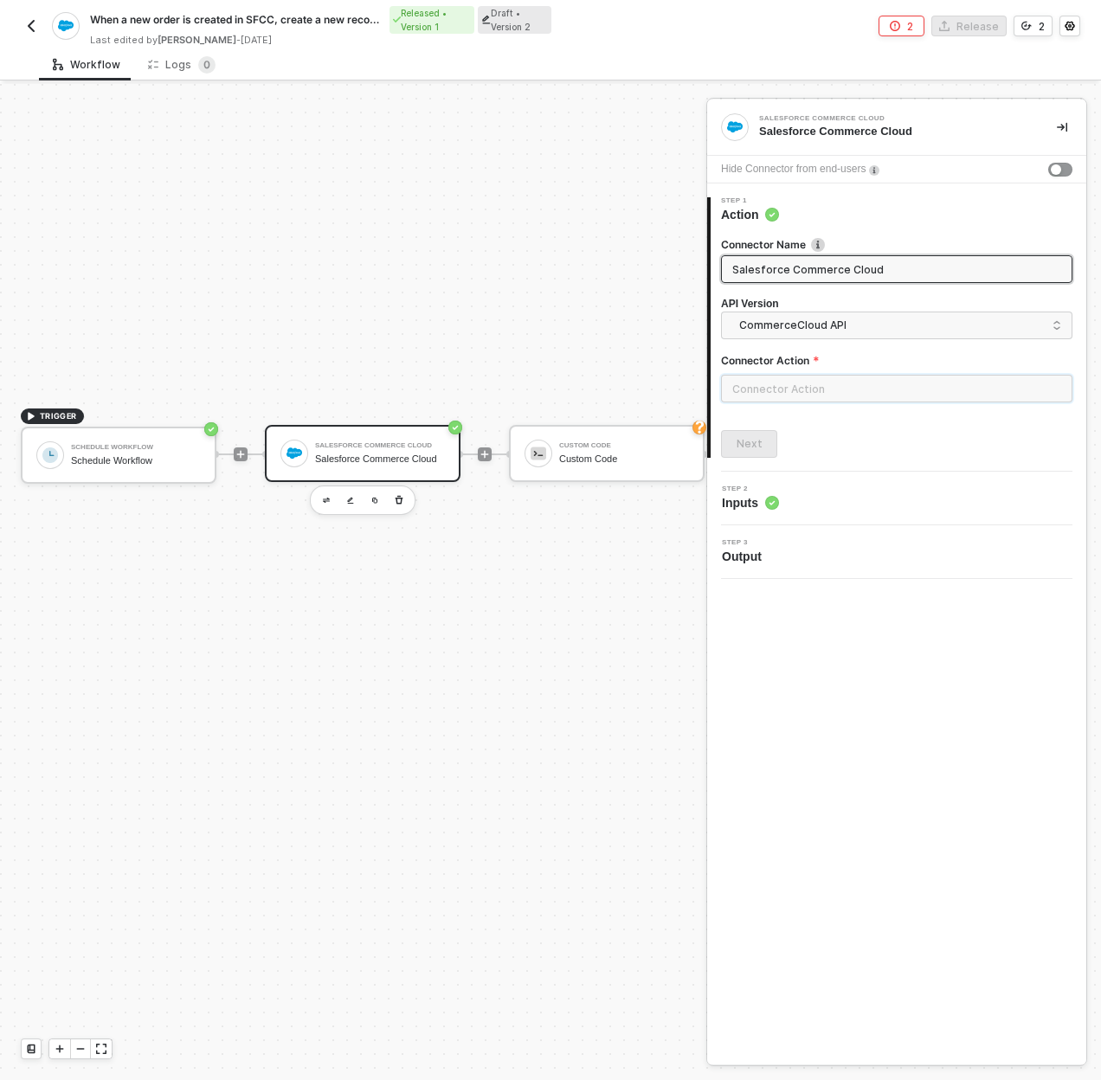
click at [820, 393] on input "text" at bounding box center [896, 389] width 351 height 28
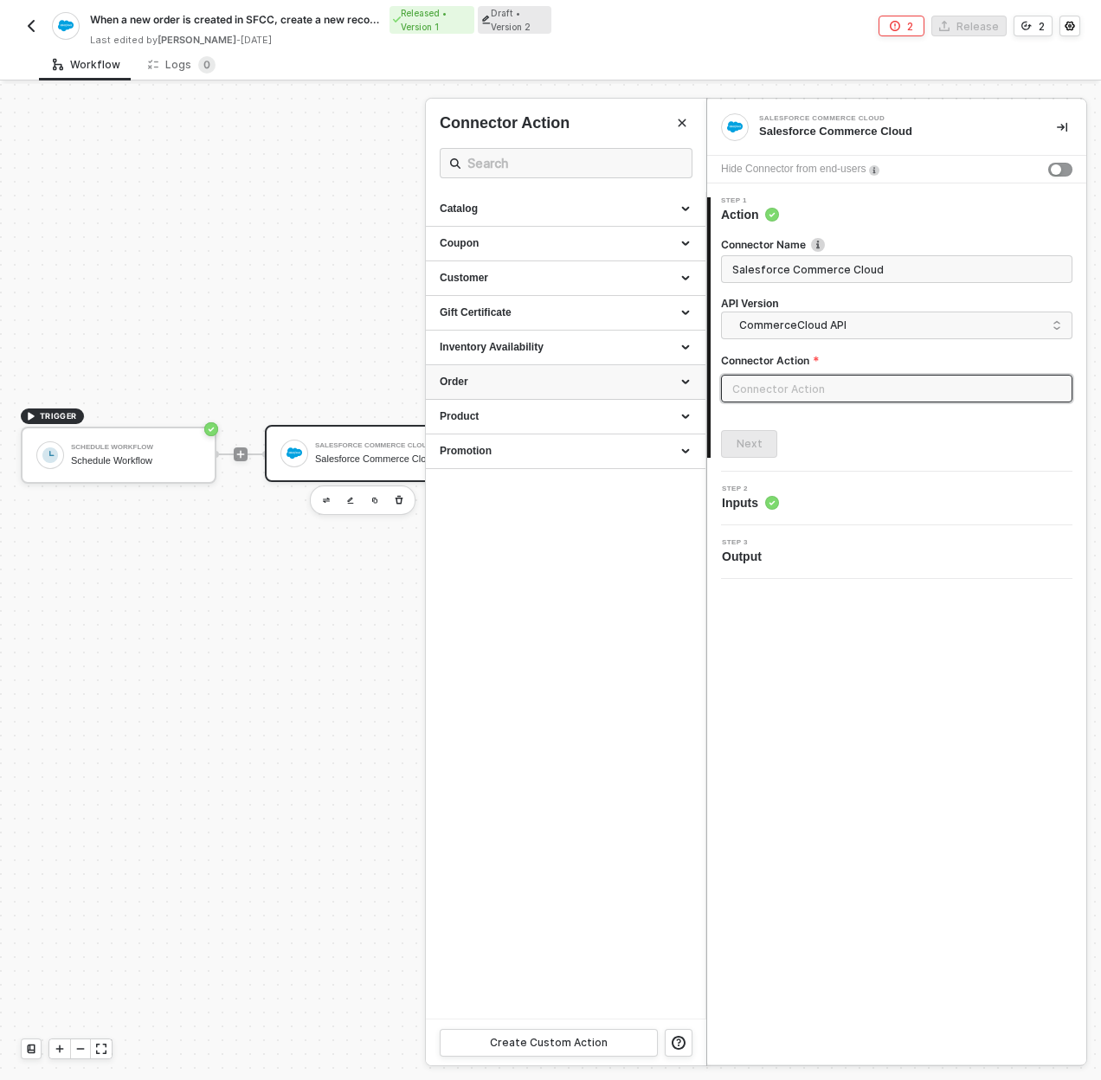
click at [660, 369] on div "Order" at bounding box center [566, 382] width 280 height 35
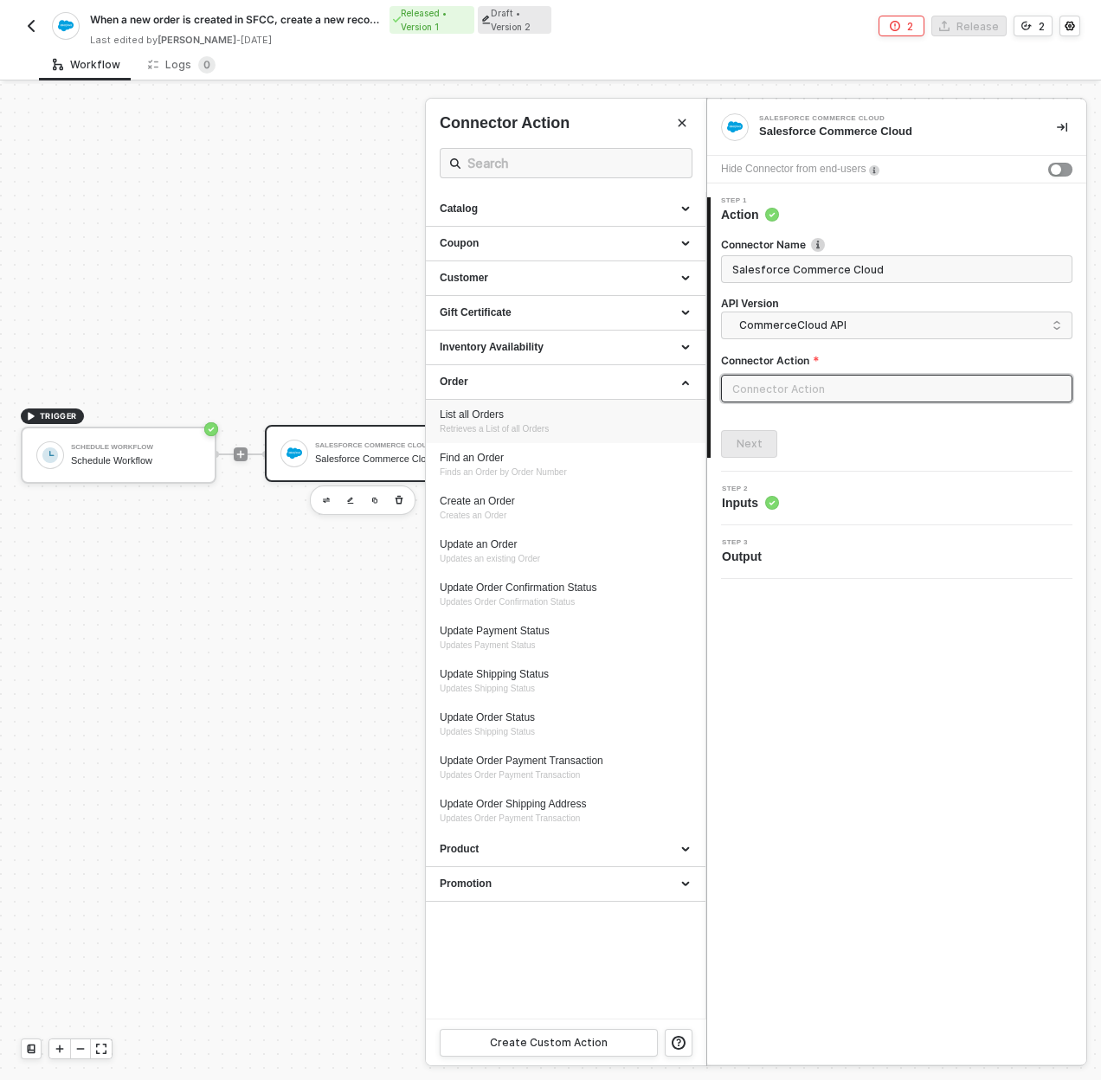
click at [589, 419] on div "List all Orders" at bounding box center [566, 415] width 252 height 15
type input "Retrieves a List of all Orders"
type input "Order - List all Orders"
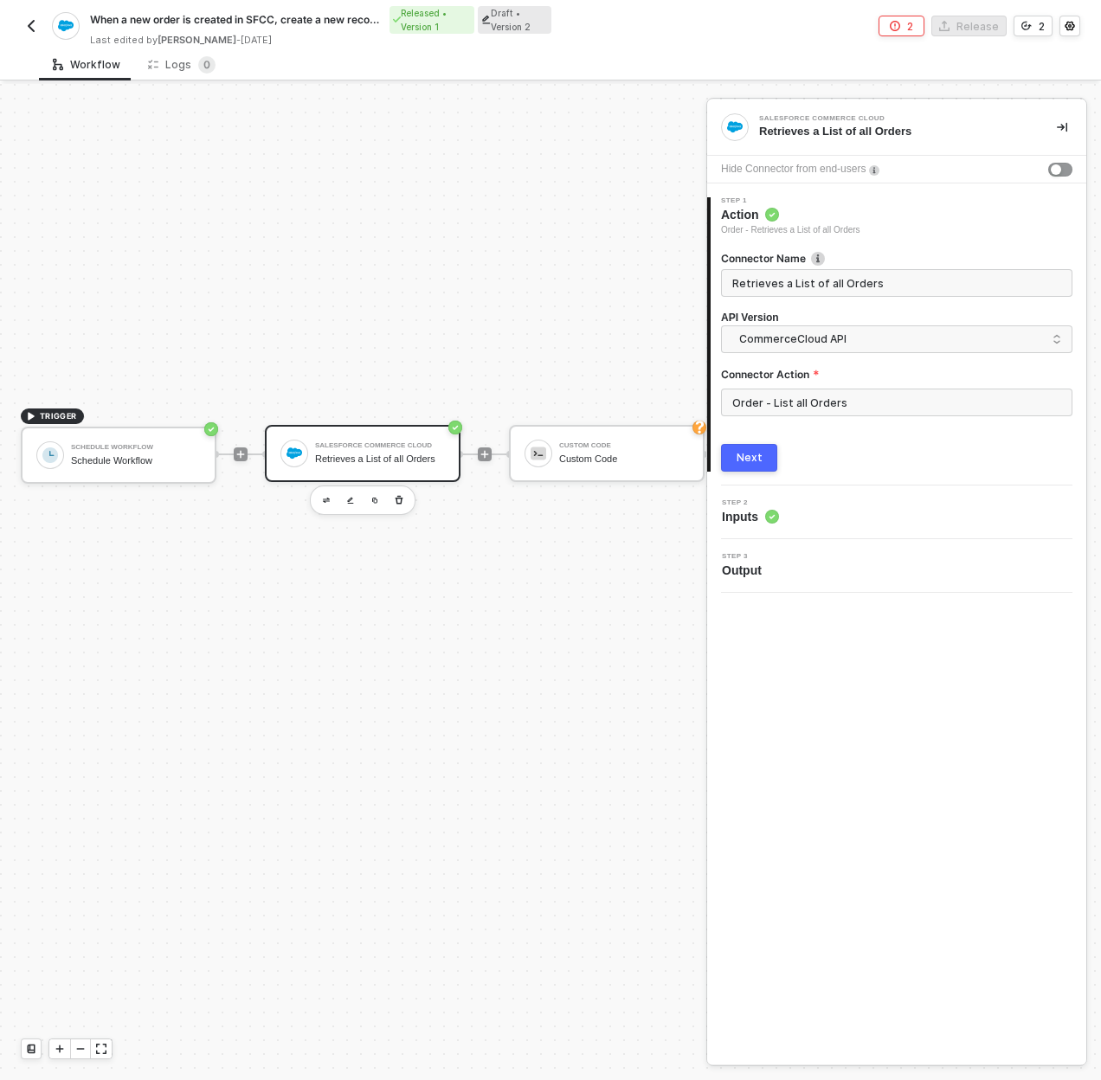
click at [740, 456] on div "Next" at bounding box center [750, 458] width 26 height 14
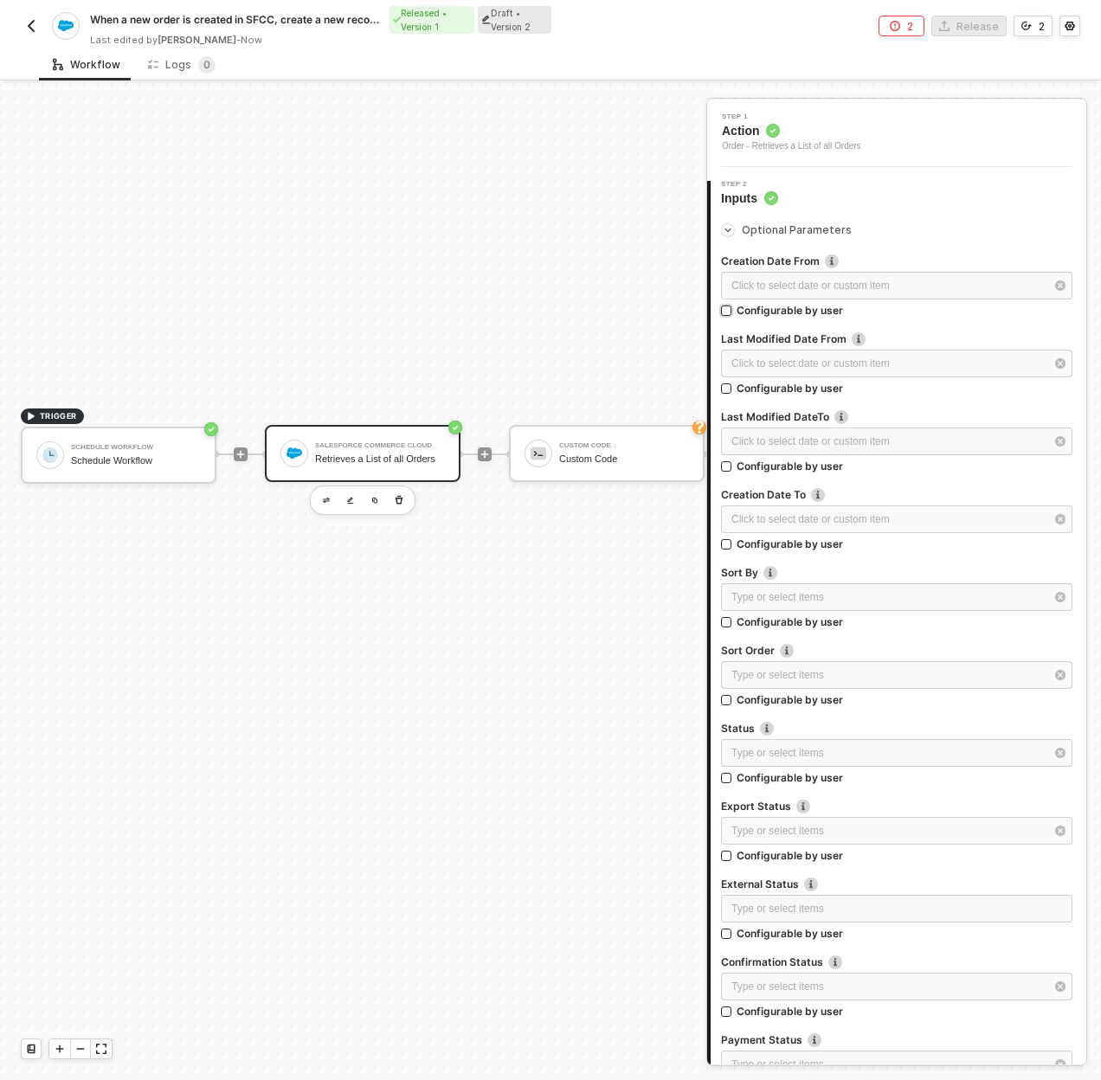
scroll to position [83, 0]
click at [774, 363] on div "Click to select date or custom item ﻿" at bounding box center [887, 365] width 313 height 16
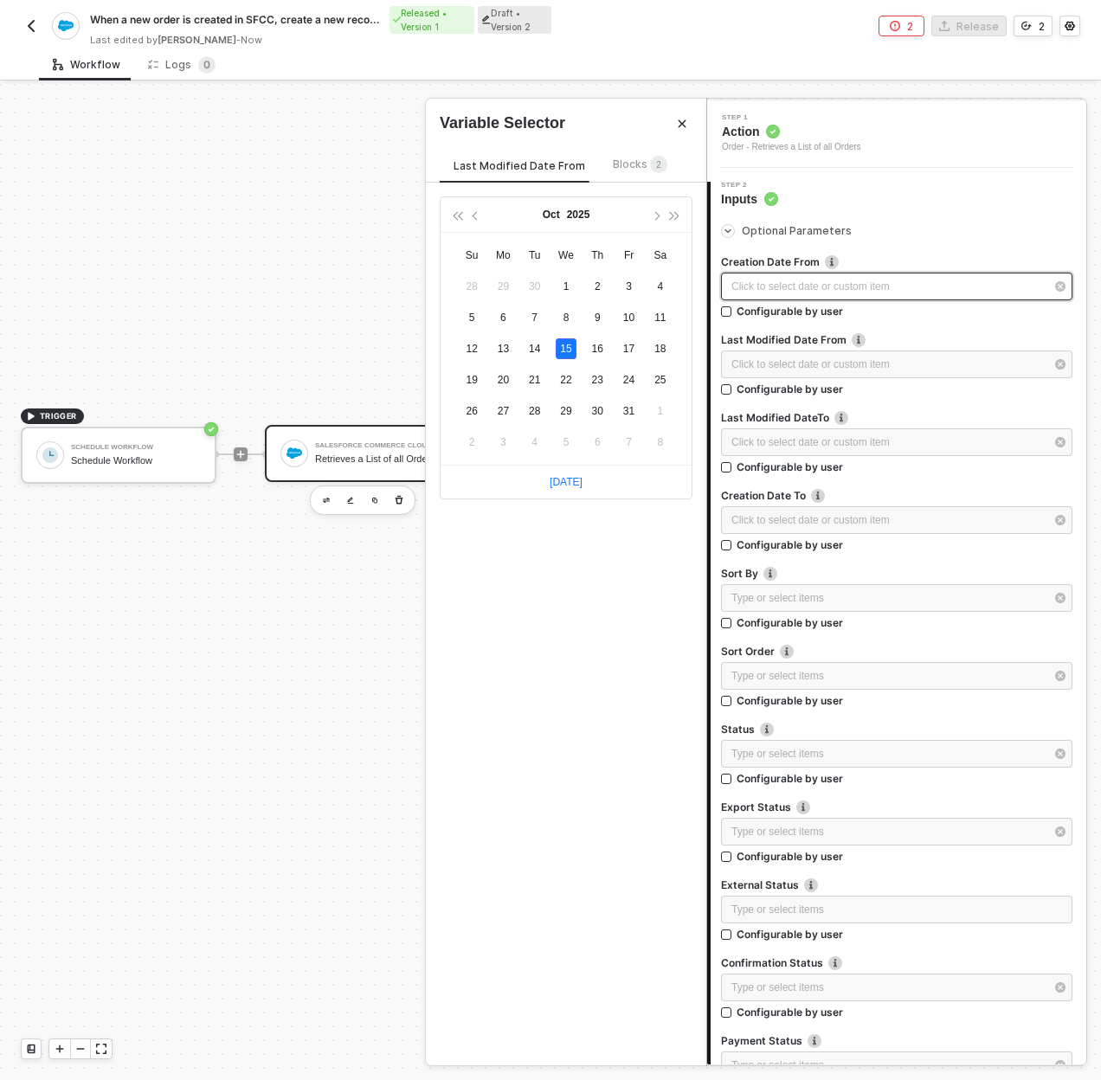
click at [793, 293] on div "Click to select date or custom item ﻿" at bounding box center [887, 287] width 313 height 16
type input "2025-10-15"
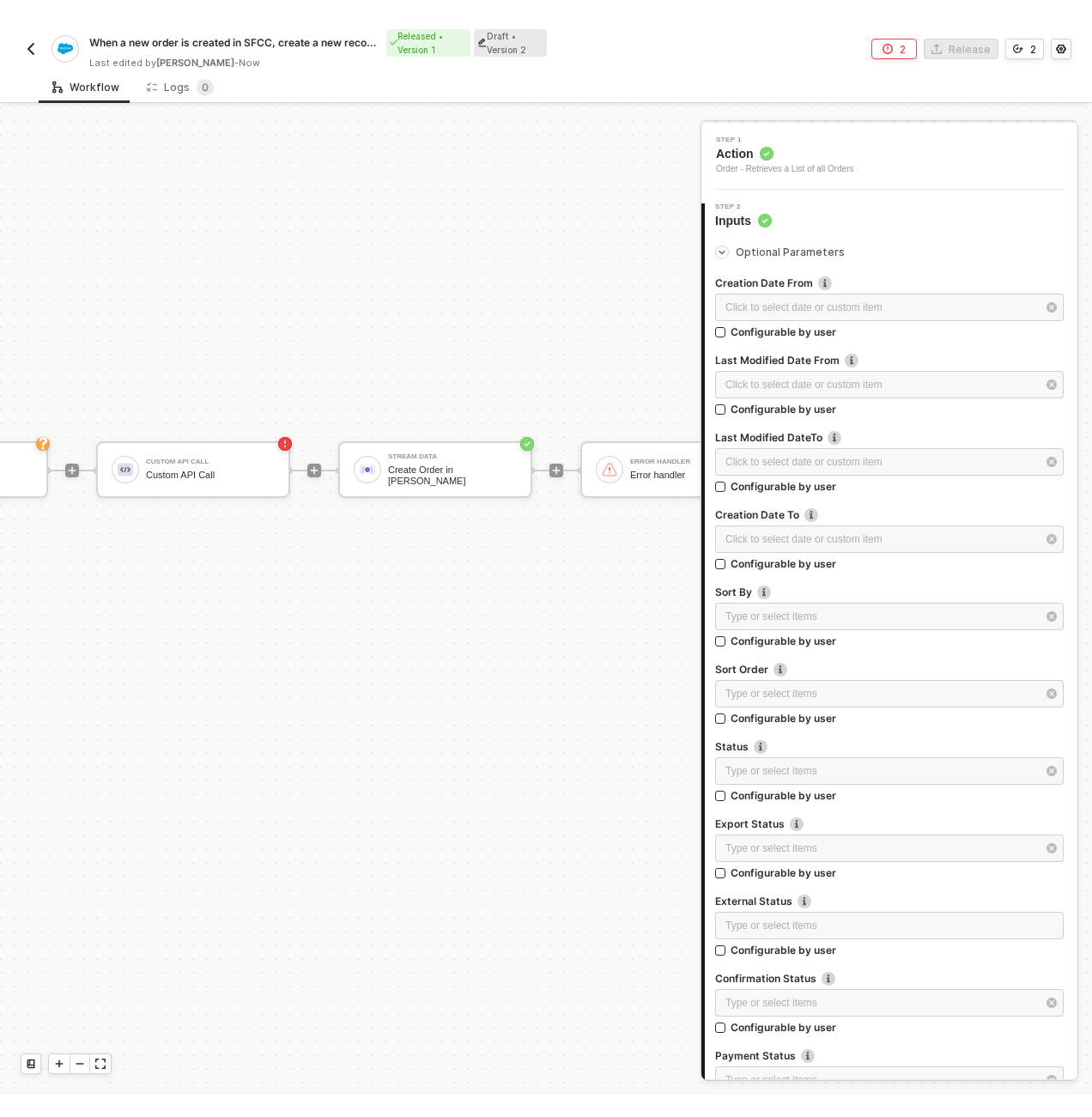
scroll to position [815, 686]
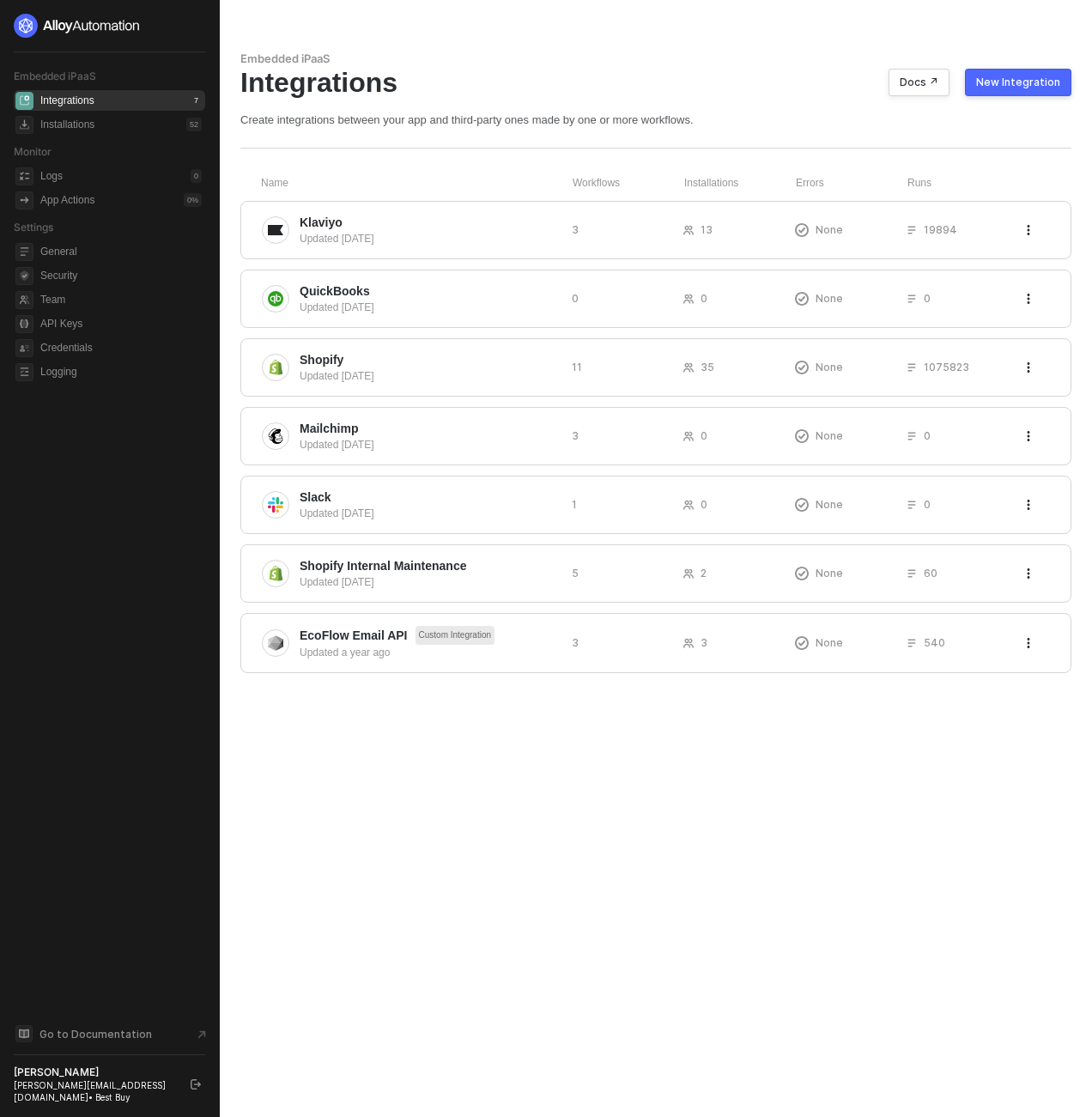
click at [638, 48] on div "Embedded iPaaS Integrations Docs ↗ New Integration Create integrations between …" at bounding box center [656, 558] width 872 height 1117
click at [651, 79] on div "Integrations Docs ↗ New Integration" at bounding box center [656, 82] width 831 height 33
click at [422, 358] on span "Shopify" at bounding box center [428, 359] width 259 height 17
click at [399, 237] on div "Updated 13 days ago" at bounding box center [428, 239] width 259 height 16
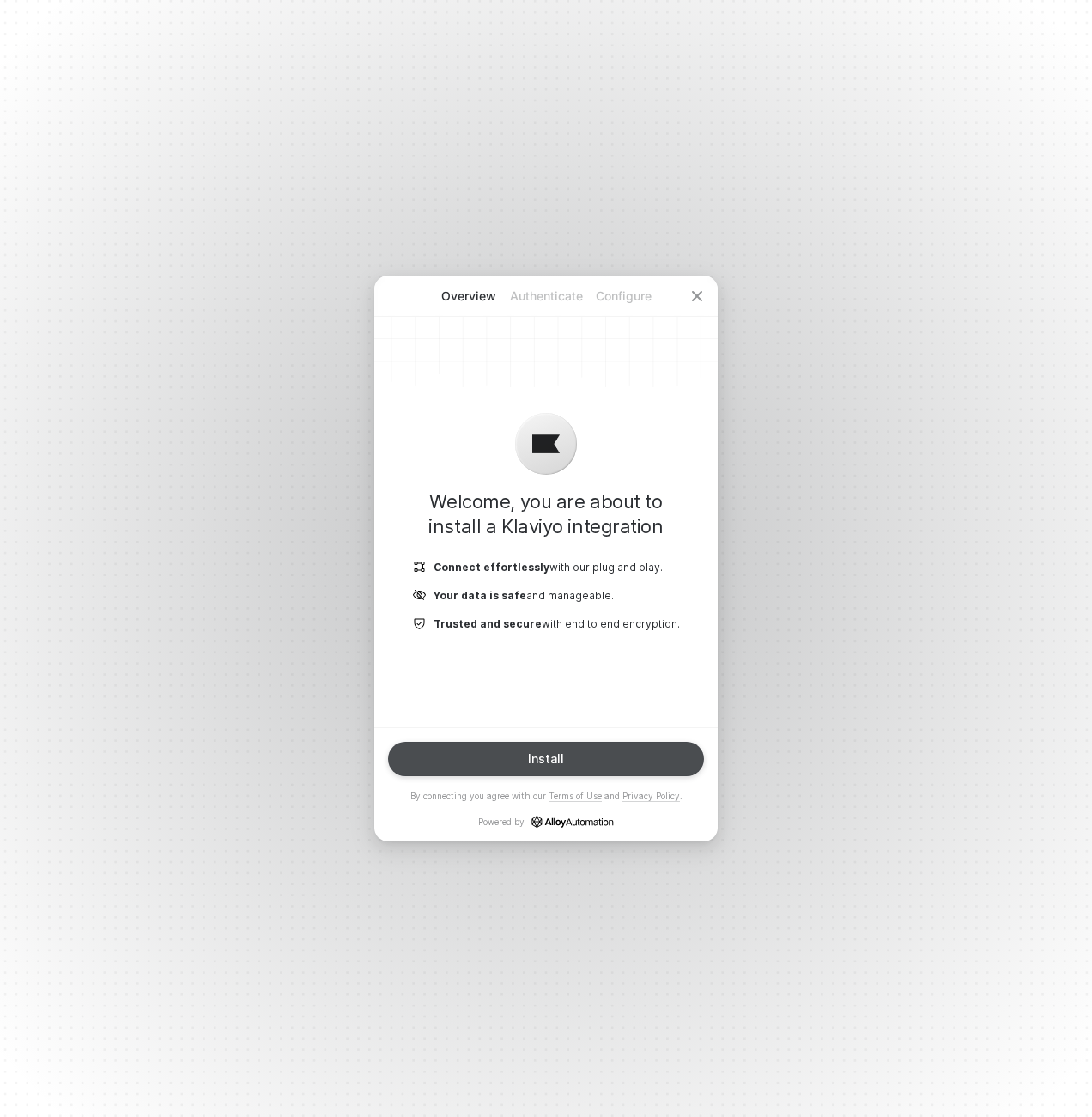
click at [491, 757] on button "Install" at bounding box center [546, 759] width 315 height 35
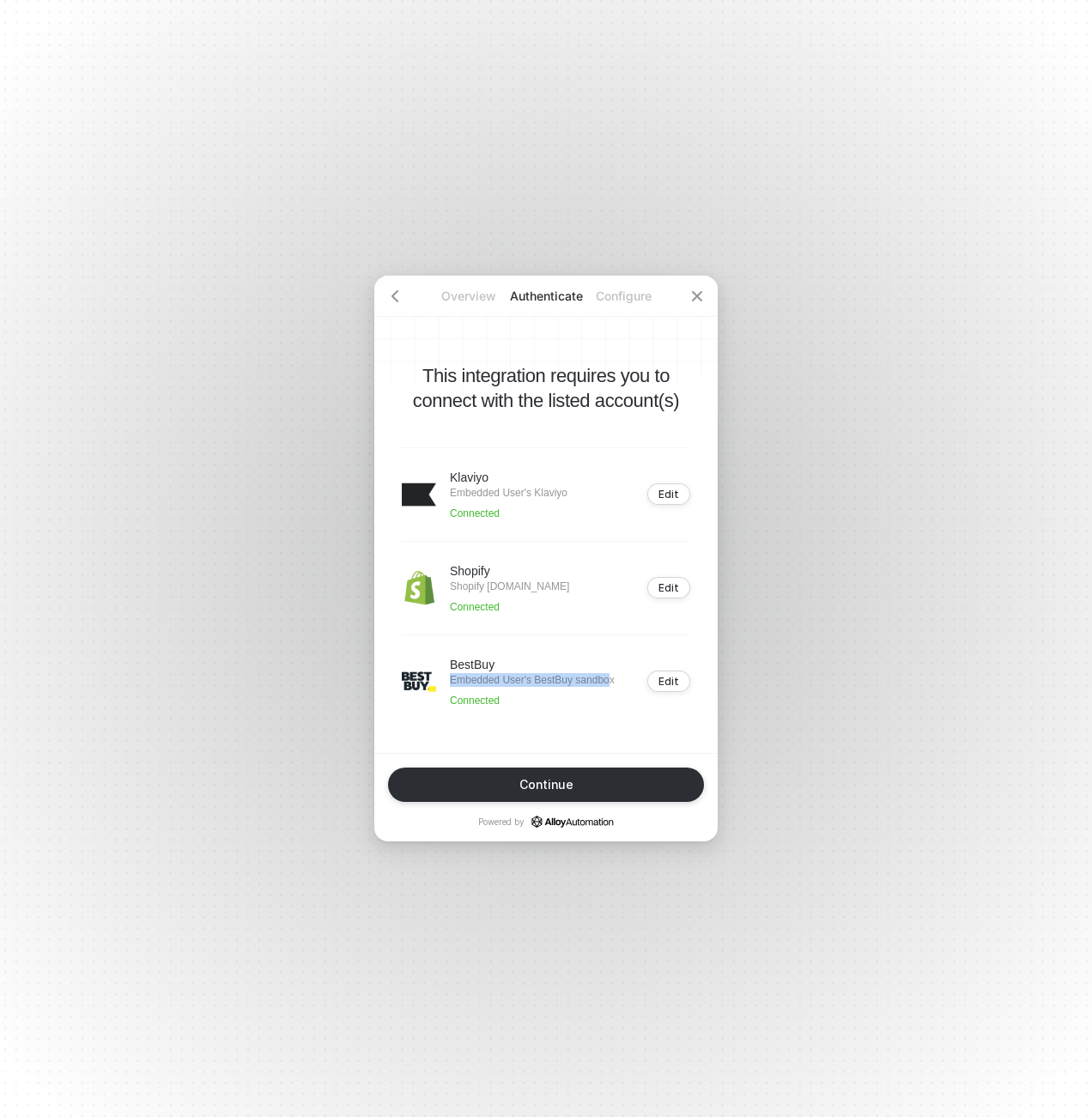
drag, startPoint x: 452, startPoint y: 682, endPoint x: 622, endPoint y: 684, distance: 170.0
click at [615, 684] on p "Embedded User's BestBuy sandbox" at bounding box center [533, 681] width 165 height 14
click at [600, 722] on div "This integration requires you to connect with the listed account(s) Klaviyo Emb…" at bounding box center [546, 514] width 343 height 477
click at [559, 679] on p "Embedded User's BestBuy sandbox" at bounding box center [533, 681] width 165 height 14
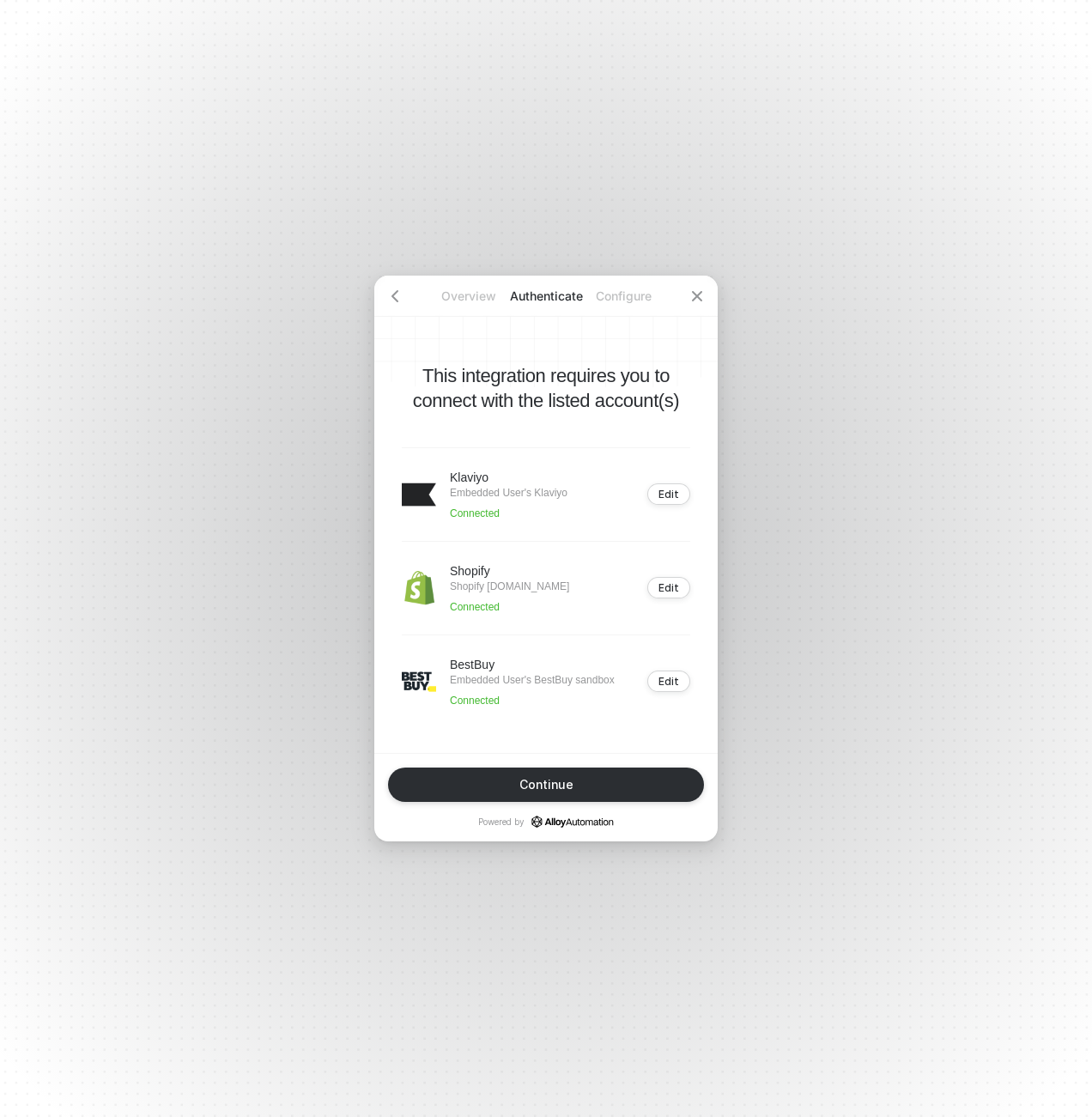
click at [607, 683] on p "Embedded User's BestBuy sandbox" at bounding box center [533, 681] width 165 height 14
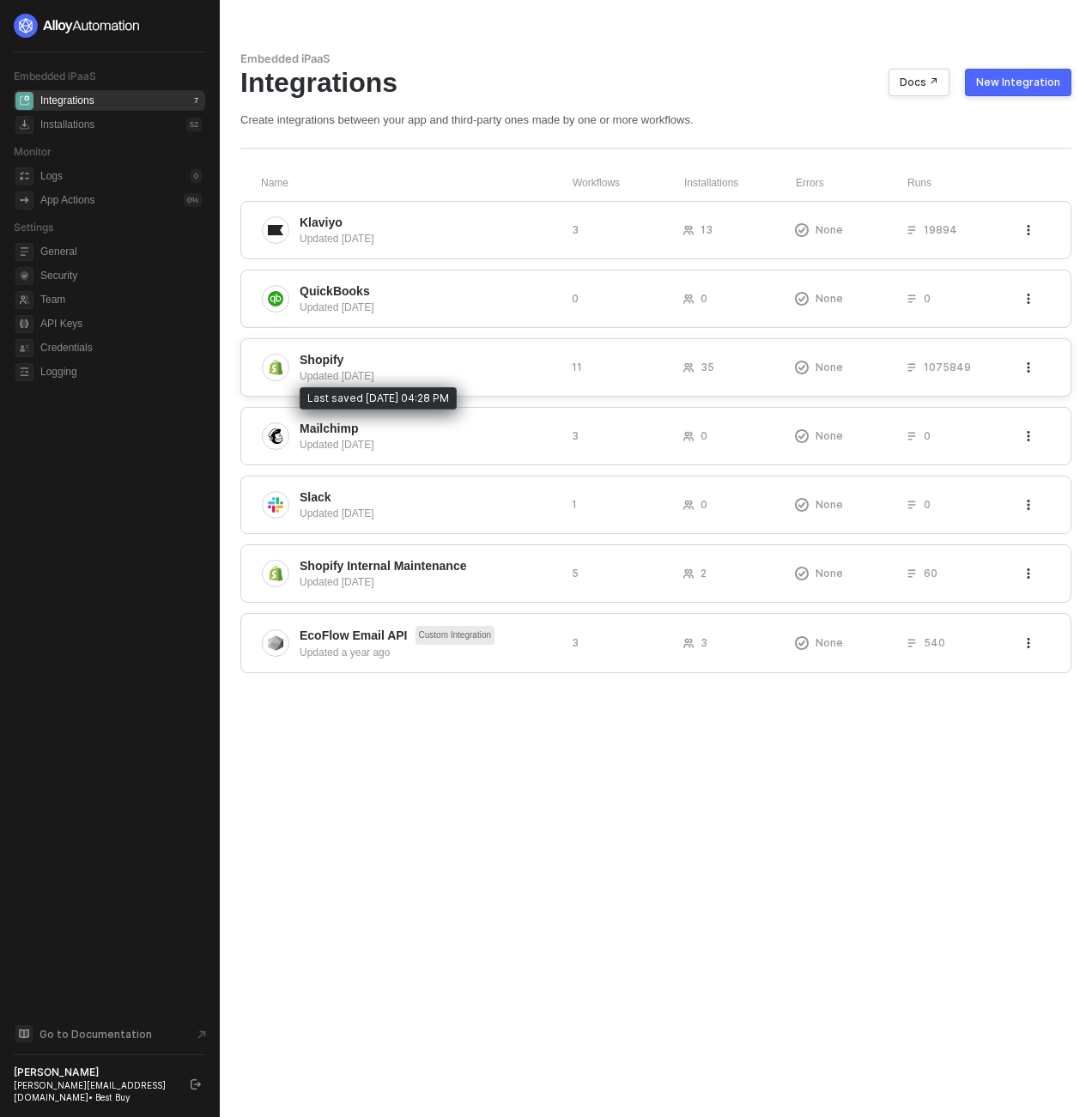
click at [354, 370] on div "Updated [DATE]" at bounding box center [428, 376] width 259 height 16
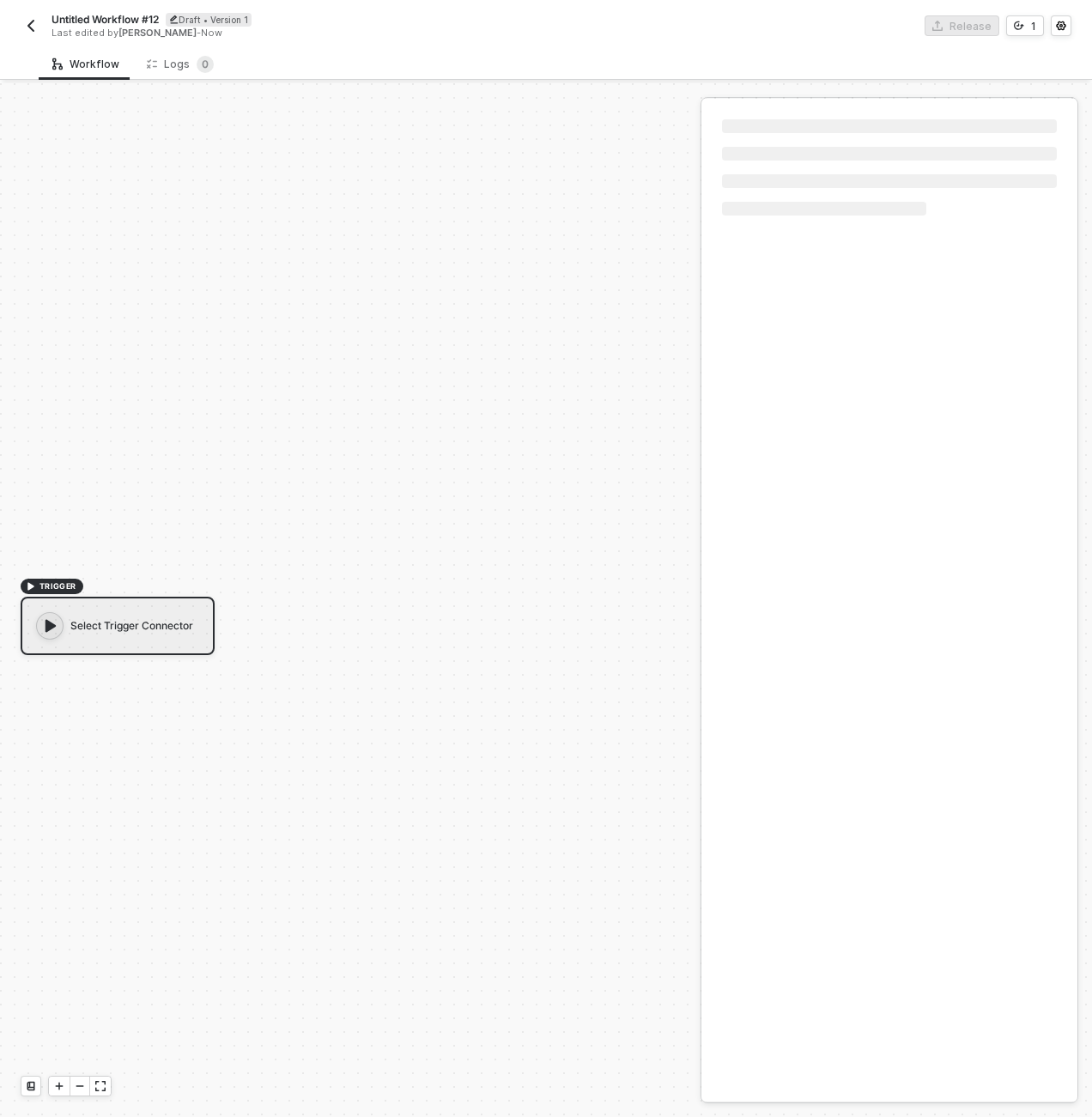
scroll to position [32, 0]
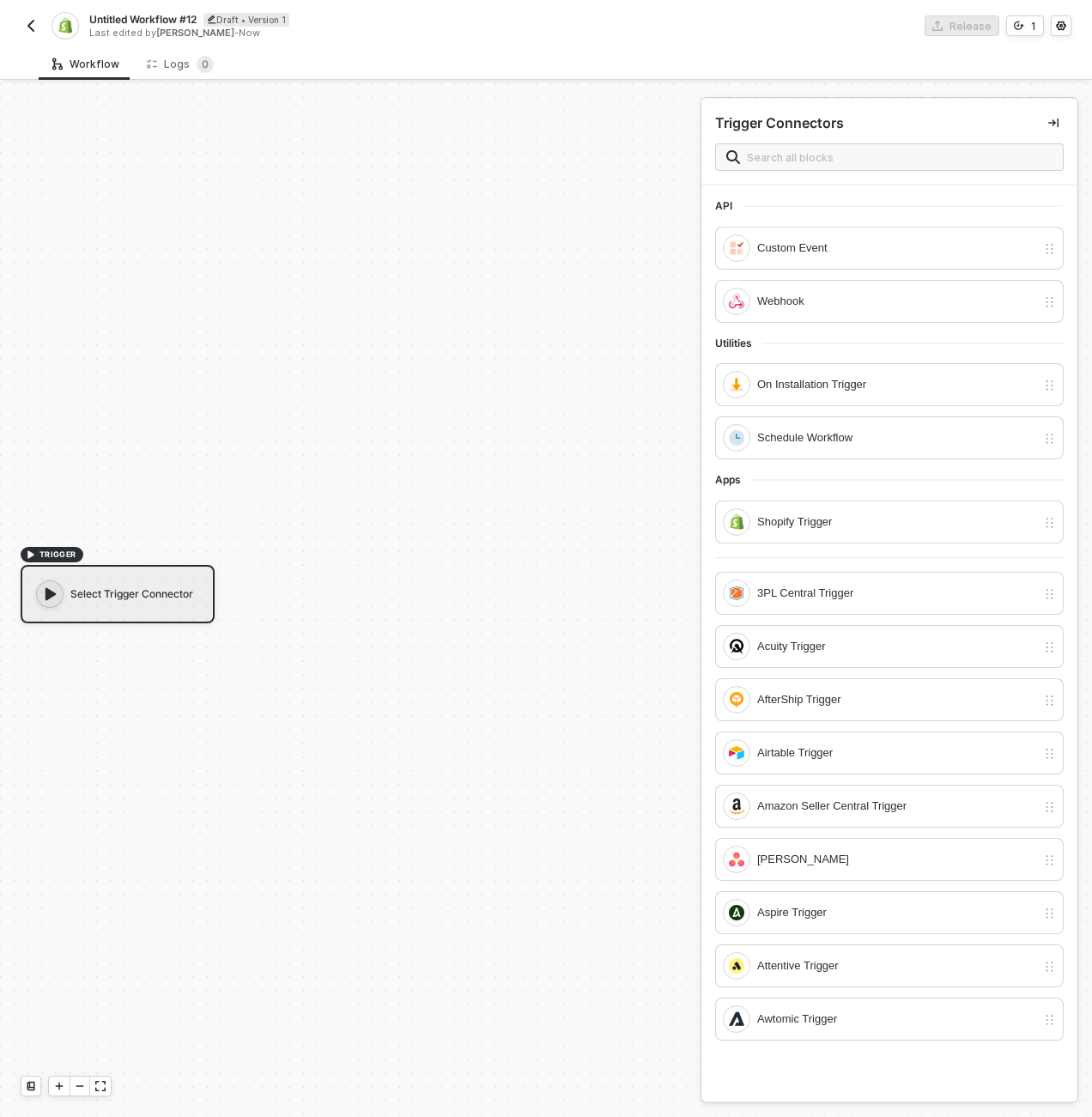
click at [34, 20] on img "button" at bounding box center [31, 26] width 14 height 14
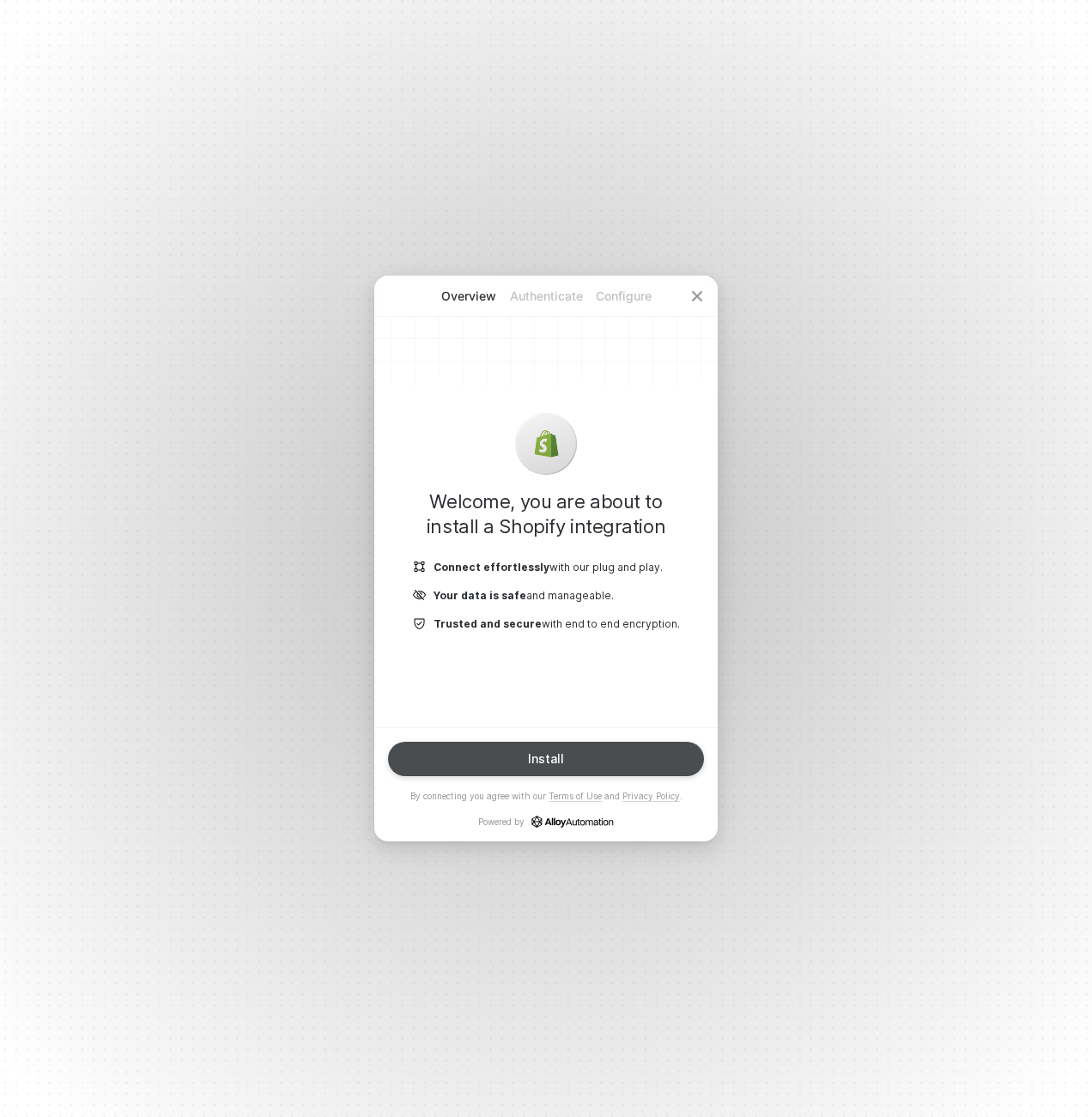
click at [579, 767] on button "Install" at bounding box center [546, 759] width 315 height 35
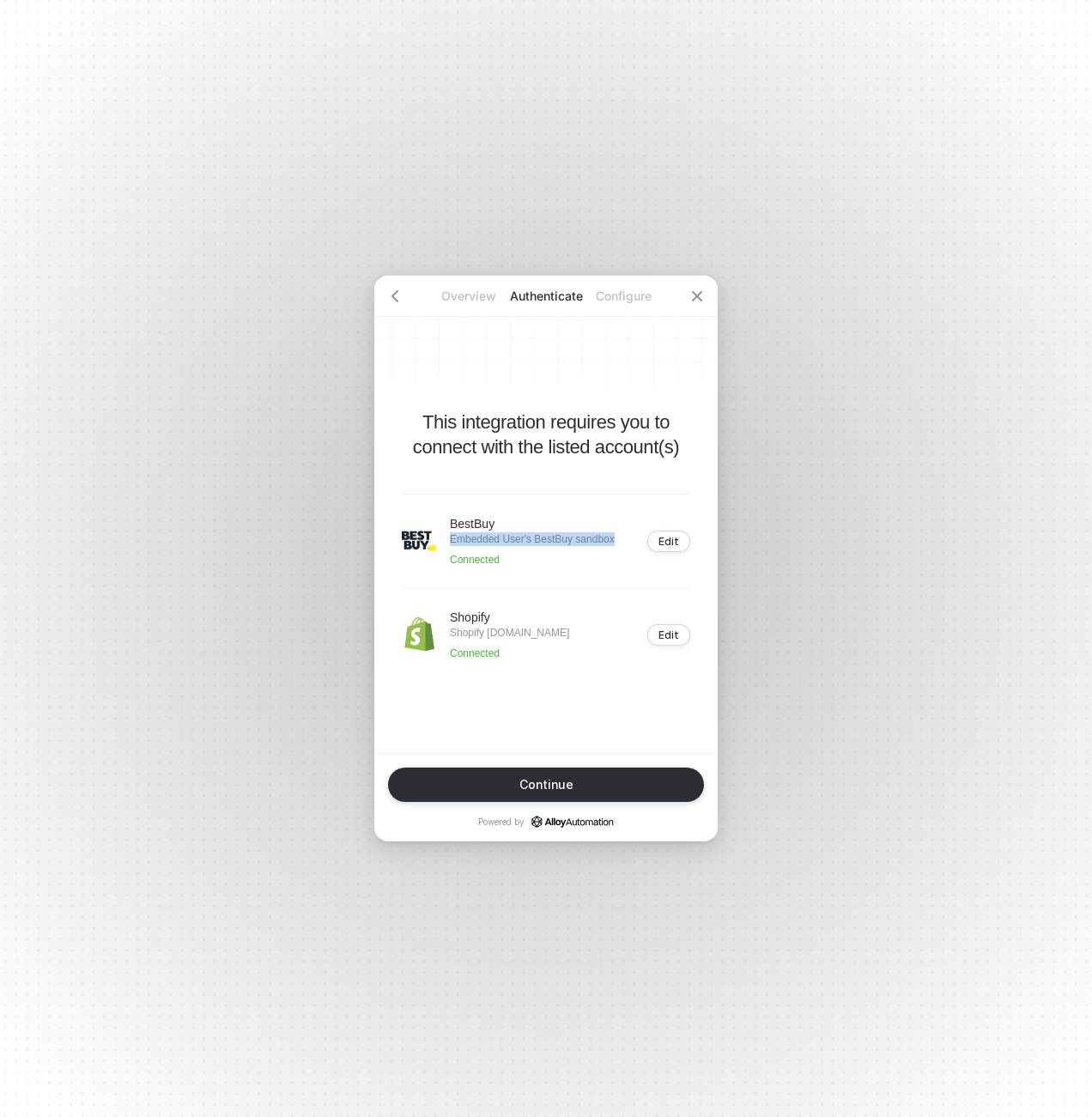
drag, startPoint x: 628, startPoint y: 542, endPoint x: 445, endPoint y: 538, distance: 183.0
click at [445, 538] on div "BestBuy Embedded User's BestBuy sandbox Connected Edit" at bounding box center [546, 541] width 289 height 93
click at [515, 674] on div "This integration requires you to connect with the listed account(s) BestBuy Emb…" at bounding box center [546, 514] width 343 height 477
